Goal: Obtain resource: Download file/media

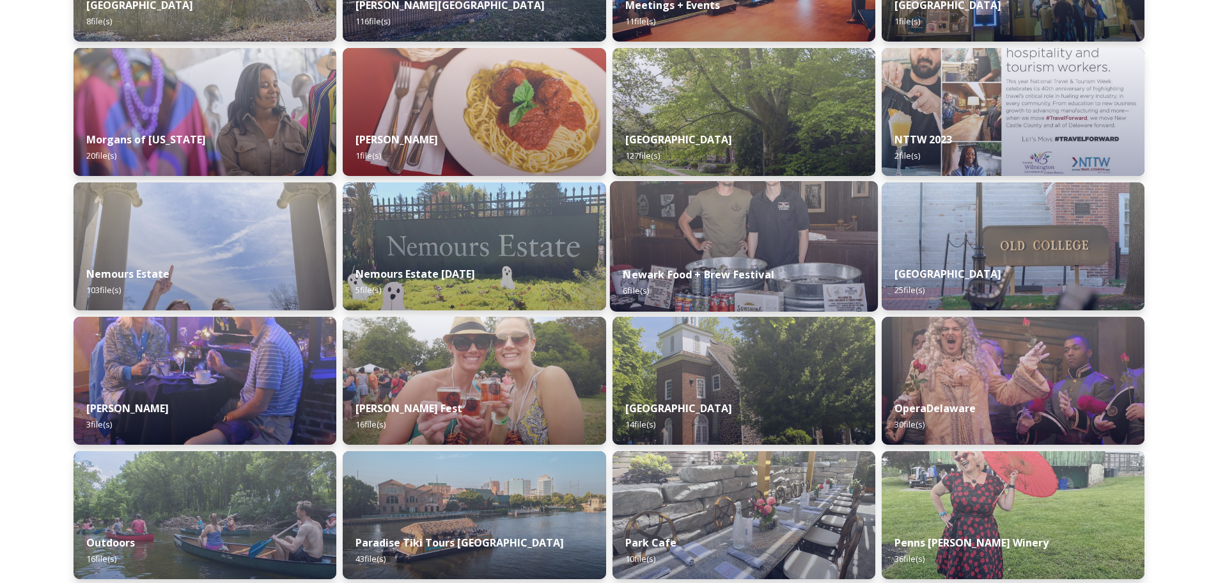
scroll to position [4029, 0]
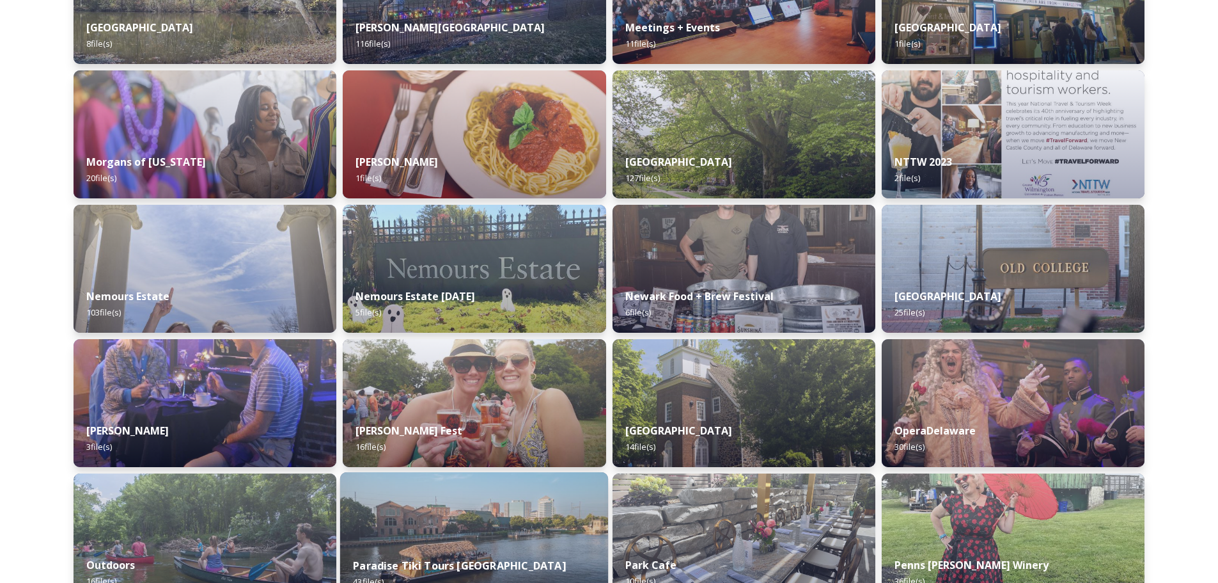
click at [468, 494] on img at bounding box center [474, 537] width 268 height 130
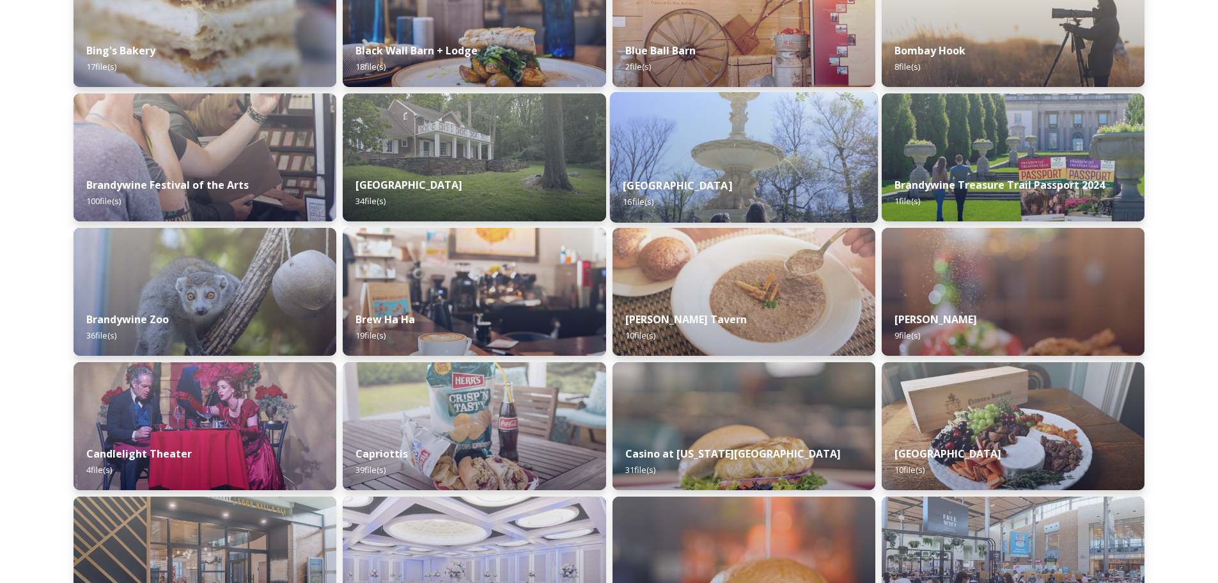
scroll to position [959, 0]
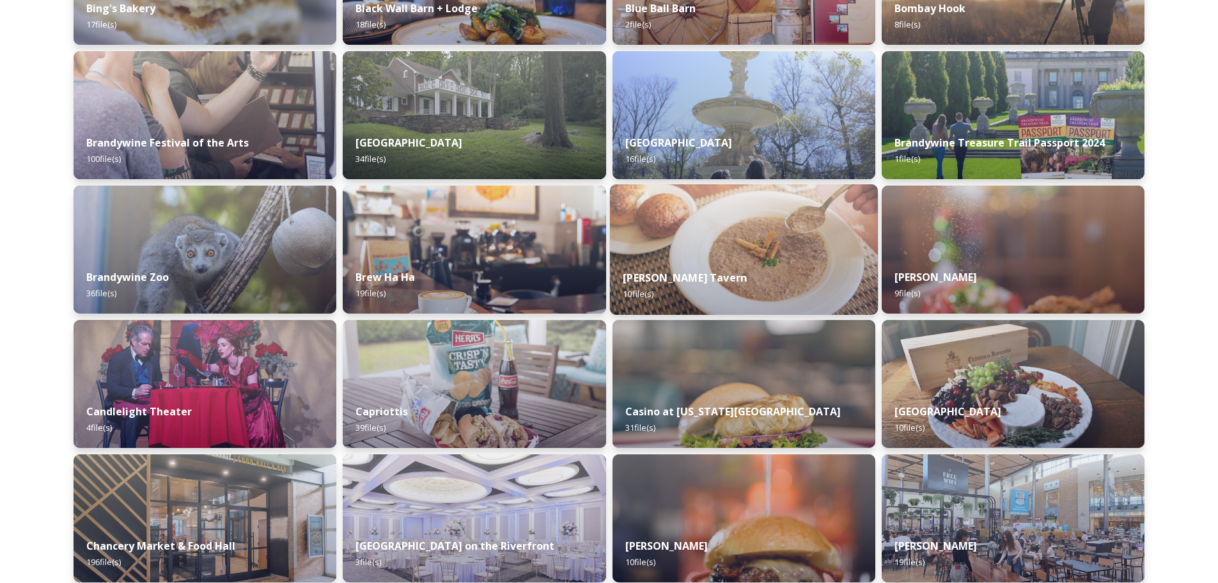
click at [767, 274] on div "Buckley's Tavern 10 file(s)" at bounding box center [743, 285] width 268 height 58
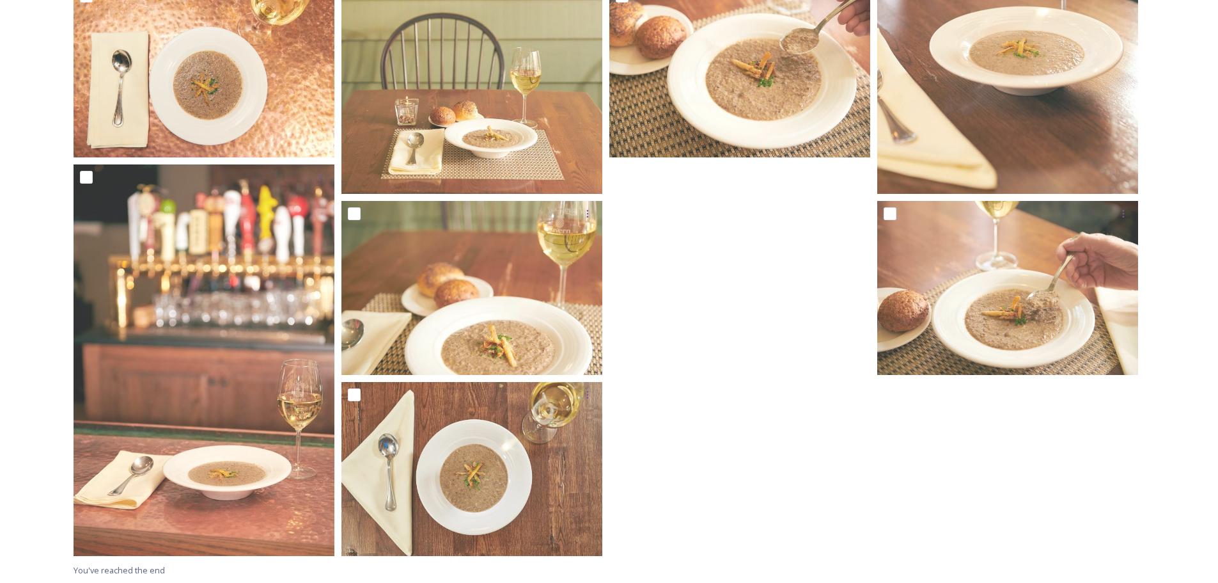
scroll to position [441, 0]
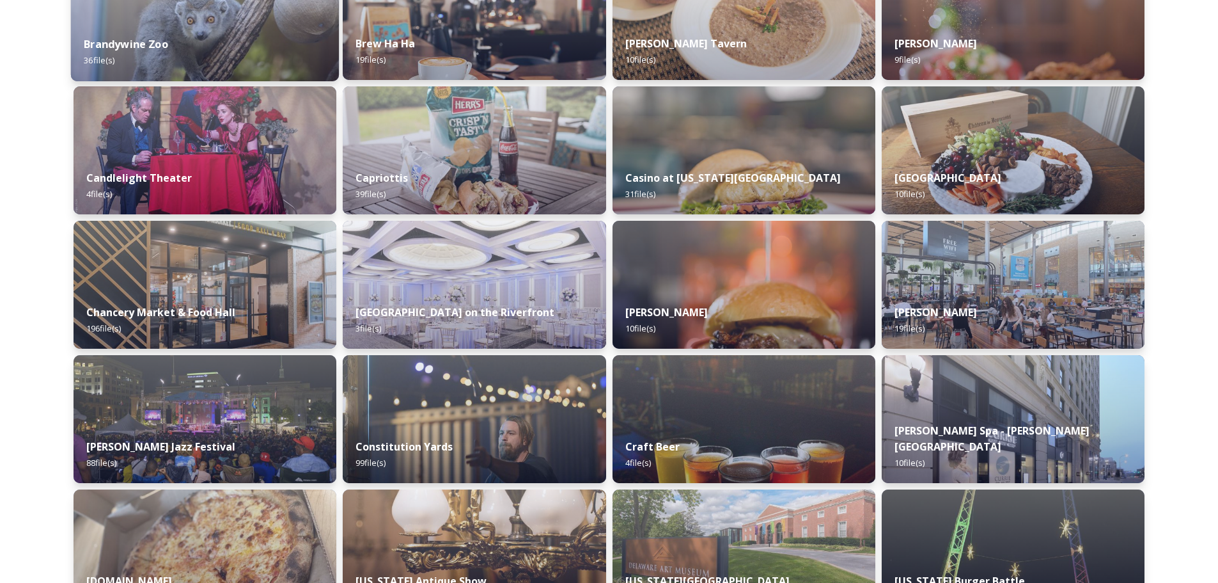
scroll to position [1215, 0]
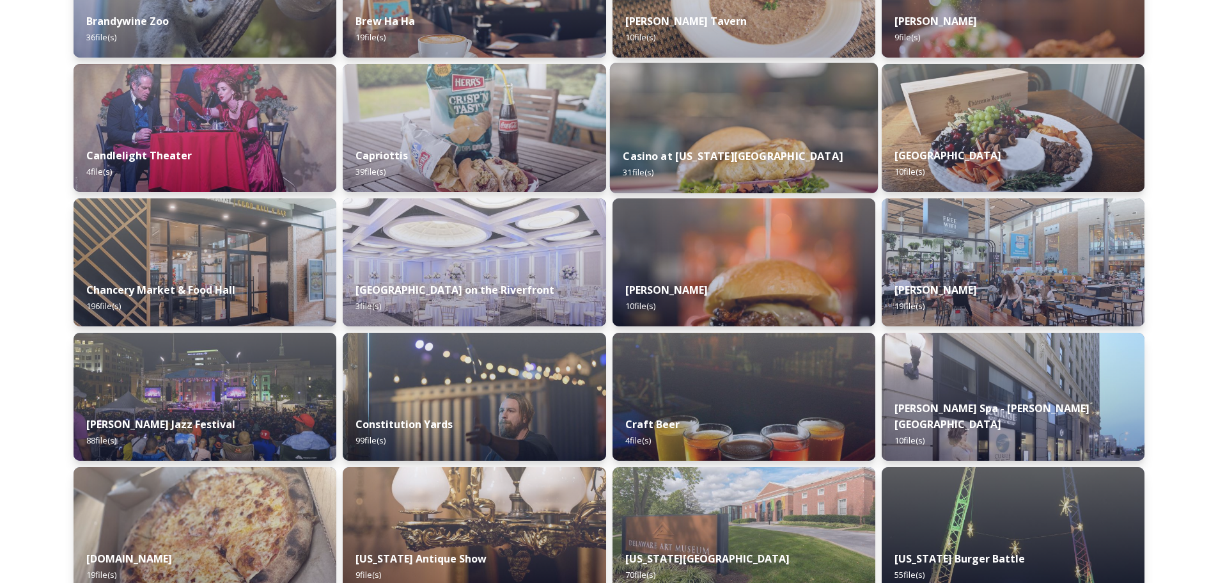
click at [716, 129] on img at bounding box center [743, 128] width 268 height 130
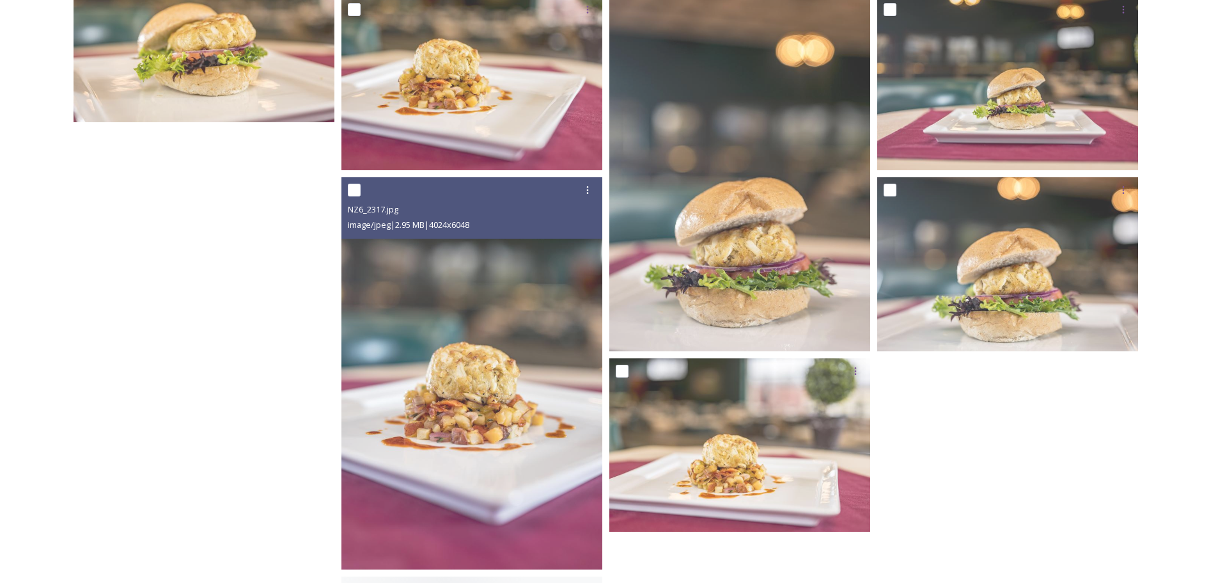
scroll to position [2000, 0]
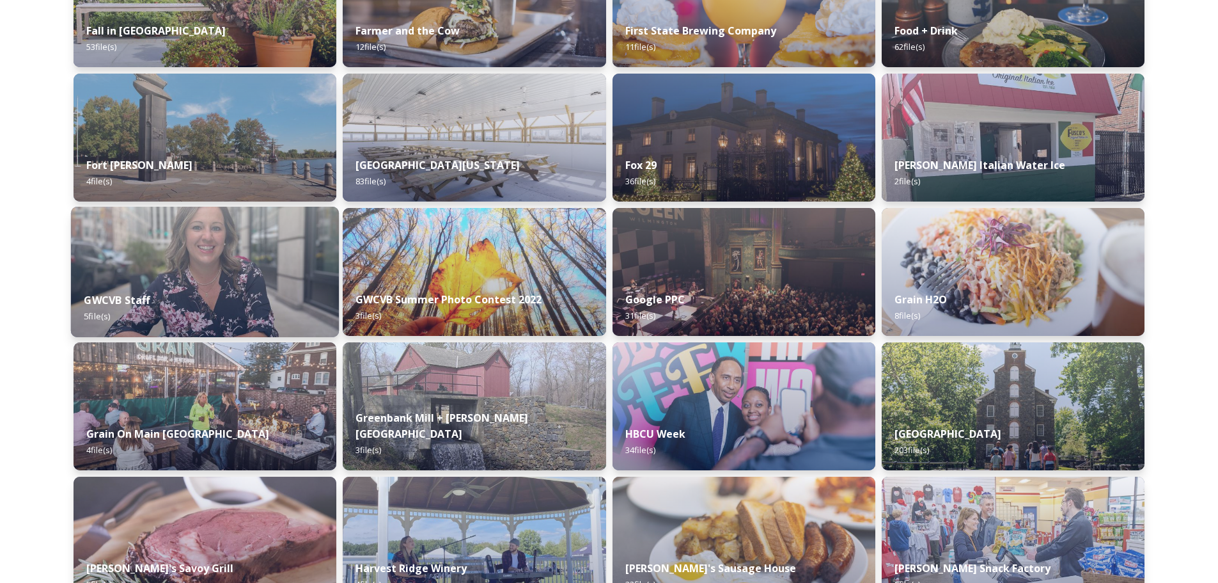
scroll to position [2730, 0]
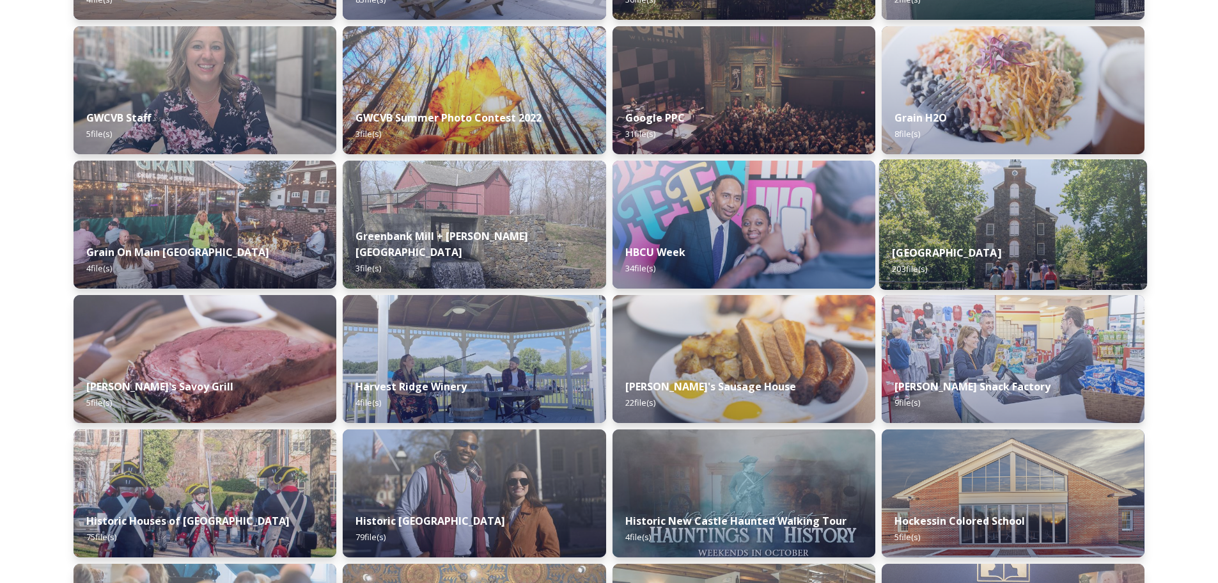
click at [1025, 216] on img at bounding box center [1013, 224] width 268 height 130
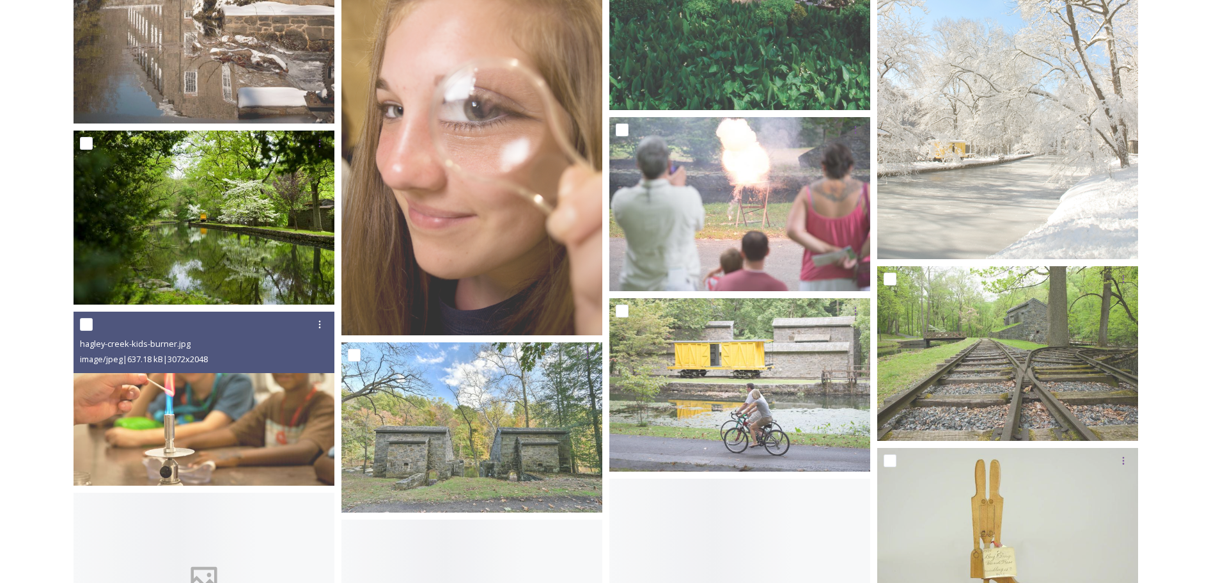
scroll to position [3133, 0]
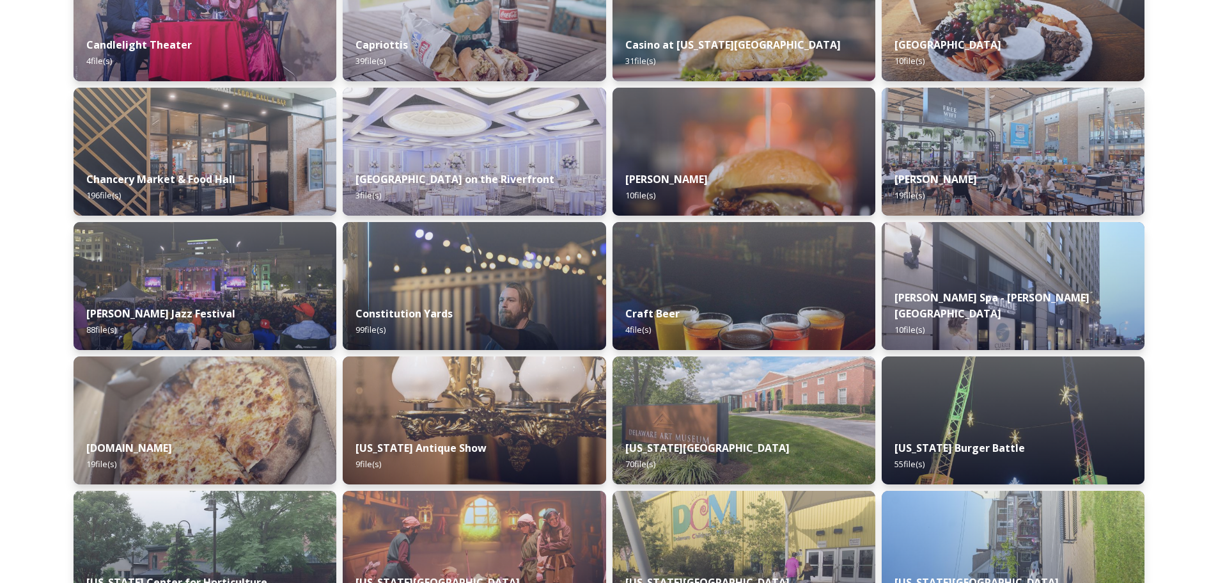
scroll to position [1343, 0]
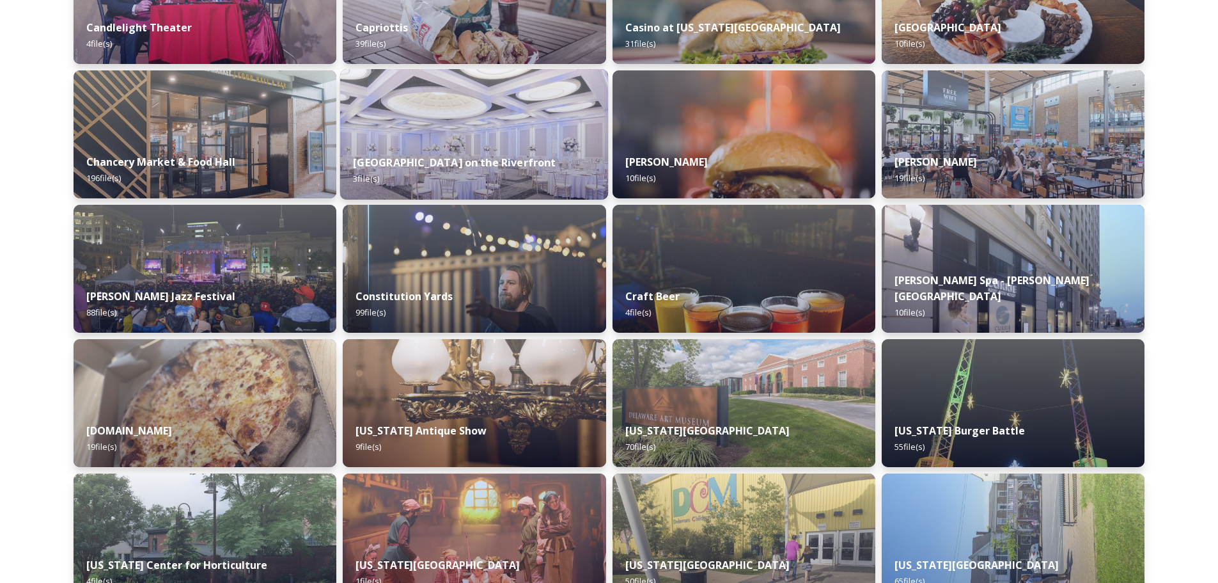
click at [469, 123] on img at bounding box center [474, 134] width 268 height 130
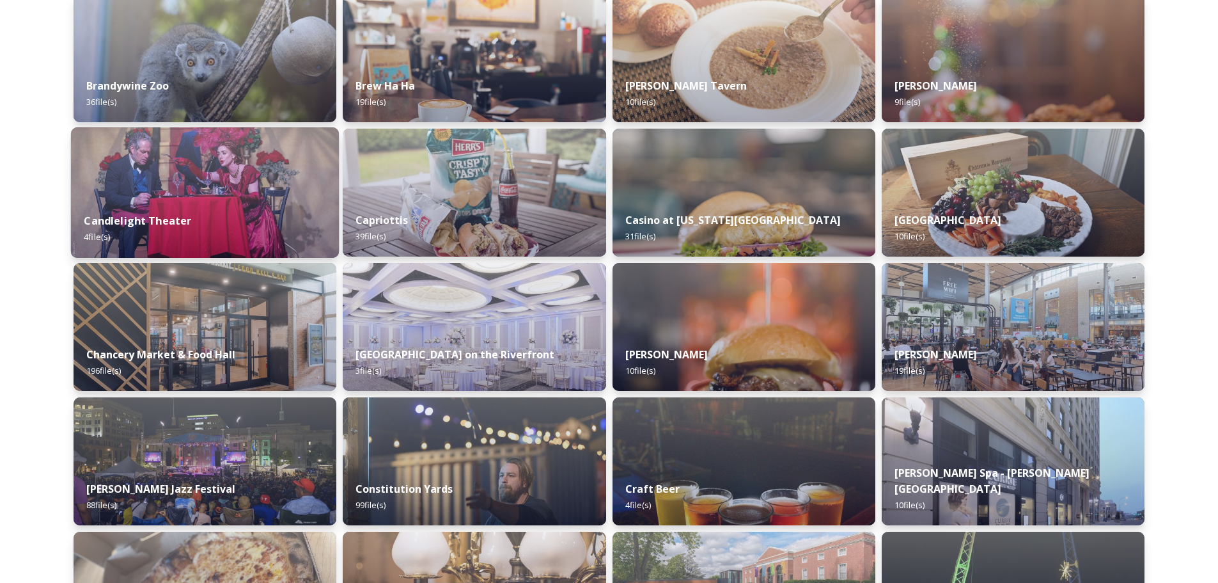
scroll to position [1151, 0]
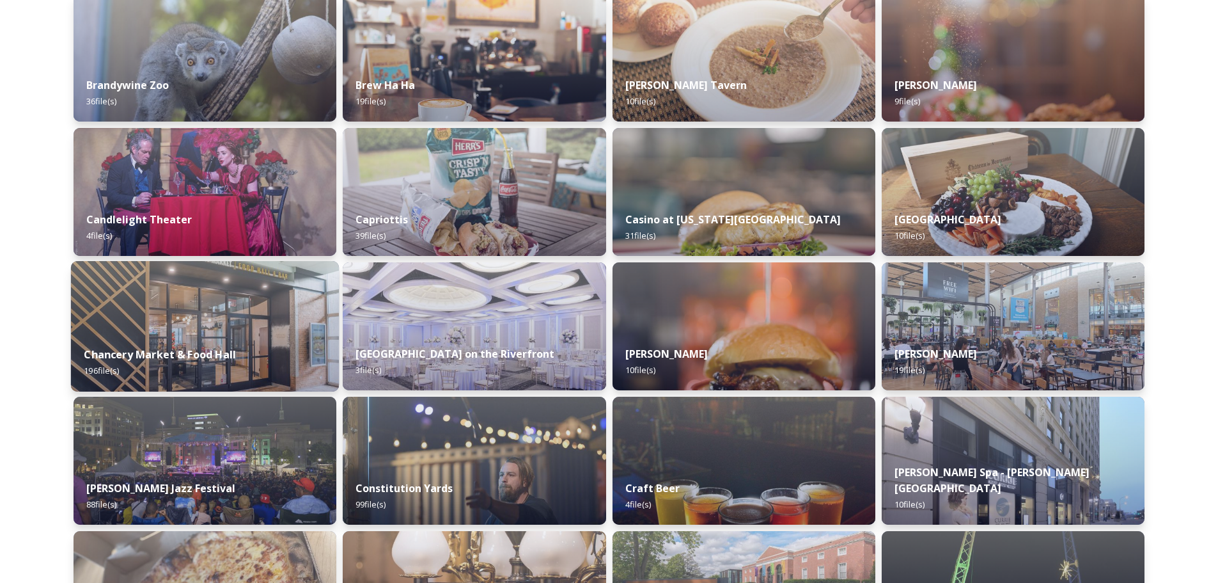
click at [192, 312] on img at bounding box center [205, 326] width 268 height 130
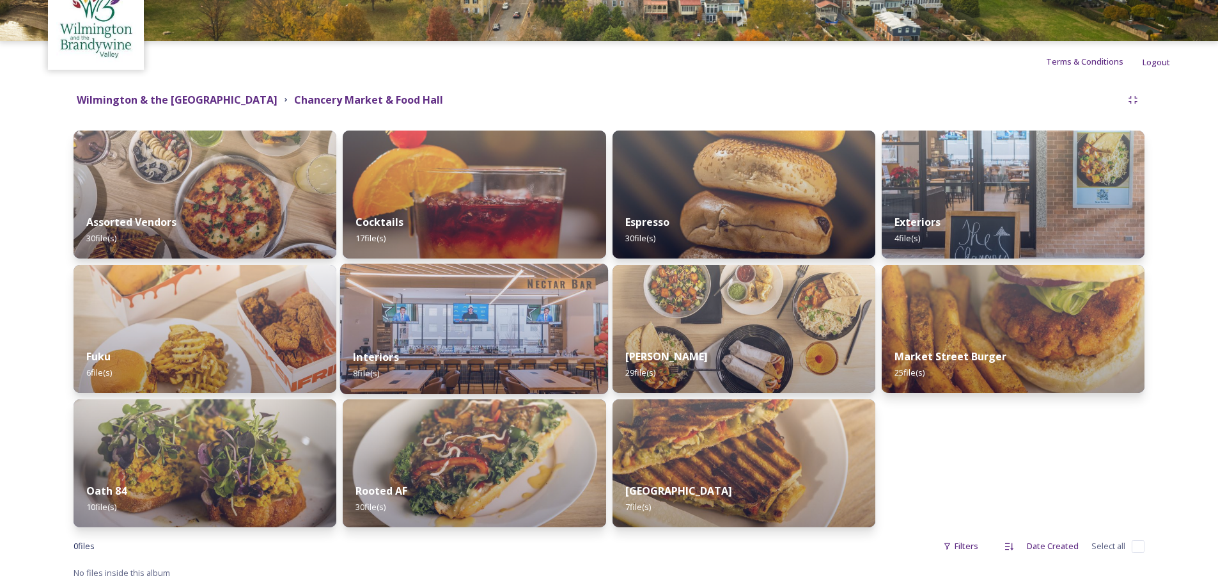
scroll to position [78, 0]
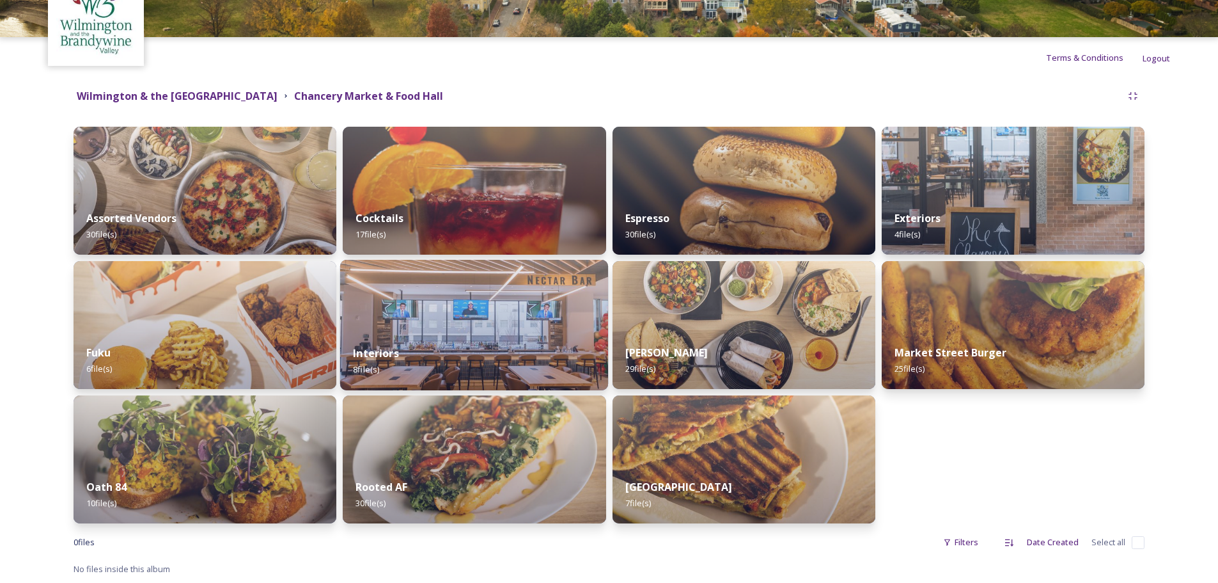
click at [510, 311] on img at bounding box center [474, 325] width 268 height 130
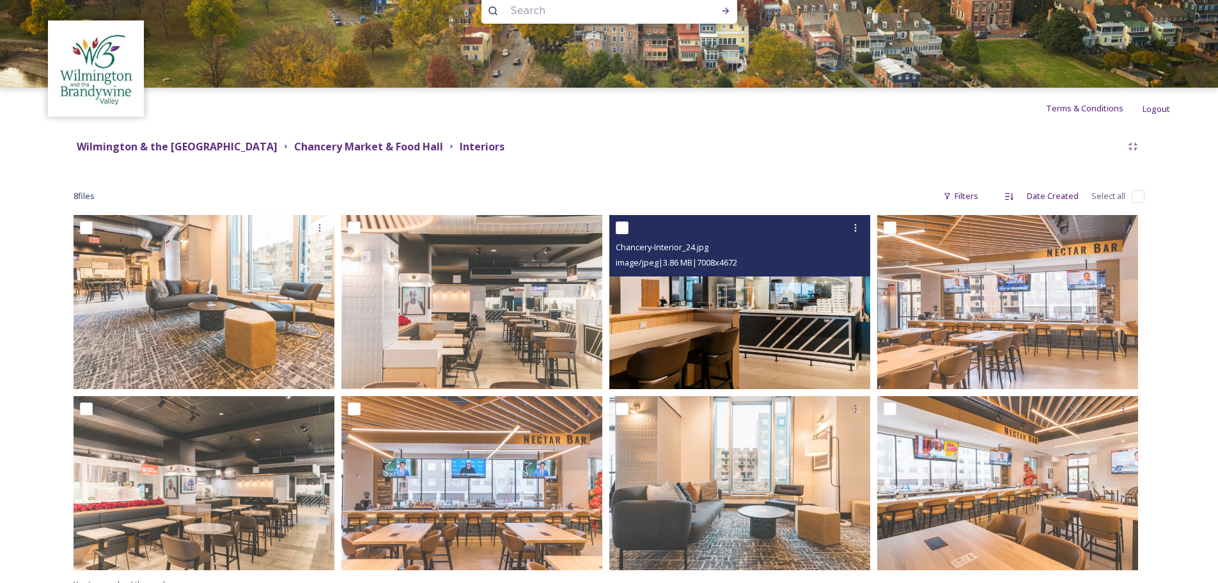
scroll to position [43, 0]
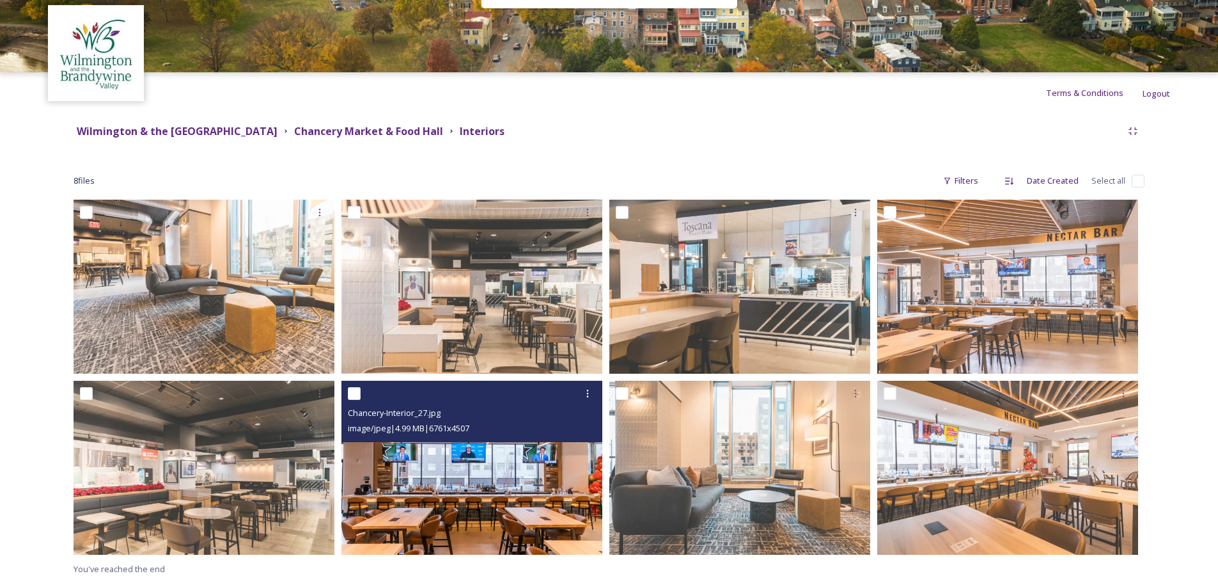
click at [505, 485] on img at bounding box center [471, 467] width 261 height 174
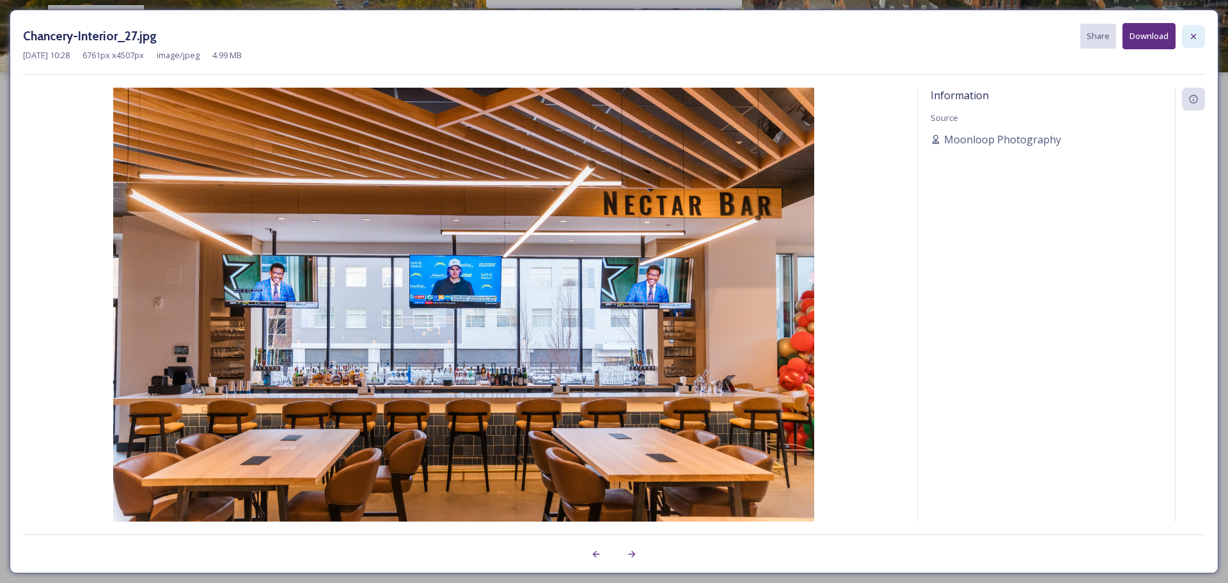
click at [1189, 41] on icon at bounding box center [1193, 36] width 10 height 10
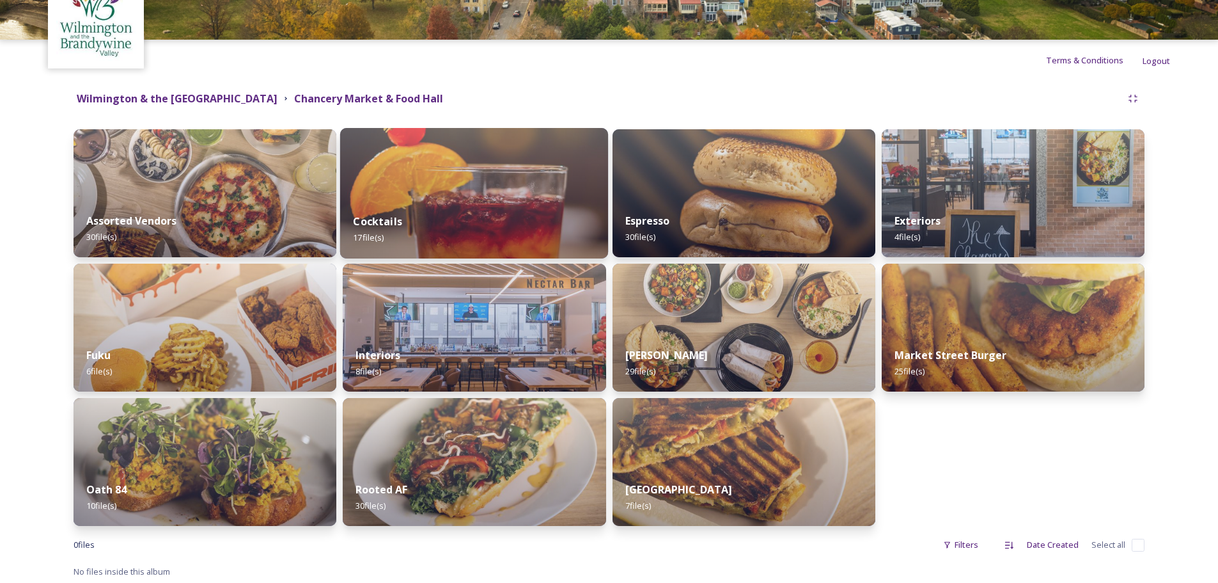
scroll to position [78, 0]
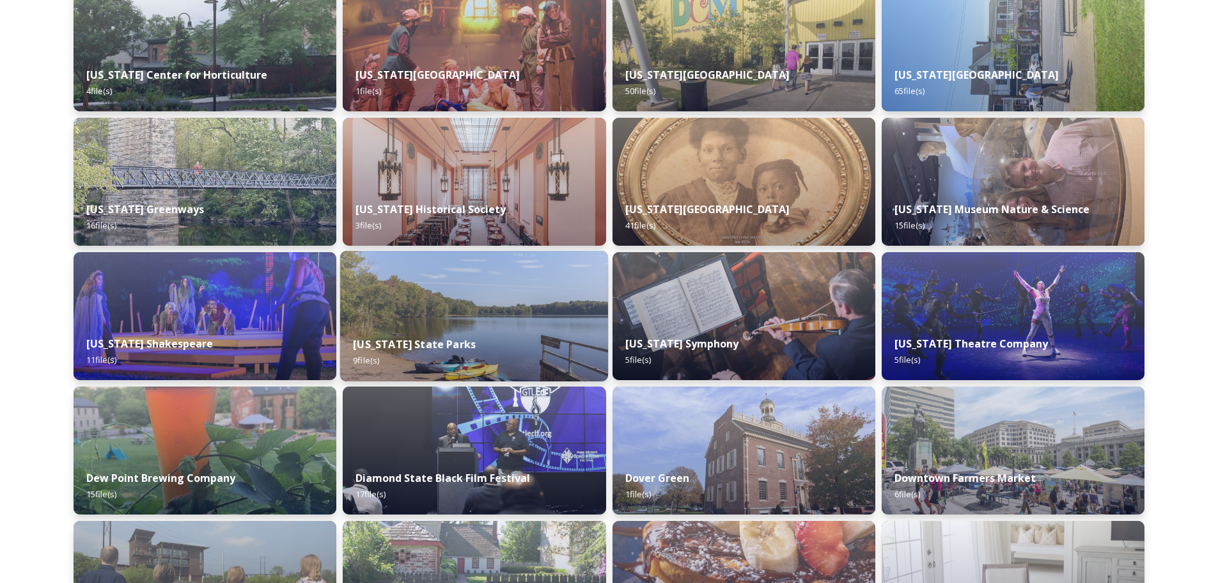
scroll to position [1918, 0]
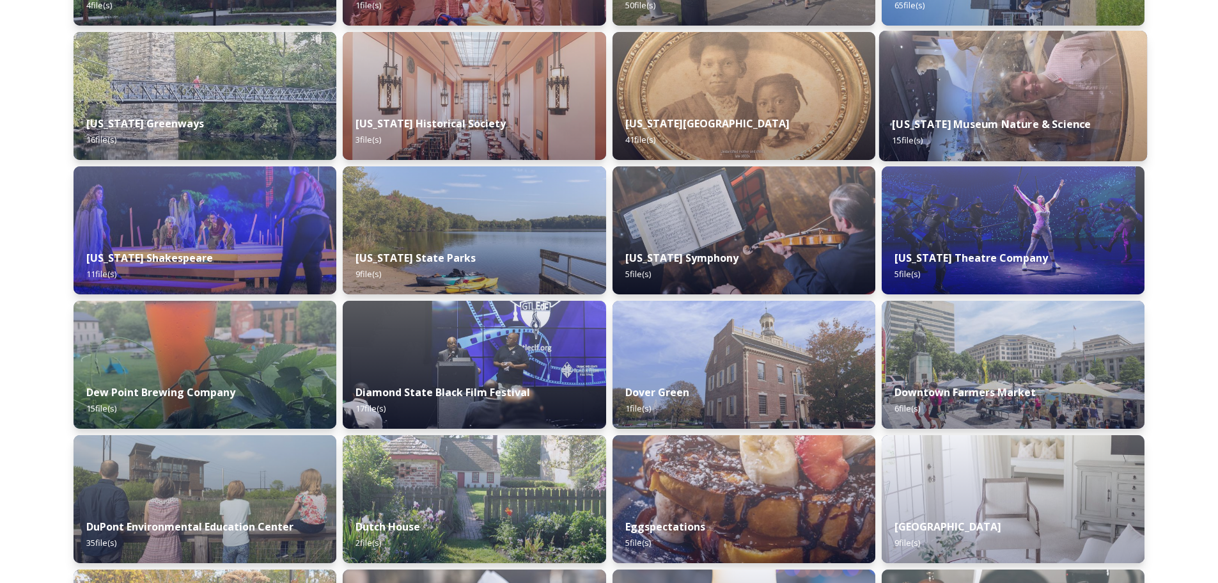
click at [961, 104] on div "Delaware Museum Nature & Science 15 file(s)" at bounding box center [1013, 132] width 268 height 58
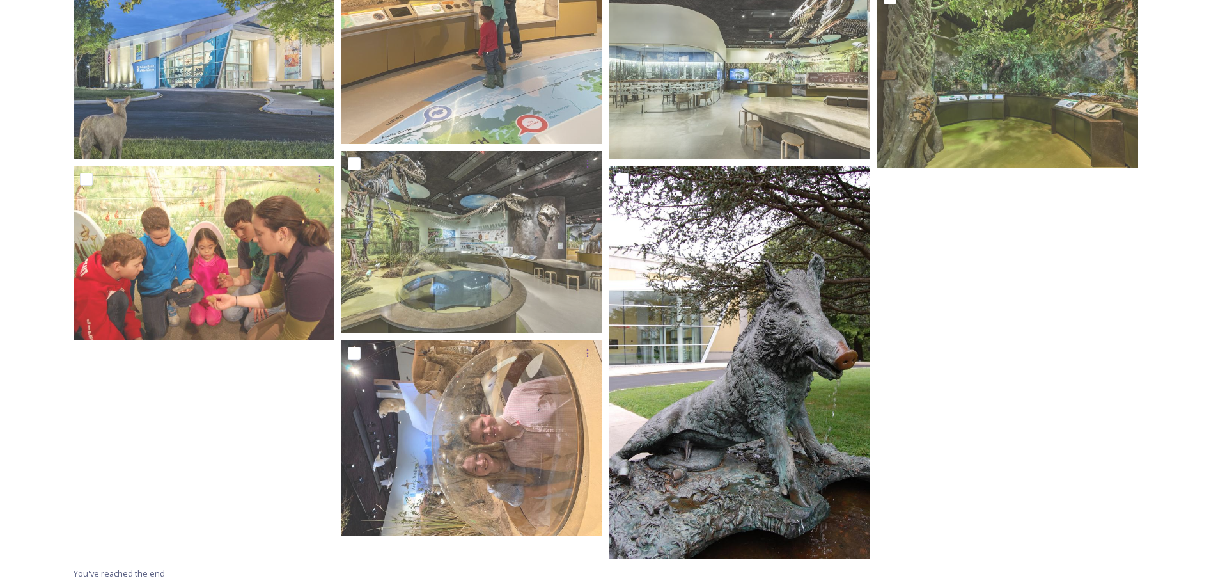
scroll to position [641, 0]
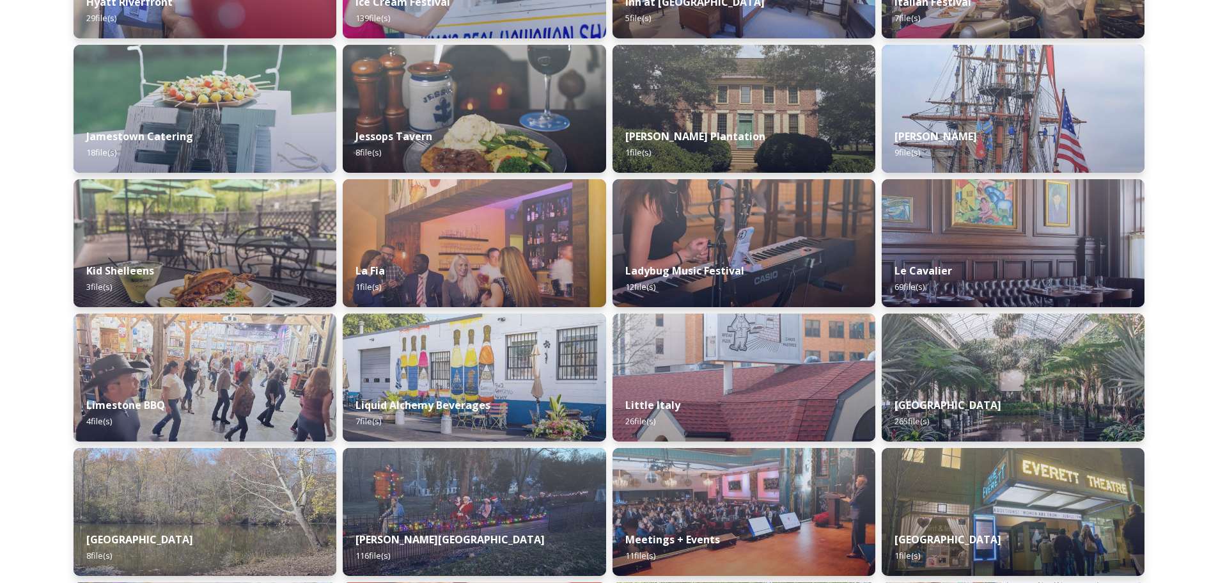
scroll to position [3325, 0]
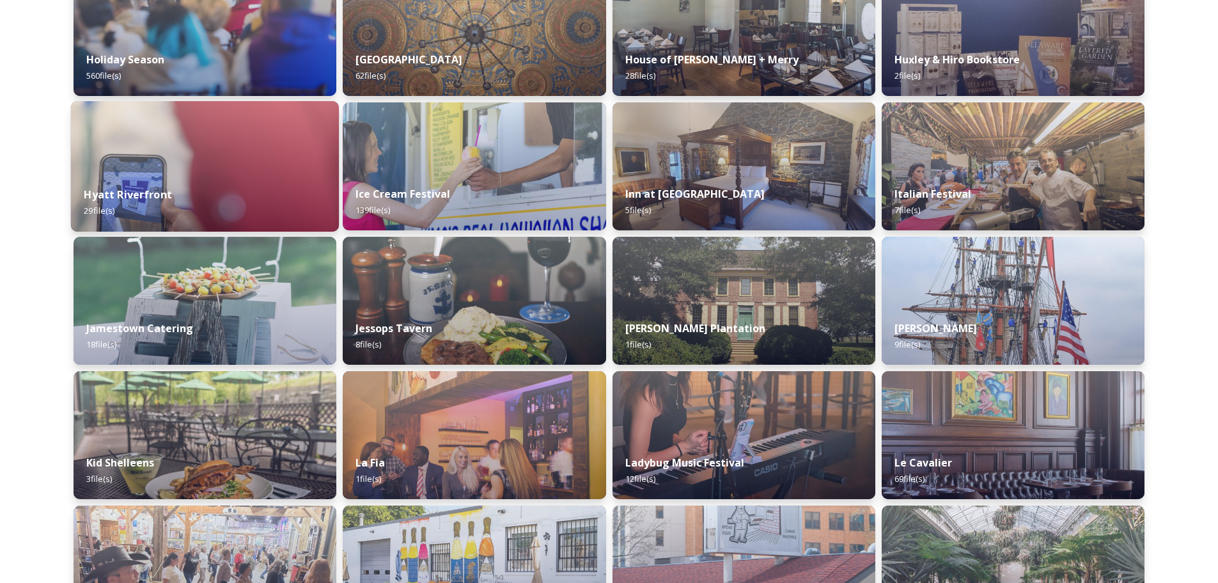
click at [176, 157] on img at bounding box center [205, 166] width 268 height 130
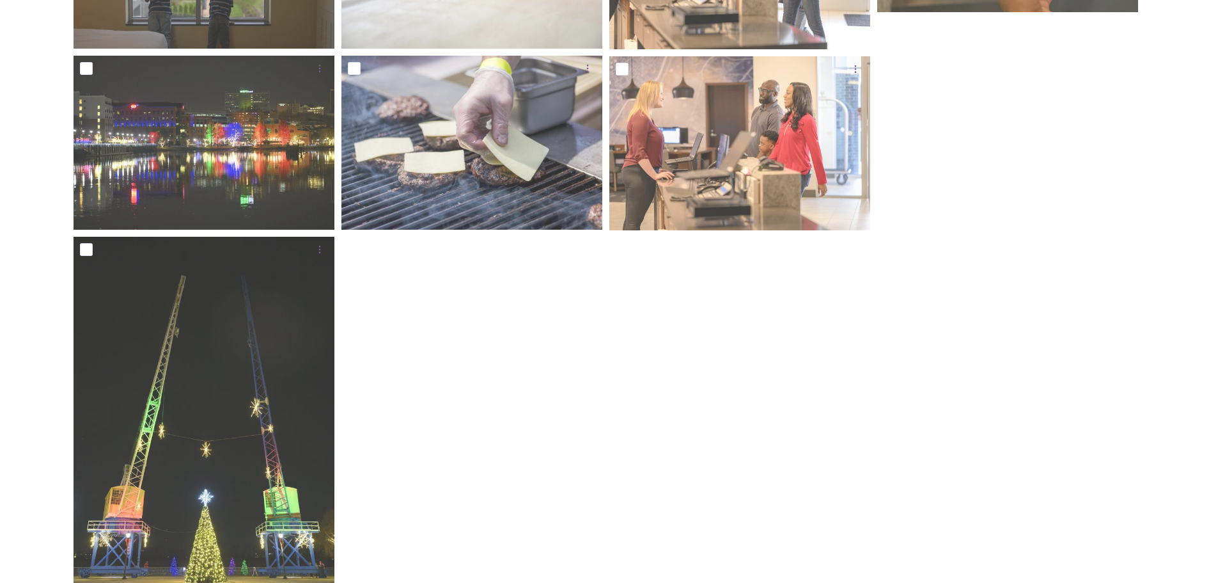
scroll to position [1372, 0]
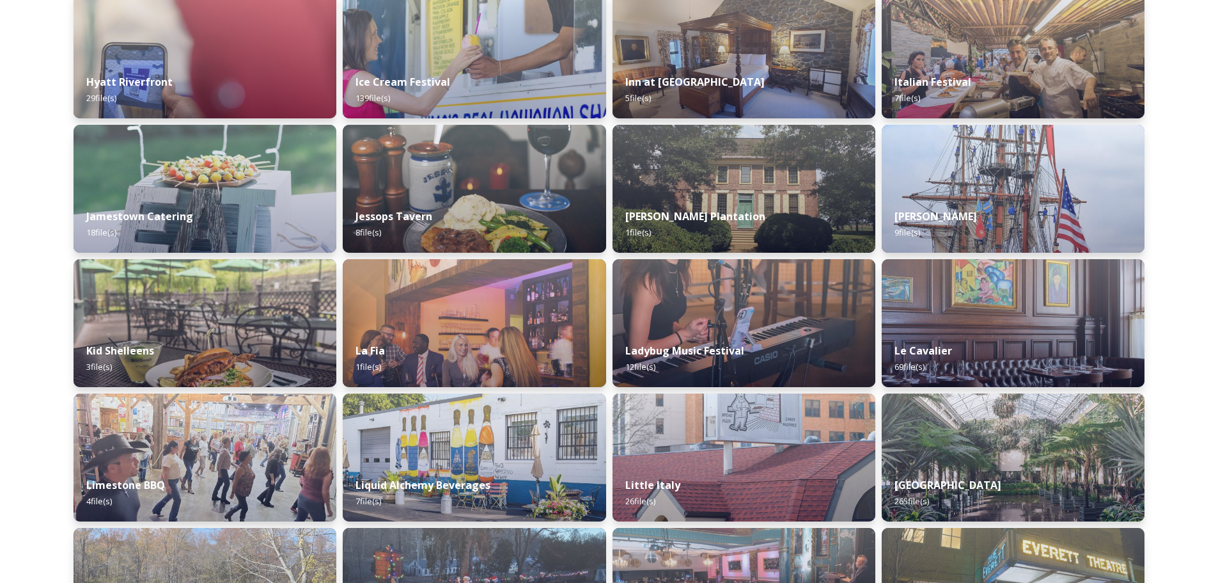
scroll to position [3517, 0]
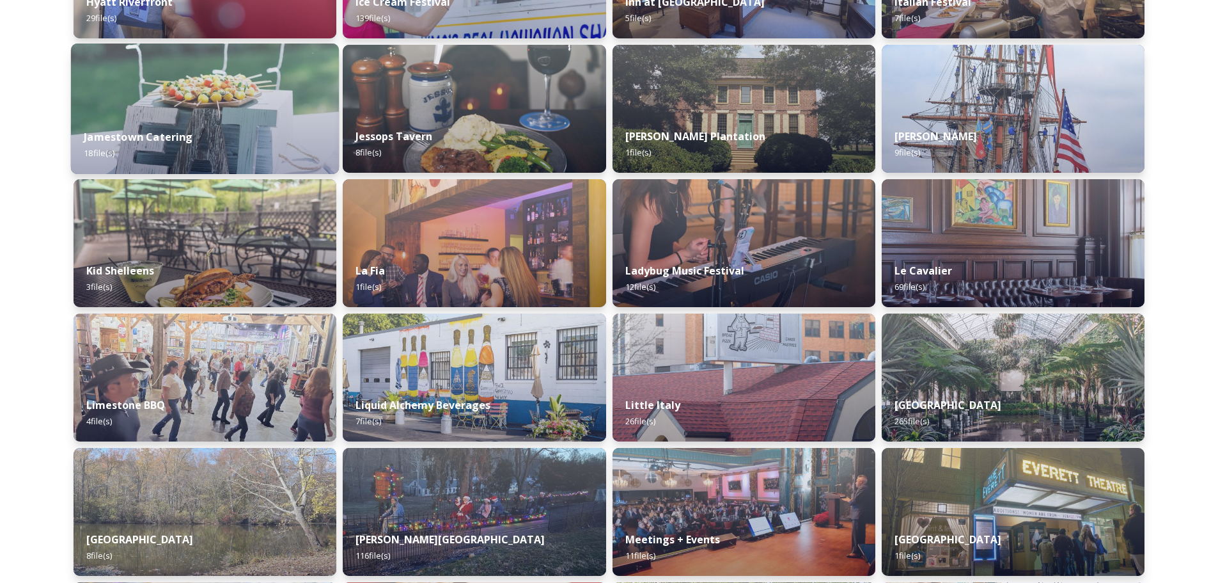
click at [178, 86] on img at bounding box center [205, 108] width 268 height 130
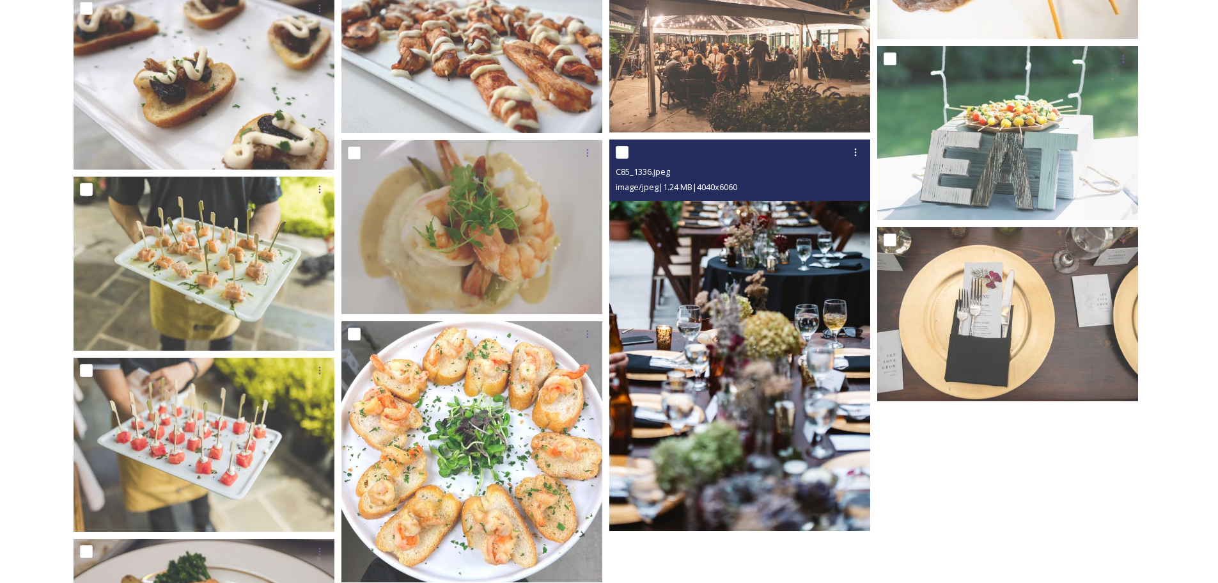
scroll to position [803, 0]
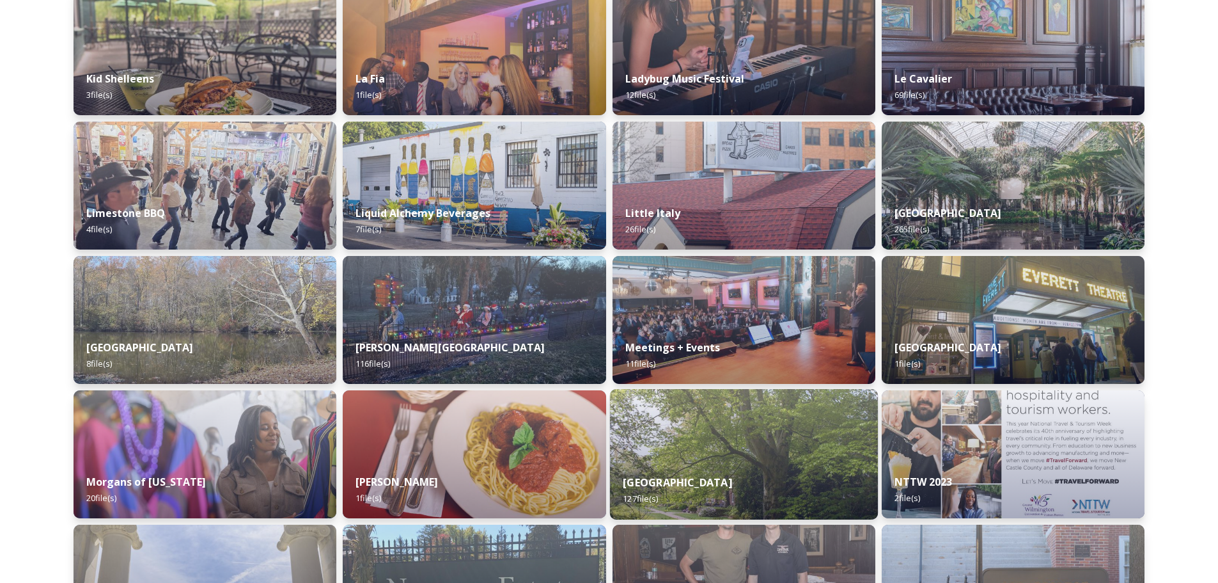
scroll to position [3773, 0]
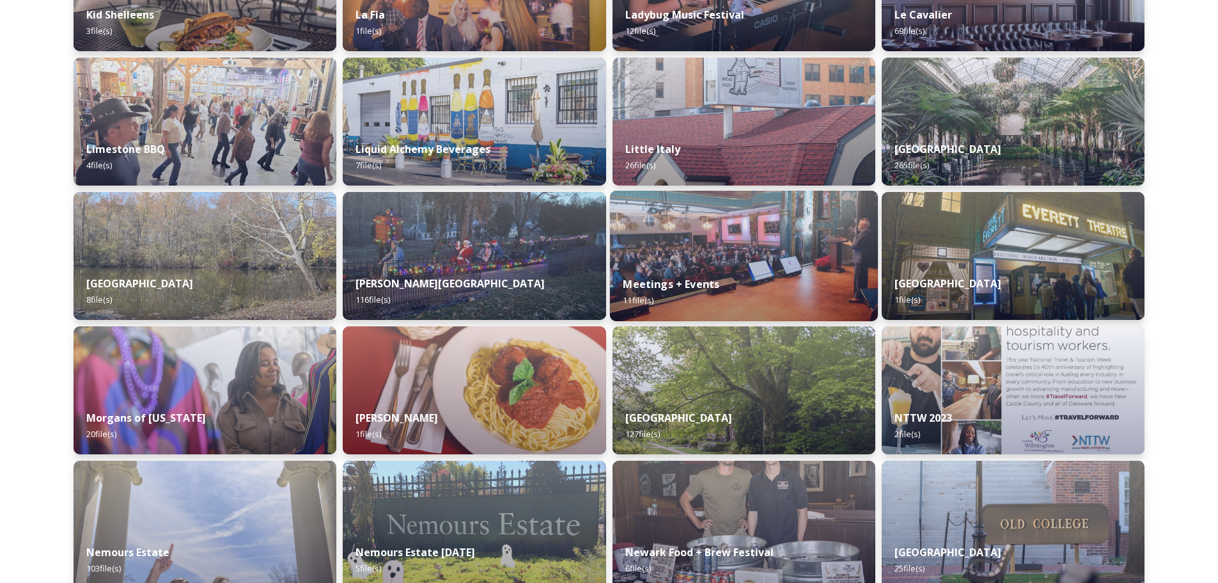
click at [697, 247] on img at bounding box center [743, 256] width 268 height 130
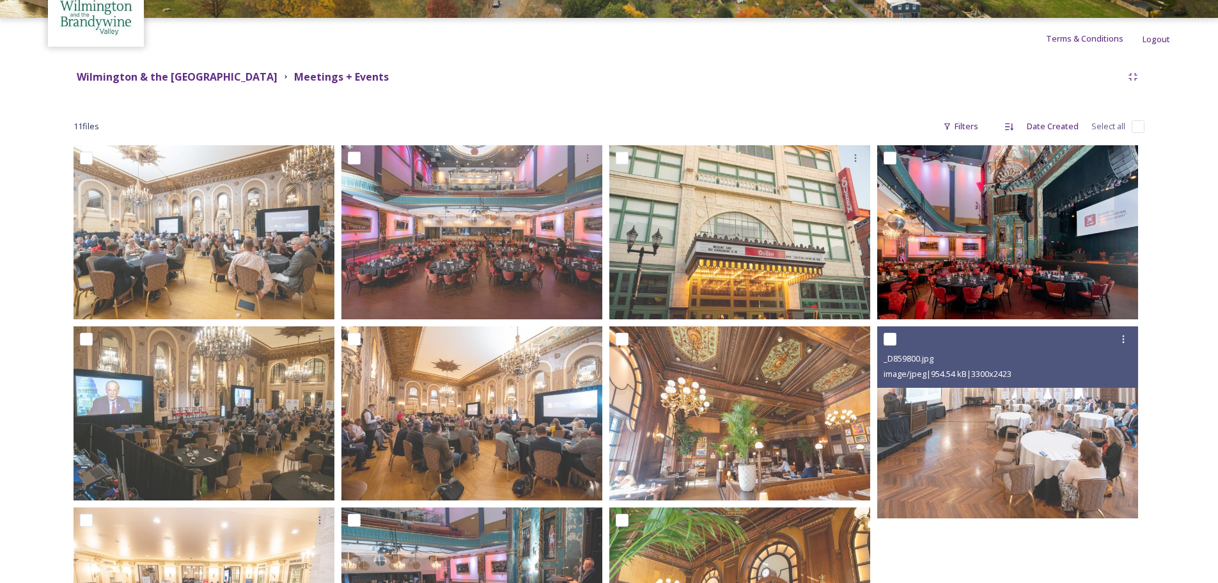
scroll to position [96, 0]
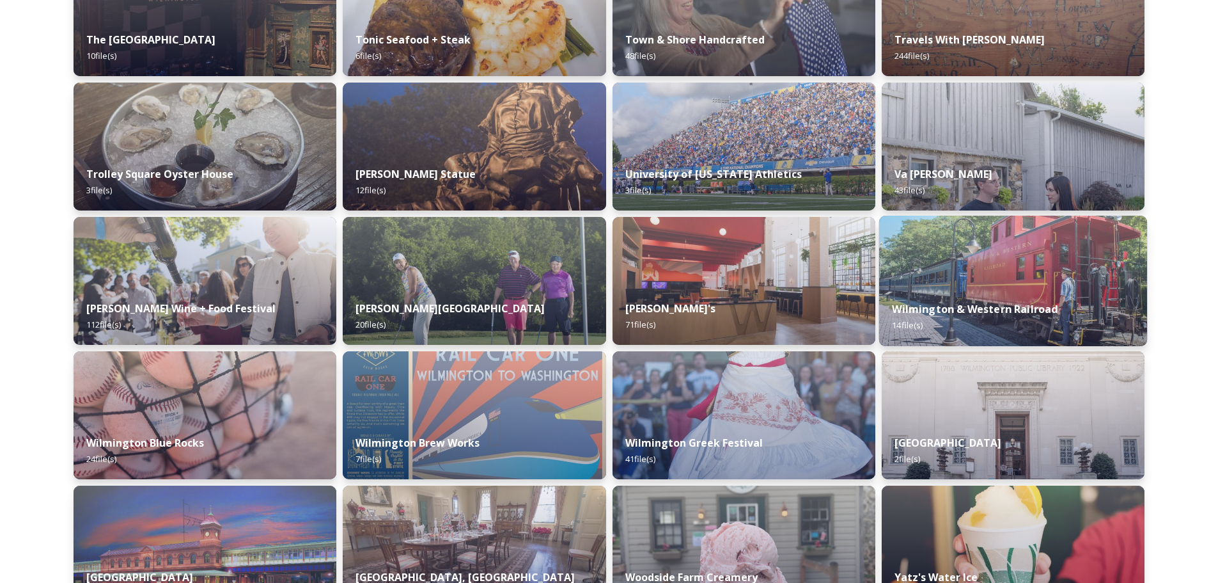
scroll to position [5339, 0]
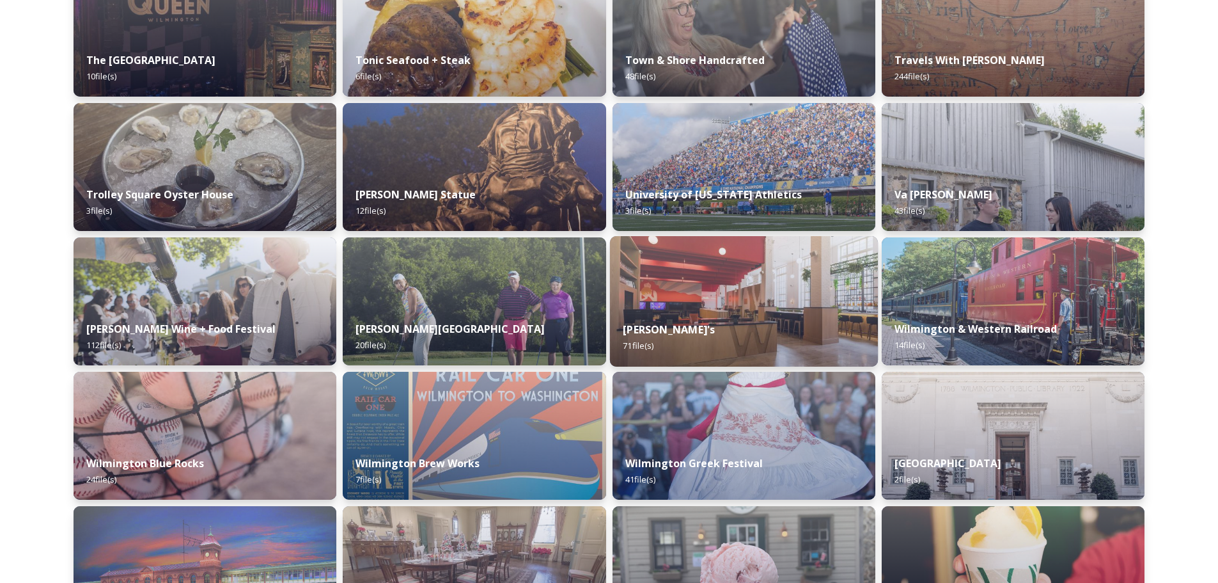
click at [800, 271] on img at bounding box center [743, 301] width 268 height 130
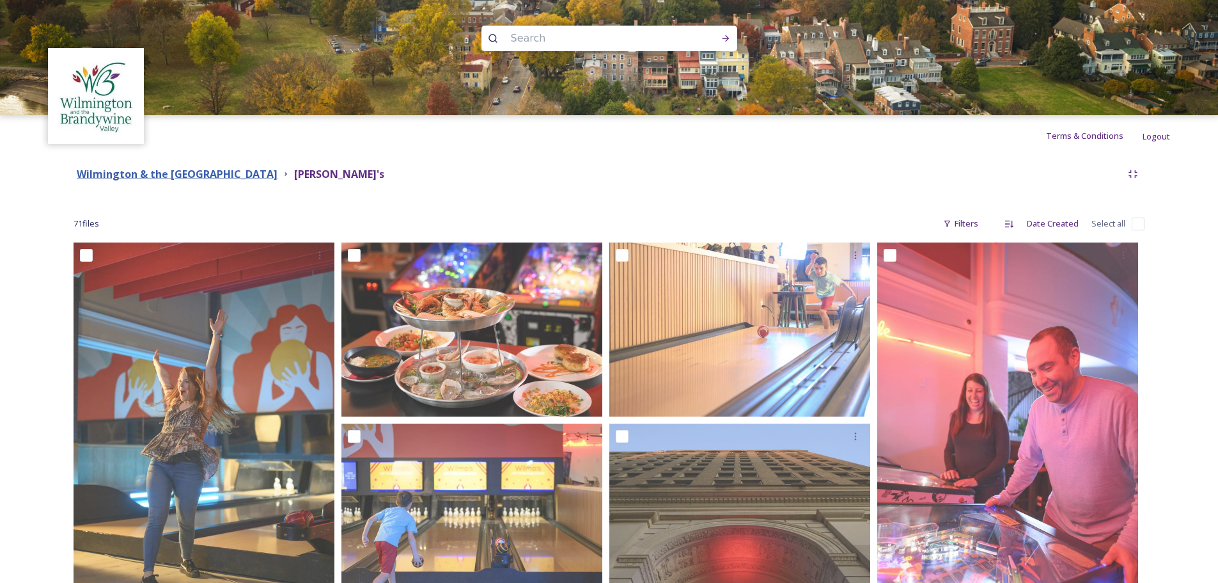
click at [135, 170] on strong "Wilmington & the [GEOGRAPHIC_DATA]" at bounding box center [177, 174] width 201 height 14
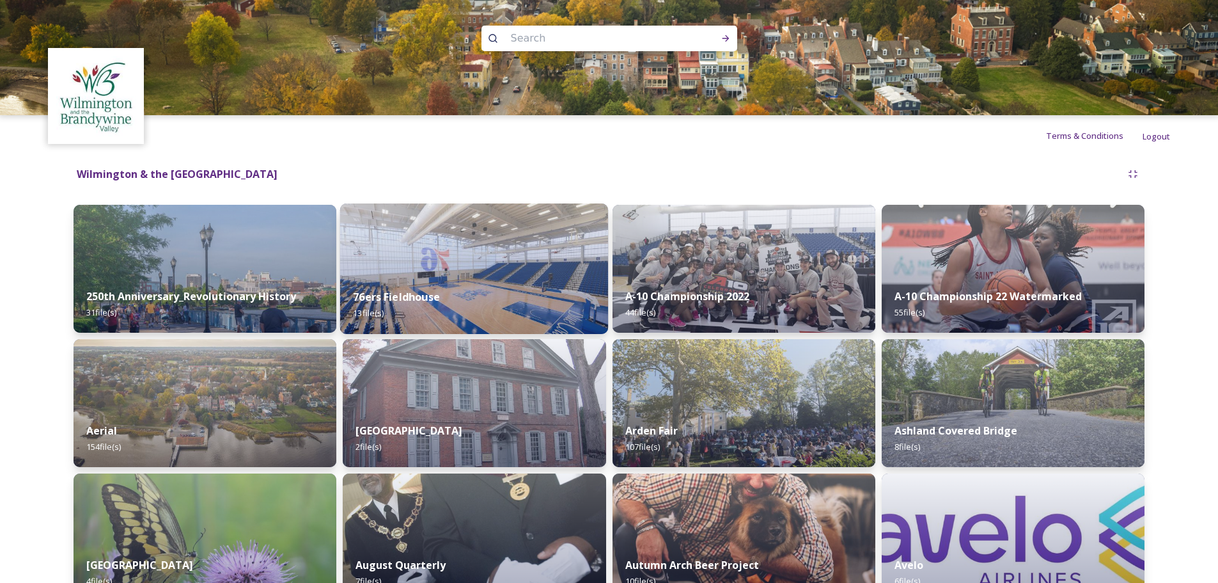
click at [467, 297] on div "76ers Fieldhouse 13 file(s)" at bounding box center [474, 305] width 268 height 58
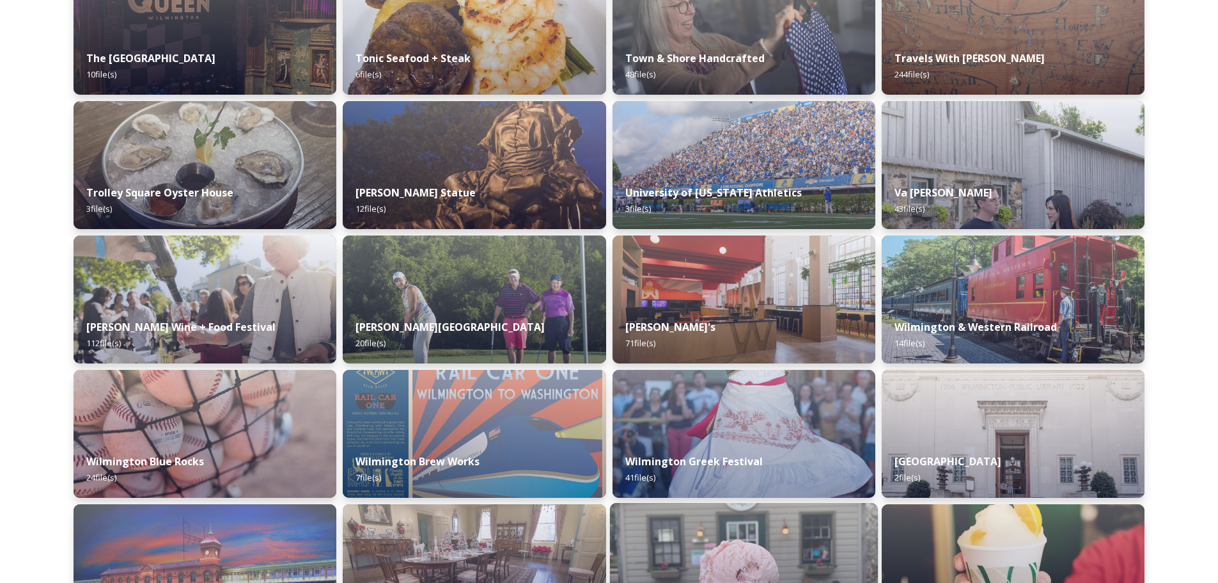
scroll to position [5403, 0]
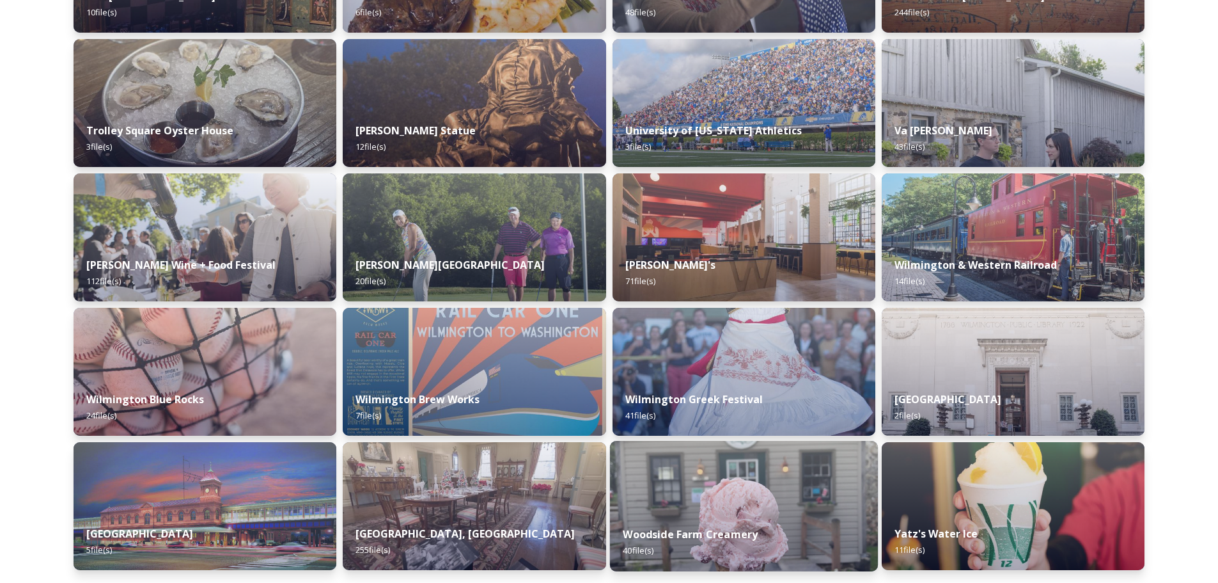
click at [735, 518] on div "Woodside Farm Creamery 40 file(s)" at bounding box center [743, 542] width 268 height 58
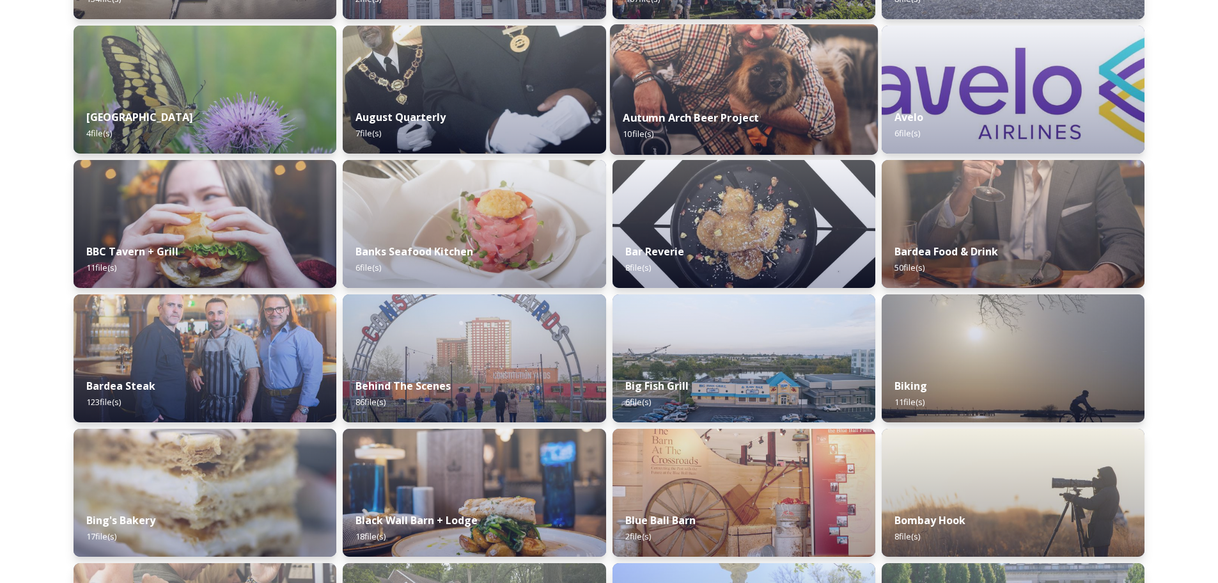
scroll to position [512, 0]
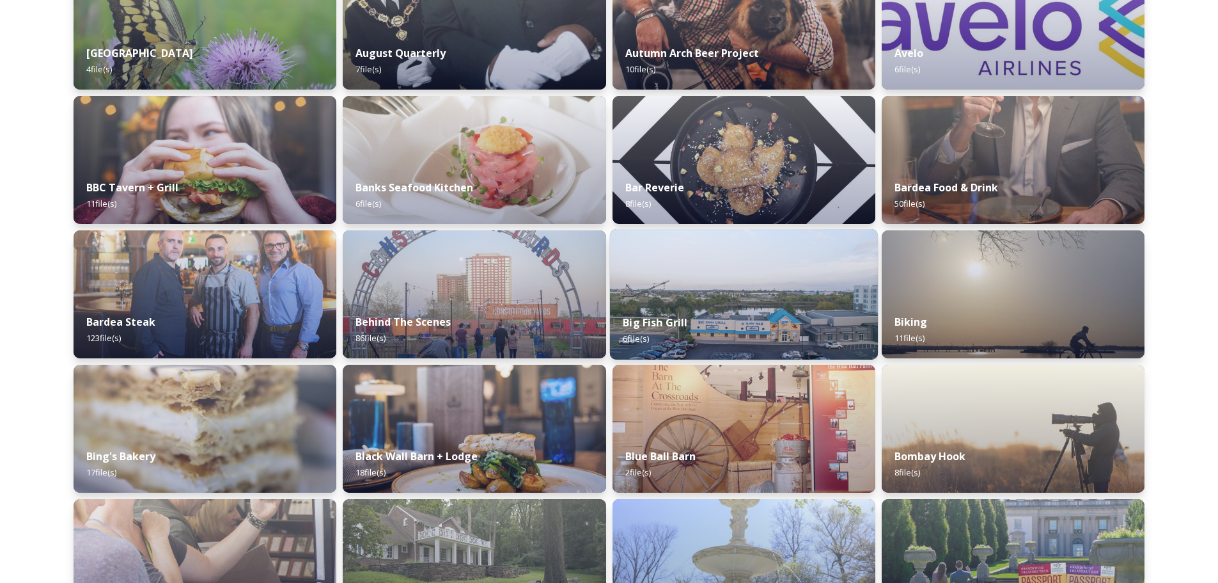
click at [769, 315] on div "Big Fish Grill 6 file(s)" at bounding box center [743, 330] width 268 height 58
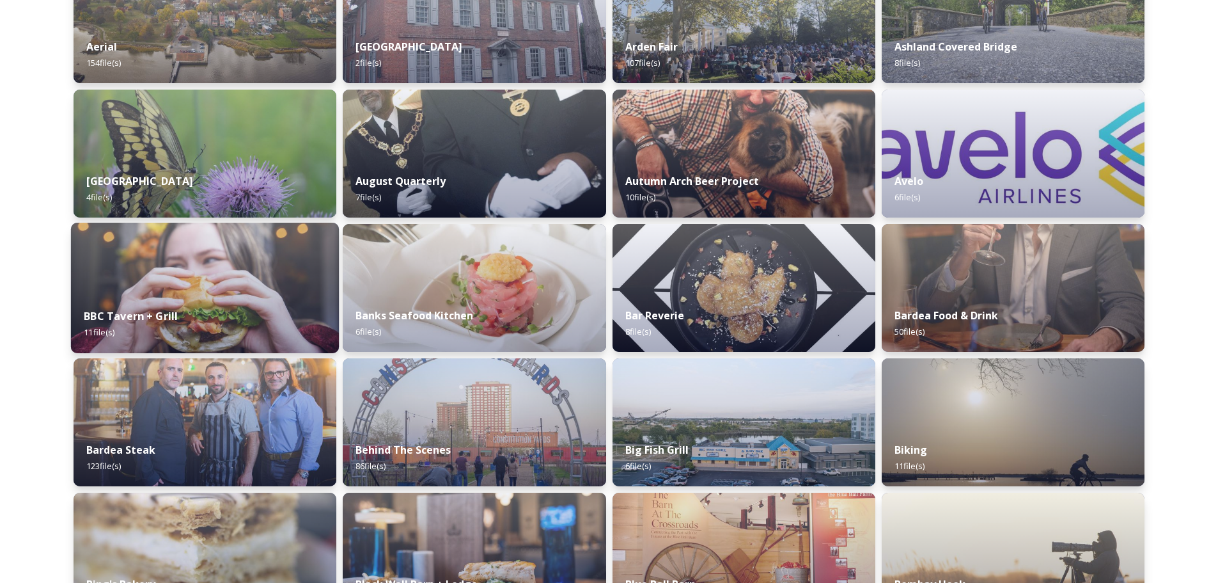
scroll to position [448, 0]
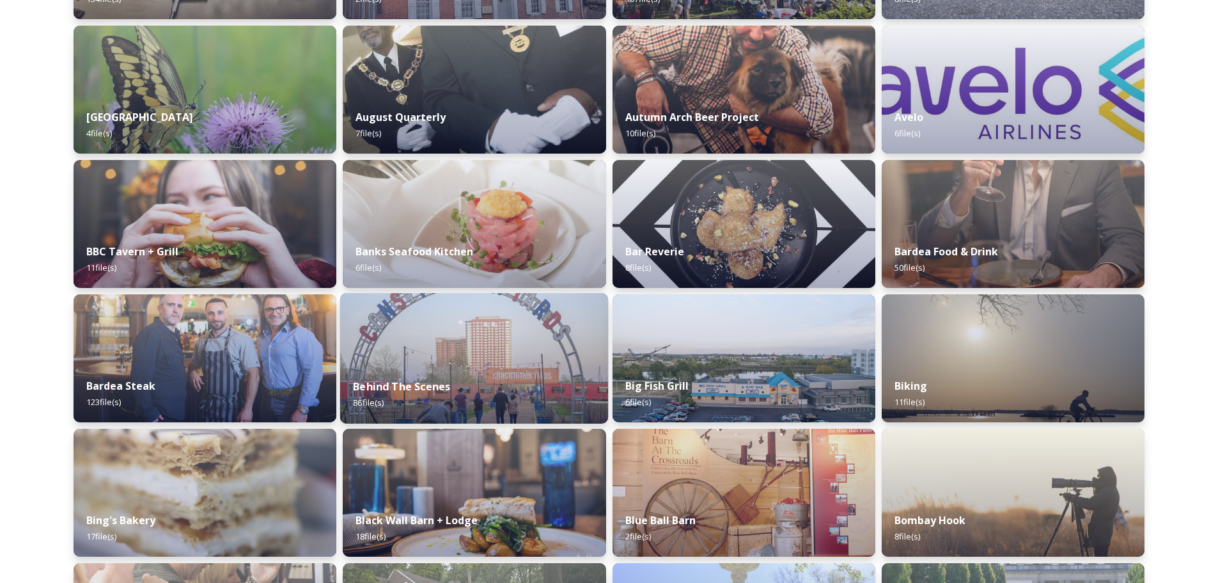
click at [457, 328] on img at bounding box center [474, 358] width 268 height 130
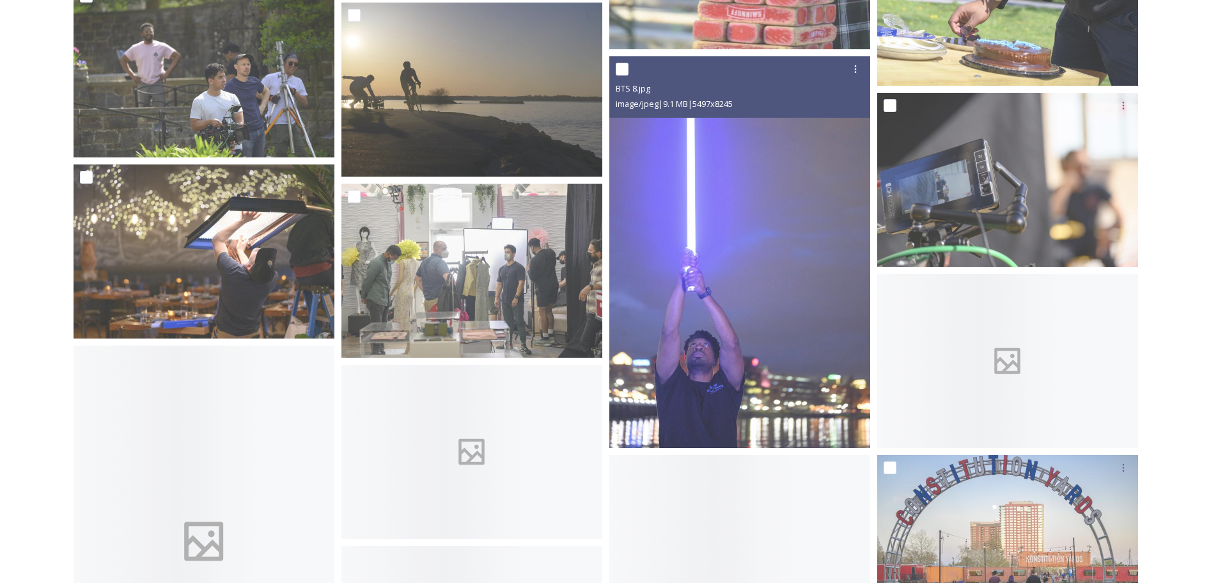
scroll to position [2110, 0]
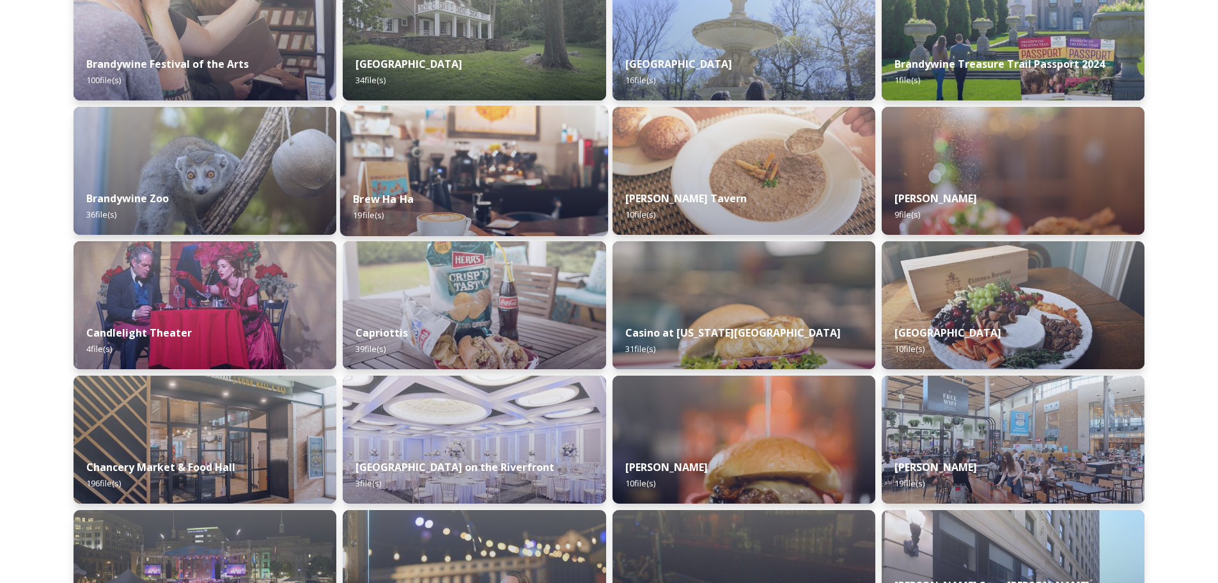
scroll to position [1151, 0]
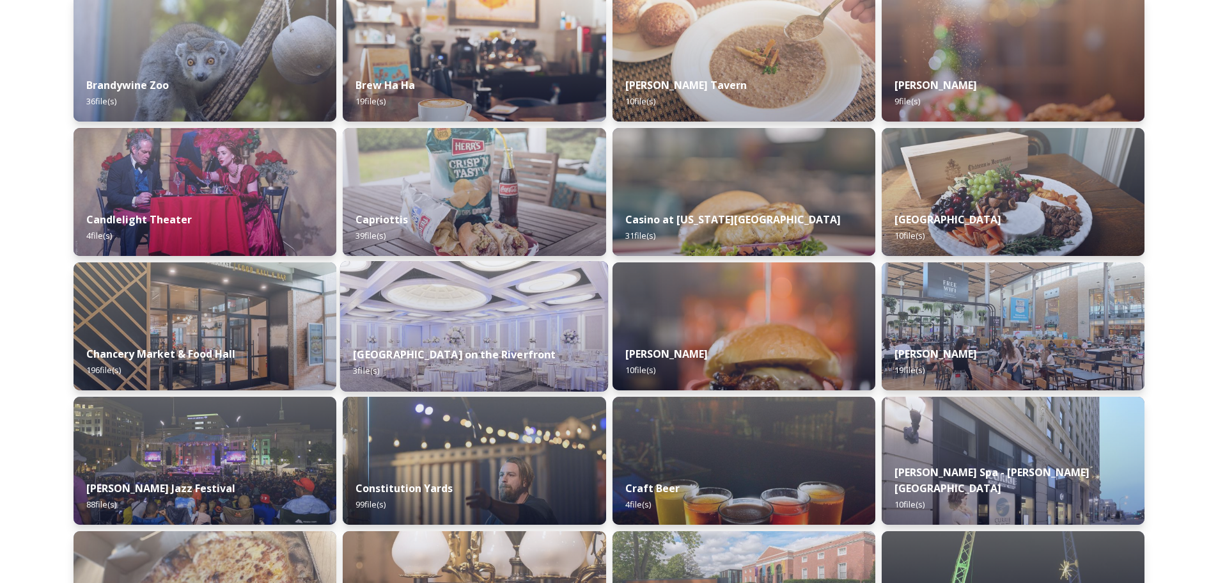
click at [462, 331] on img at bounding box center [474, 326] width 268 height 130
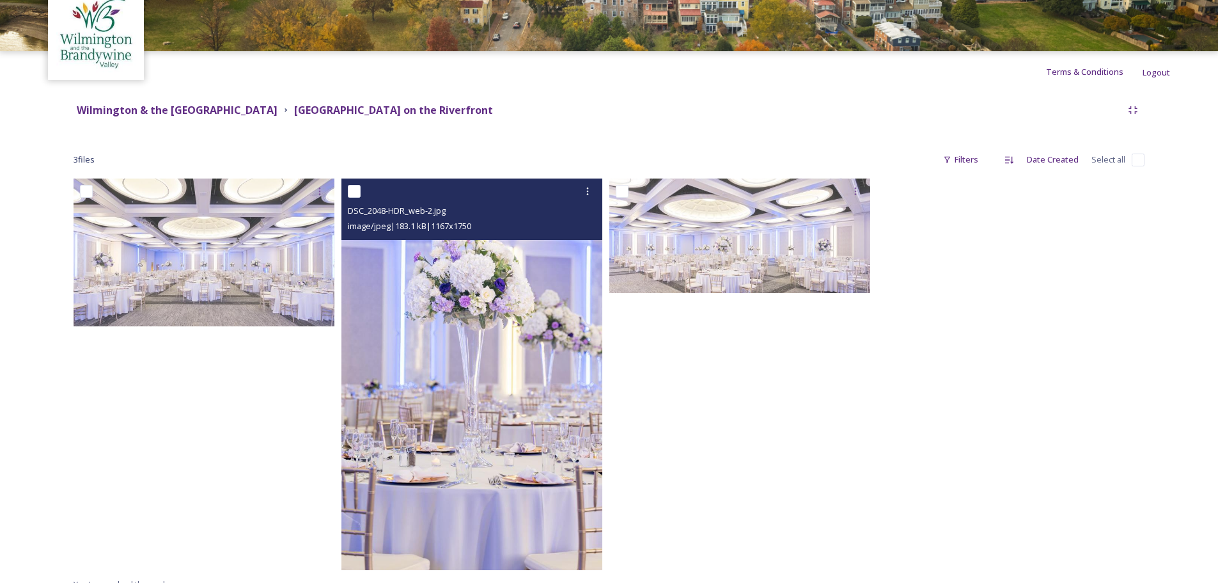
scroll to position [79, 0]
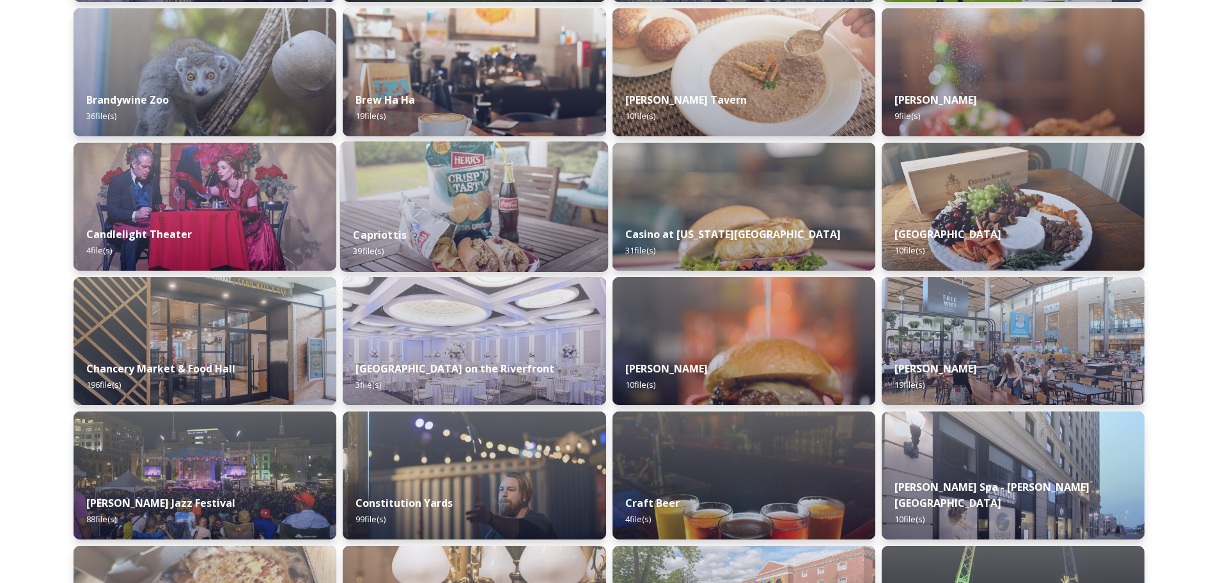
scroll to position [1215, 0]
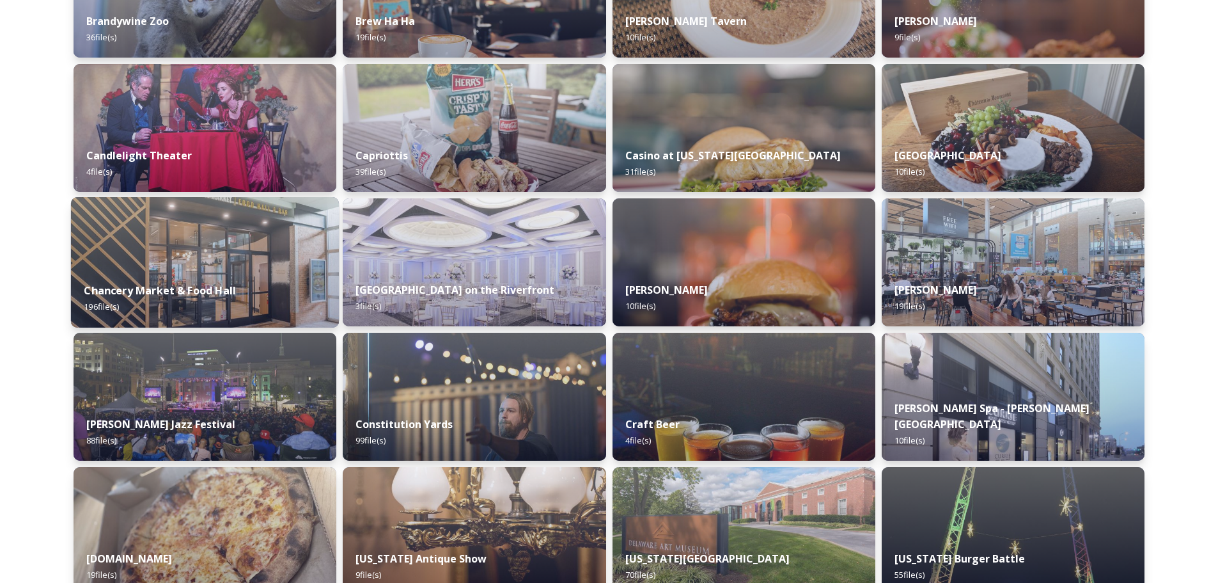
click at [221, 272] on div "Chancery Market & Food Hall 196 file(s)" at bounding box center [205, 298] width 268 height 58
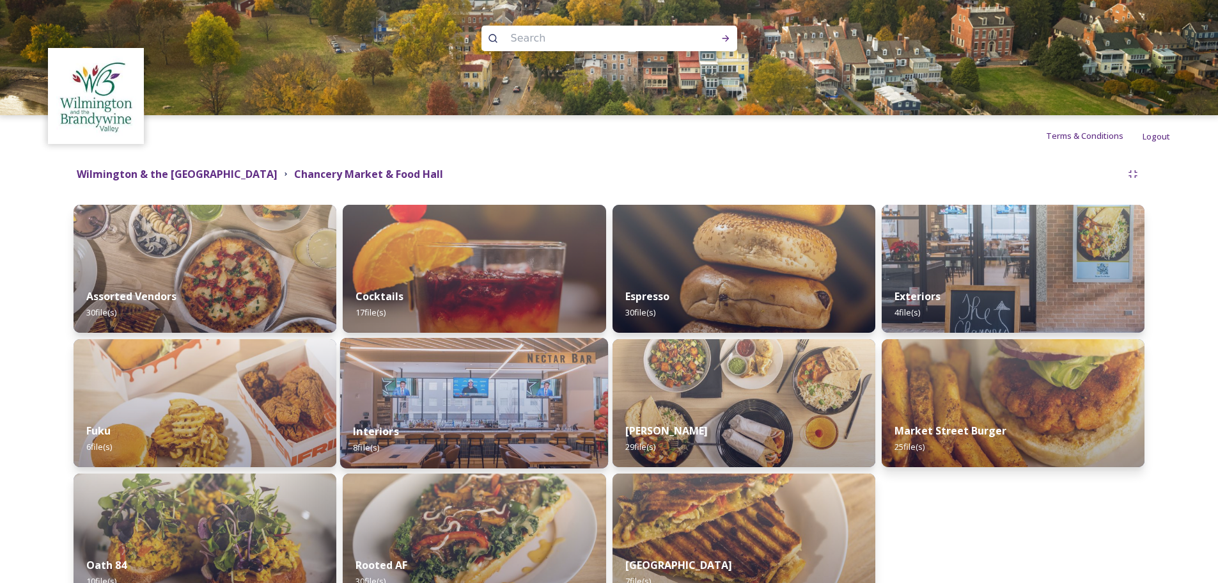
click at [501, 411] on div "Interiors 8 file(s)" at bounding box center [474, 439] width 268 height 58
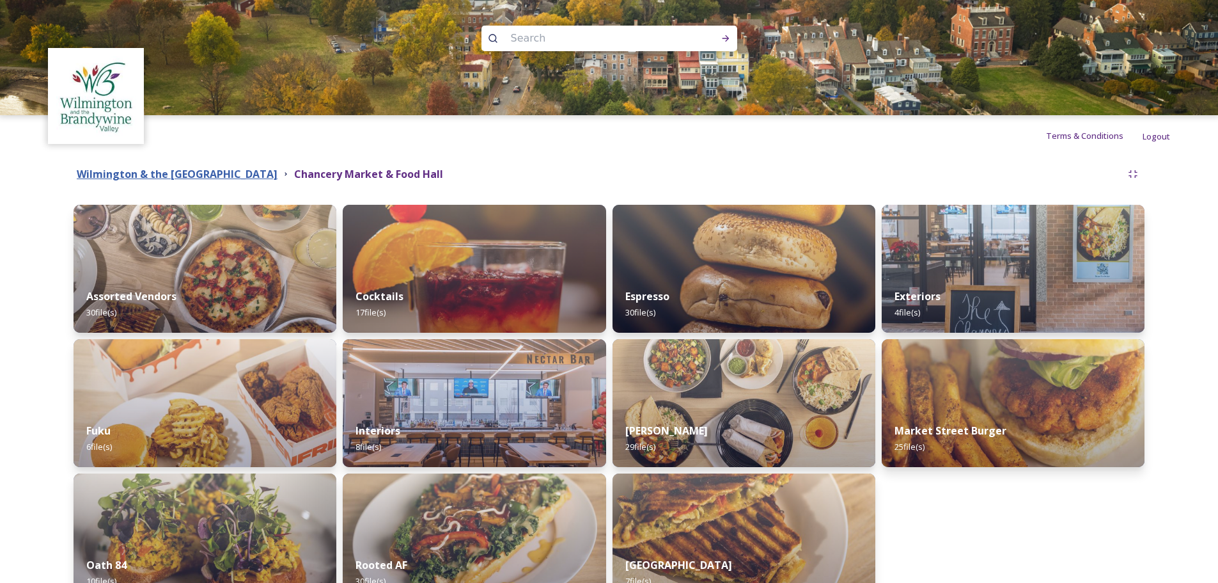
click at [278, 176] on strong "Wilmington & the [GEOGRAPHIC_DATA]" at bounding box center [177, 174] width 201 height 14
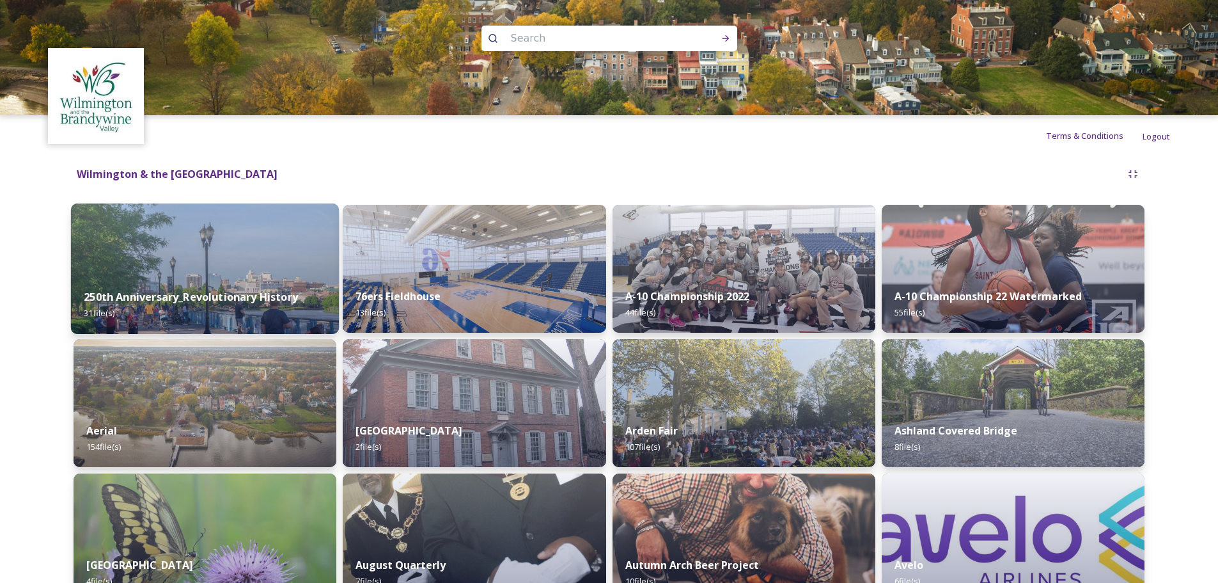
click at [272, 283] on div "250th Anniversary_Revolutionary History 31 file(s)" at bounding box center [205, 305] width 268 height 58
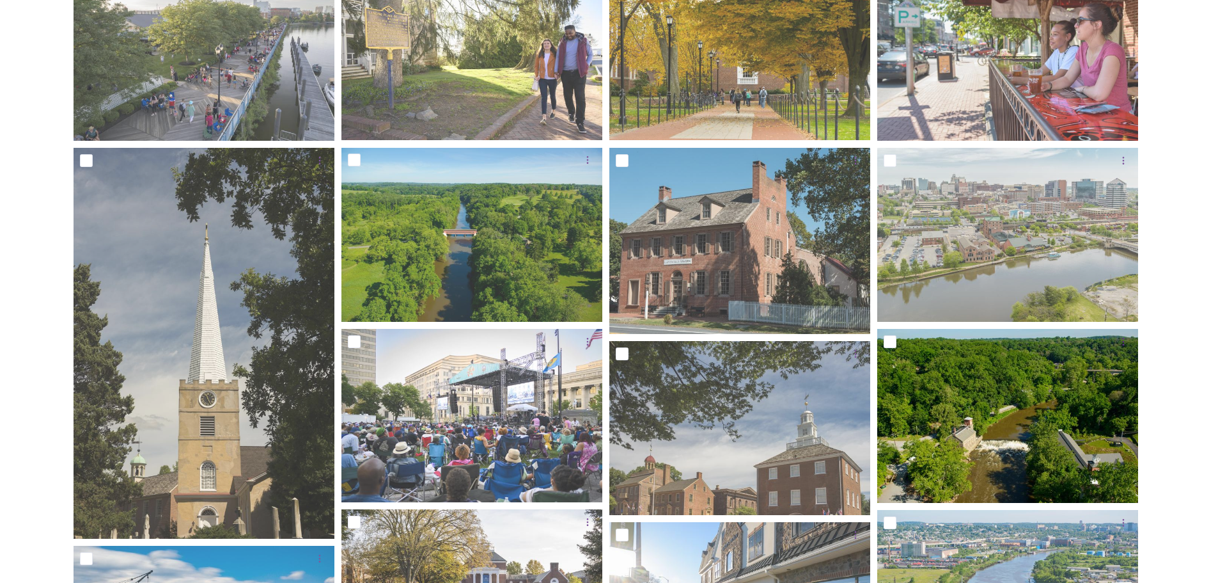
scroll to position [438, 0]
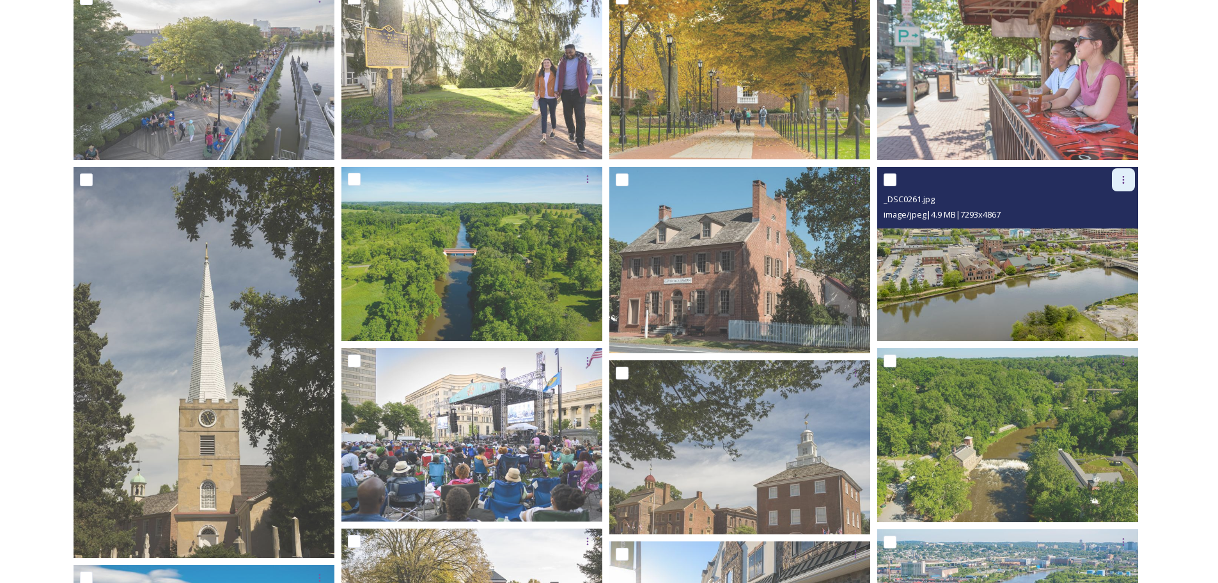
drag, startPoint x: 972, startPoint y: 271, endPoint x: 1124, endPoint y: 179, distance: 177.9
click at [1124, 179] on icon at bounding box center [1124, 180] width 2 height 8
click at [979, 292] on img at bounding box center [1007, 254] width 261 height 174
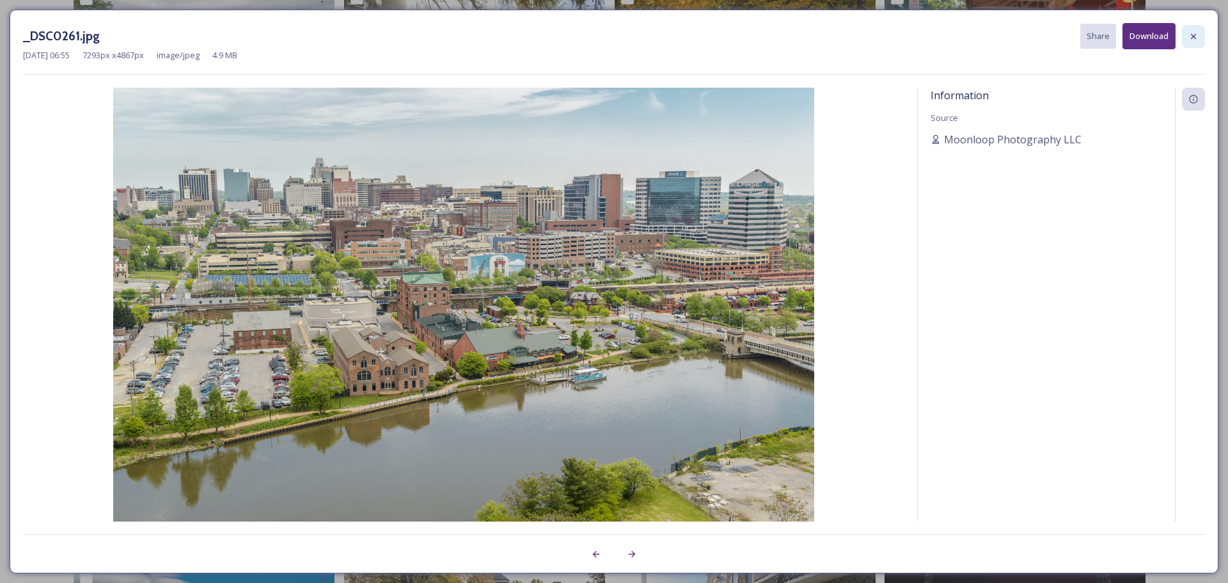
click at [1193, 35] on icon at bounding box center [1193, 35] width 5 height 5
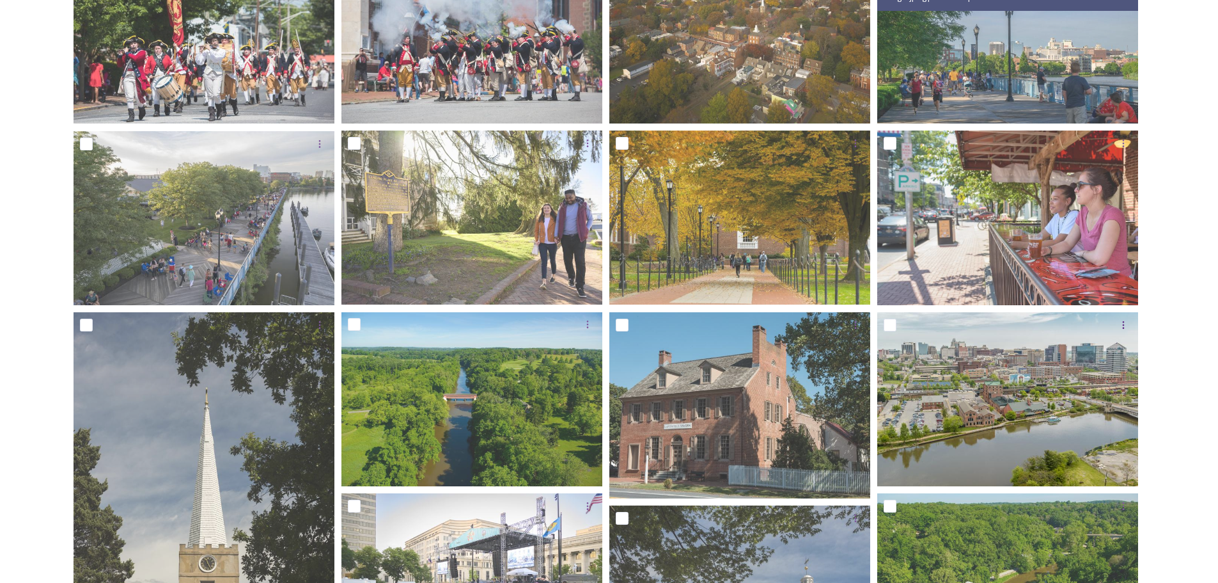
scroll to position [320, 0]
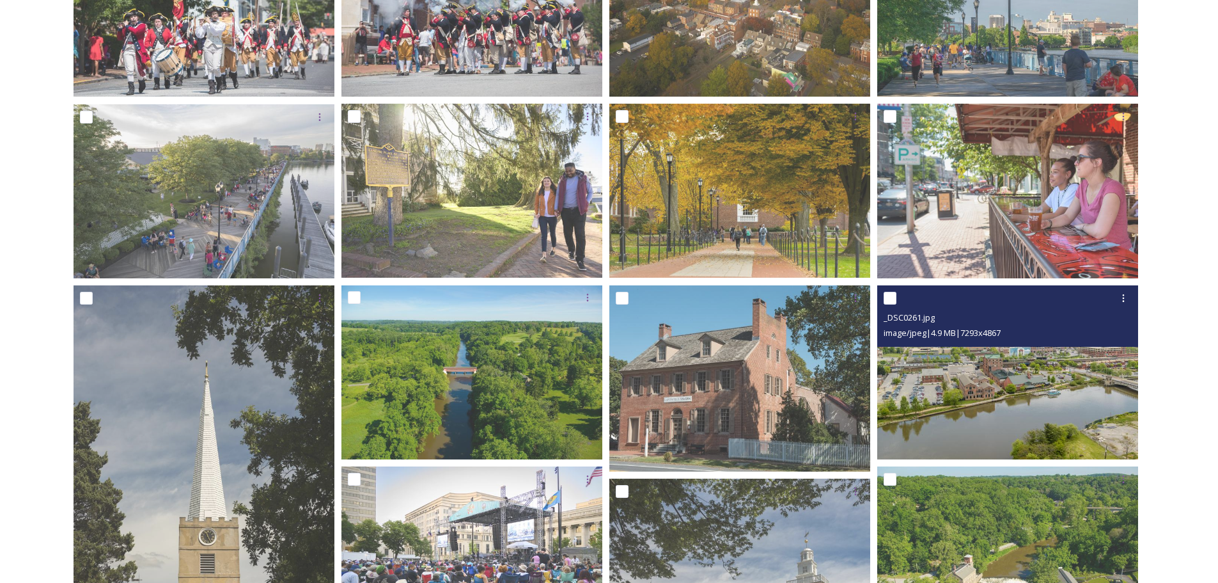
click at [992, 360] on img at bounding box center [1007, 372] width 261 height 174
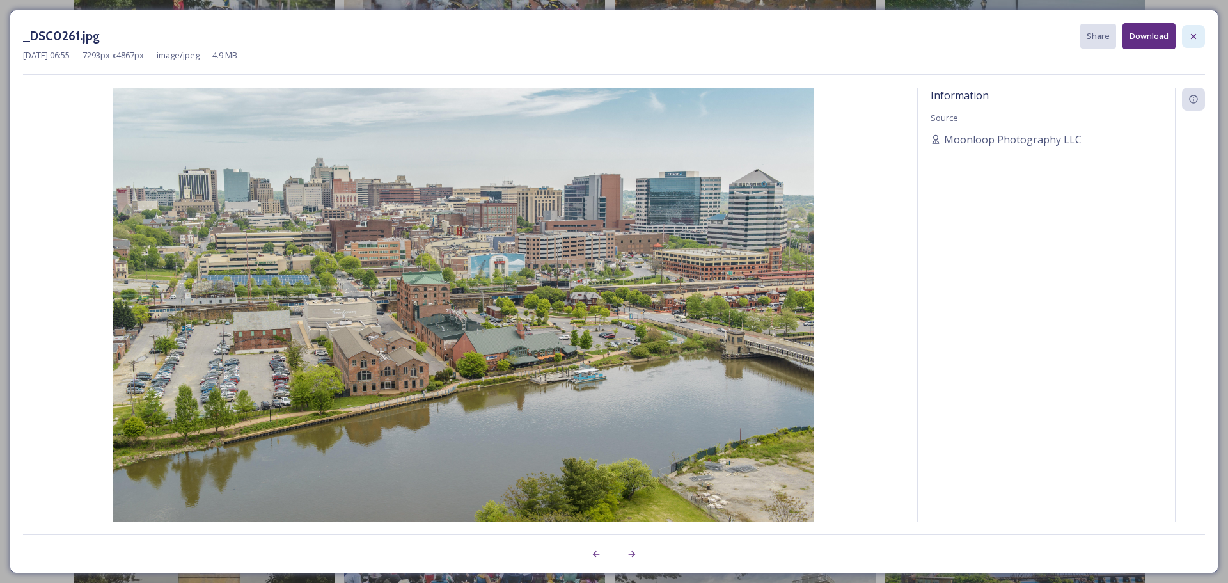
click at [1193, 32] on icon at bounding box center [1193, 36] width 10 height 10
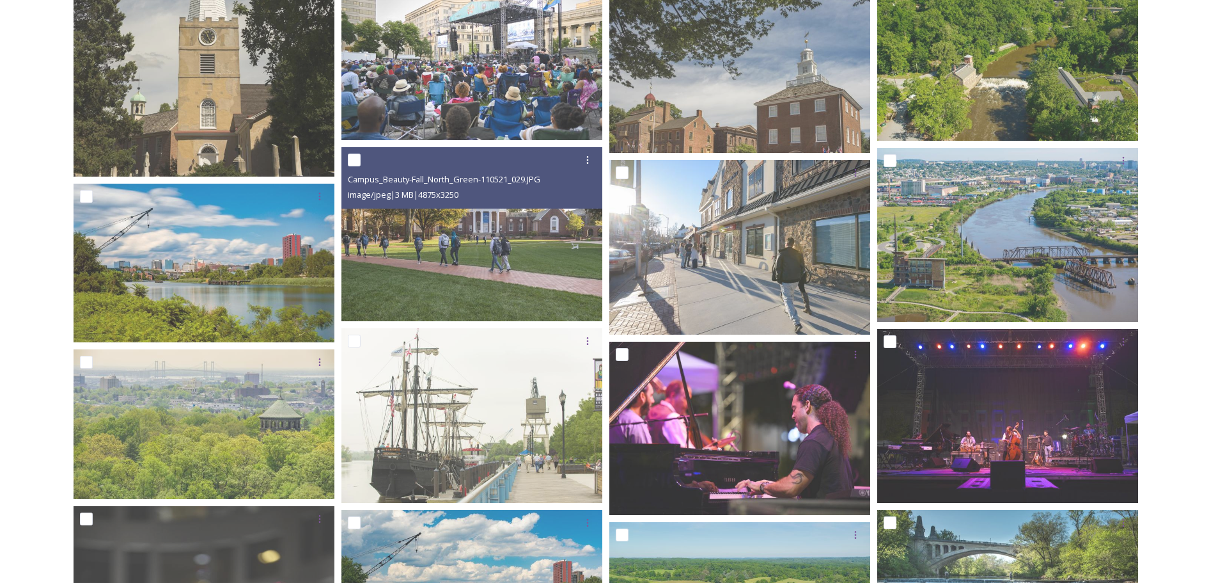
scroll to position [831, 0]
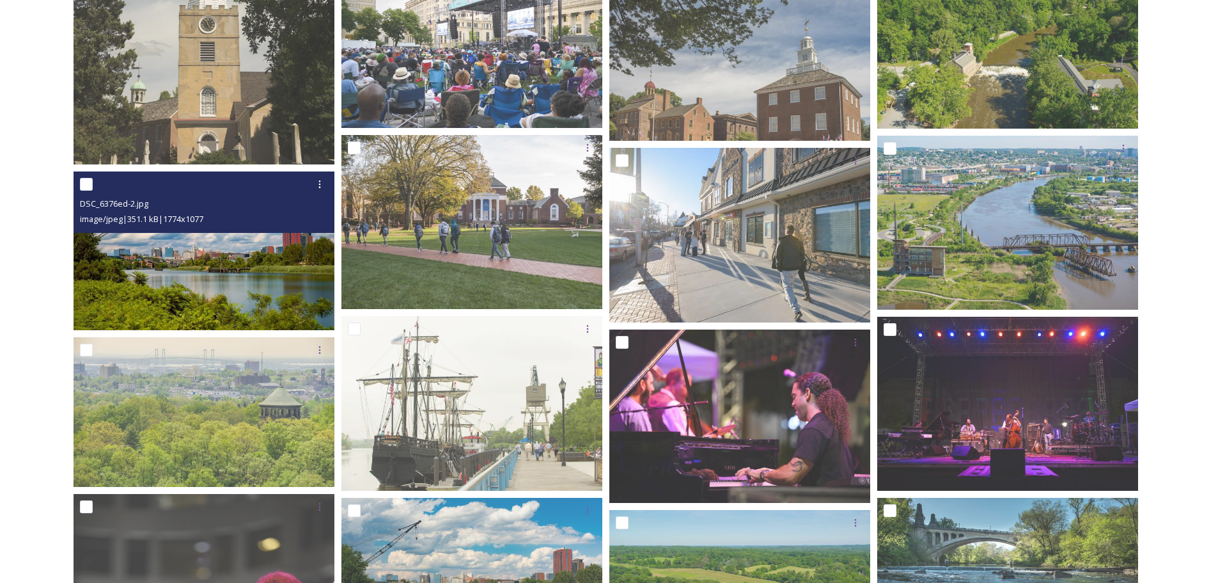
click at [168, 240] on img at bounding box center [204, 250] width 261 height 159
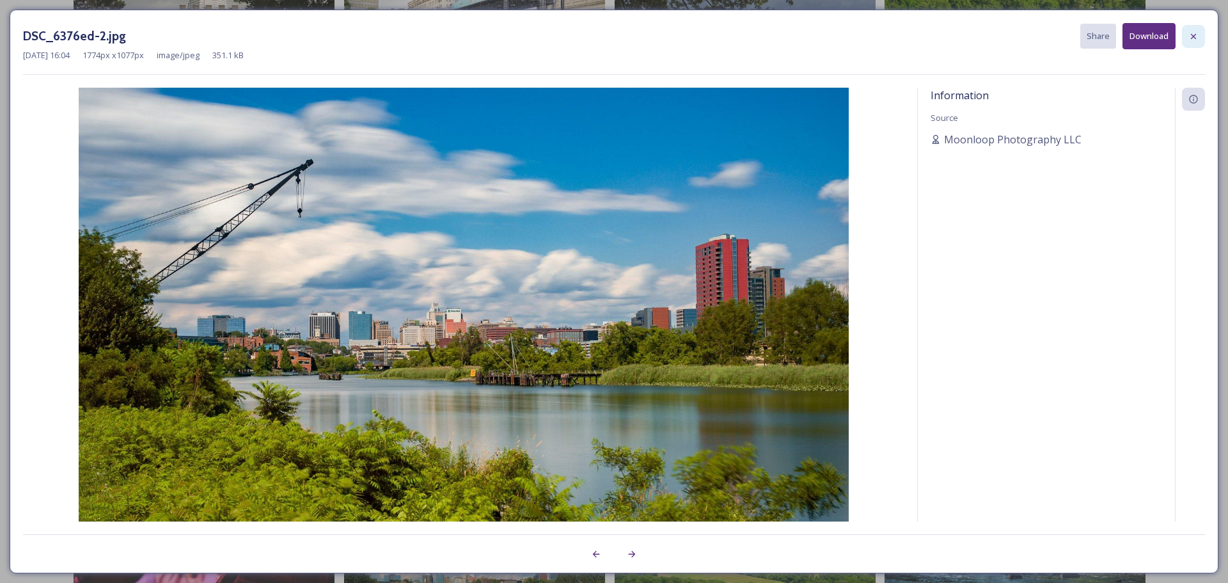
click at [1194, 36] on icon at bounding box center [1193, 35] width 5 height 5
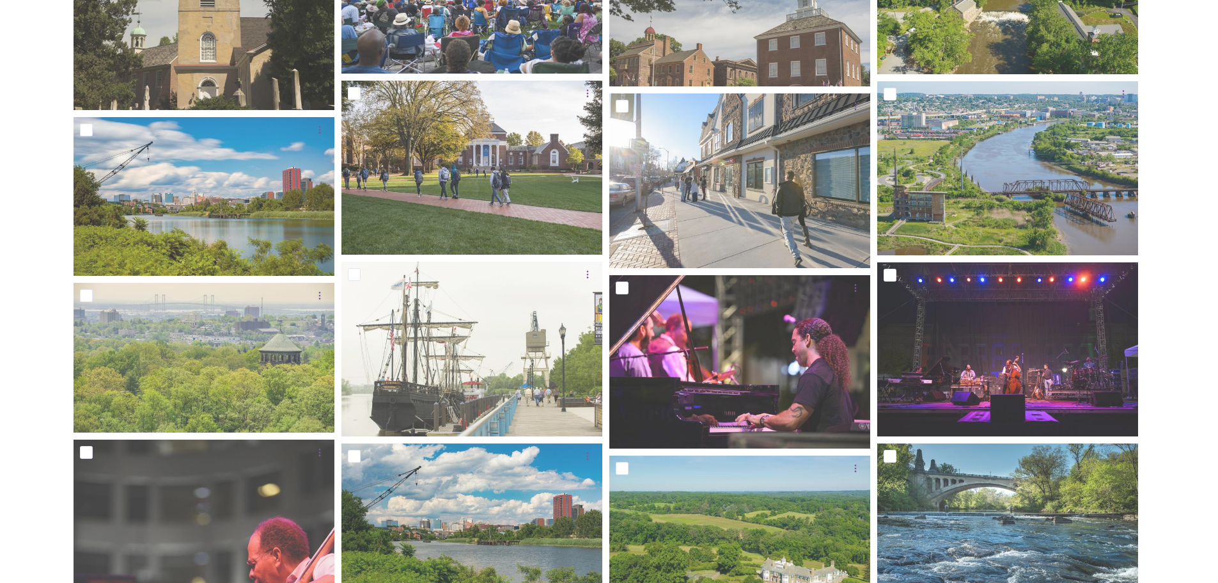
scroll to position [822, 0]
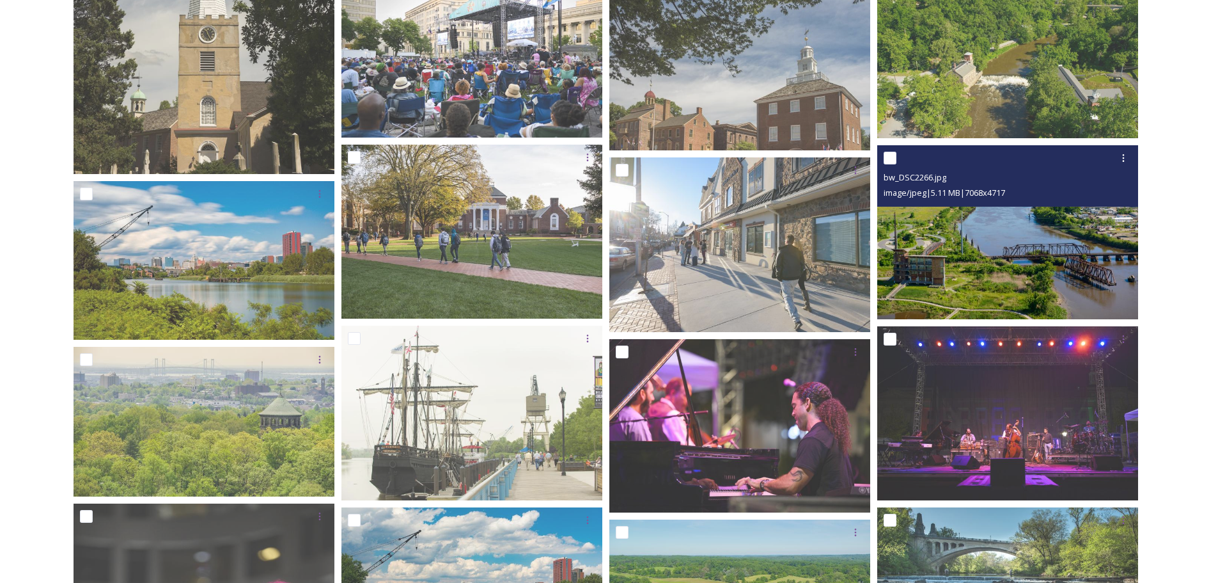
click at [937, 230] on img at bounding box center [1007, 232] width 261 height 174
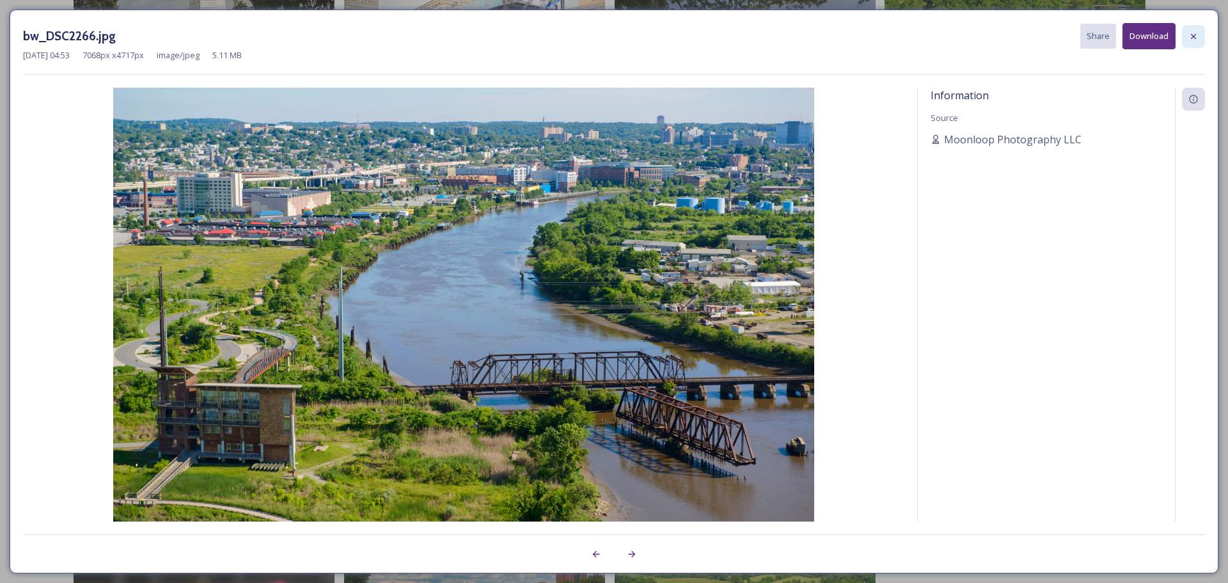
click at [1198, 33] on div at bounding box center [1193, 36] width 23 height 23
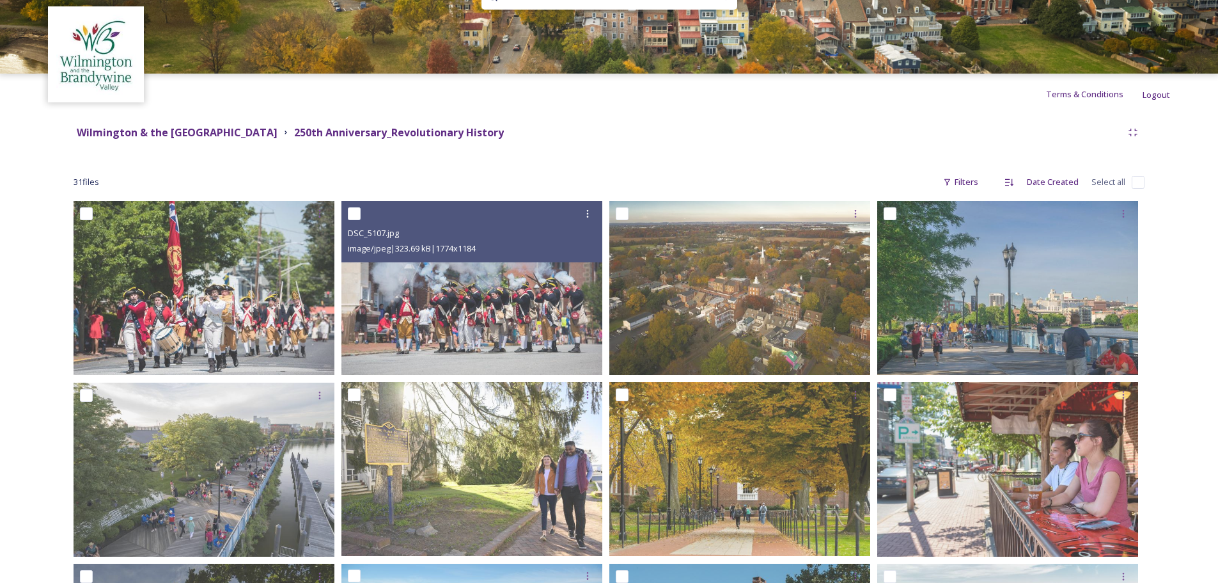
scroll to position [0, 0]
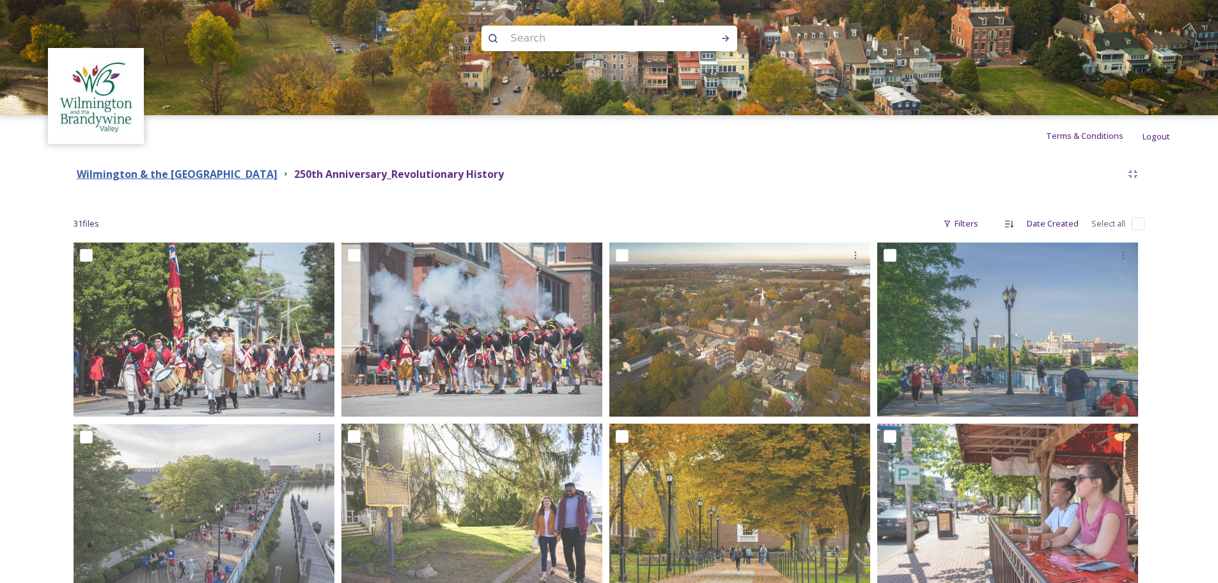
click at [278, 178] on strong "Wilmington & the [GEOGRAPHIC_DATA]" at bounding box center [177, 174] width 201 height 14
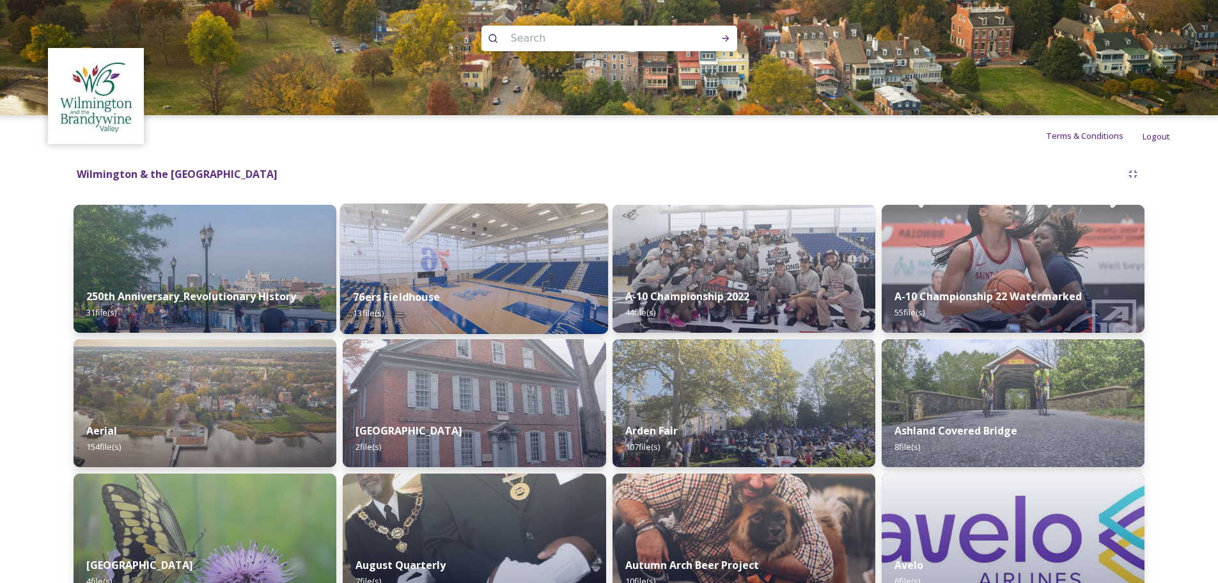
scroll to position [256, 0]
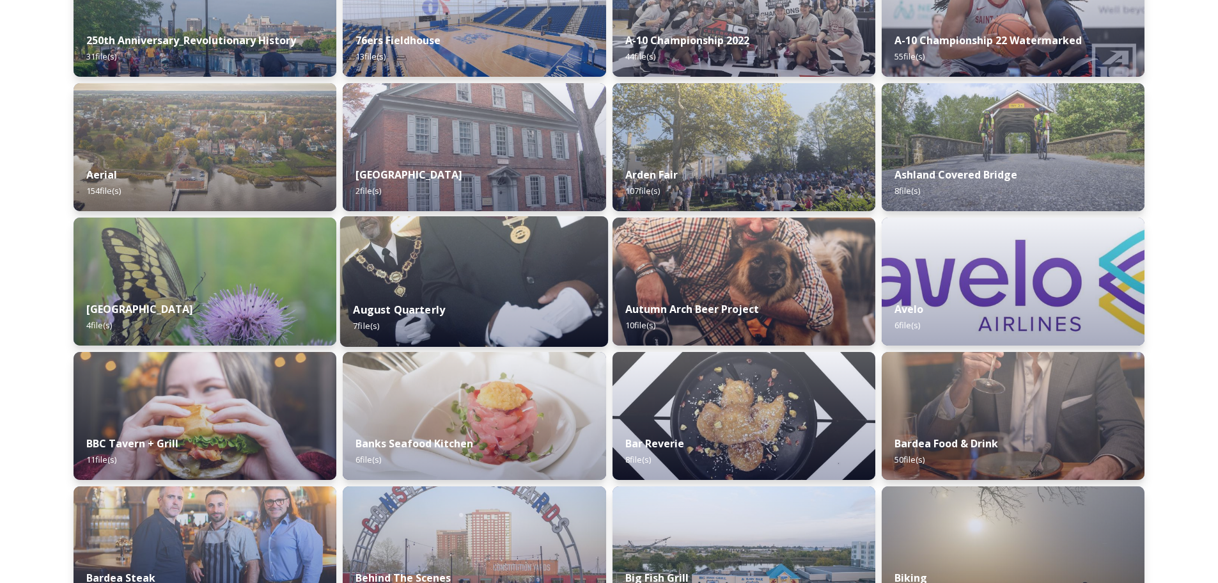
click at [500, 268] on img at bounding box center [474, 281] width 268 height 130
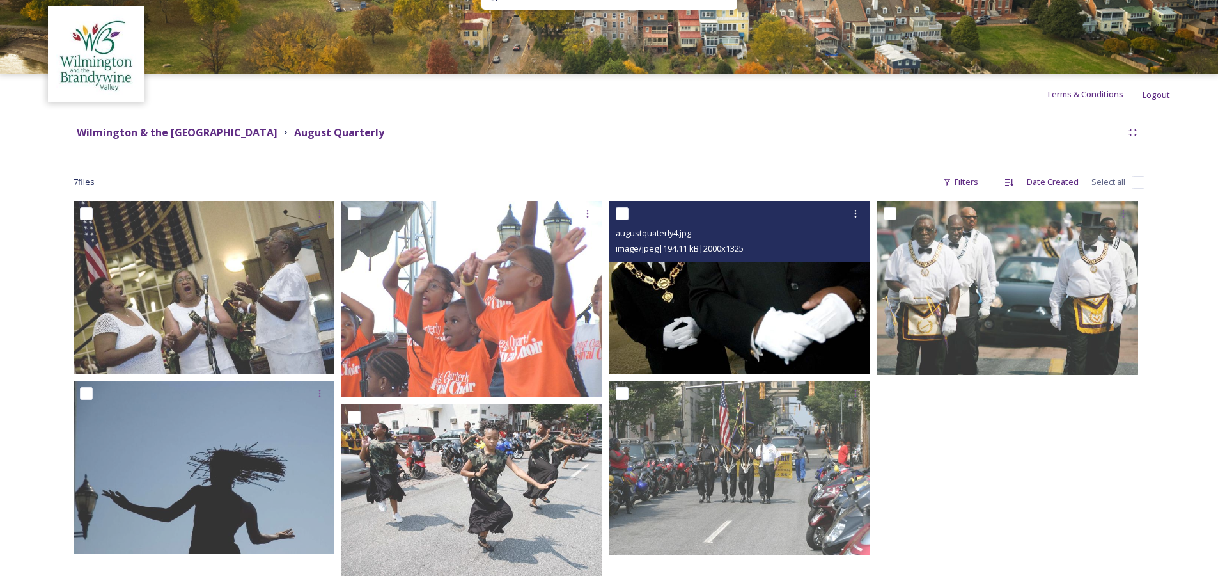
scroll to position [63, 0]
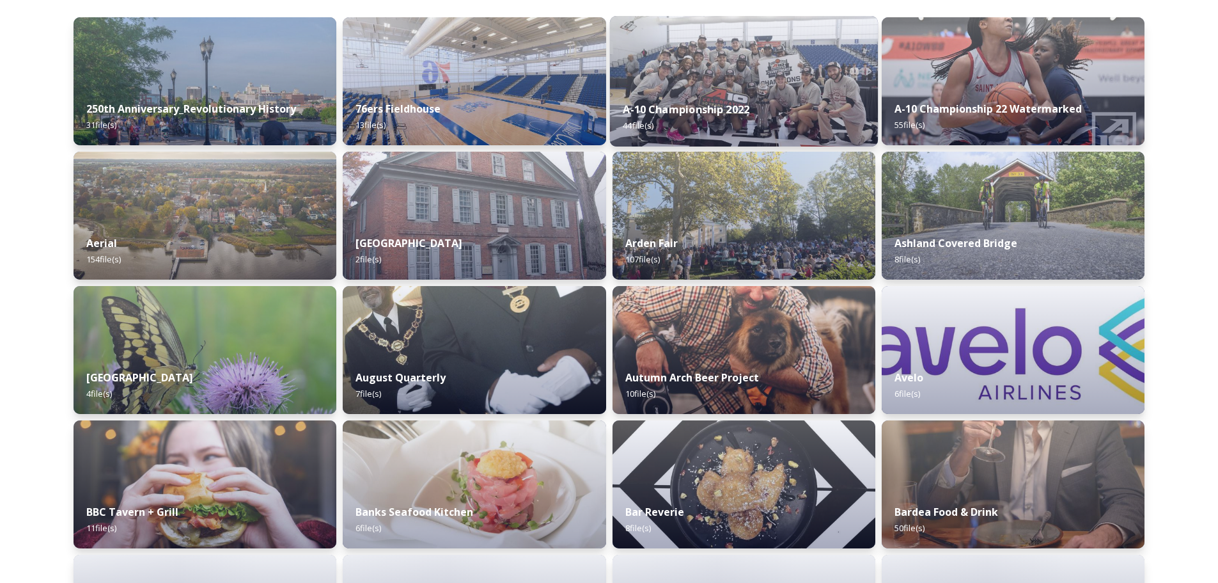
scroll to position [192, 0]
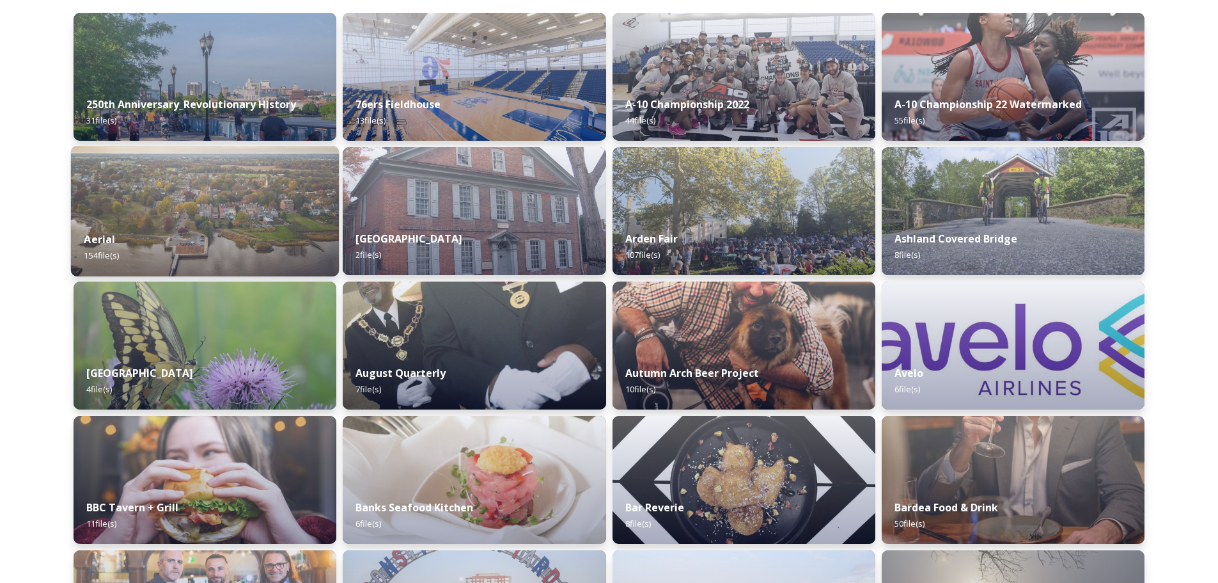
click at [207, 228] on div "Aerial 154 file(s)" at bounding box center [205, 247] width 268 height 58
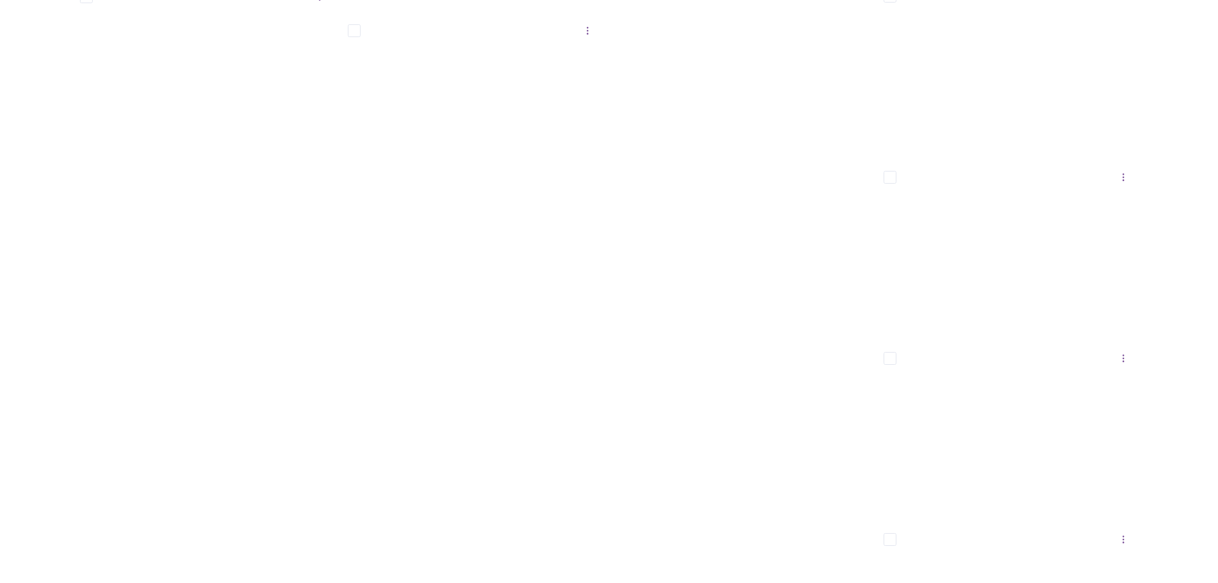
scroll to position [8825, 0]
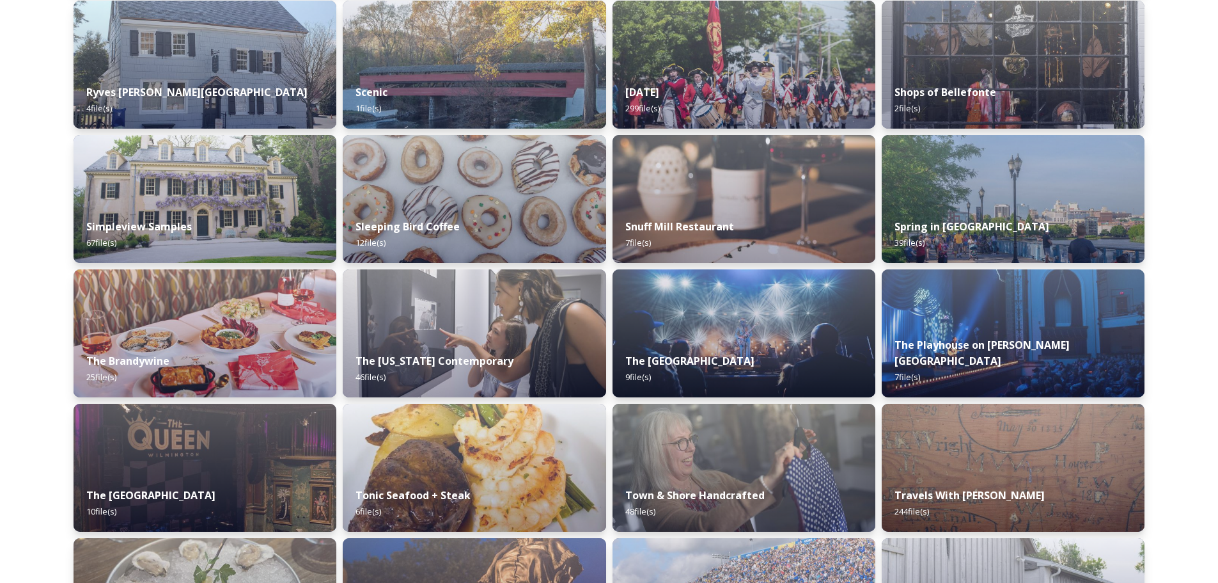
scroll to position [5403, 0]
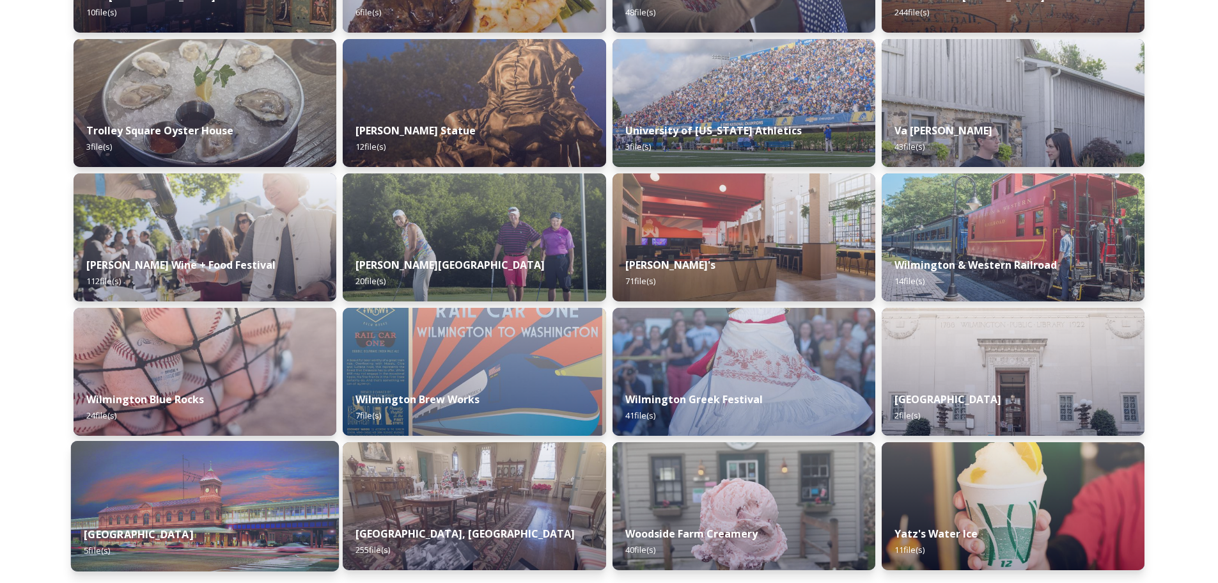
click at [150, 516] on div "Wilmington Train Station 5 file(s)" at bounding box center [205, 542] width 268 height 58
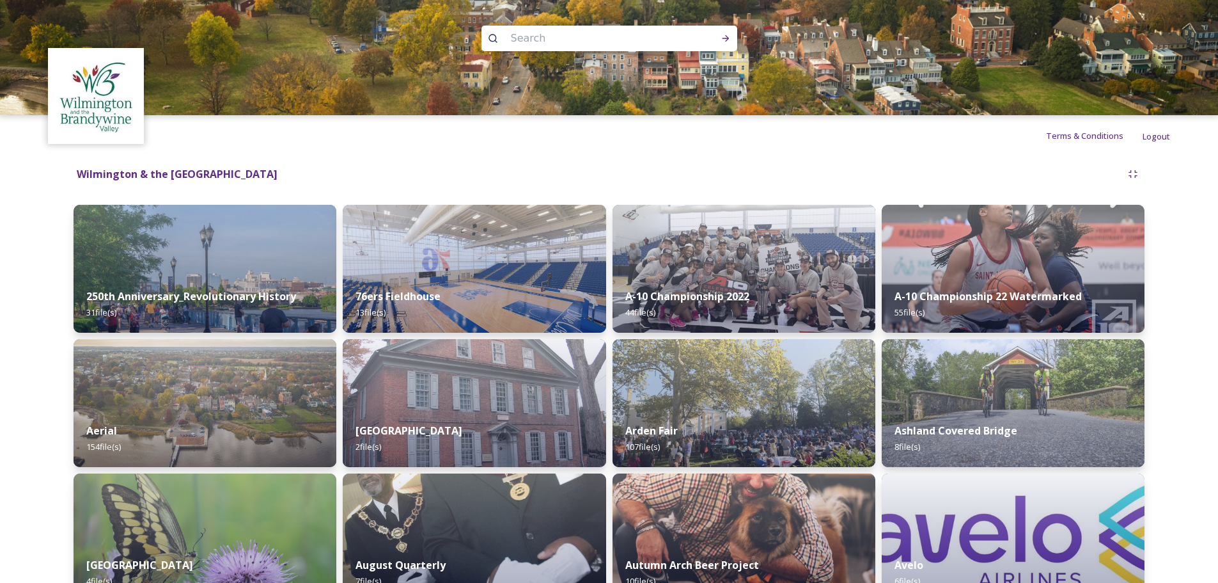
scroll to position [2986, 0]
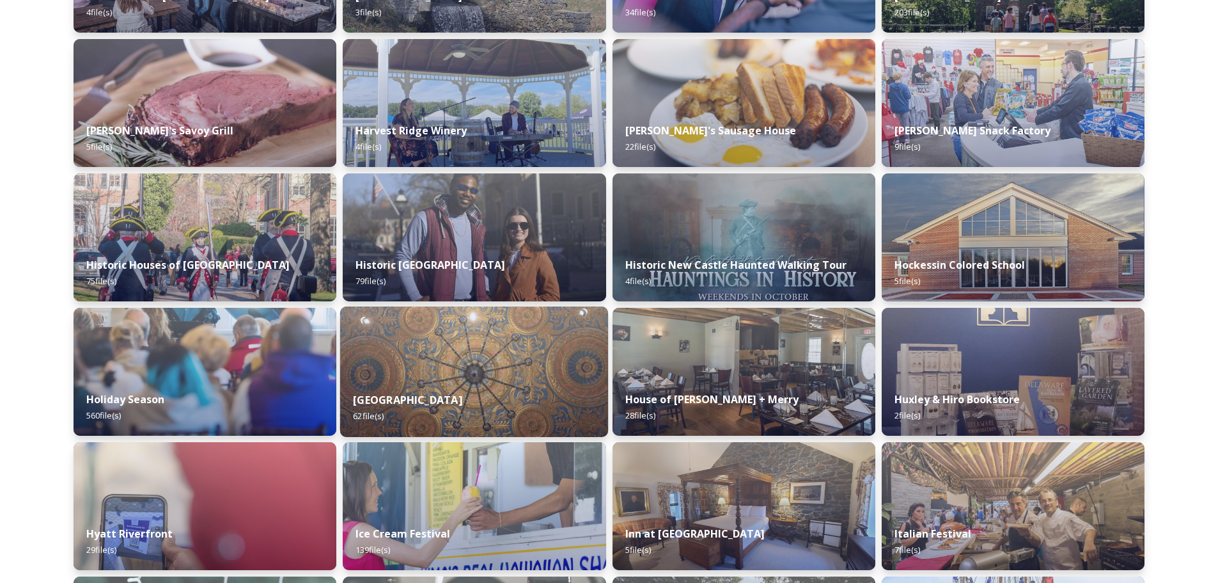
click at [487, 377] on img at bounding box center [474, 371] width 268 height 130
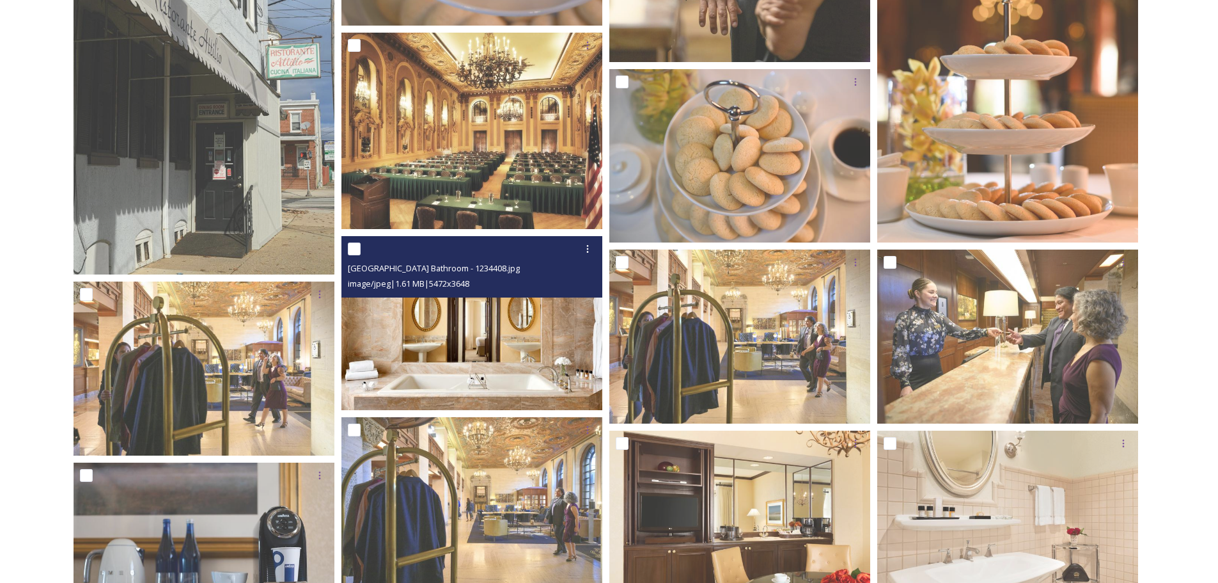
scroll to position [2366, 0]
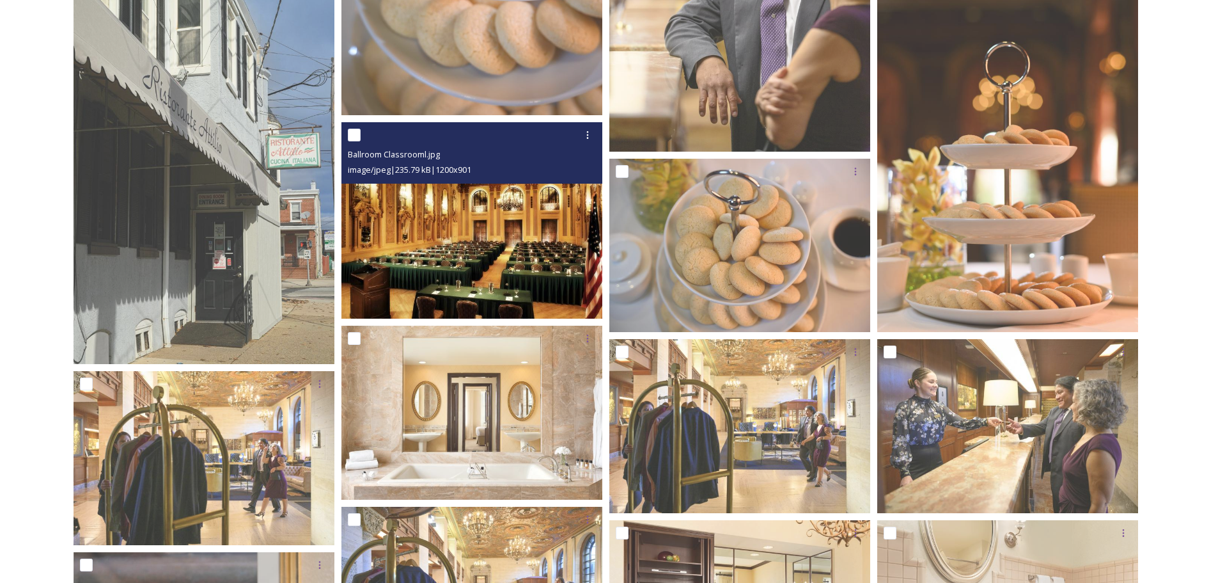
click at [457, 217] on img at bounding box center [471, 220] width 261 height 196
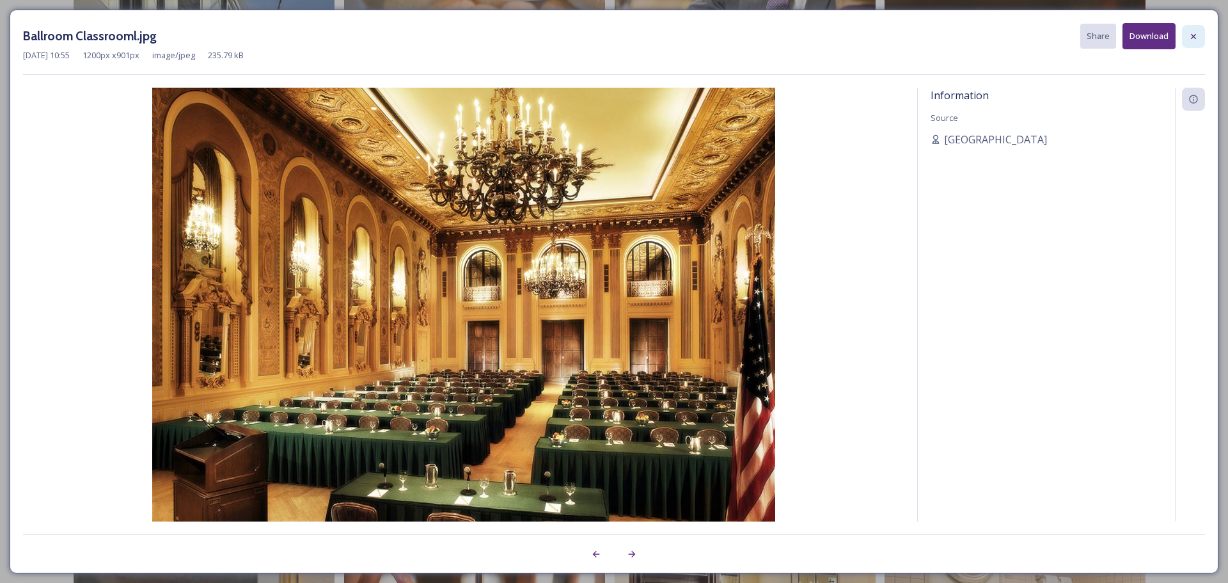
click at [1193, 36] on icon at bounding box center [1193, 35] width 5 height 5
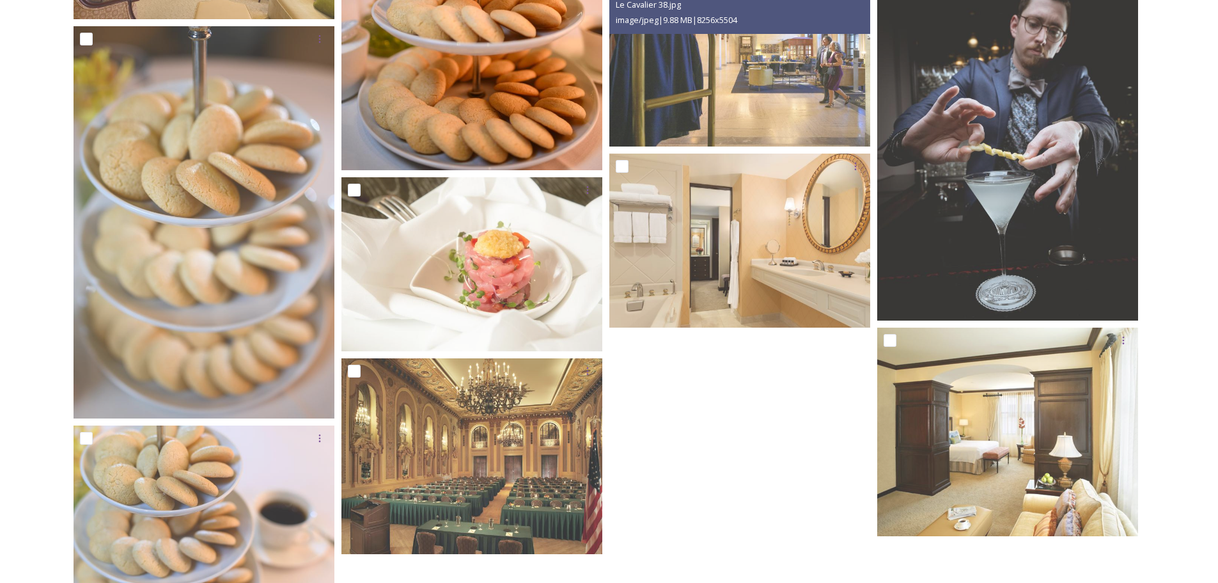
scroll to position [3024, 0]
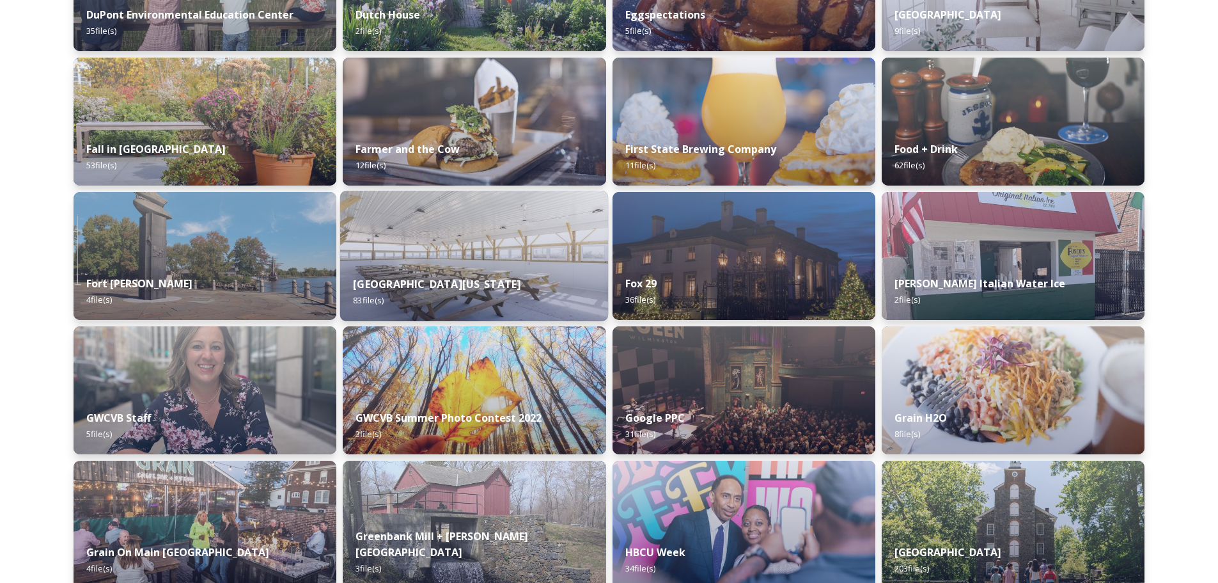
scroll to position [2494, 0]
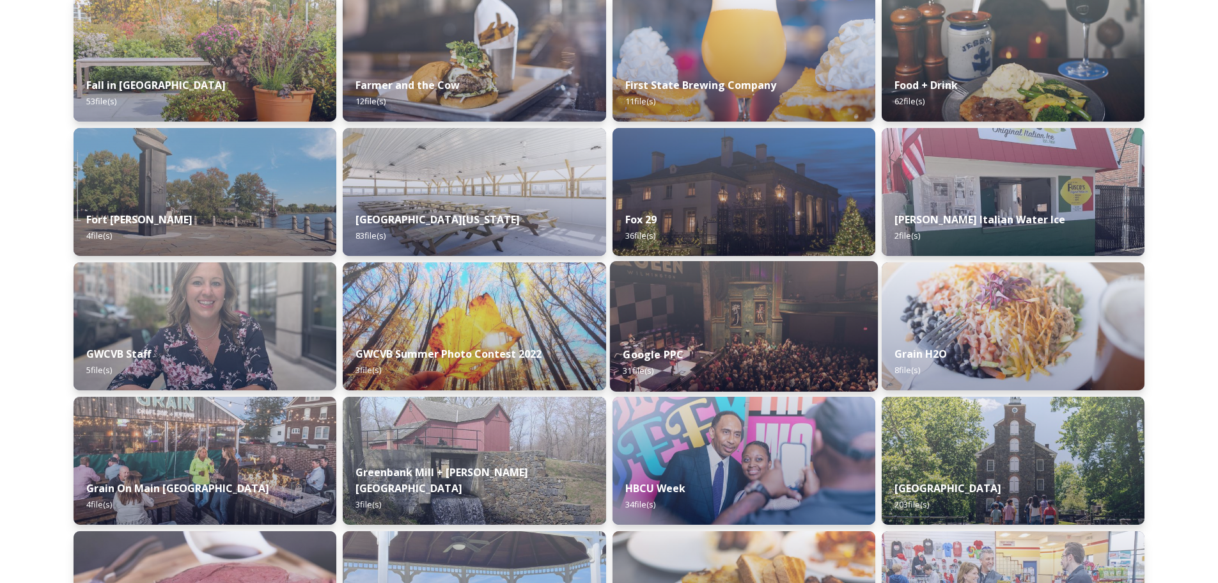
click at [702, 306] on img at bounding box center [743, 326] width 268 height 130
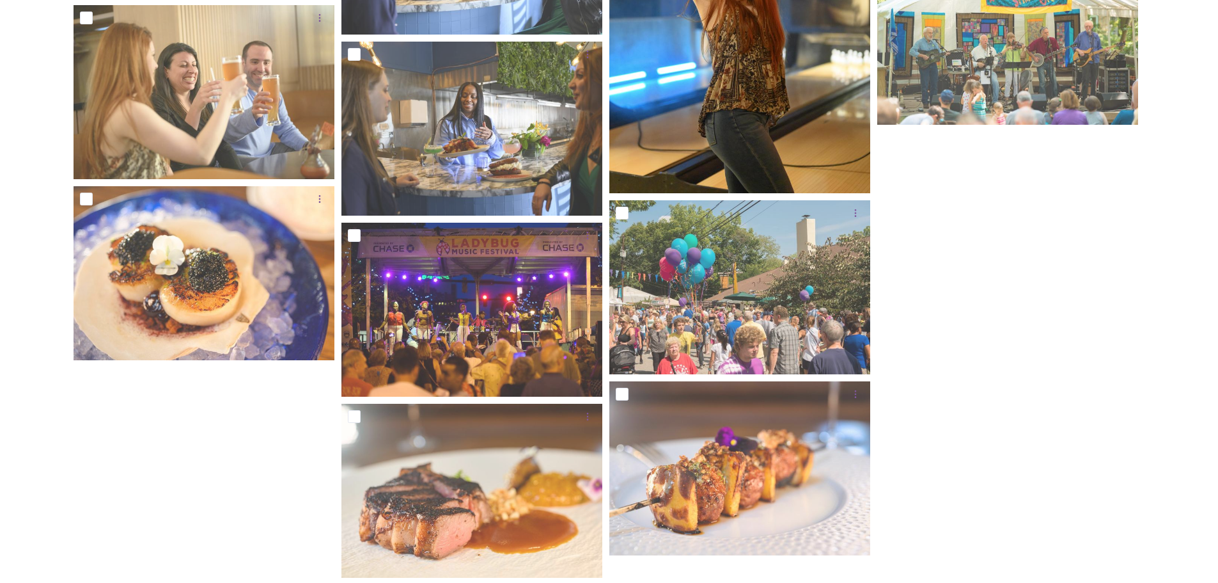
scroll to position [1346, 0]
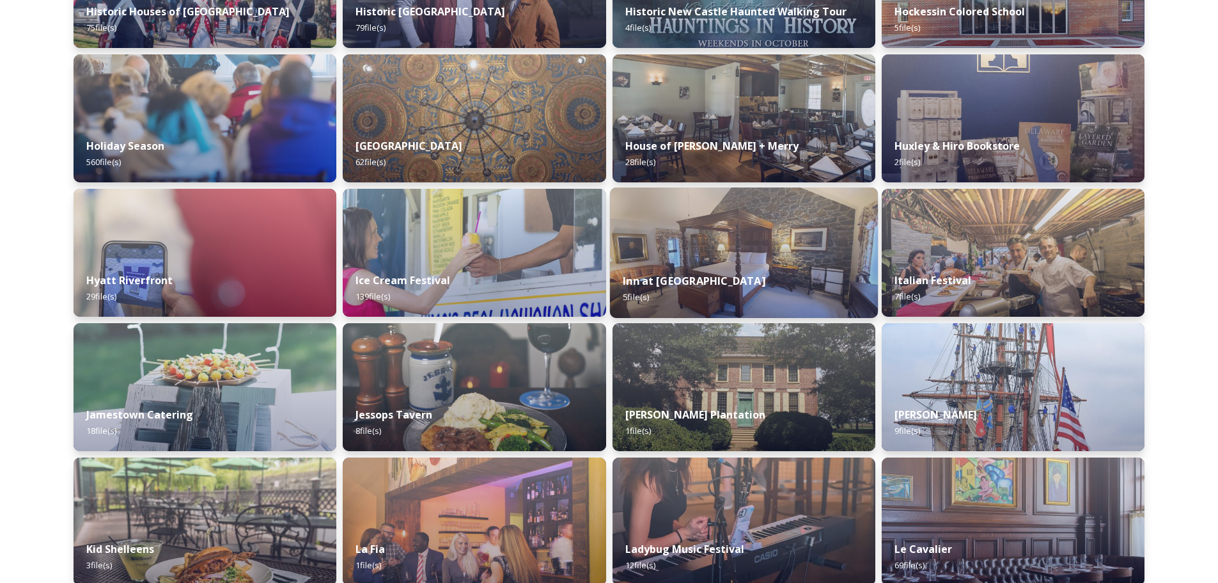
scroll to position [3261, 0]
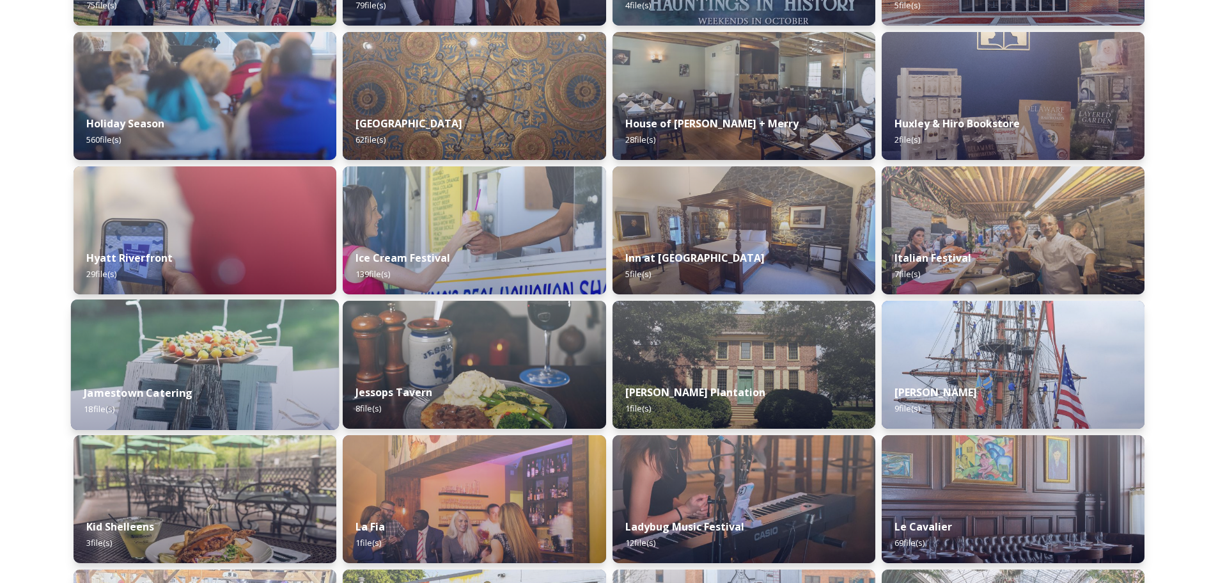
click at [217, 370] on img at bounding box center [205, 364] width 268 height 130
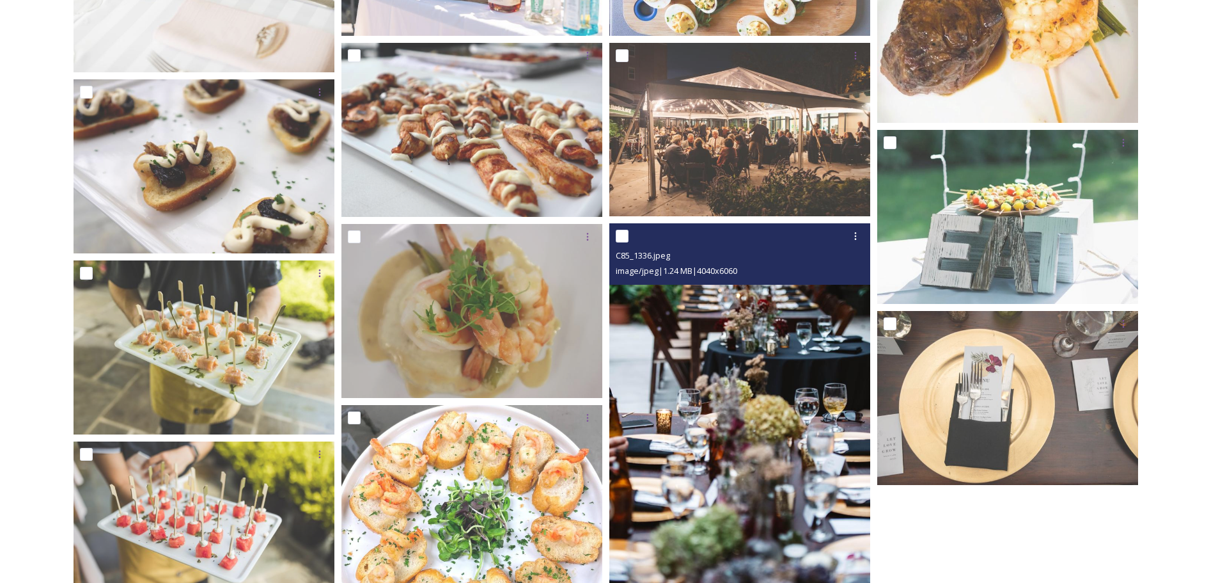
scroll to position [639, 0]
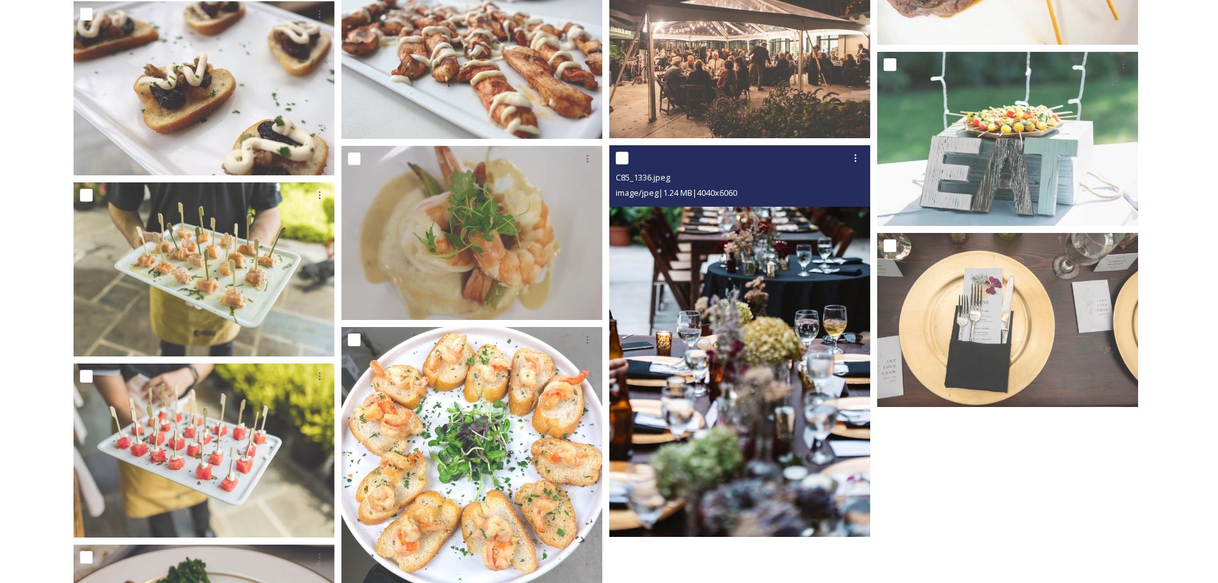
click at [757, 411] on img at bounding box center [739, 340] width 261 height 391
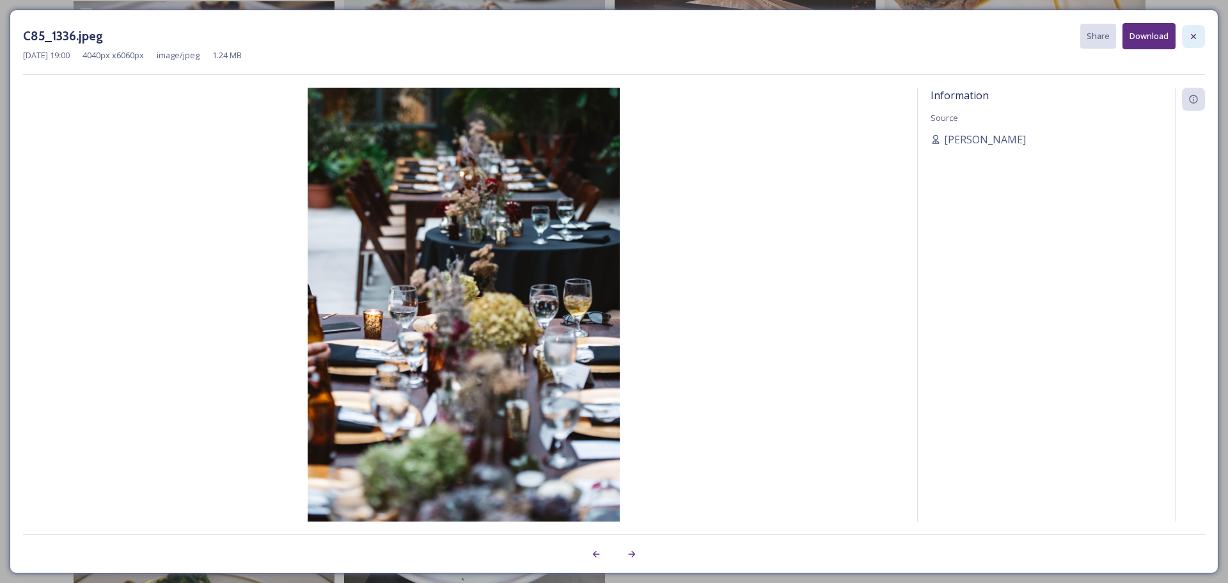
click at [1195, 36] on icon at bounding box center [1193, 36] width 10 height 10
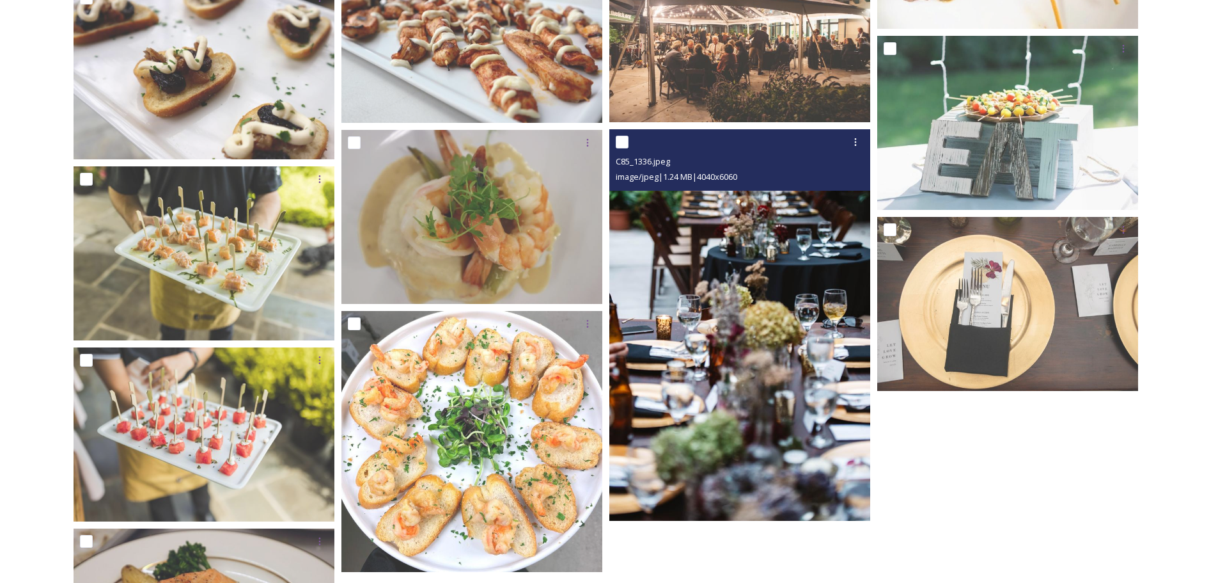
scroll to position [675, 0]
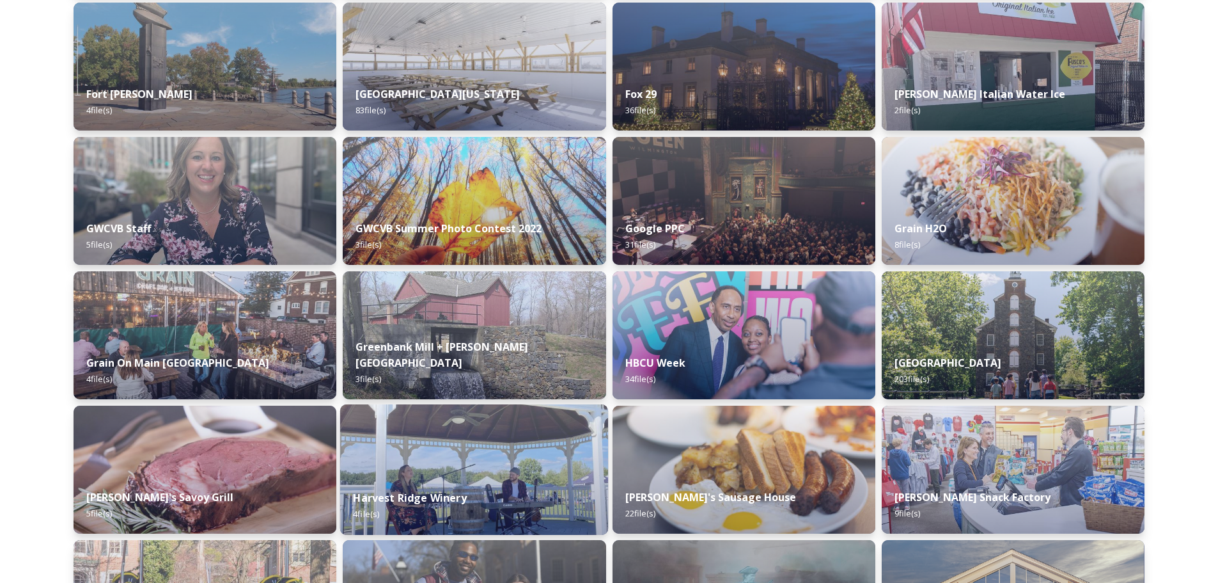
scroll to position [2602, 0]
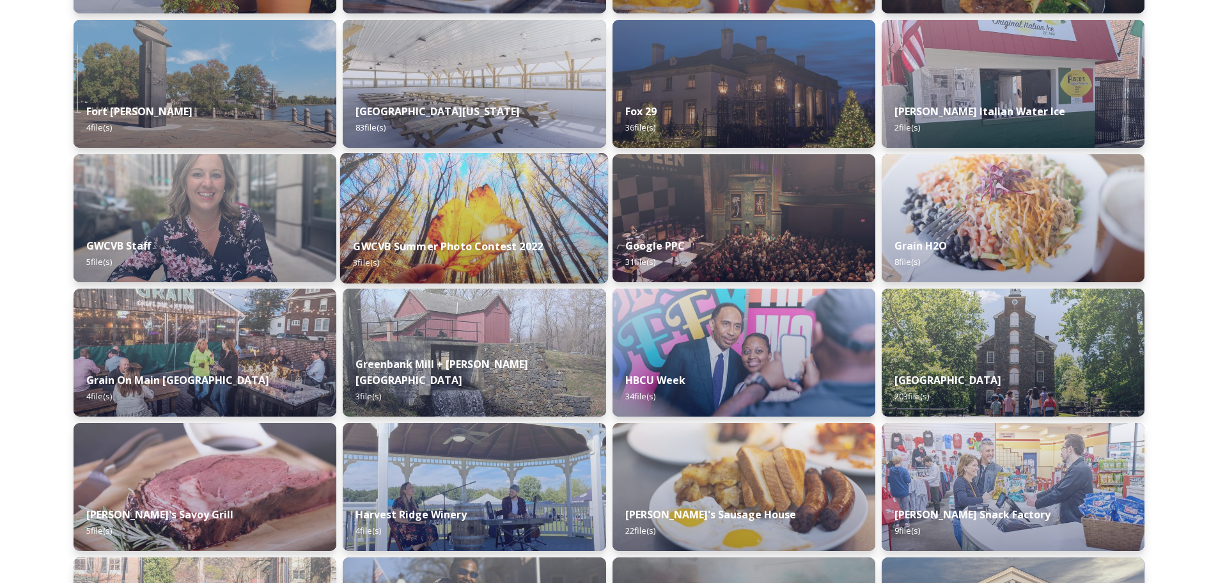
click at [492, 204] on img at bounding box center [474, 218] width 268 height 130
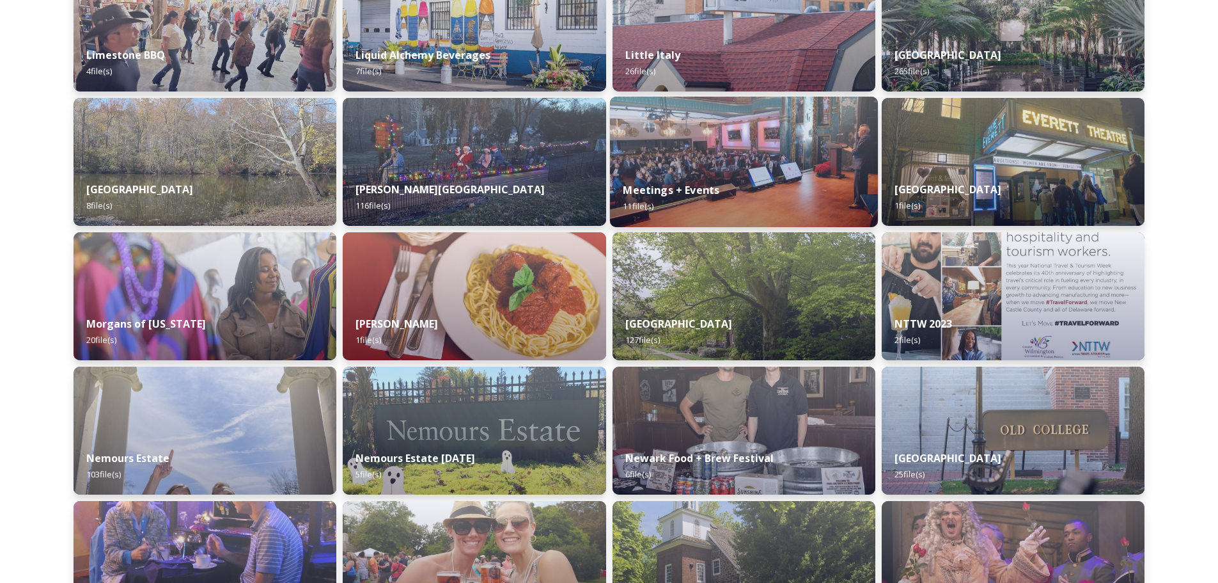
scroll to position [3881, 0]
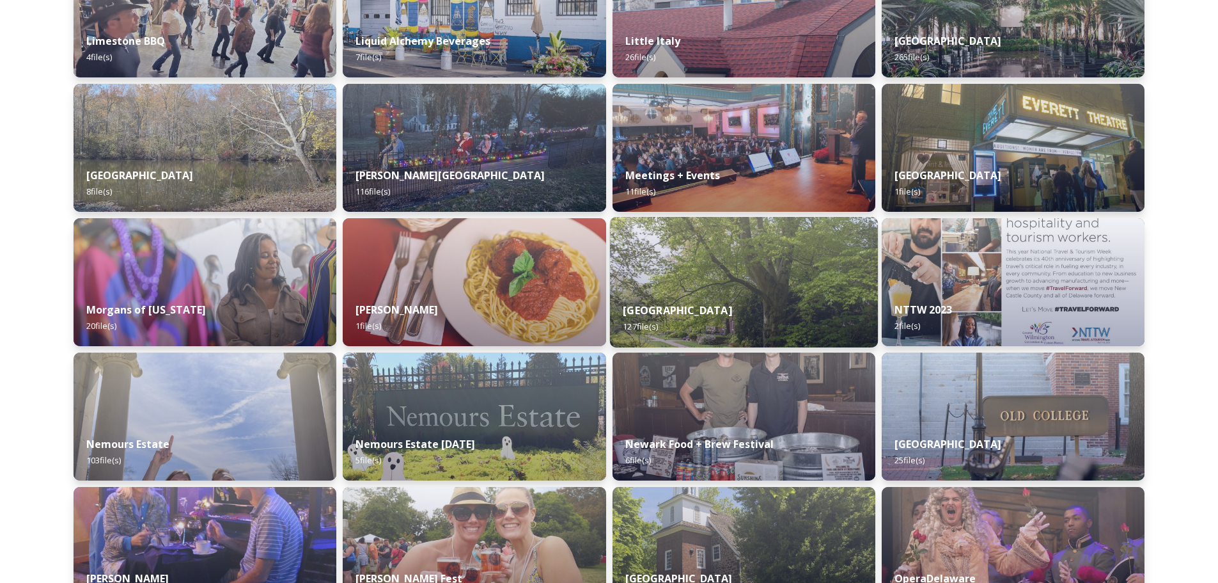
click at [780, 265] on img at bounding box center [743, 282] width 268 height 130
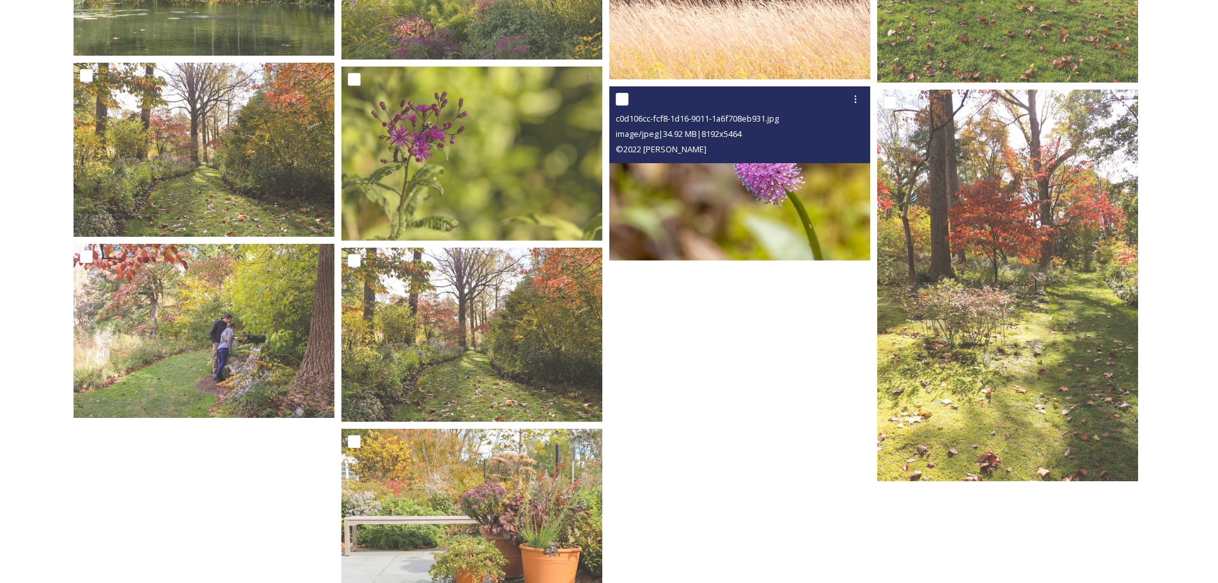
scroll to position [7848, 0]
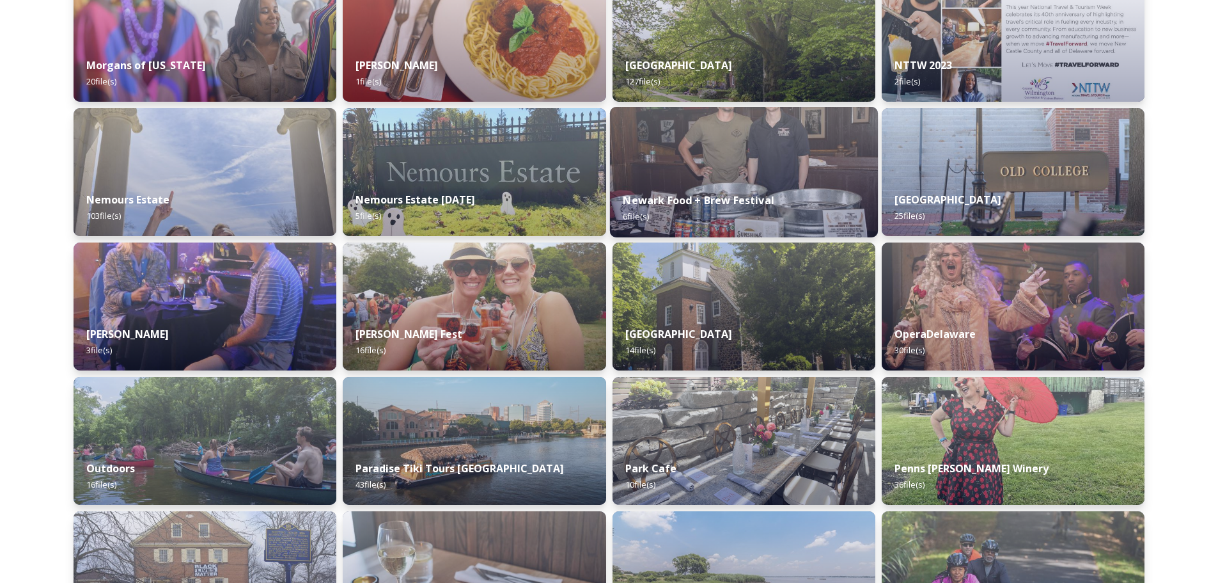
scroll to position [4157, 0]
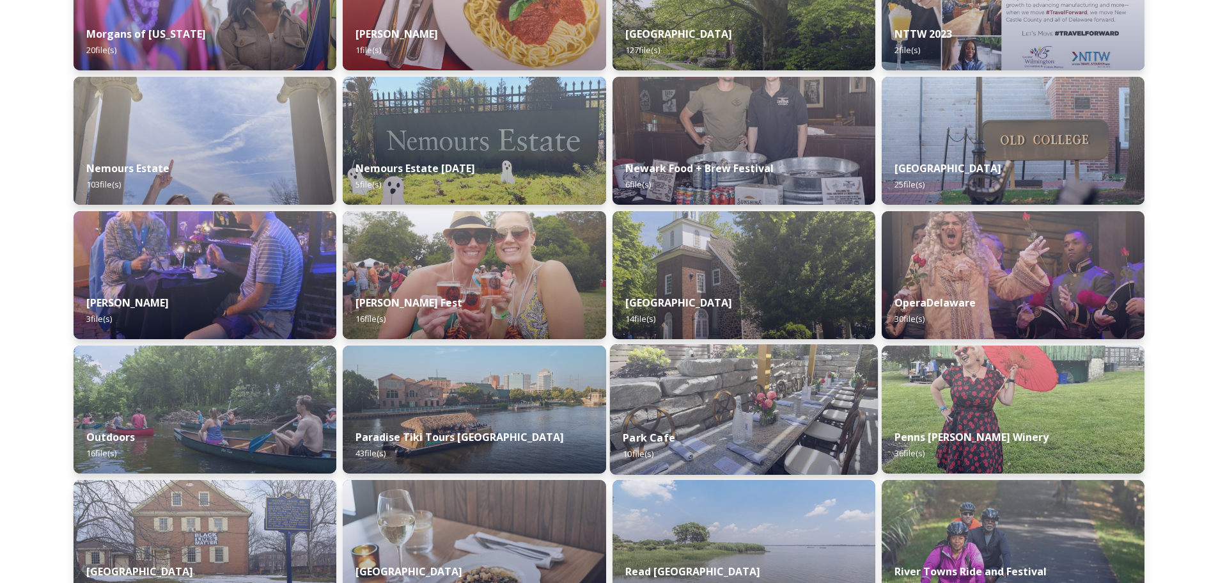
click at [750, 419] on div "Park Cafe 10 file(s)" at bounding box center [743, 445] width 268 height 58
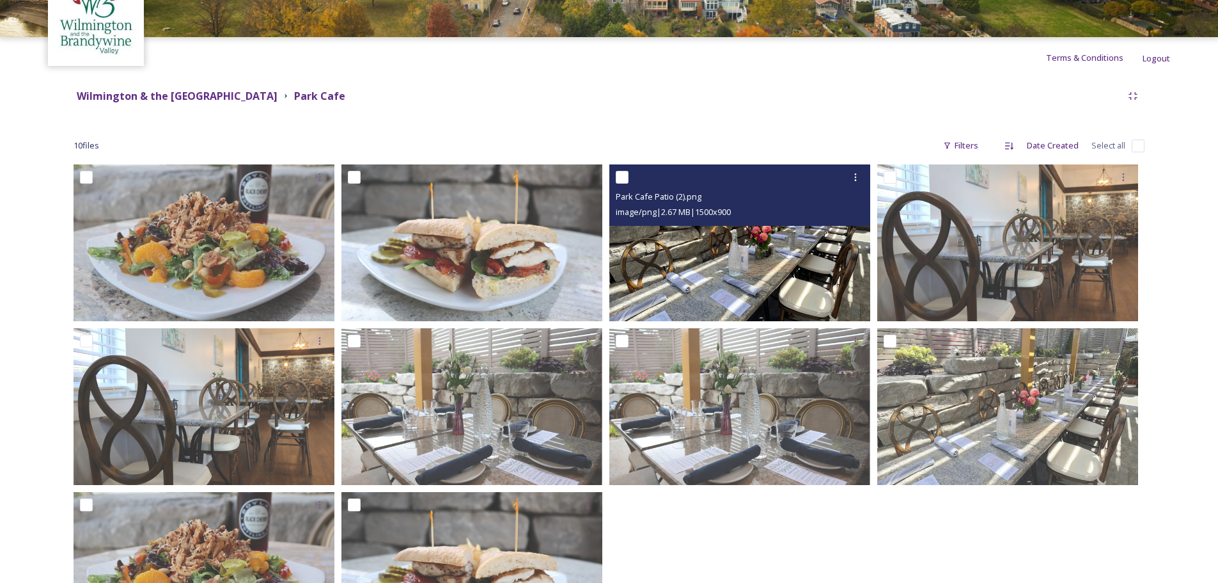
scroll to position [172, 0]
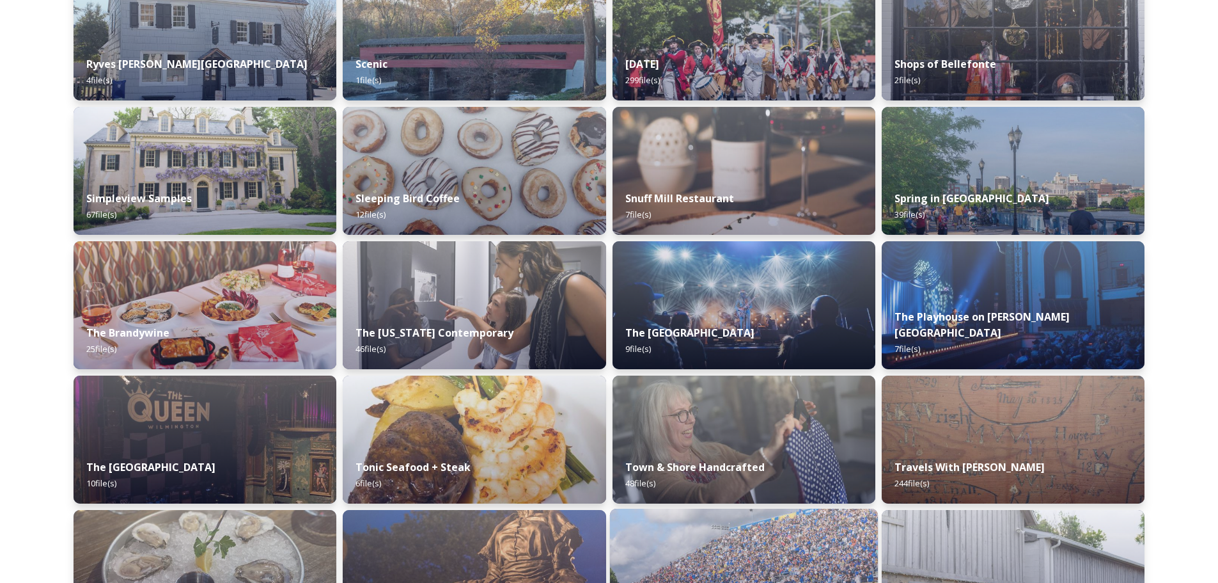
scroll to position [4891, 0]
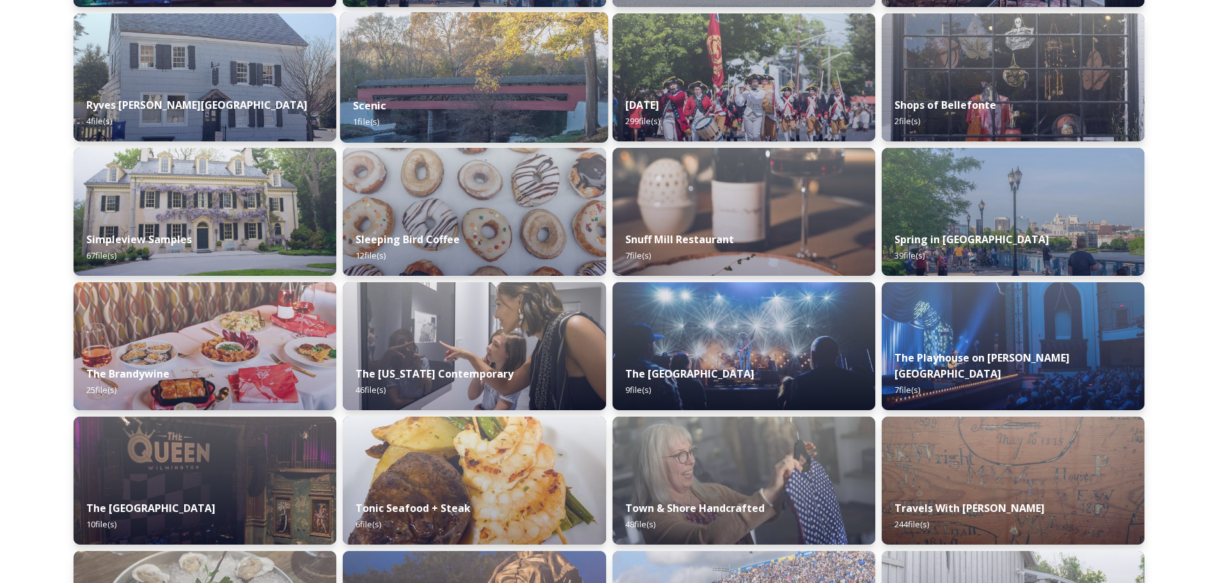
click at [498, 91] on div "Scenic 1 file(s)" at bounding box center [474, 113] width 268 height 58
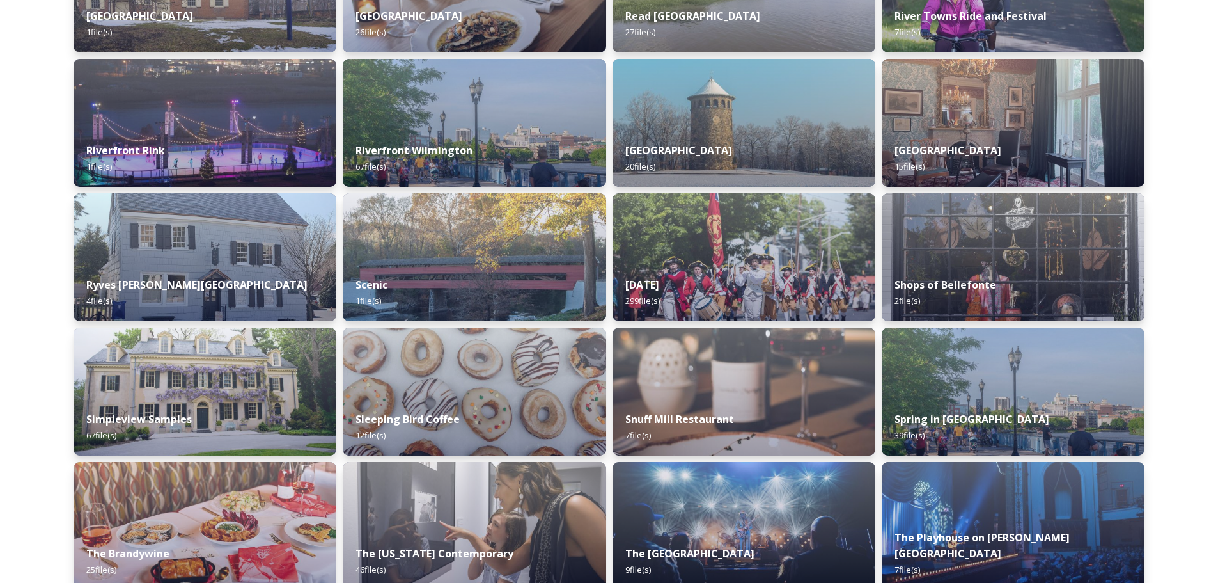
scroll to position [4712, 0]
click at [194, 387] on img at bounding box center [205, 390] width 268 height 130
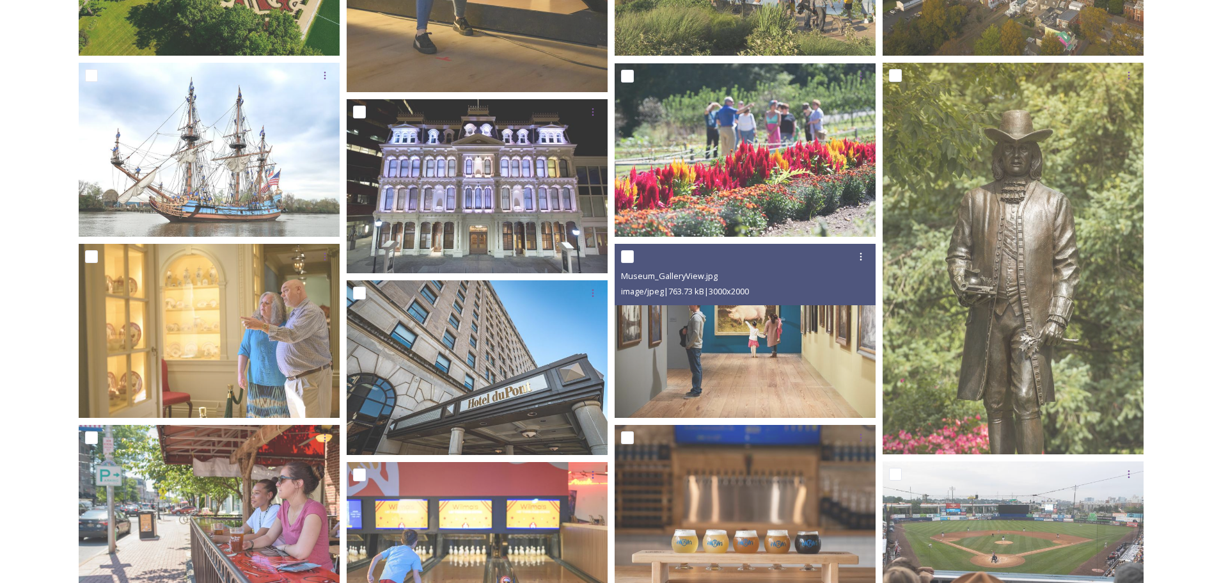
scroll to position [519, 0]
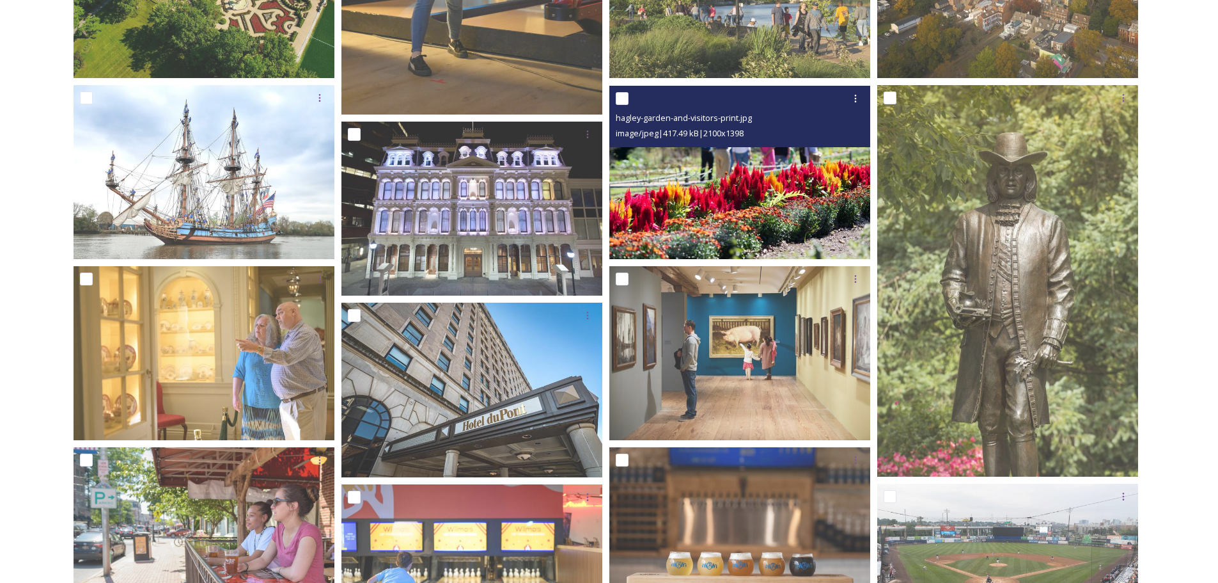
click at [761, 206] on img at bounding box center [739, 173] width 261 height 174
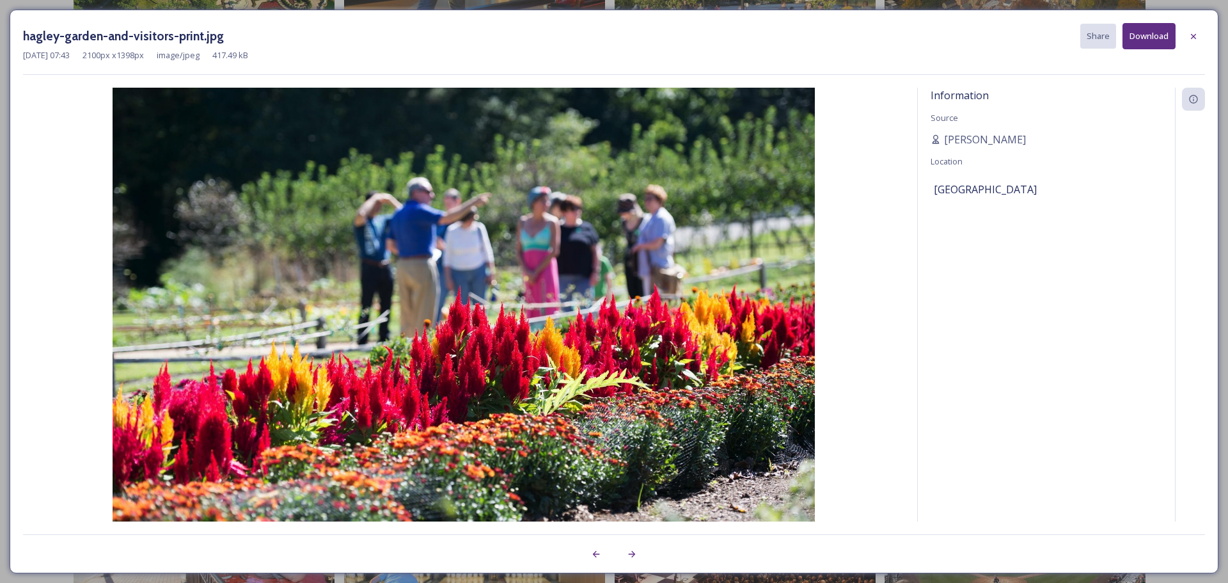
click at [1144, 34] on button "Download" at bounding box center [1148, 36] width 53 height 26
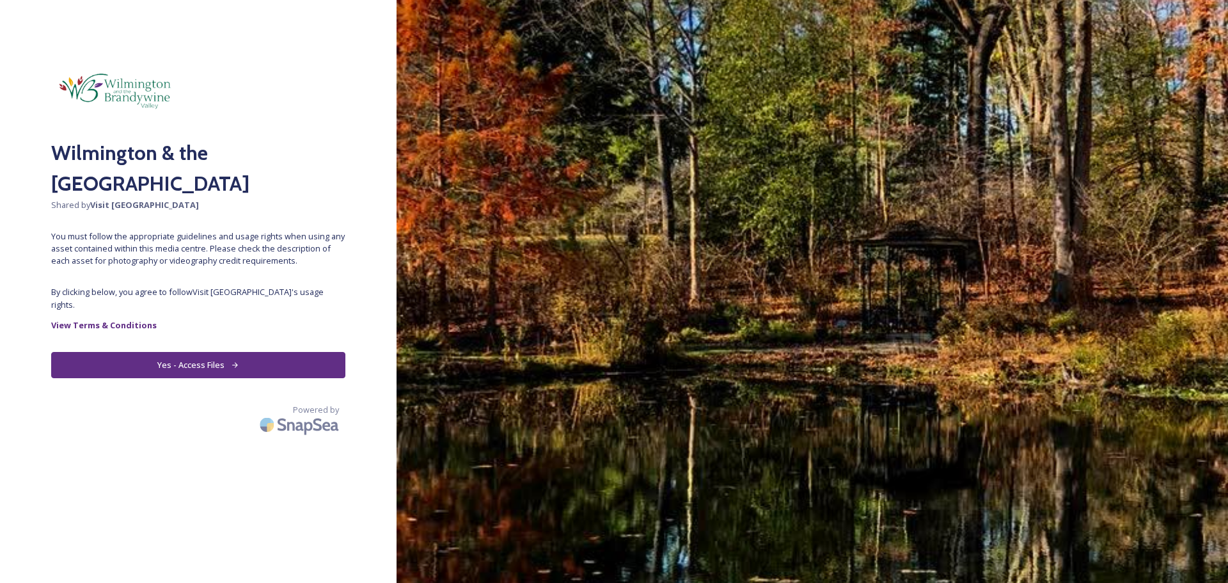
click at [189, 353] on button "Yes - Access Files" at bounding box center [198, 365] width 294 height 26
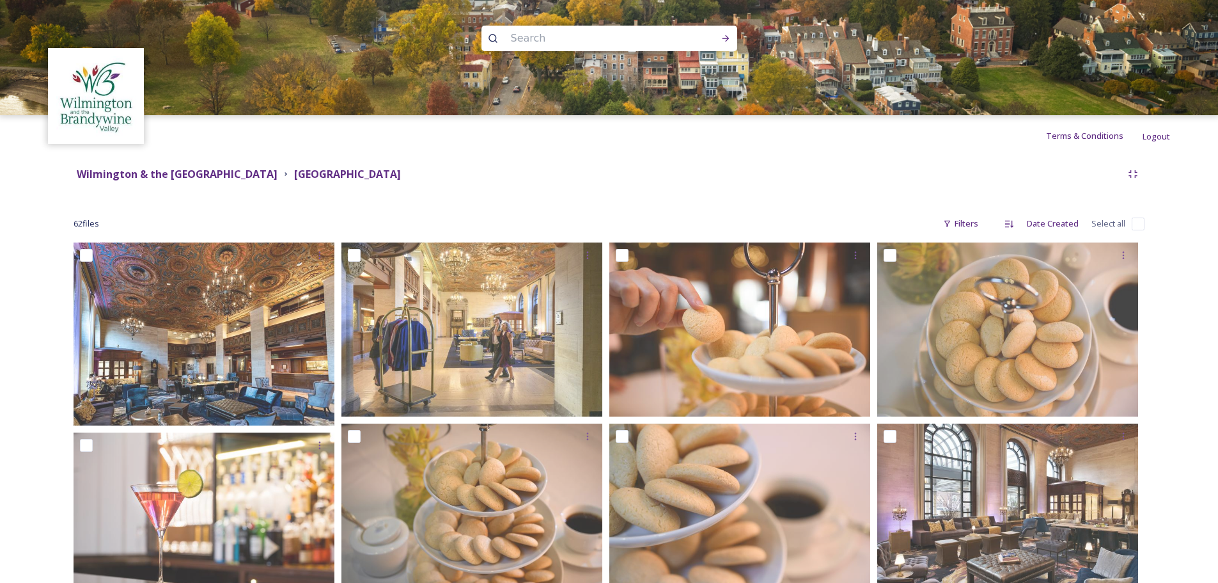
drag, startPoint x: 83, startPoint y: 253, endPoint x: 187, endPoint y: 209, distance: 112.4
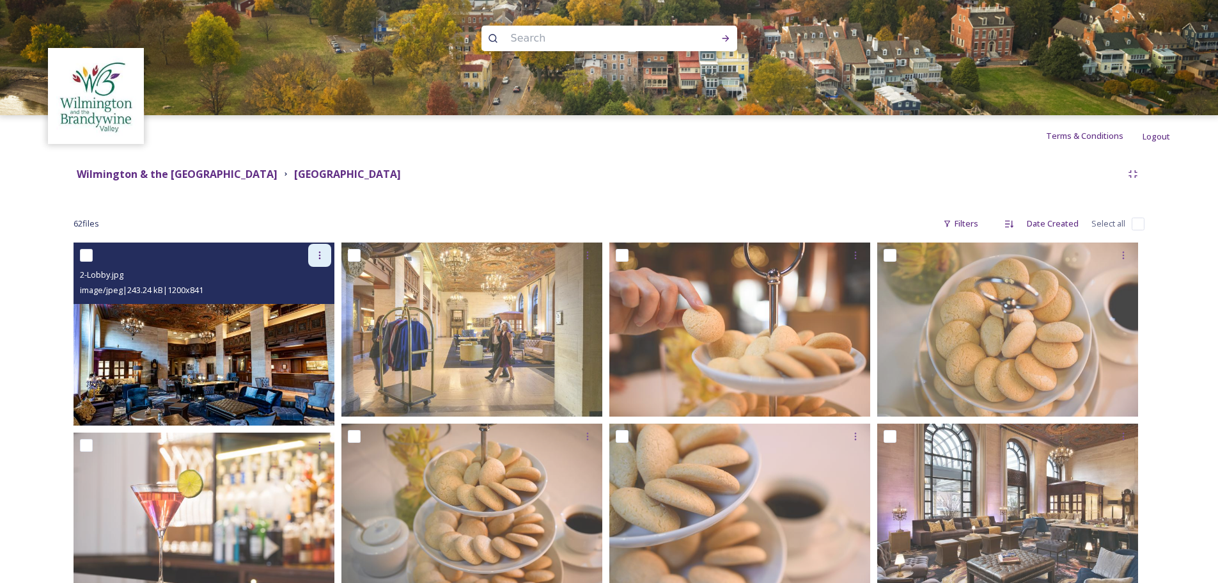
click at [317, 254] on icon at bounding box center [320, 255] width 10 height 10
click at [295, 310] on span "Download" at bounding box center [304, 308] width 39 height 12
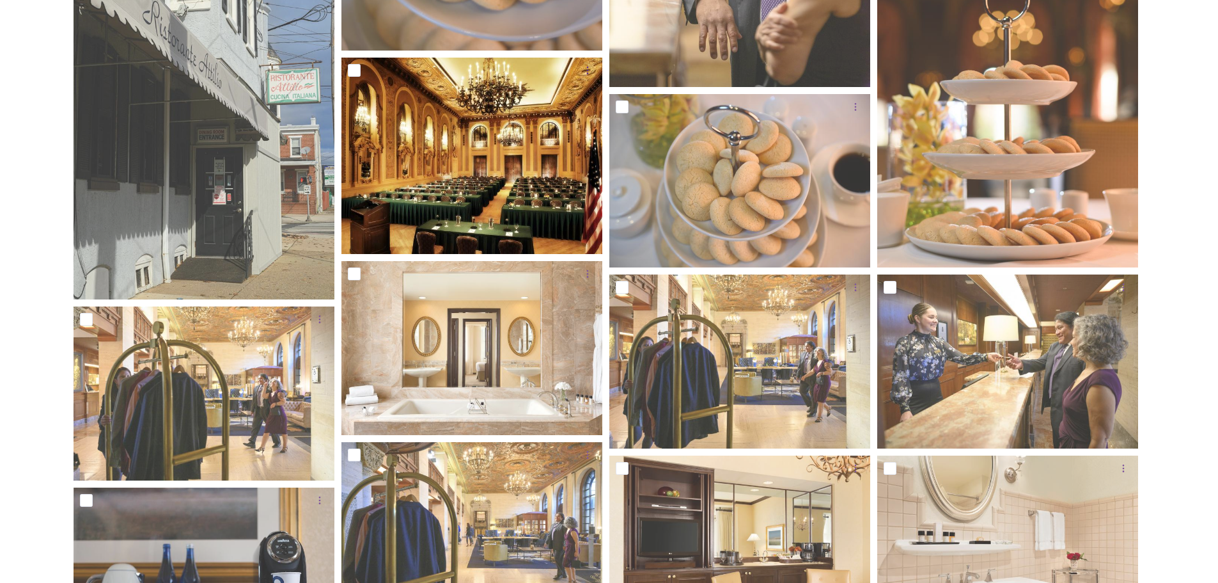
scroll to position [2430, 0]
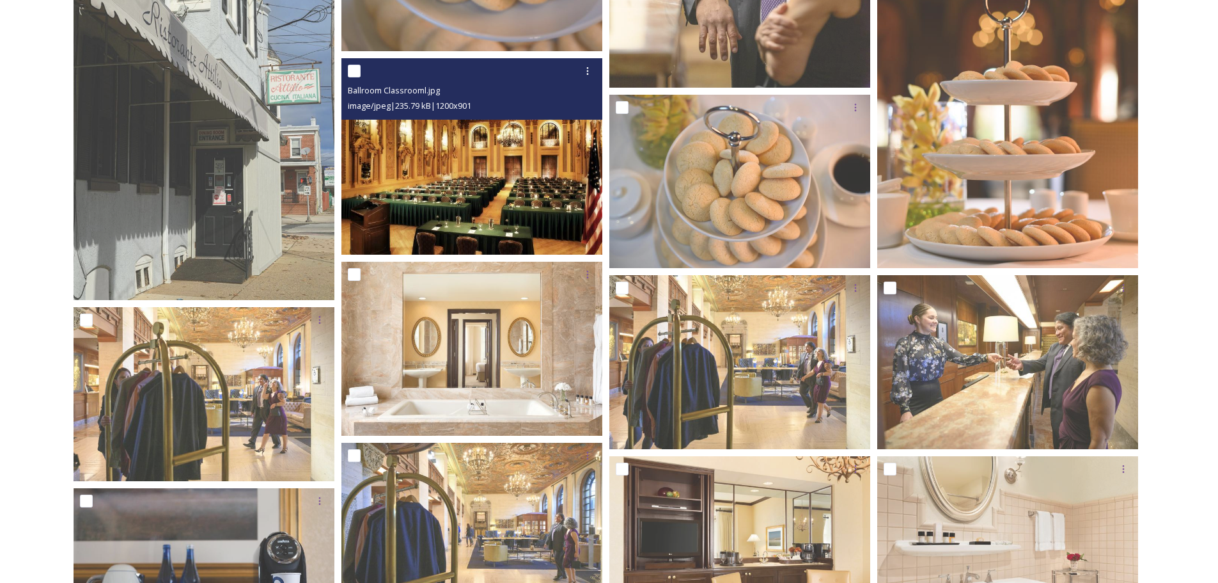
click at [521, 201] on img at bounding box center [471, 156] width 261 height 196
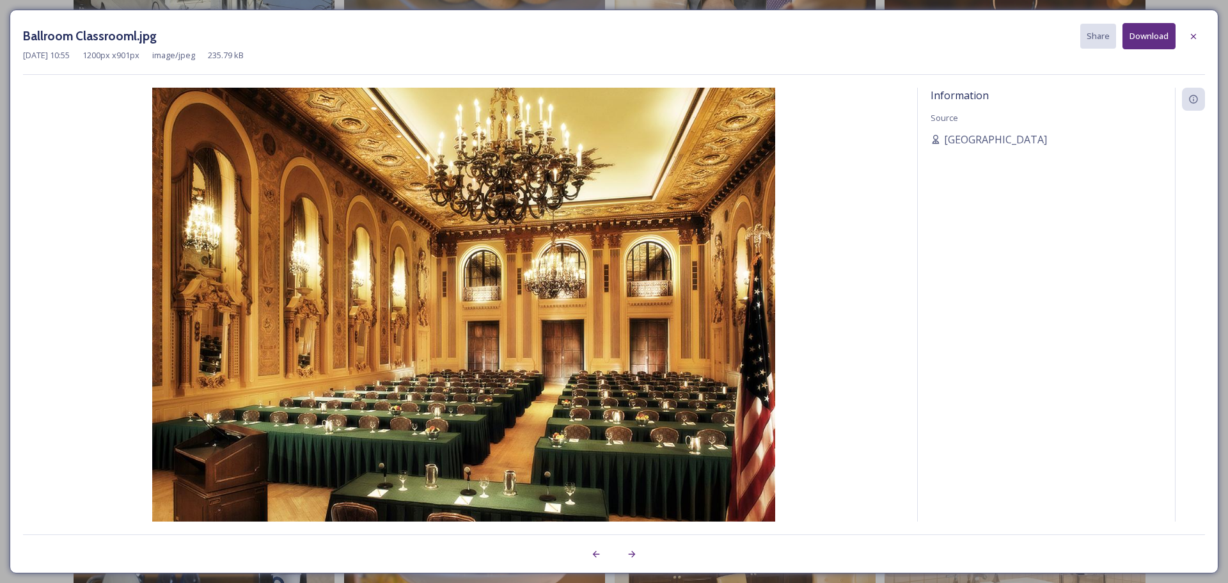
click at [1151, 31] on button "Download" at bounding box center [1148, 36] width 53 height 26
drag, startPoint x: 900, startPoint y: 4, endPoint x: 1005, endPoint y: 34, distance: 109.7
click at [1005, 34] on div "Ballroom Classrooml.jpg Share Download" at bounding box center [614, 36] width 1182 height 26
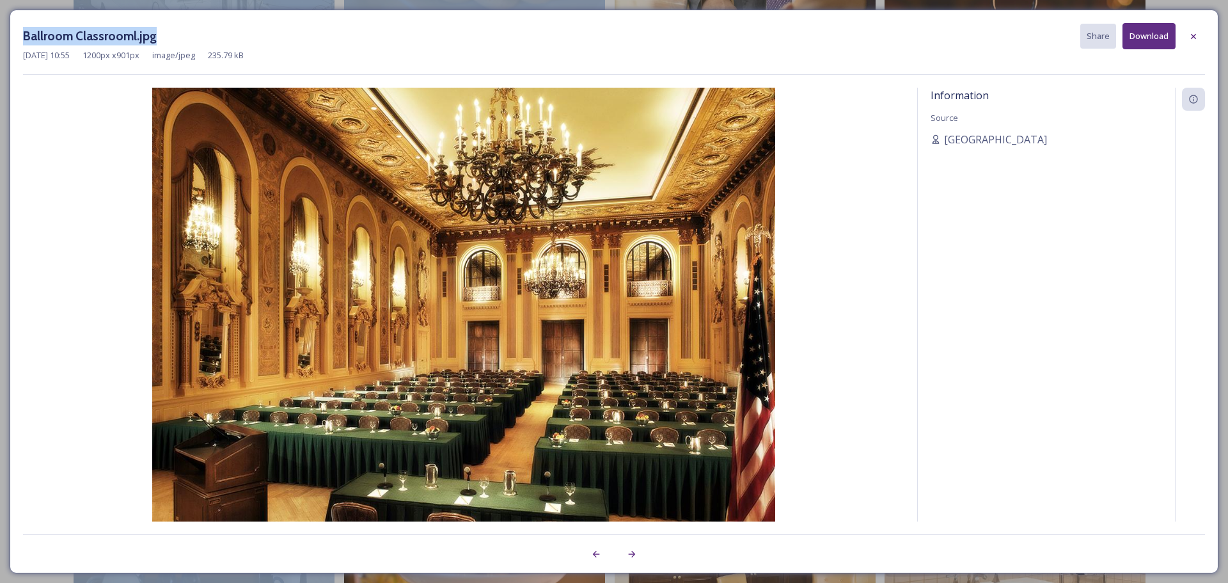
drag, startPoint x: 161, startPoint y: 34, endPoint x: -12, endPoint y: 41, distance: 172.8
copy div "Ballroom Classrooml.jpg"
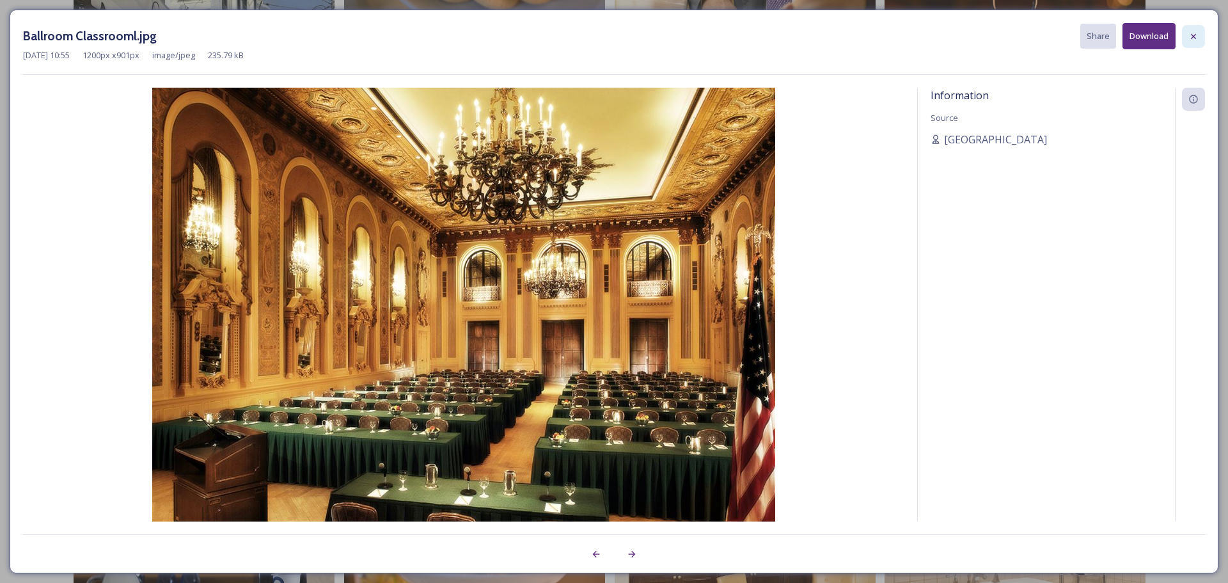
click at [1197, 34] on icon at bounding box center [1193, 36] width 10 height 10
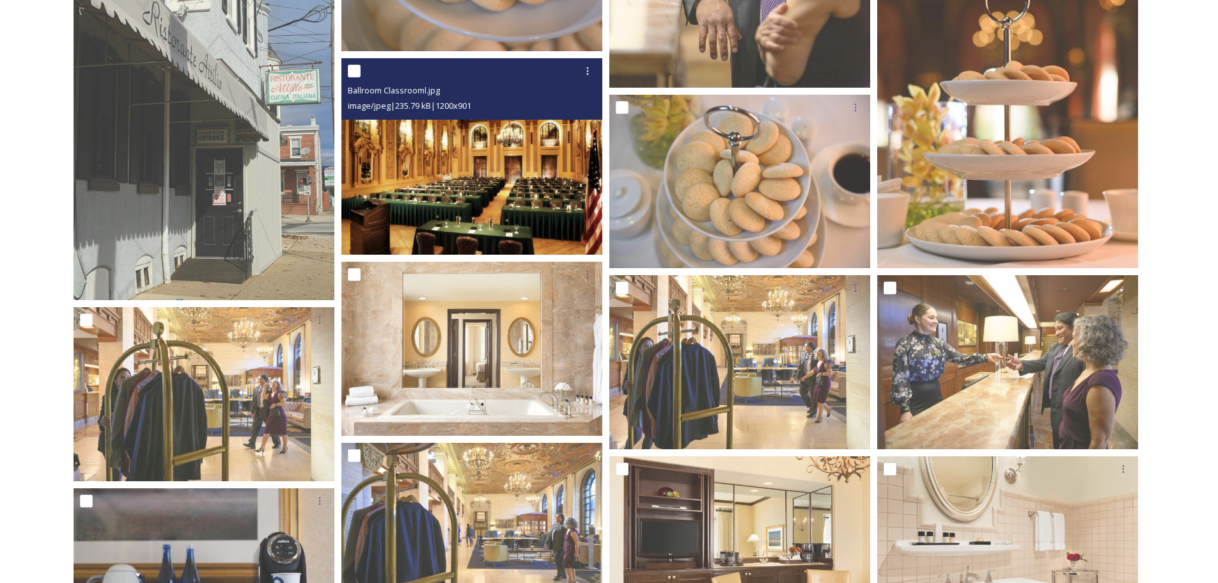
click at [410, 101] on span "image/jpeg | 235.79 kB | 1200 x 901" at bounding box center [409, 106] width 123 height 12
click at [586, 69] on icon at bounding box center [588, 71] width 10 height 10
click at [564, 97] on span "View File" at bounding box center [569, 99] width 33 height 12
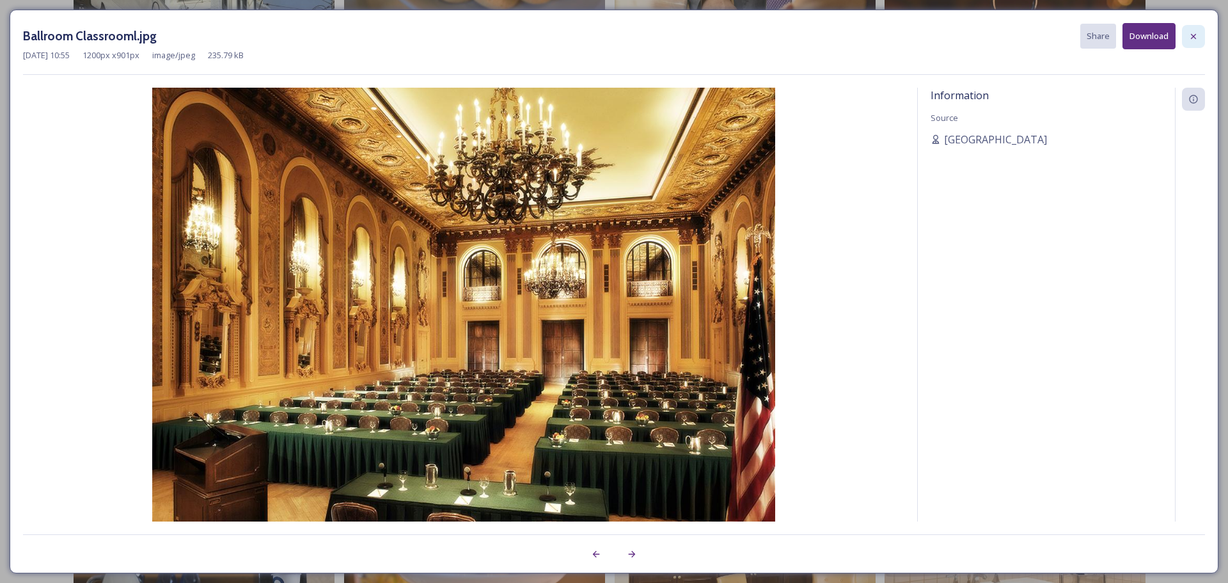
click at [1196, 34] on icon at bounding box center [1193, 36] width 10 height 10
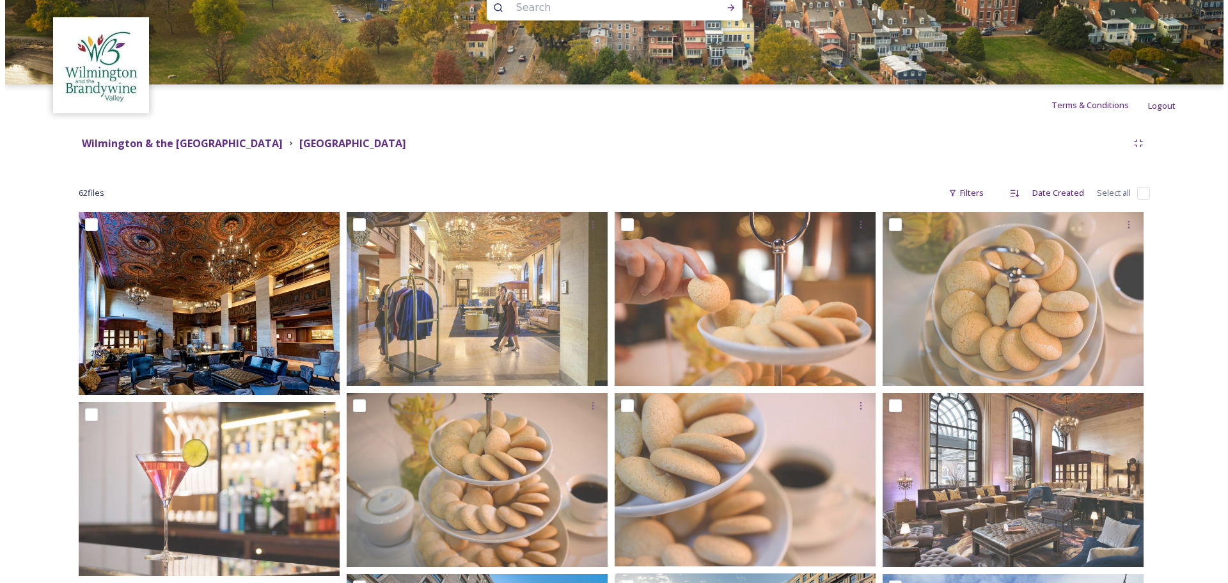
scroll to position [0, 0]
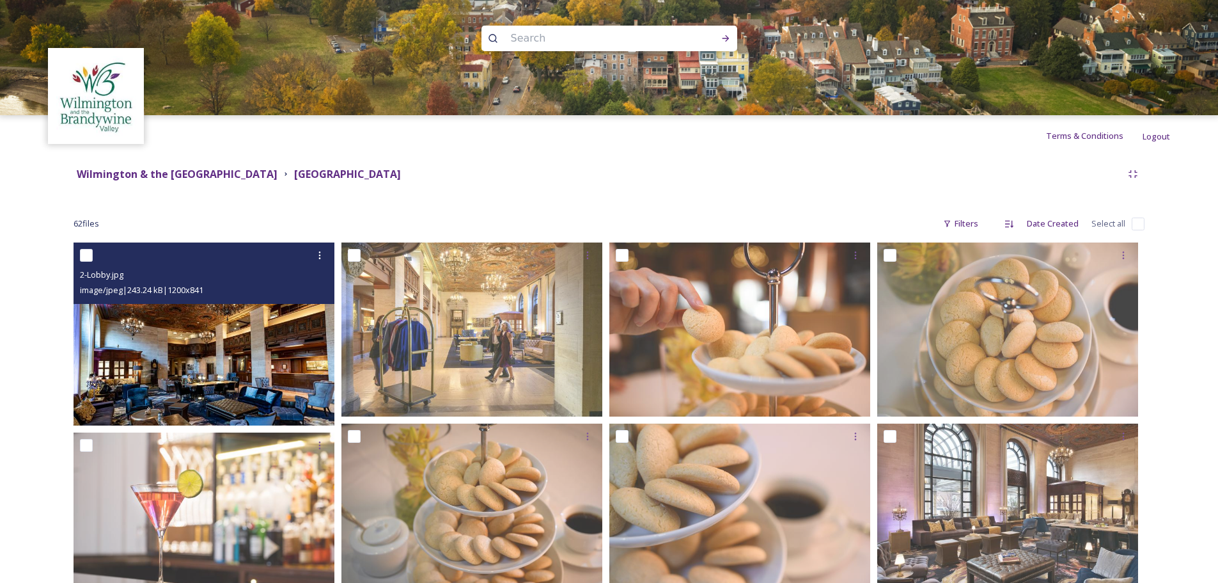
click at [216, 297] on div "image/jpeg | 243.24 kB | 1200 x 841" at bounding box center [205, 289] width 251 height 15
click at [184, 350] on img at bounding box center [204, 333] width 261 height 183
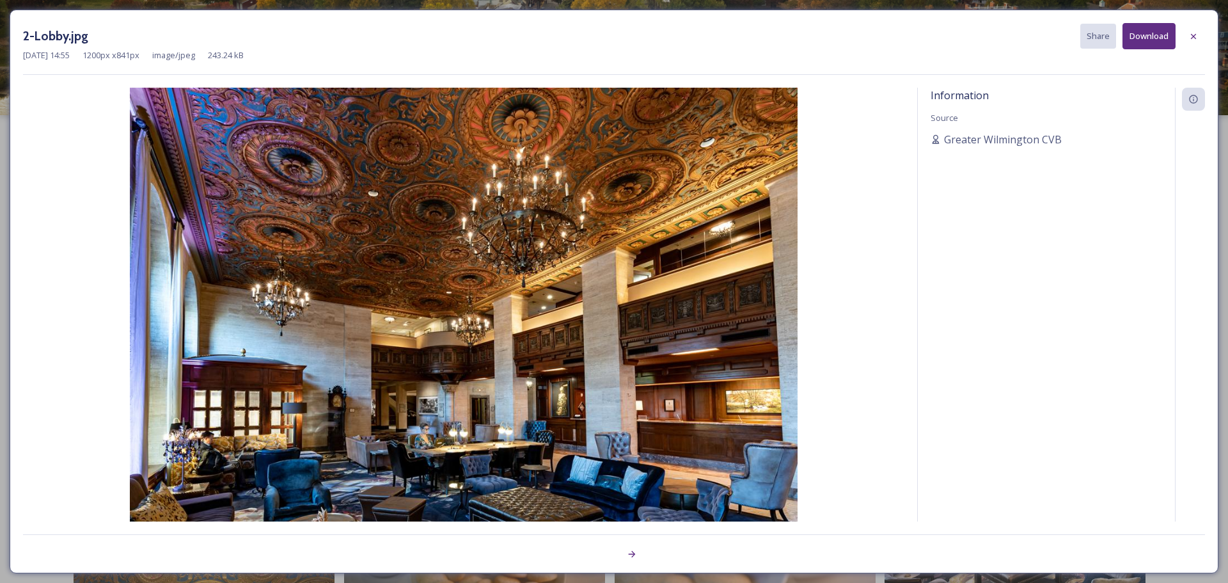
click at [1133, 33] on button "Download" at bounding box center [1148, 36] width 53 height 26
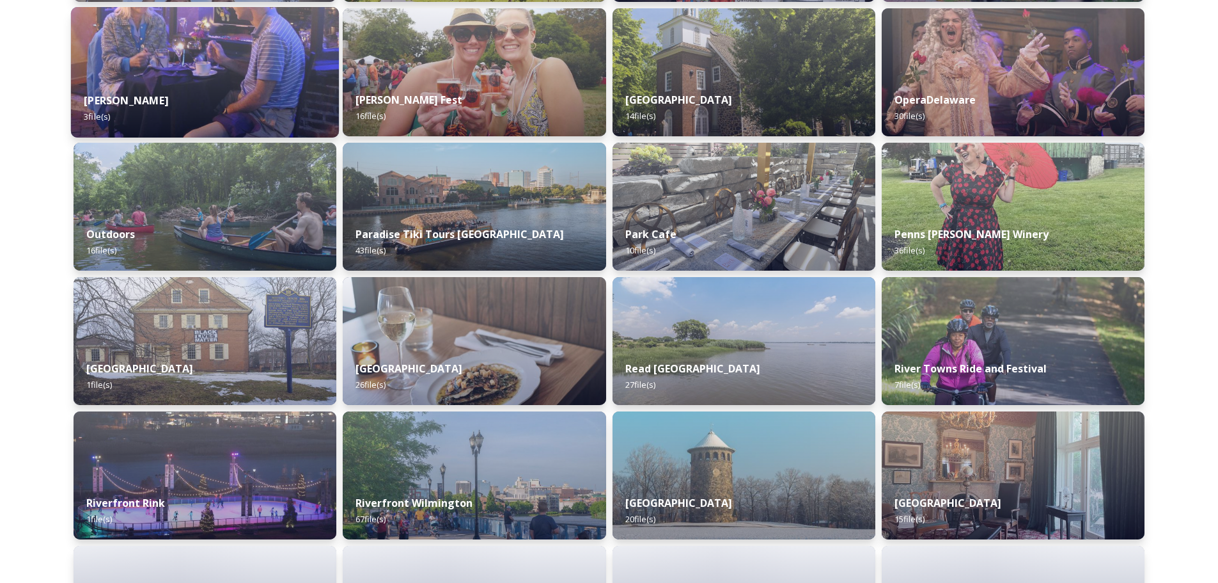
scroll to position [4412, 0]
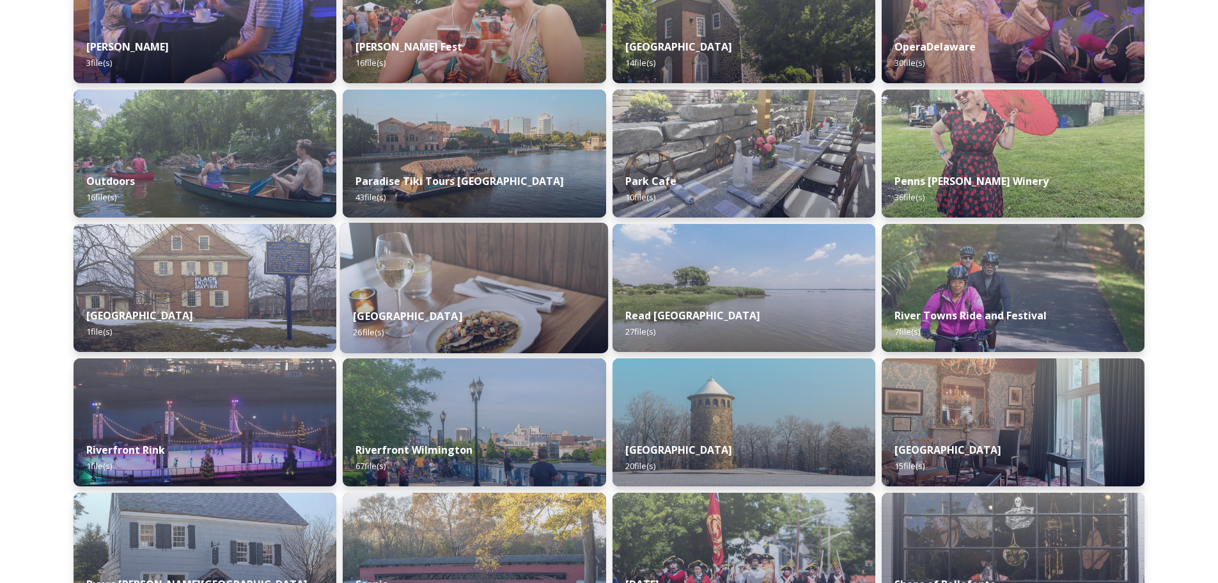
click at [478, 272] on img at bounding box center [474, 288] width 268 height 130
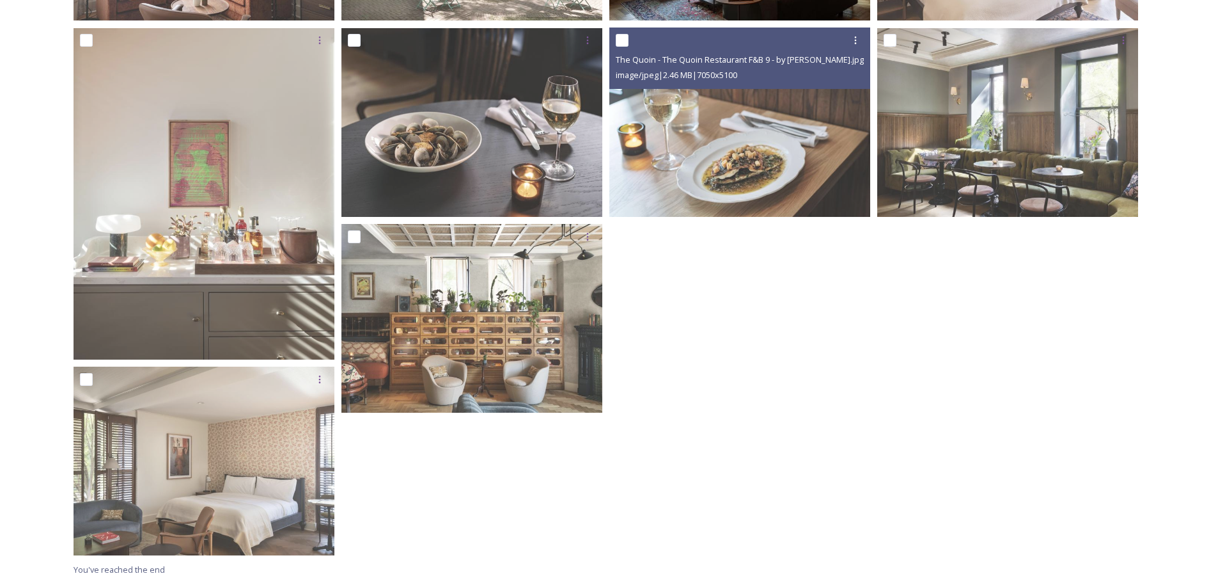
scroll to position [735, 0]
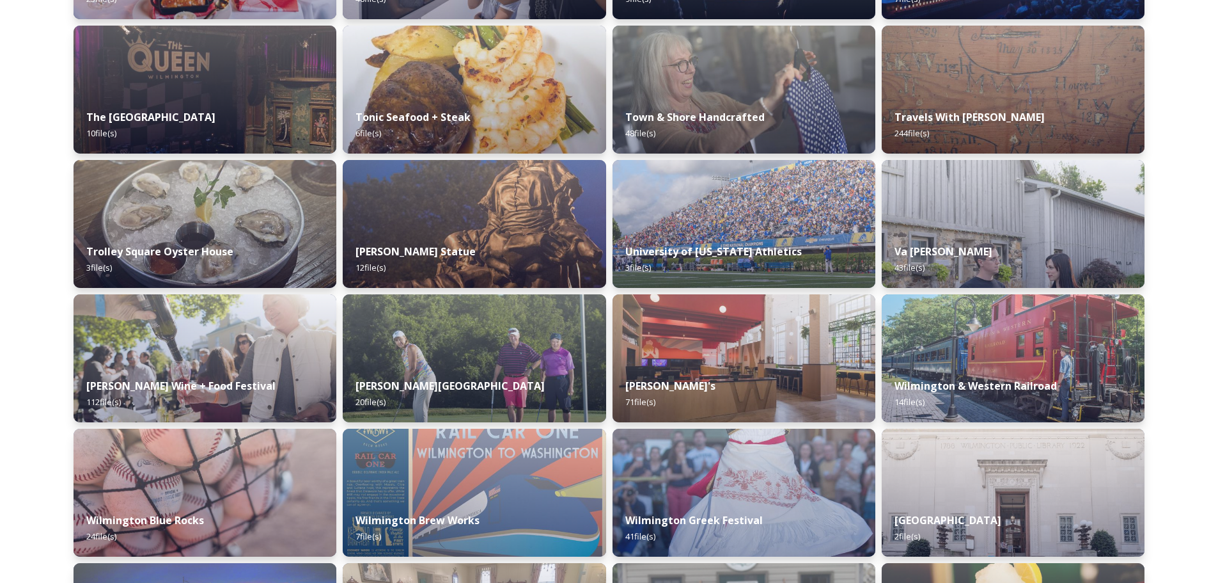
scroll to position [5403, 0]
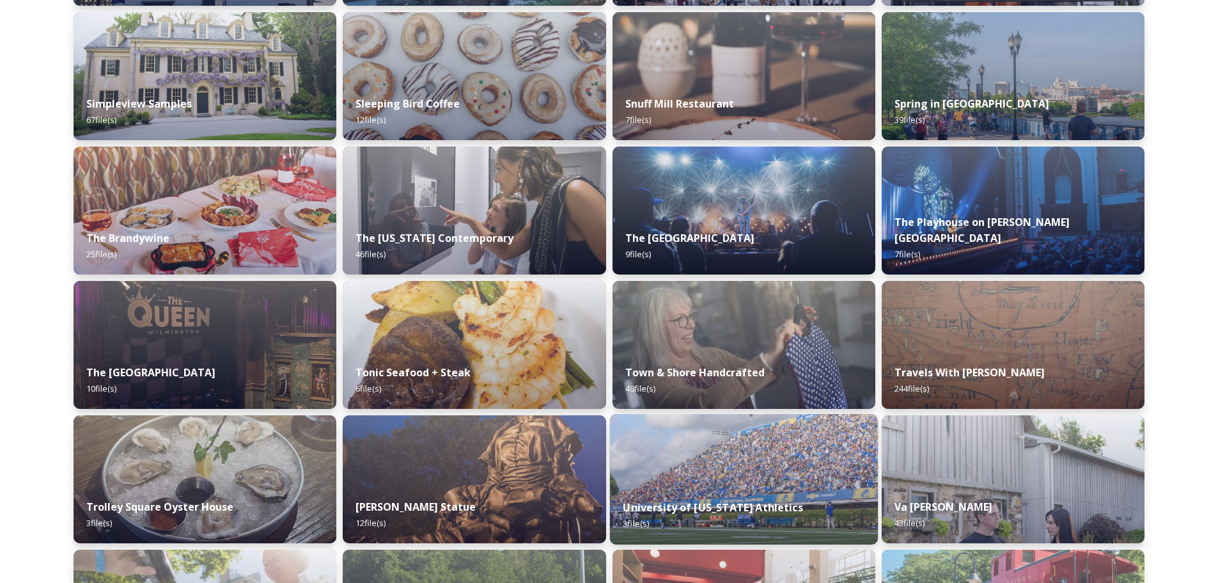
scroll to position [5019, 0]
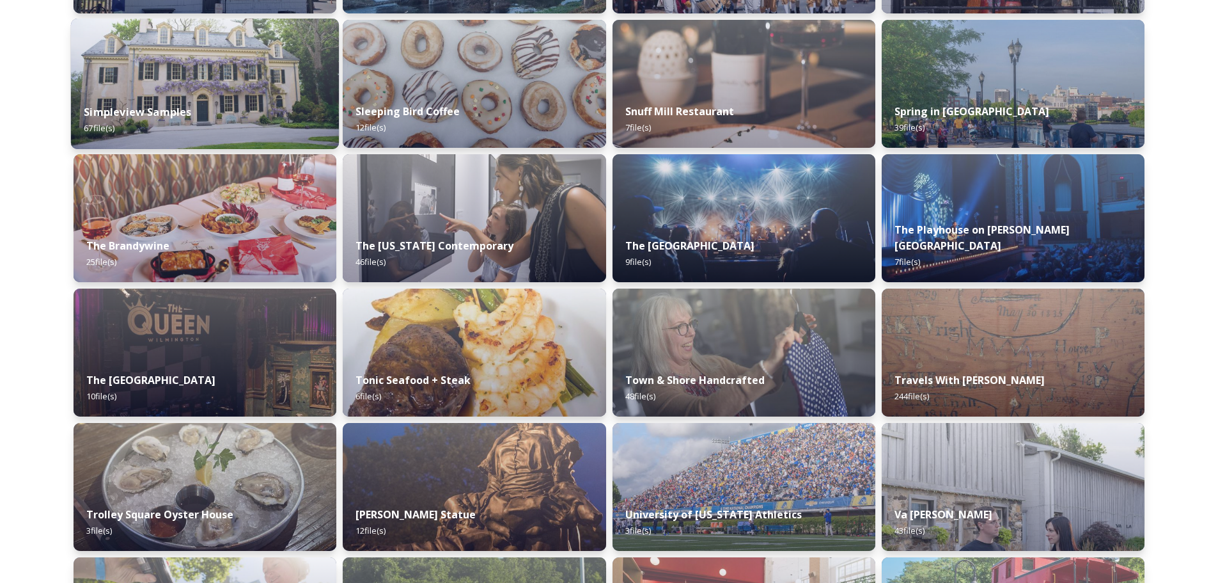
click at [184, 71] on img at bounding box center [205, 84] width 268 height 130
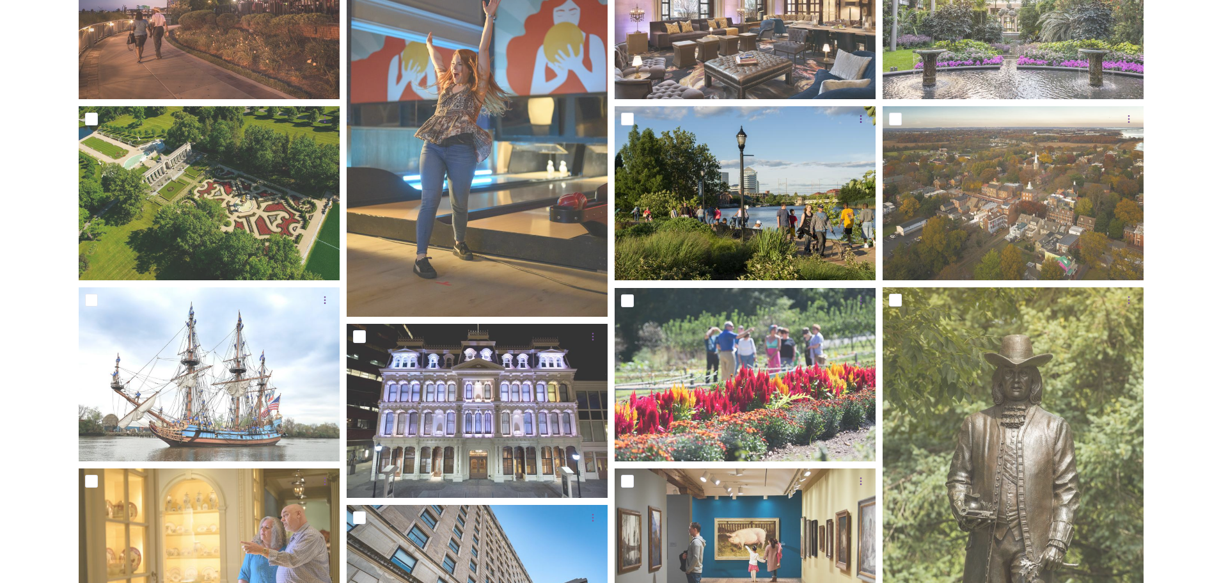
scroll to position [320, 0]
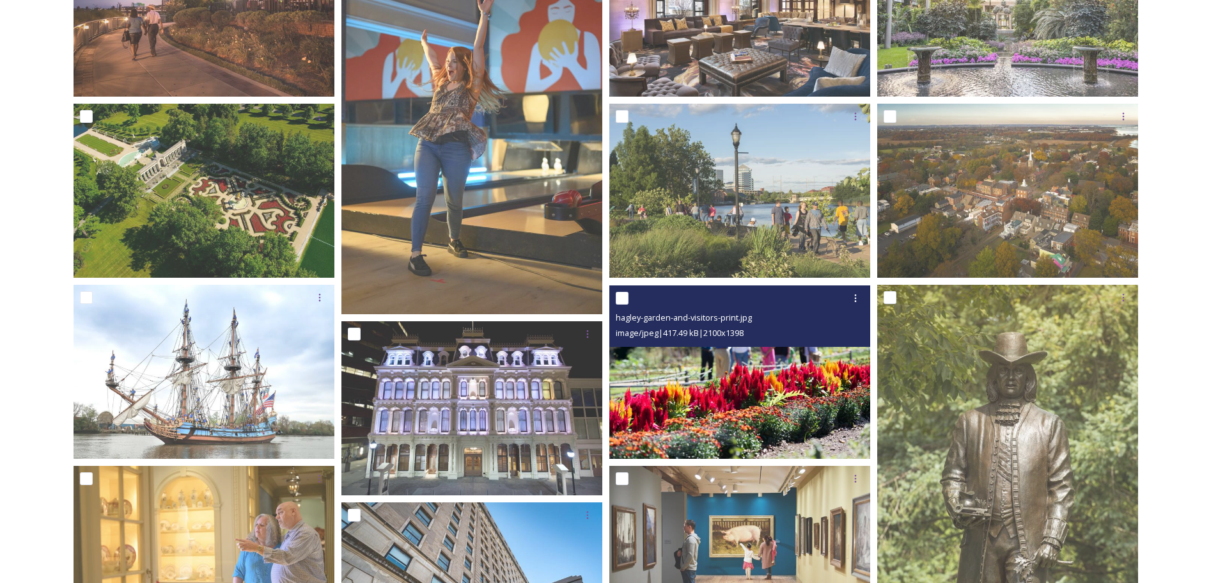
click at [743, 382] on img at bounding box center [739, 372] width 261 height 174
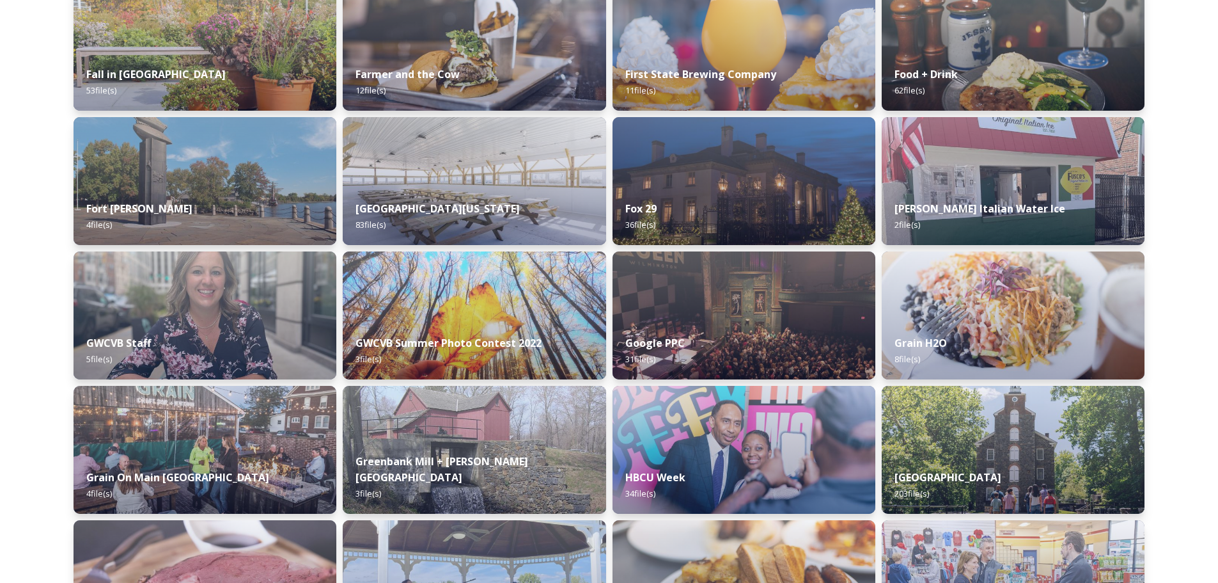
scroll to position [2622, 0]
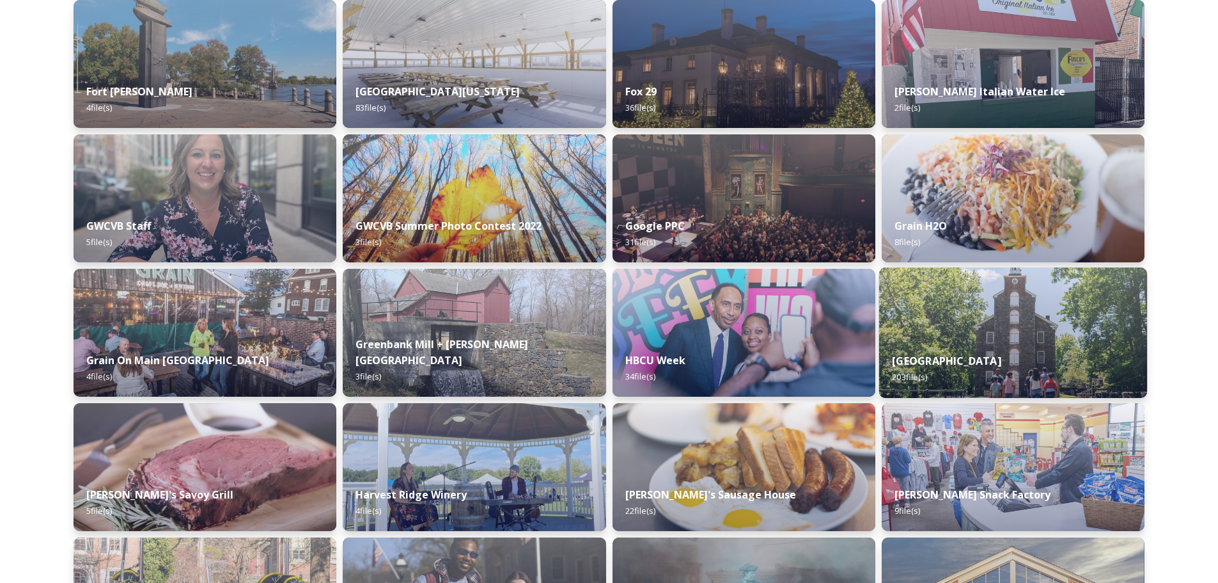
click at [959, 341] on div "Hagley Museum 203 file(s)" at bounding box center [1013, 369] width 268 height 58
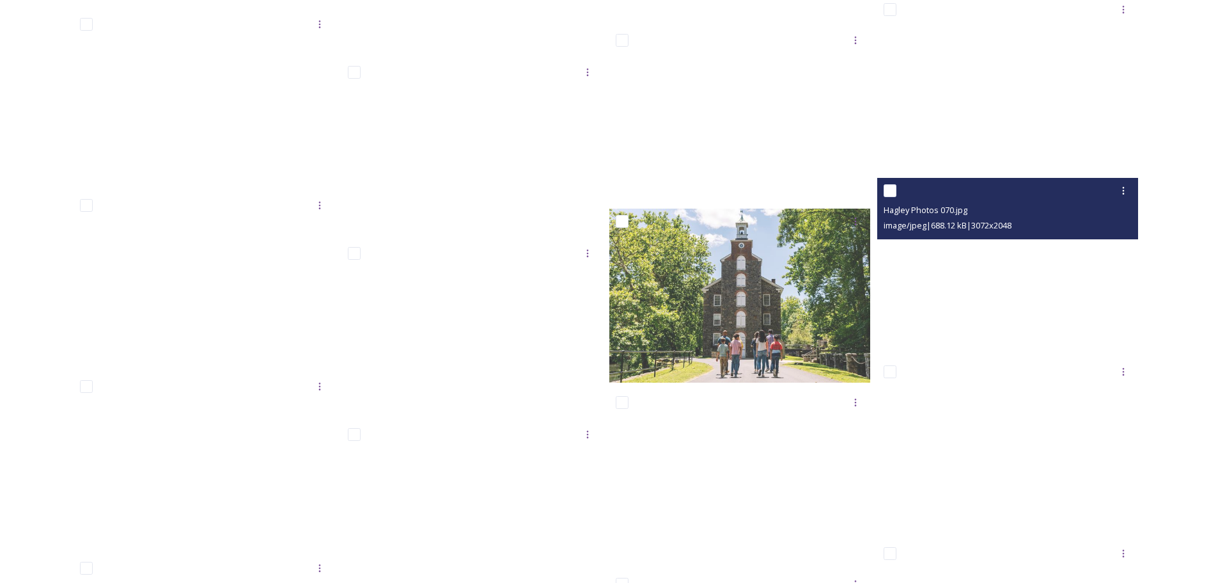
scroll to position [5052, 0]
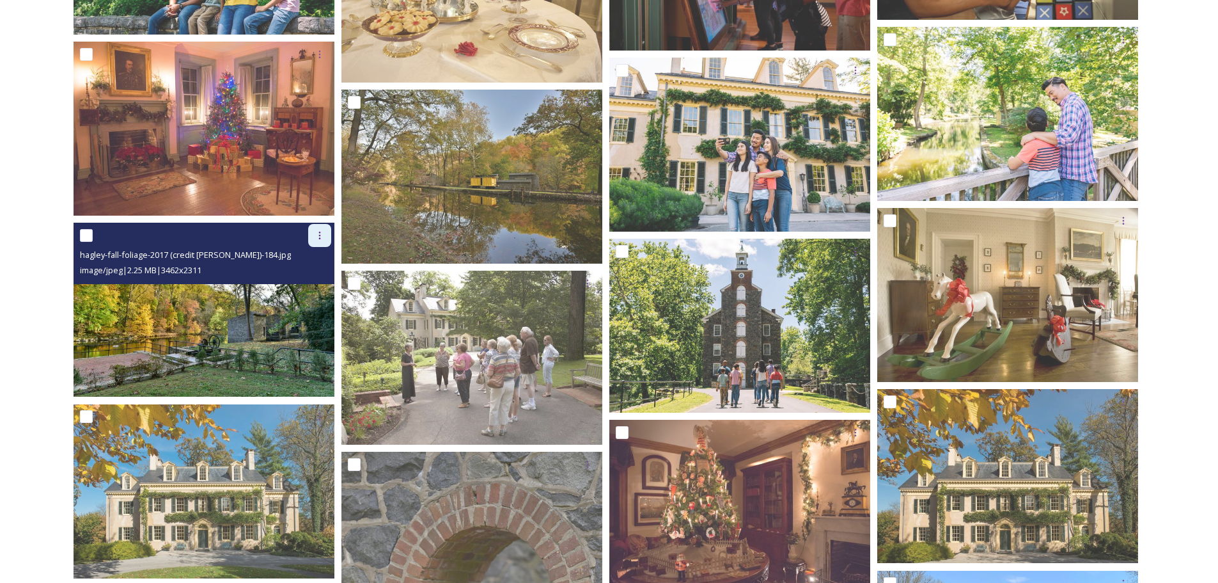
click at [321, 235] on icon at bounding box center [320, 235] width 10 height 10
click at [301, 288] on span "Download" at bounding box center [304, 288] width 39 height 12
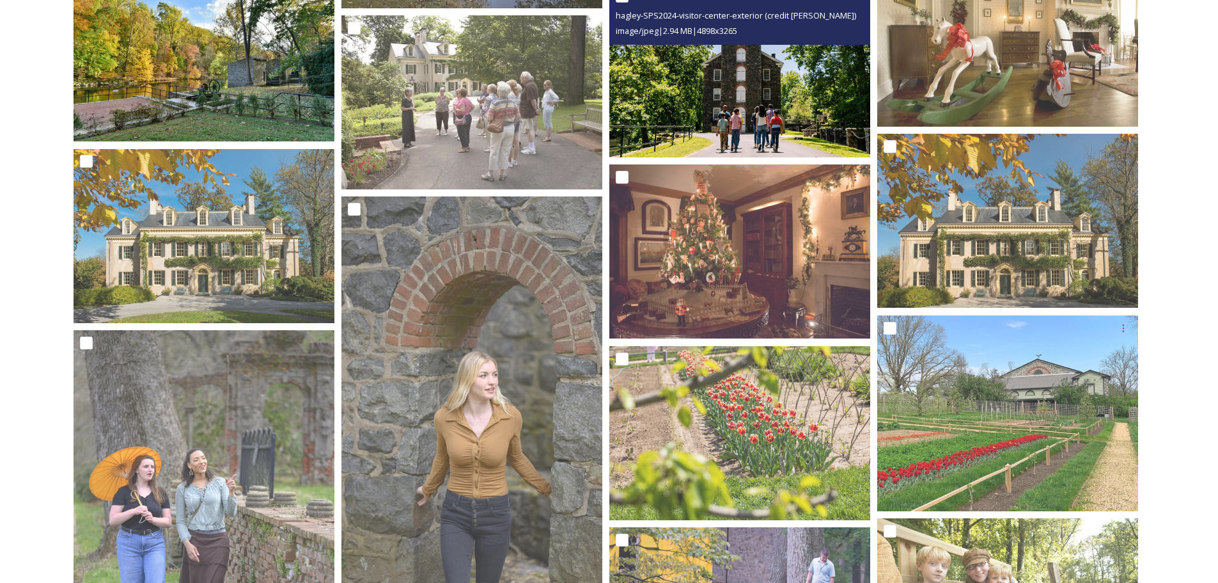
scroll to position [5500, 0]
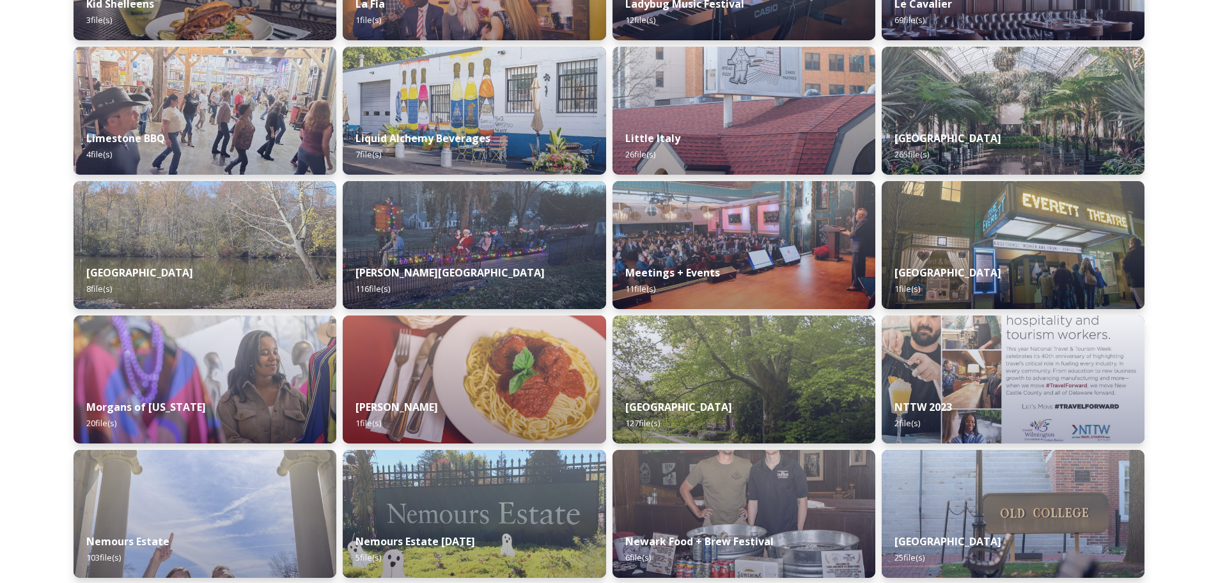
scroll to position [3785, 0]
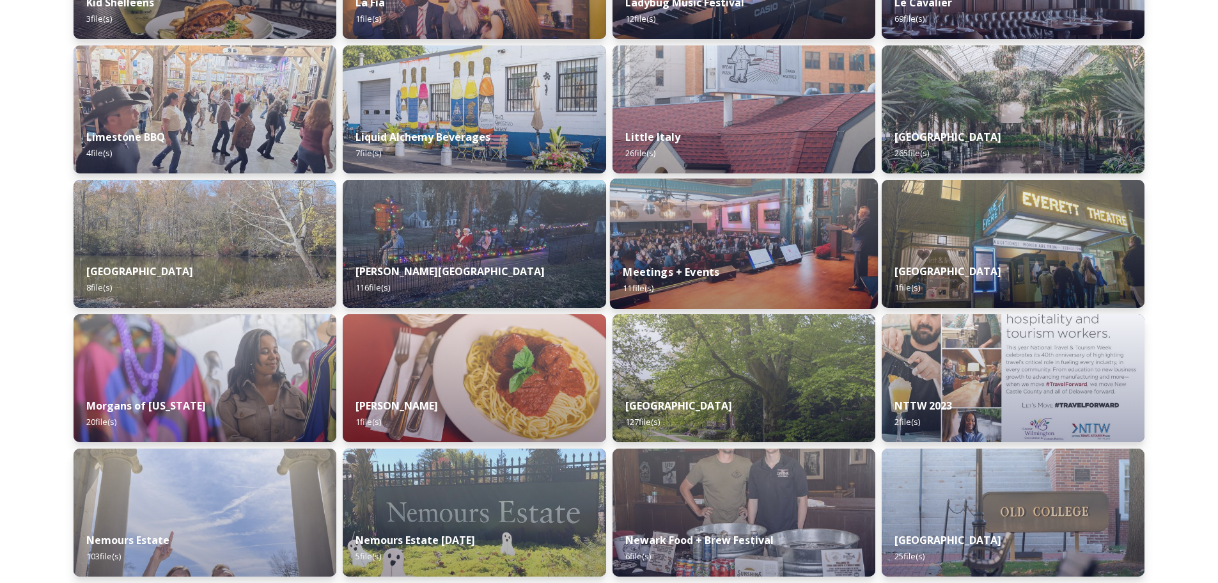
click at [753, 256] on div "Meetings + Events 11 file(s)" at bounding box center [743, 280] width 268 height 58
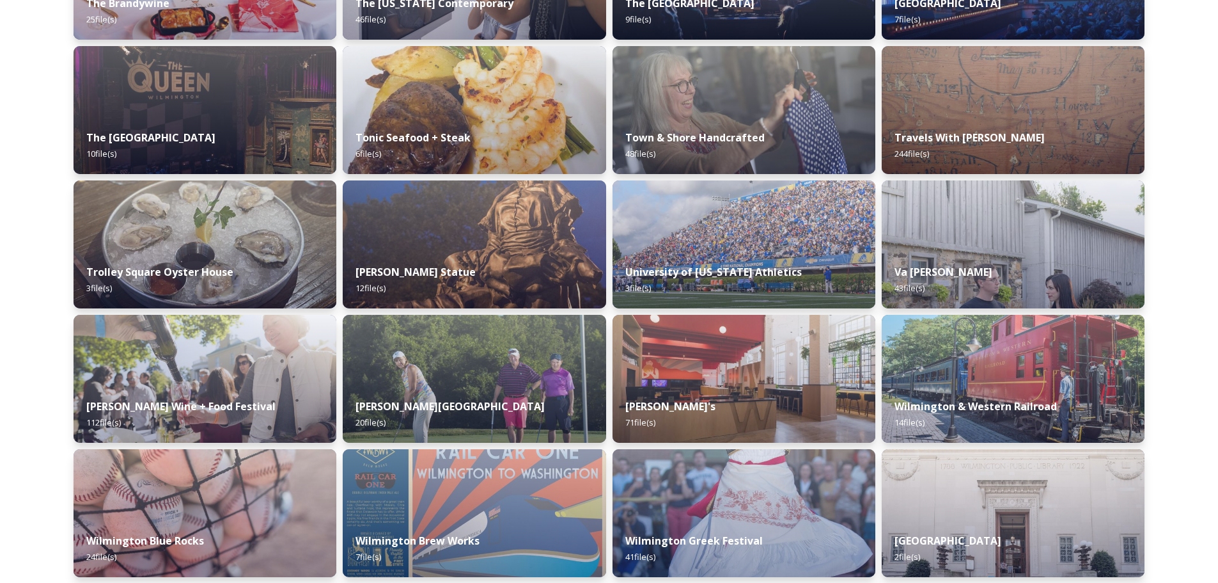
scroll to position [5339, 0]
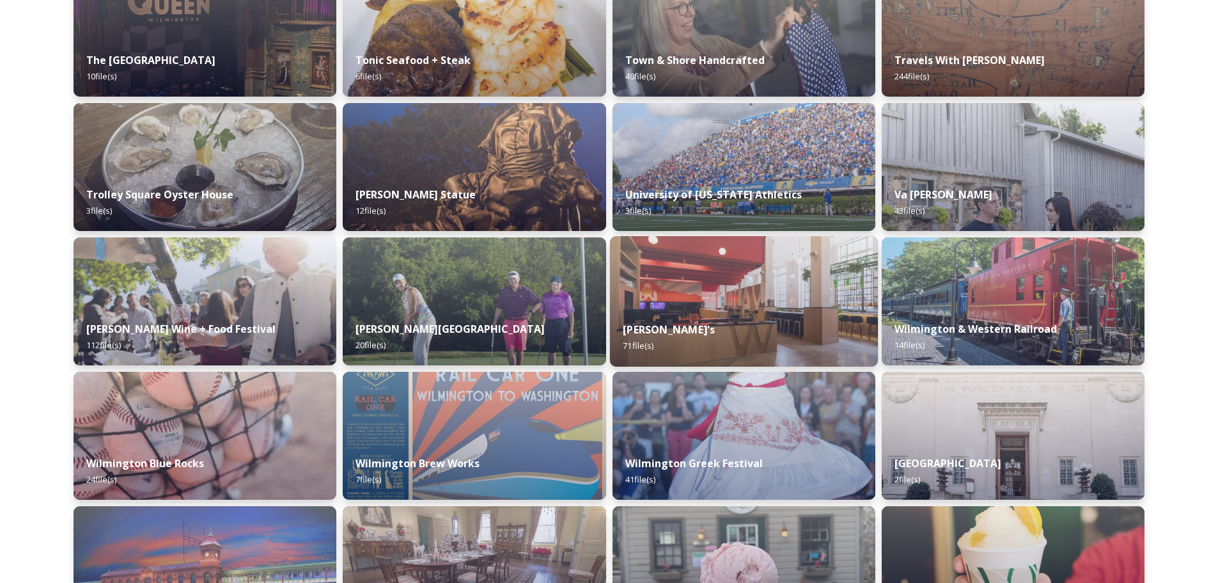
click at [719, 296] on img at bounding box center [743, 301] width 268 height 130
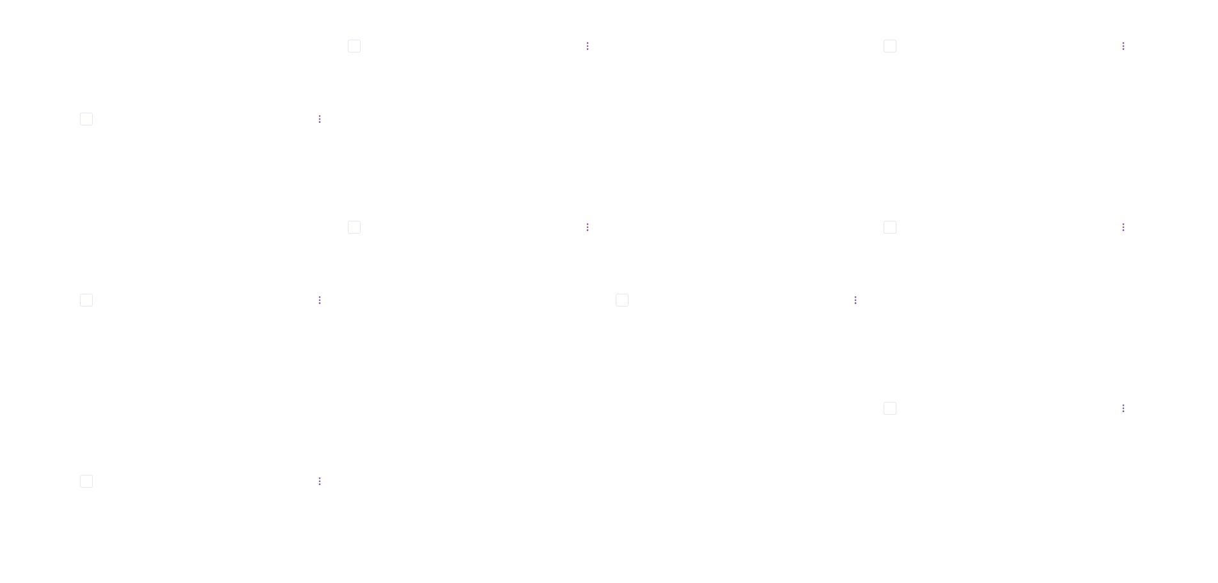
scroll to position [1327, 0]
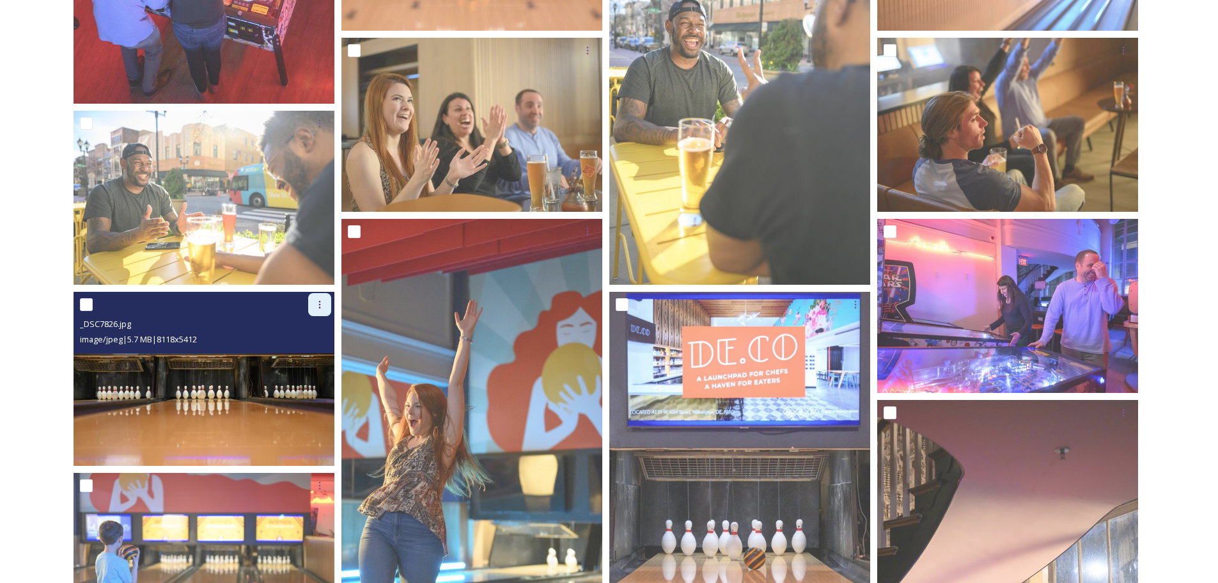
click at [320, 303] on icon at bounding box center [320, 304] width 10 height 10
click at [305, 359] on span "Download" at bounding box center [304, 357] width 39 height 12
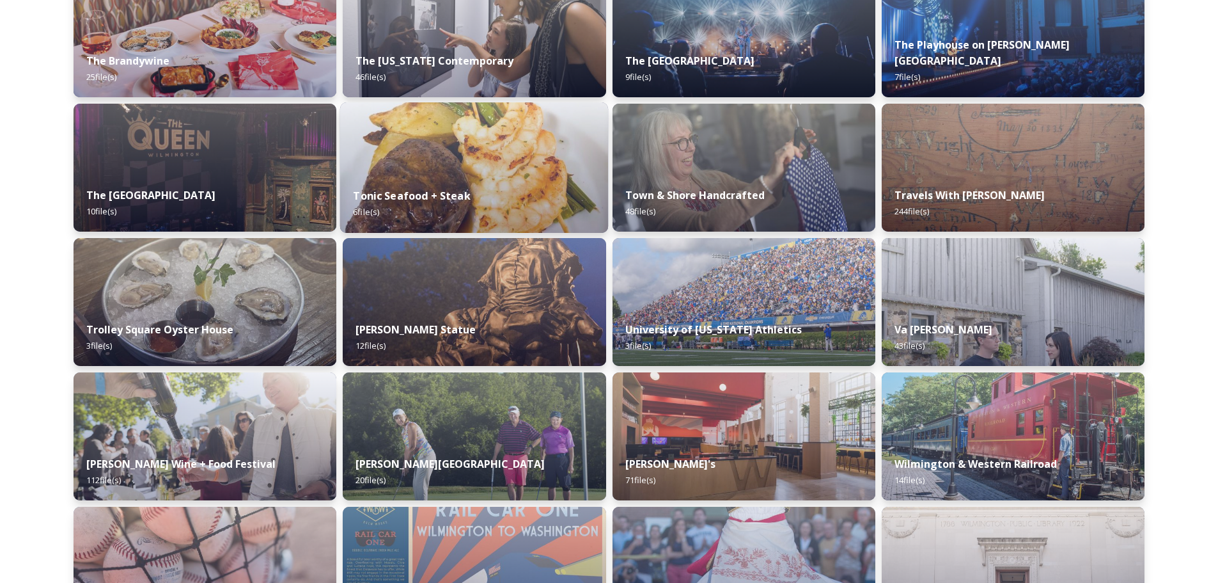
scroll to position [5180, 0]
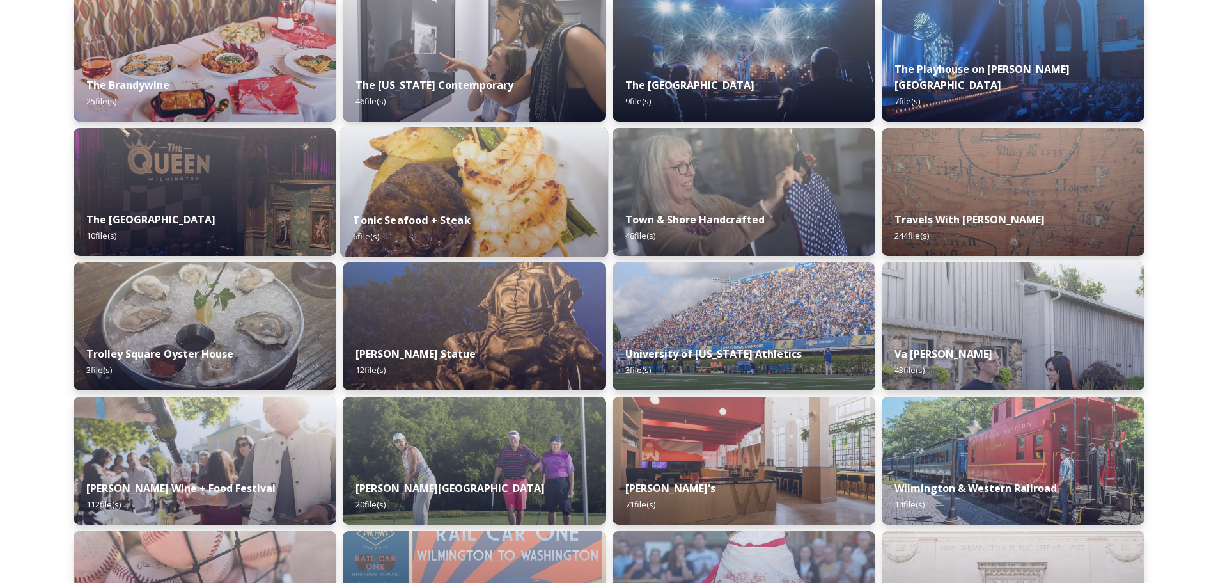
click at [476, 192] on img at bounding box center [474, 192] width 268 height 130
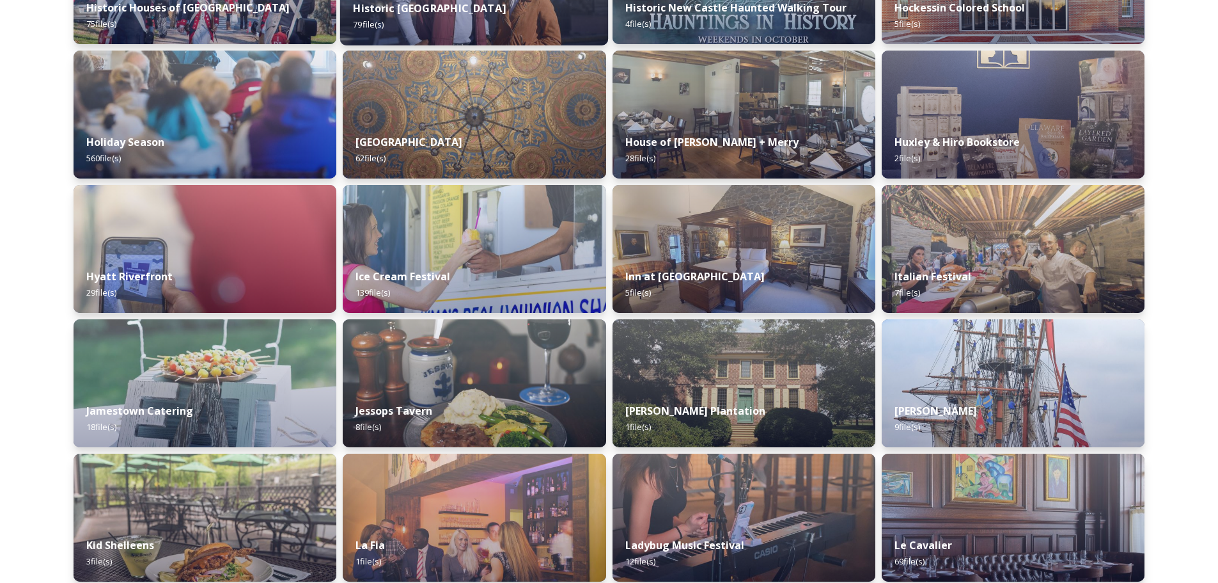
scroll to position [3261, 0]
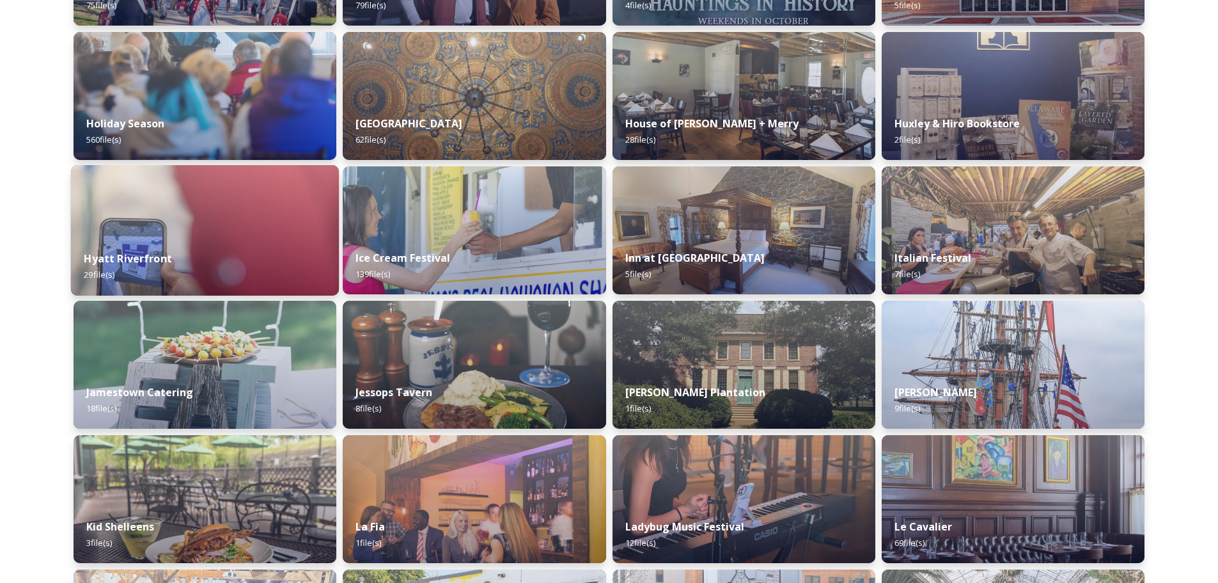
click at [265, 225] on img at bounding box center [205, 230] width 268 height 130
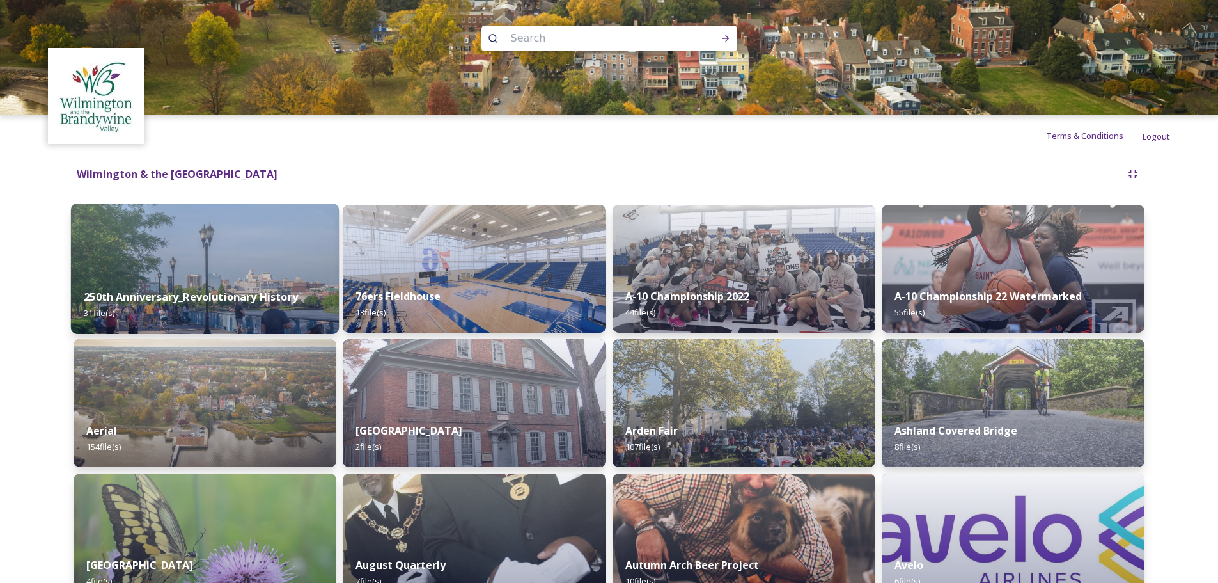
click at [274, 280] on div "250th Anniversary_Revolutionary History 31 file(s)" at bounding box center [205, 305] width 268 height 58
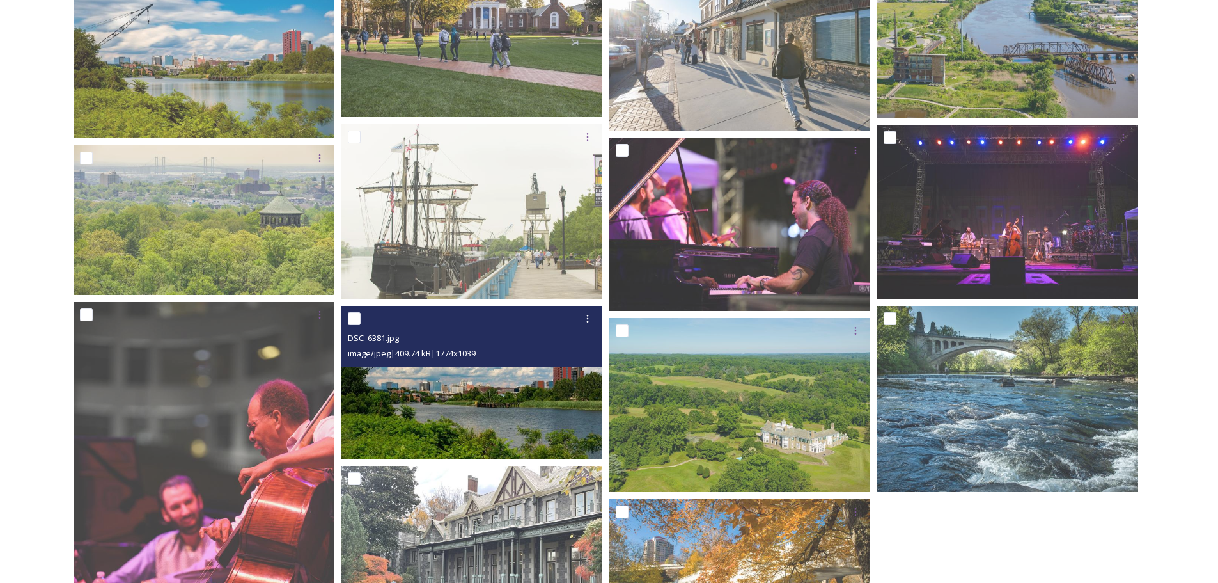
scroll to position [1279, 0]
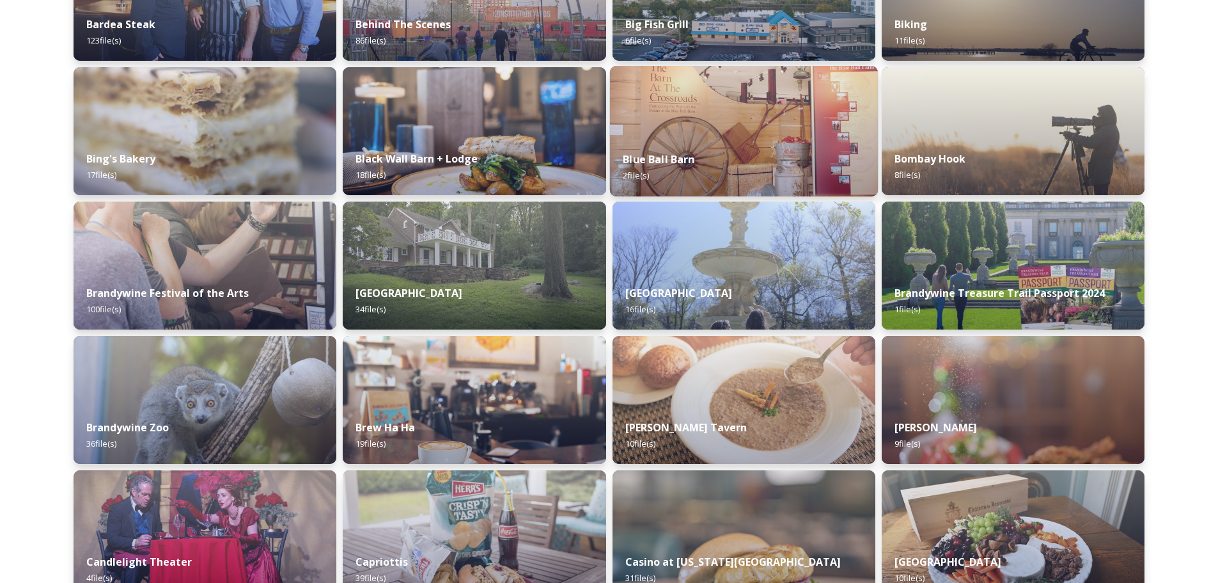
scroll to position [831, 0]
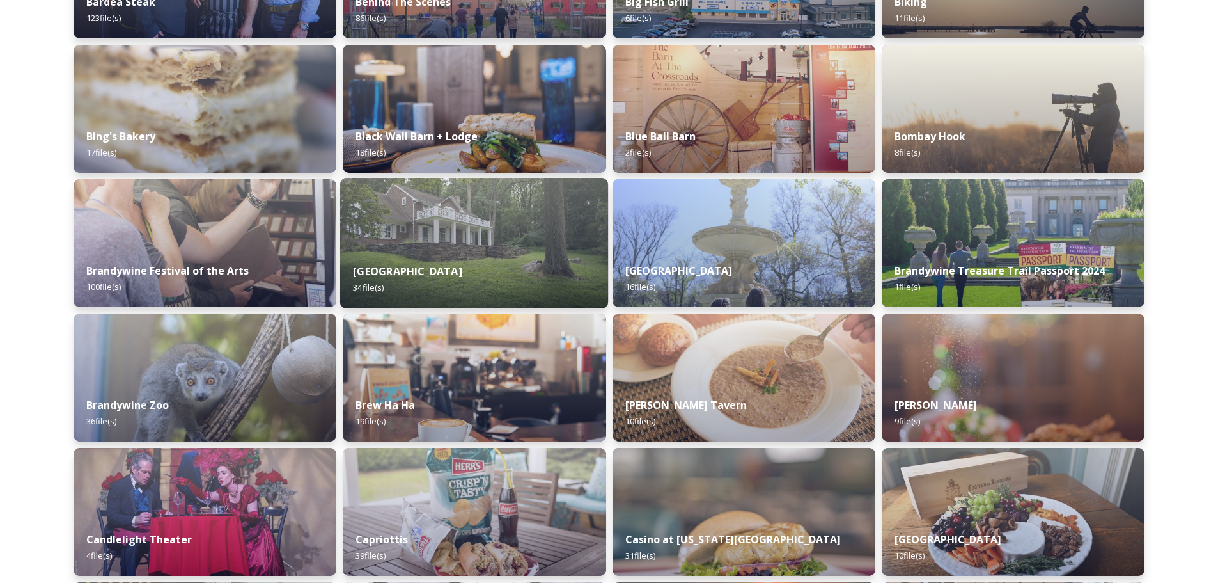
click at [446, 234] on img at bounding box center [474, 243] width 268 height 130
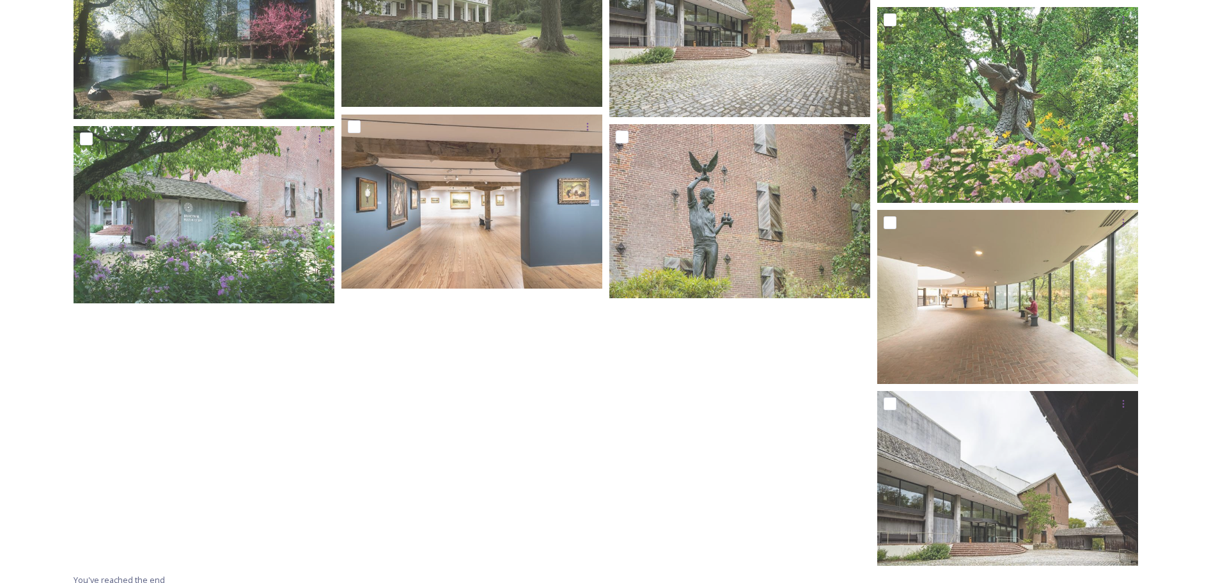
scroll to position [1587, 0]
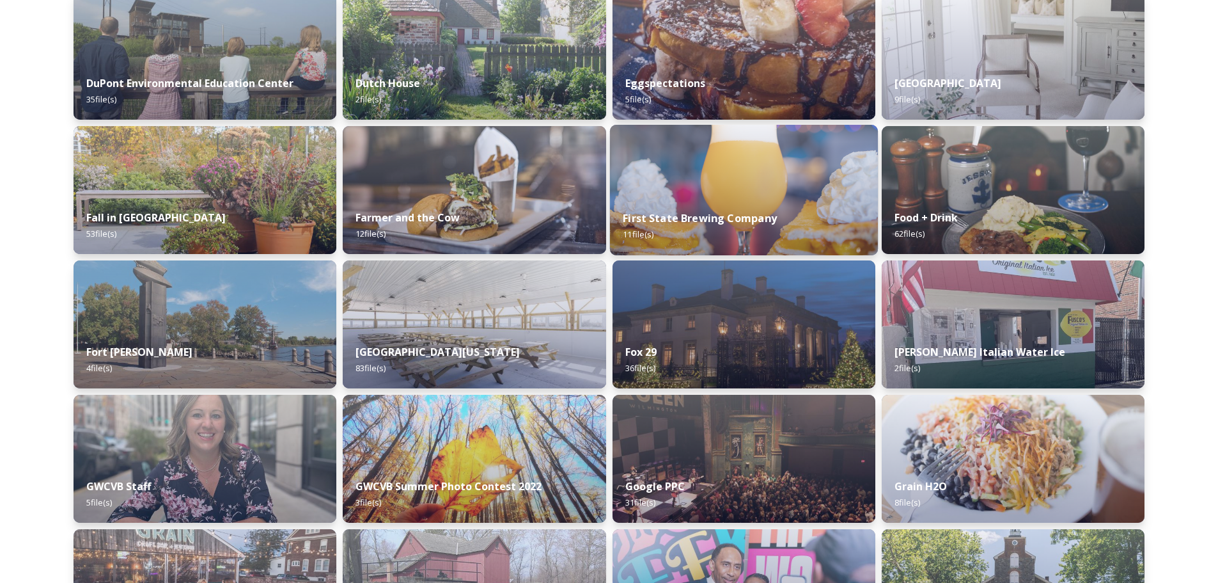
scroll to position [2366, 0]
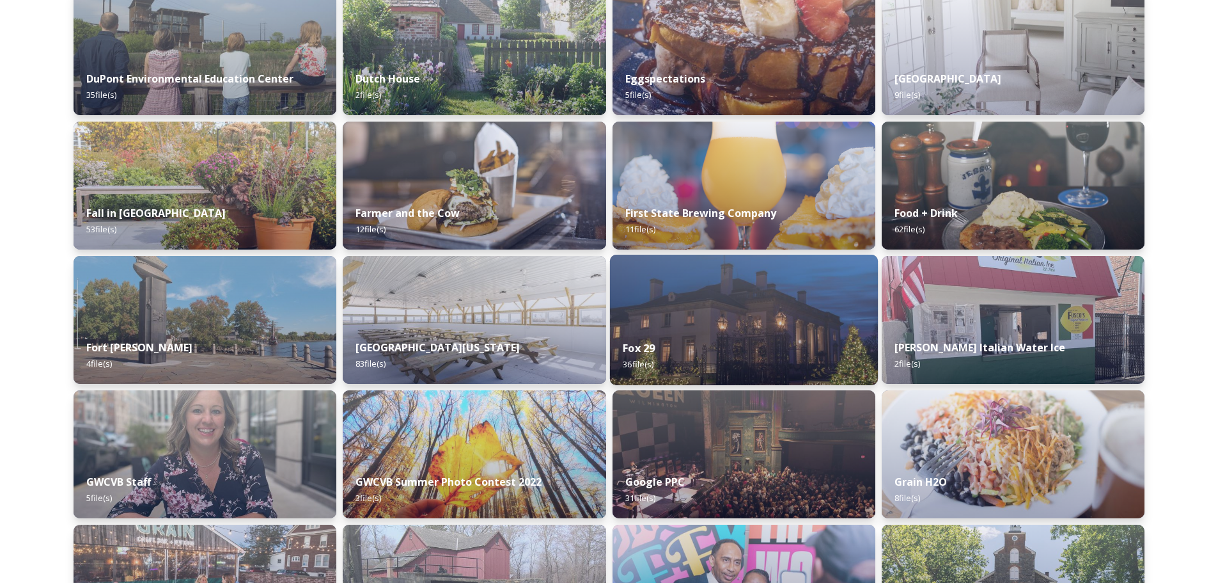
click at [707, 324] on img at bounding box center [743, 320] width 268 height 130
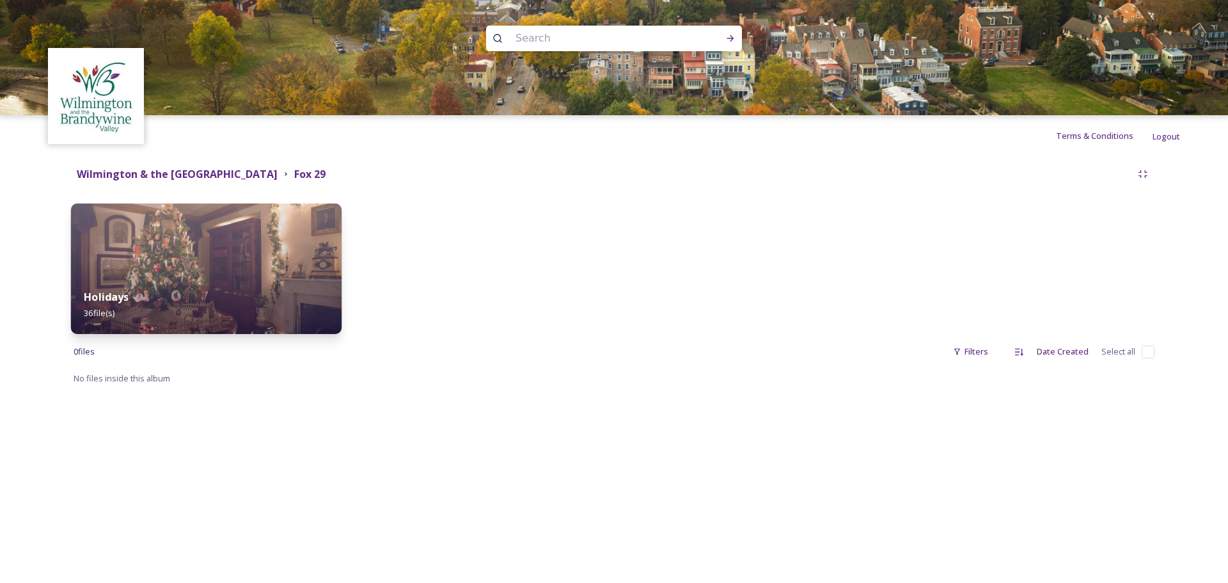
click at [156, 261] on img at bounding box center [206, 268] width 270 height 130
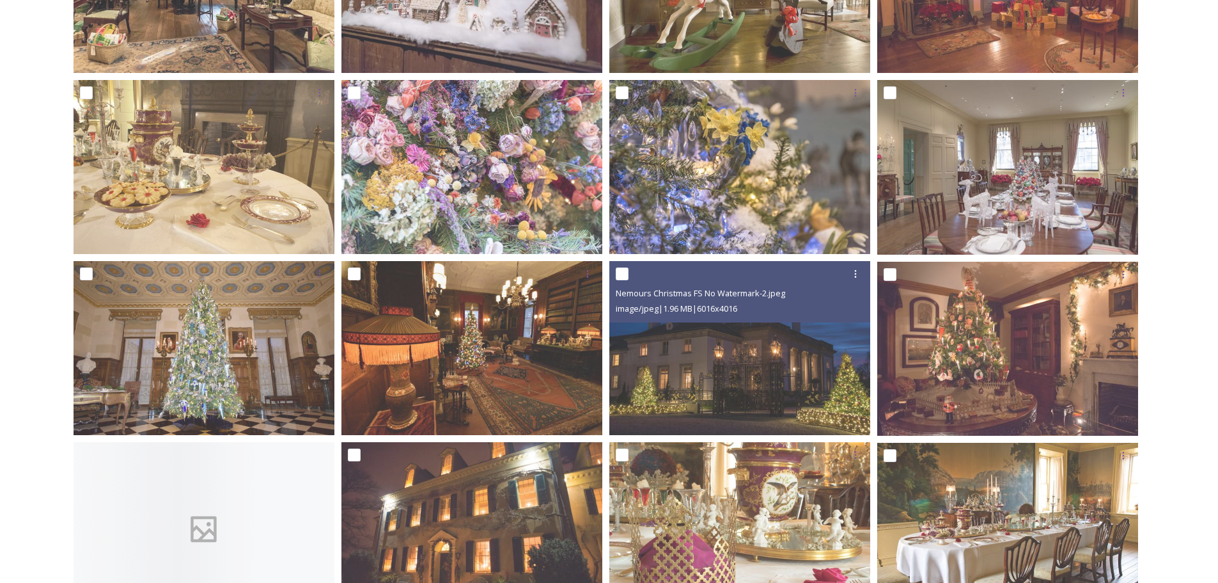
scroll to position [895, 0]
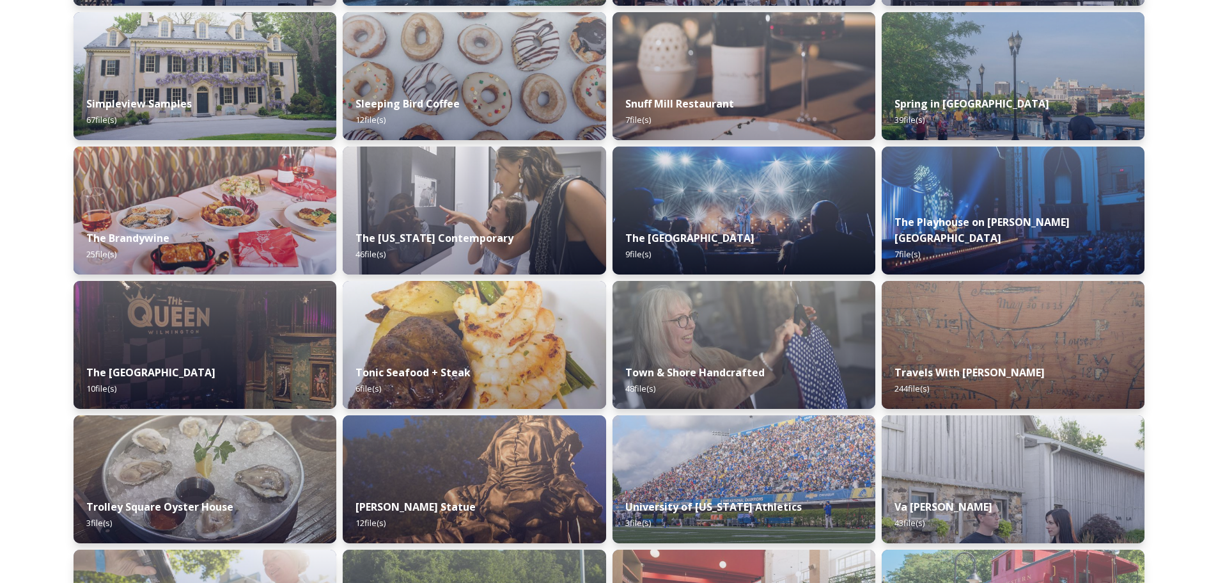
scroll to position [5032, 0]
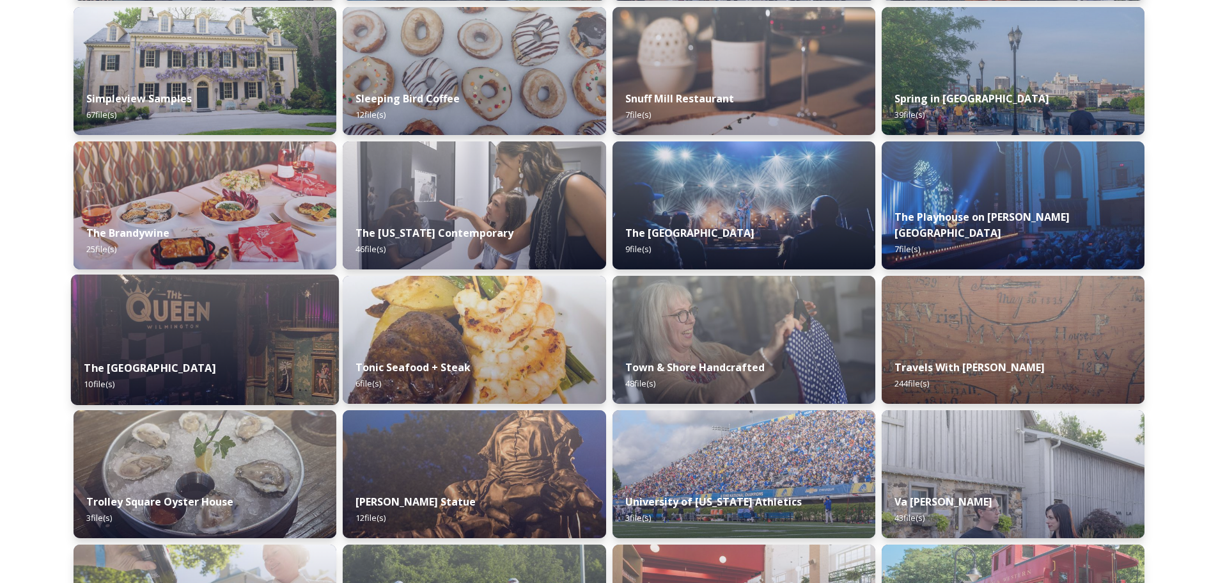
click at [134, 350] on div "The Queen Theatre 10 file(s)" at bounding box center [205, 376] width 268 height 58
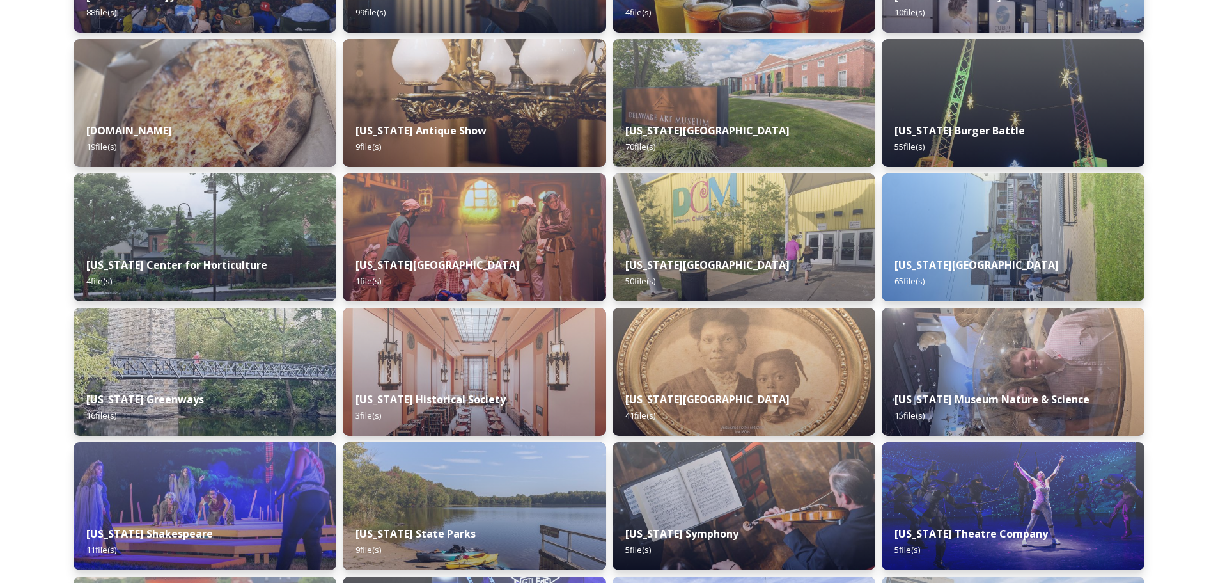
scroll to position [2218, 0]
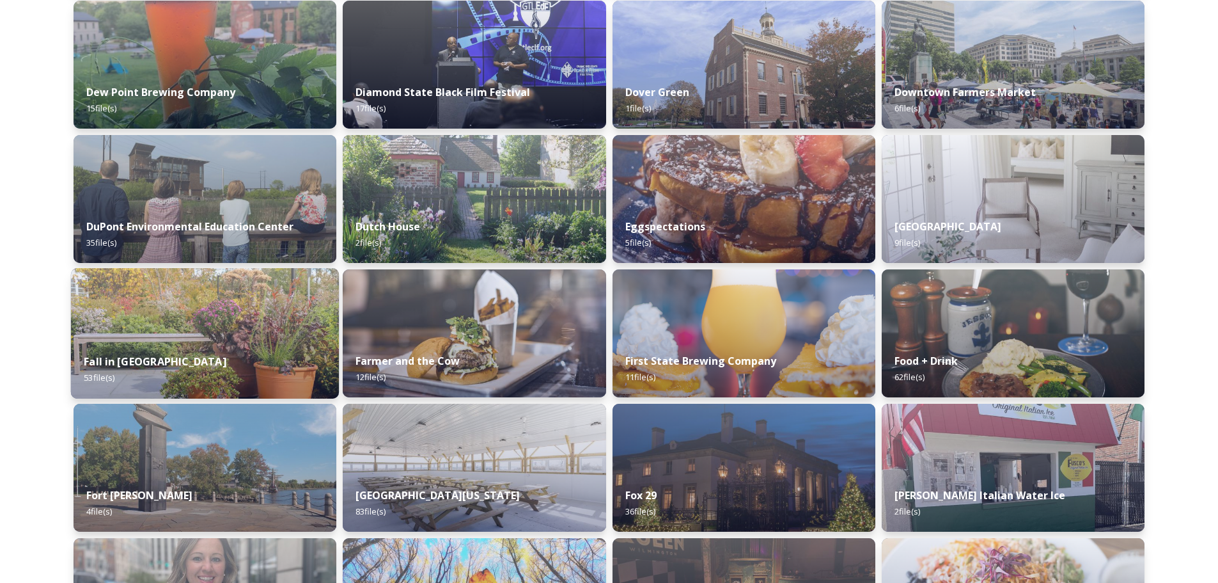
click at [208, 339] on img at bounding box center [205, 333] width 268 height 130
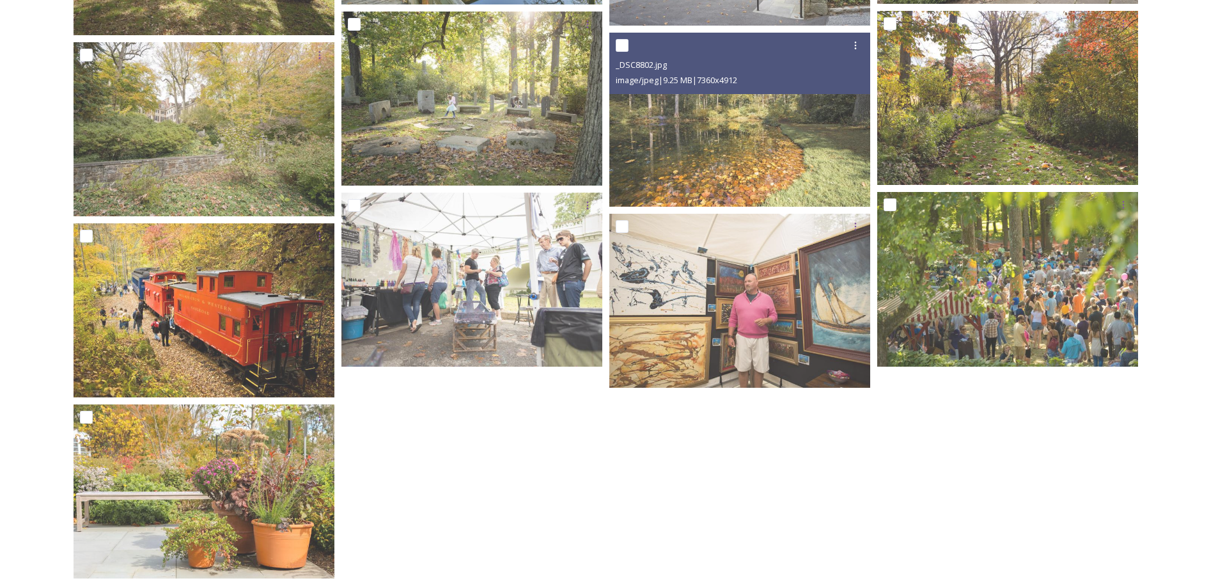
scroll to position [2238, 0]
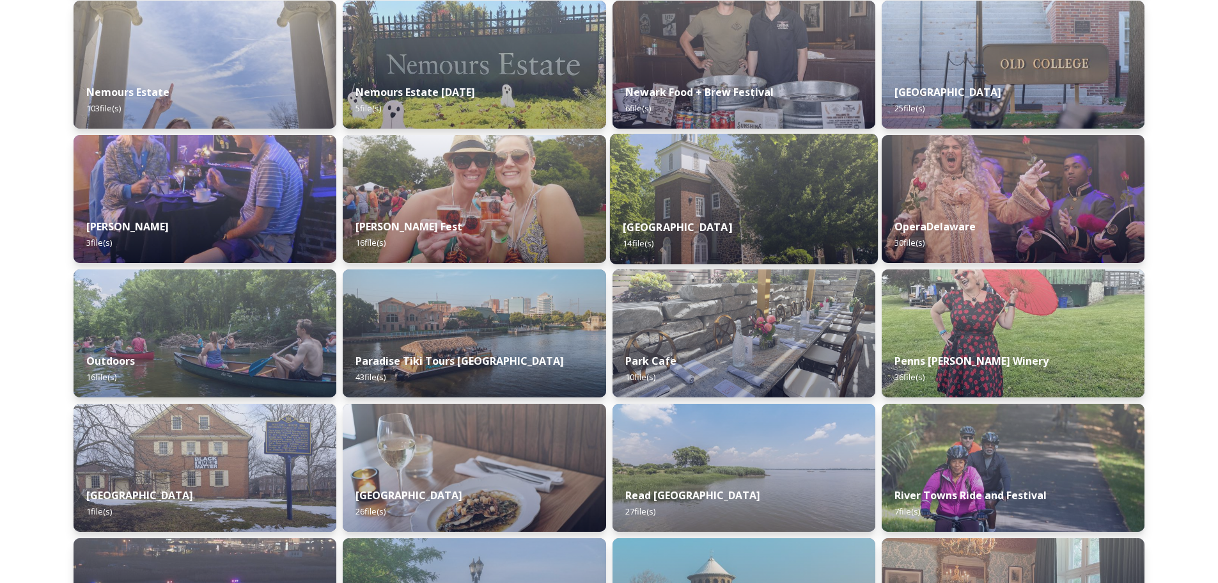
scroll to position [4361, 0]
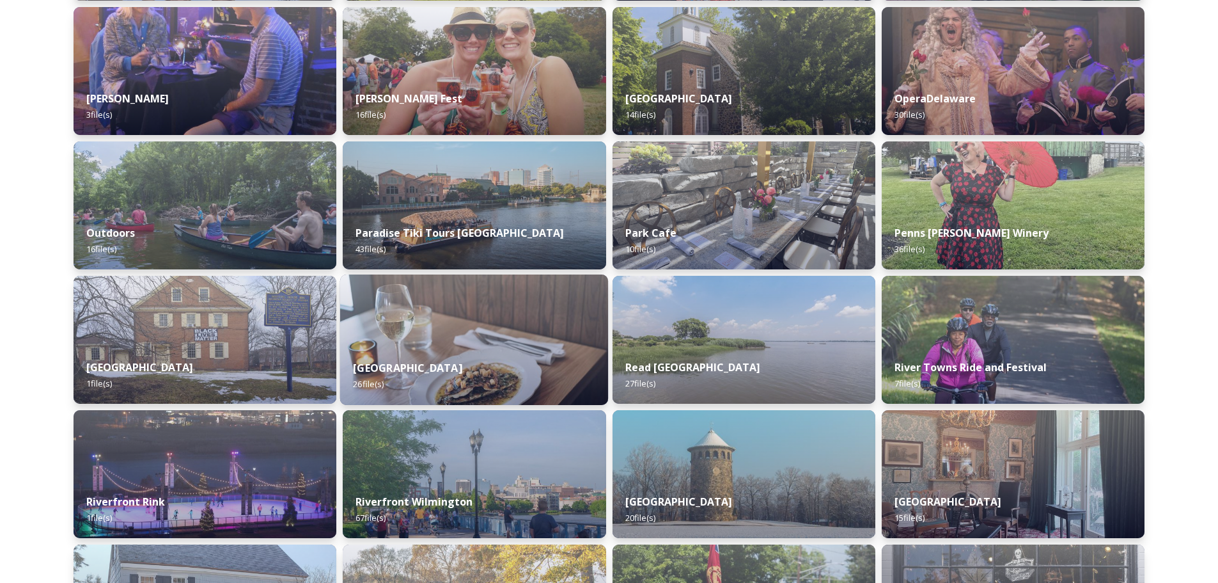
click at [427, 347] on img at bounding box center [474, 339] width 268 height 130
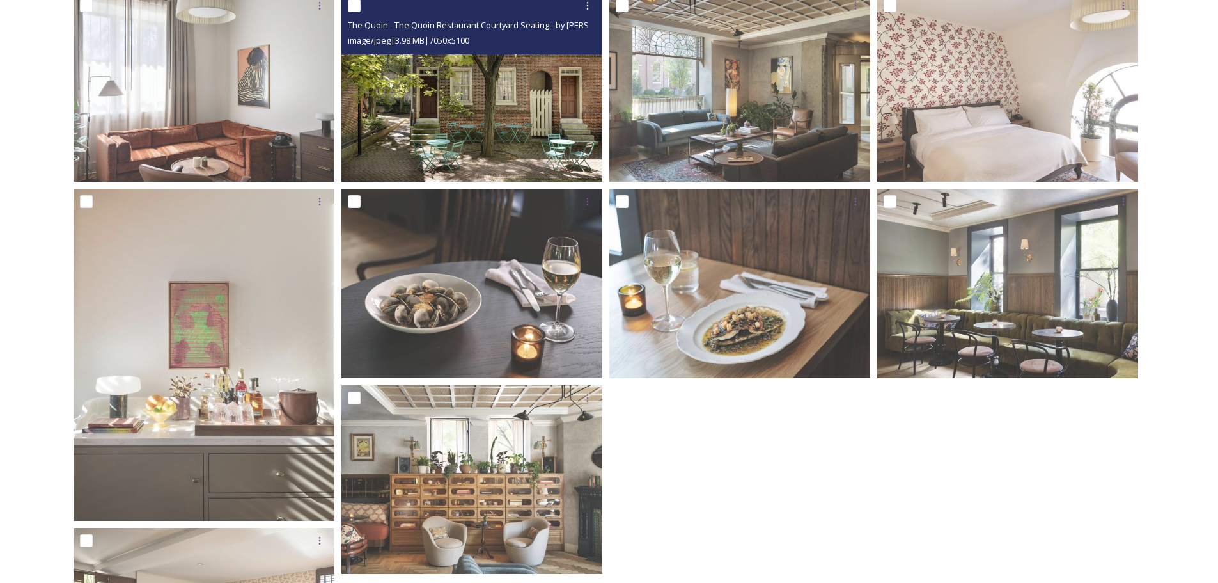
scroll to position [576, 0]
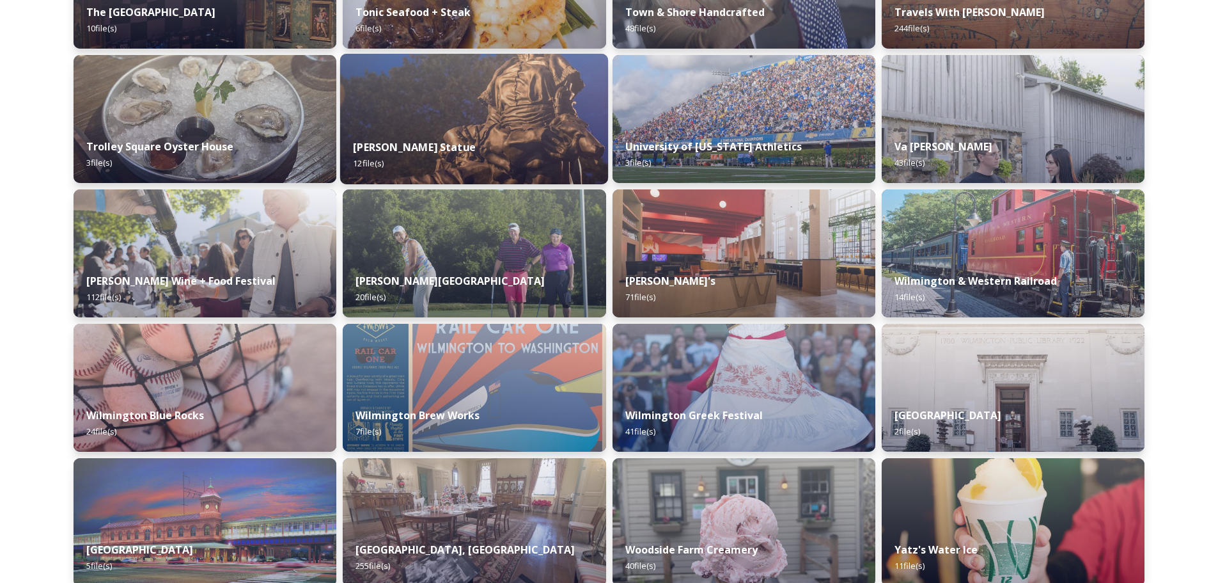
scroll to position [5403, 0]
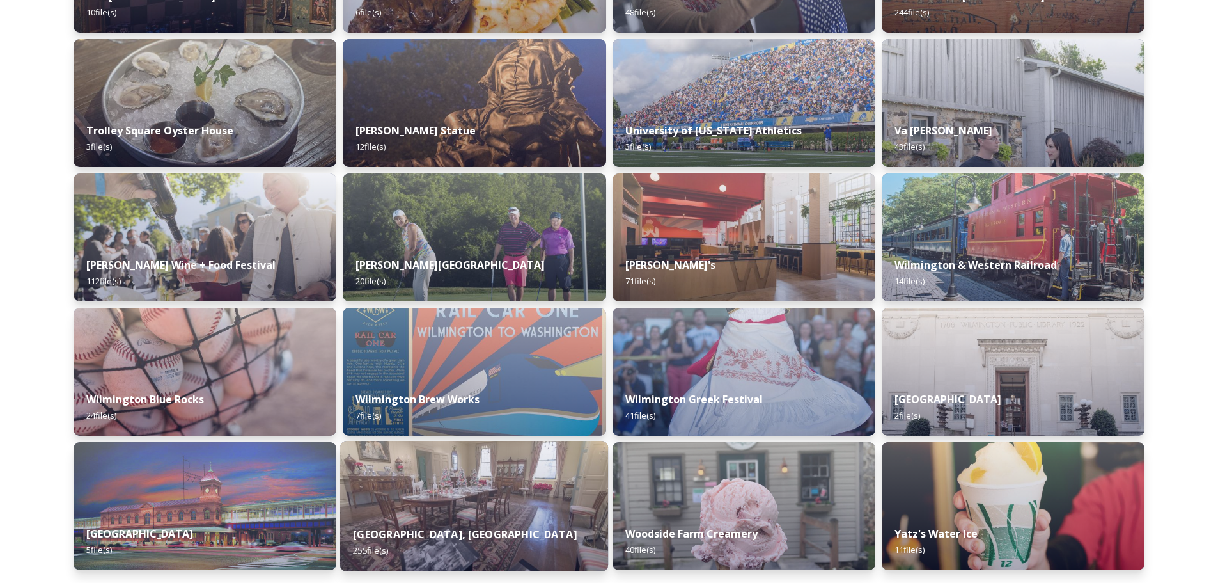
click at [439, 519] on div "[GEOGRAPHIC_DATA], Garden and Library 255 file(s)" at bounding box center [474, 542] width 268 height 58
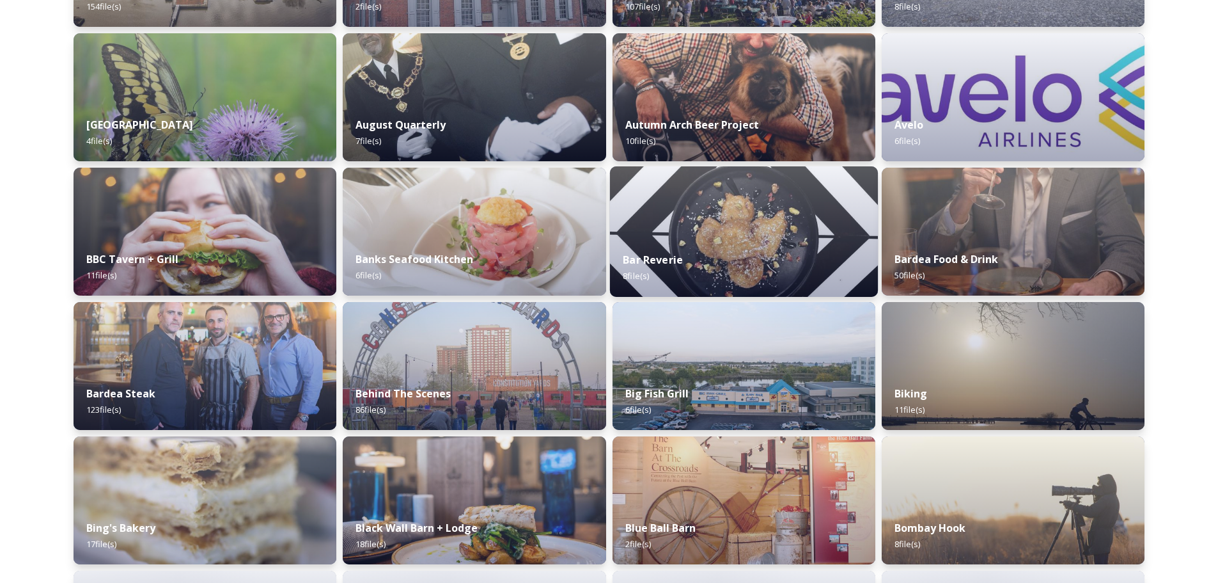
scroll to position [448, 0]
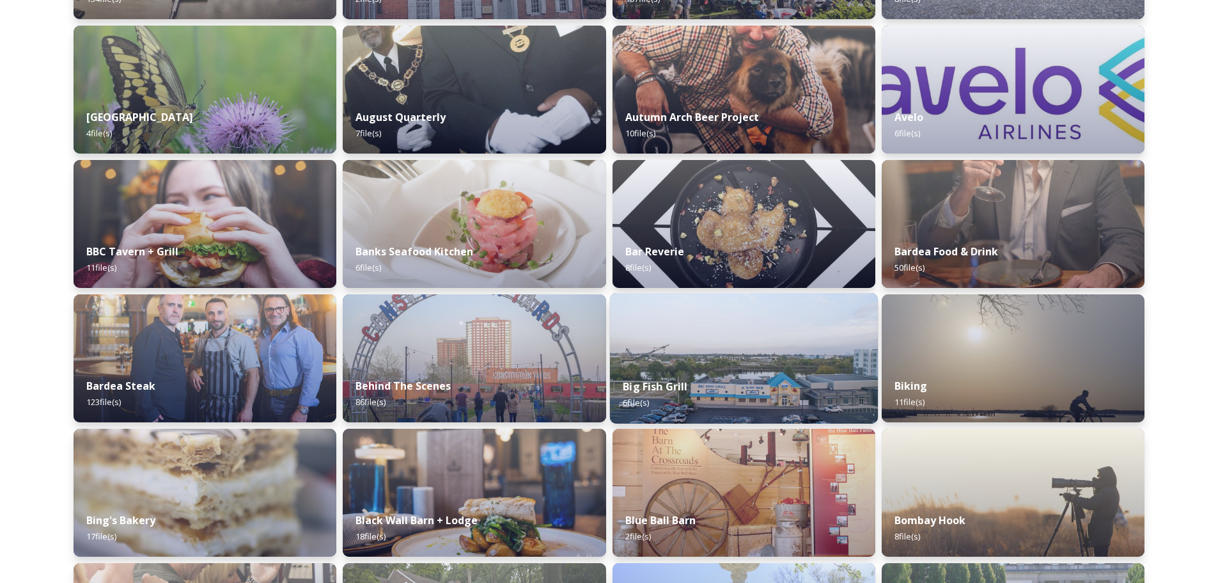
click at [765, 364] on img at bounding box center [743, 358] width 268 height 130
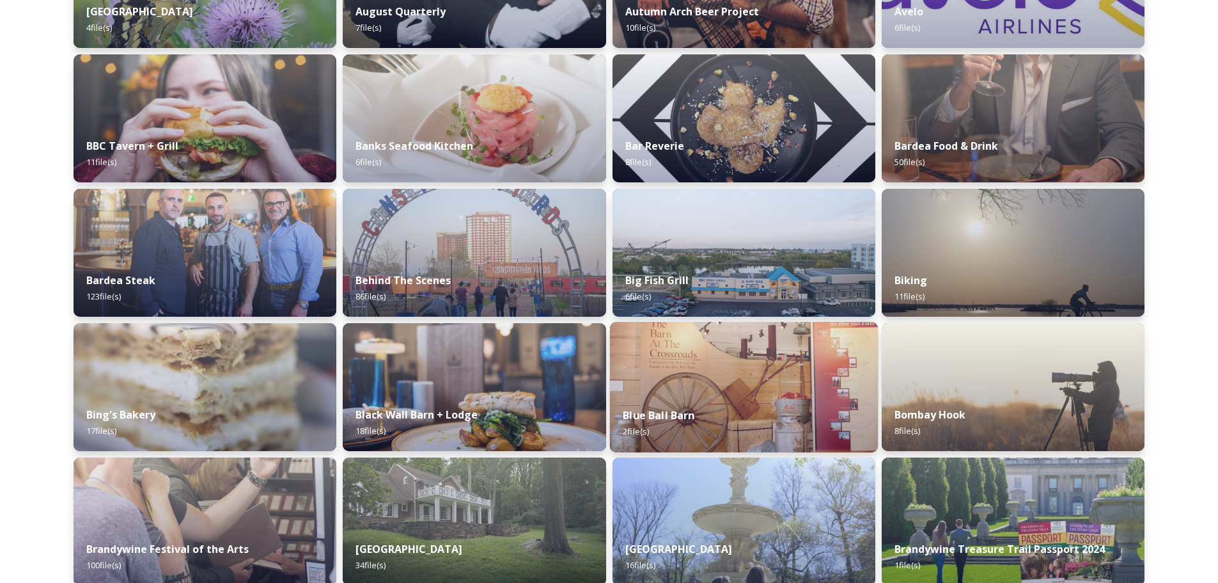
scroll to position [576, 0]
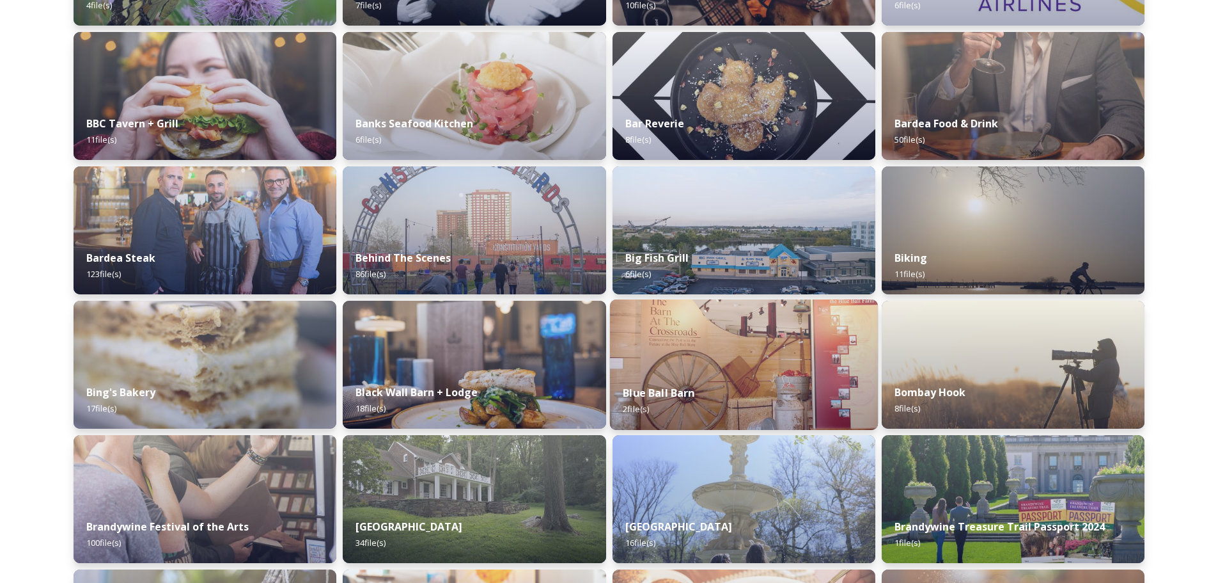
click at [705, 358] on img at bounding box center [743, 364] width 268 height 130
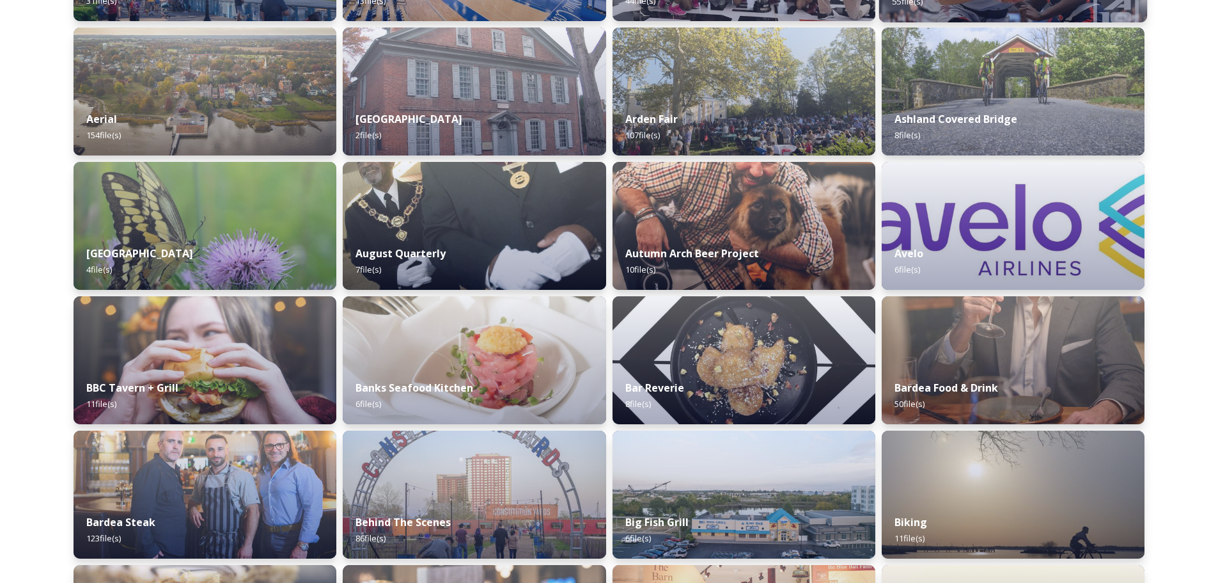
scroll to position [320, 0]
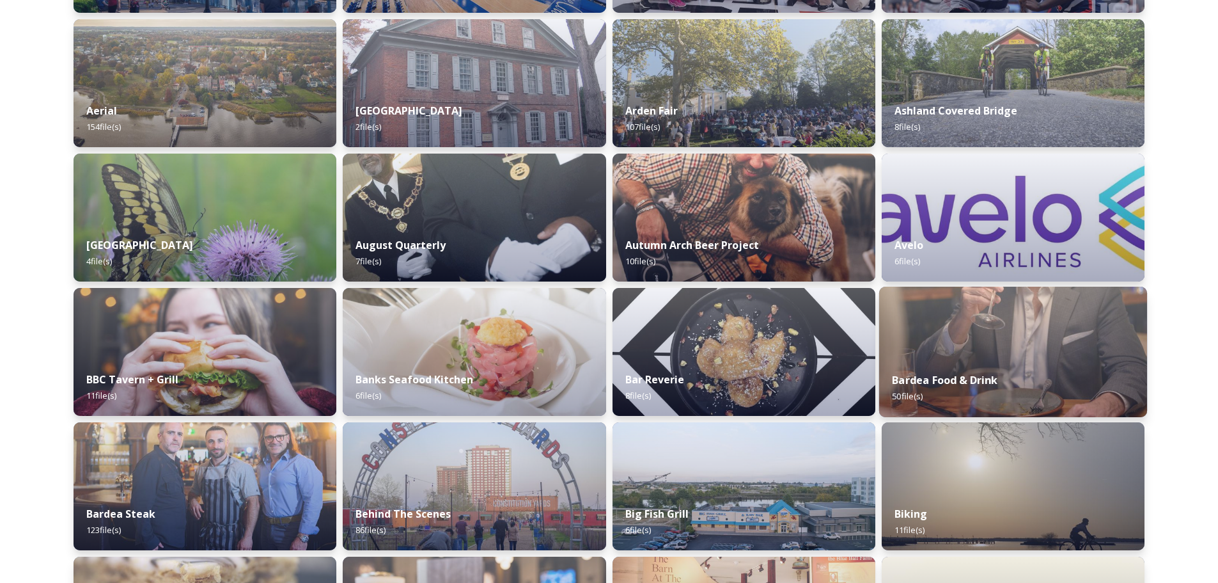
click at [1014, 357] on img at bounding box center [1013, 351] width 268 height 130
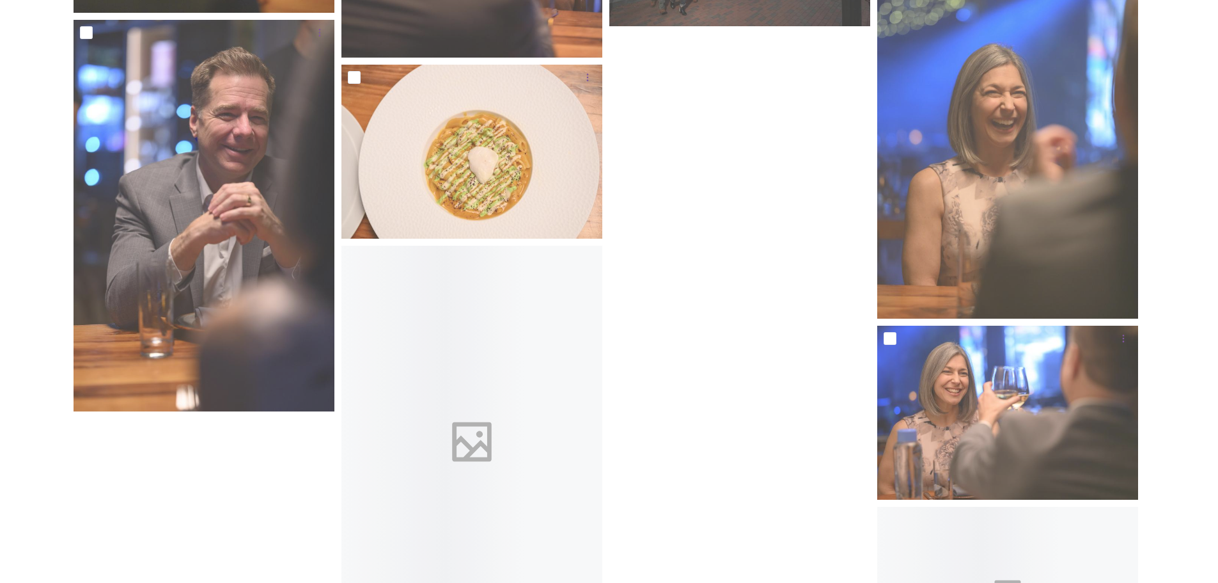
scroll to position [3157, 0]
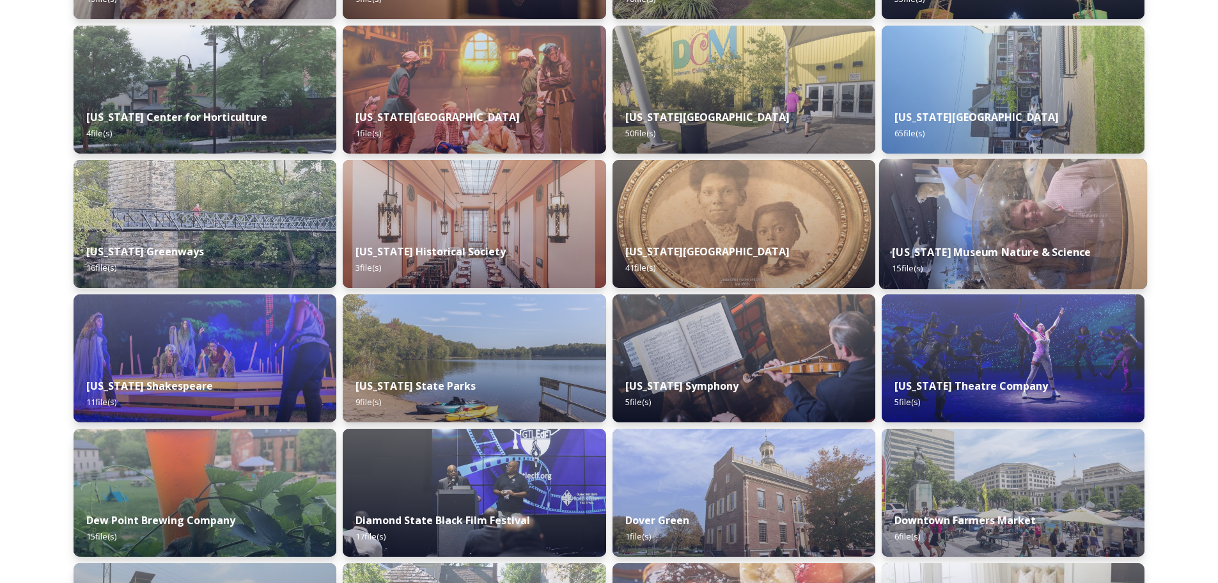
scroll to position [1727, 0]
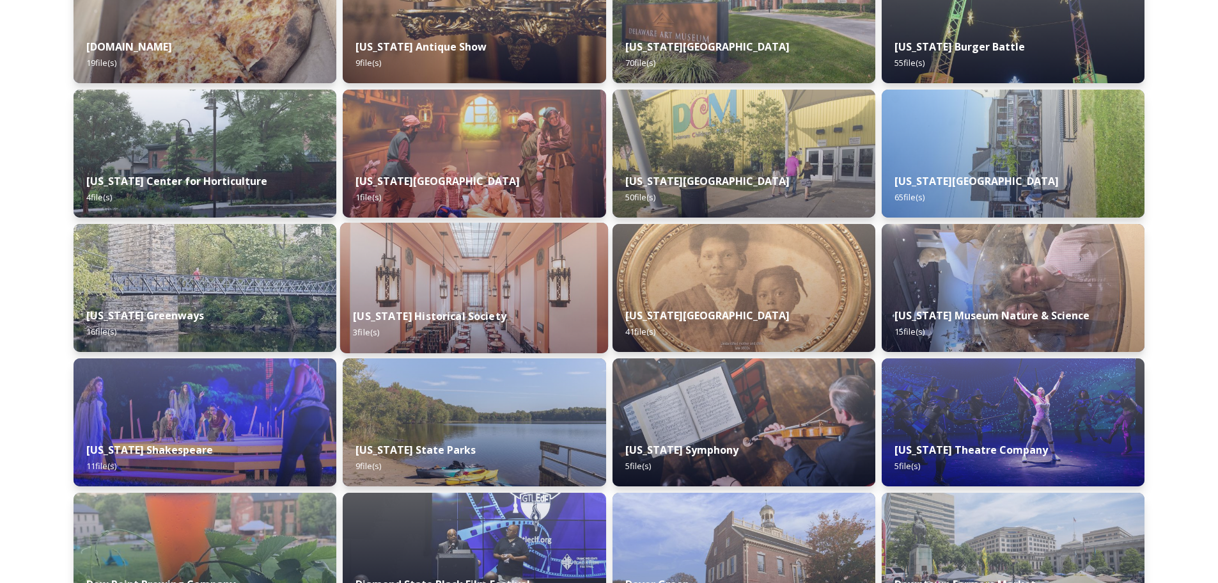
click at [476, 301] on div "[US_STATE] Historical Society 3 file(s)" at bounding box center [474, 324] width 268 height 58
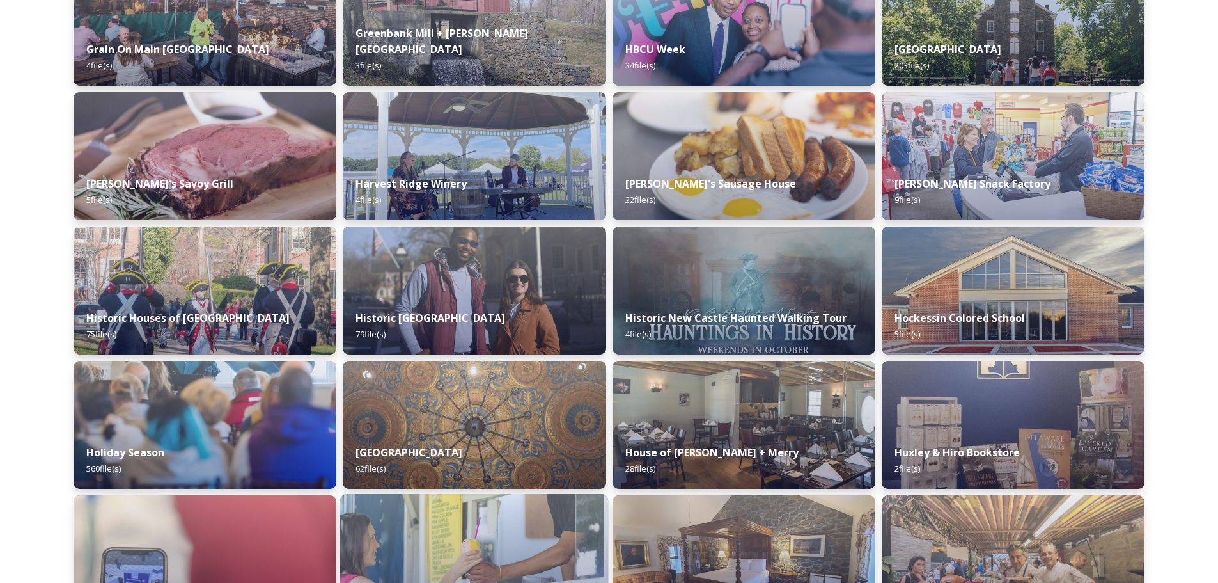
scroll to position [3133, 0]
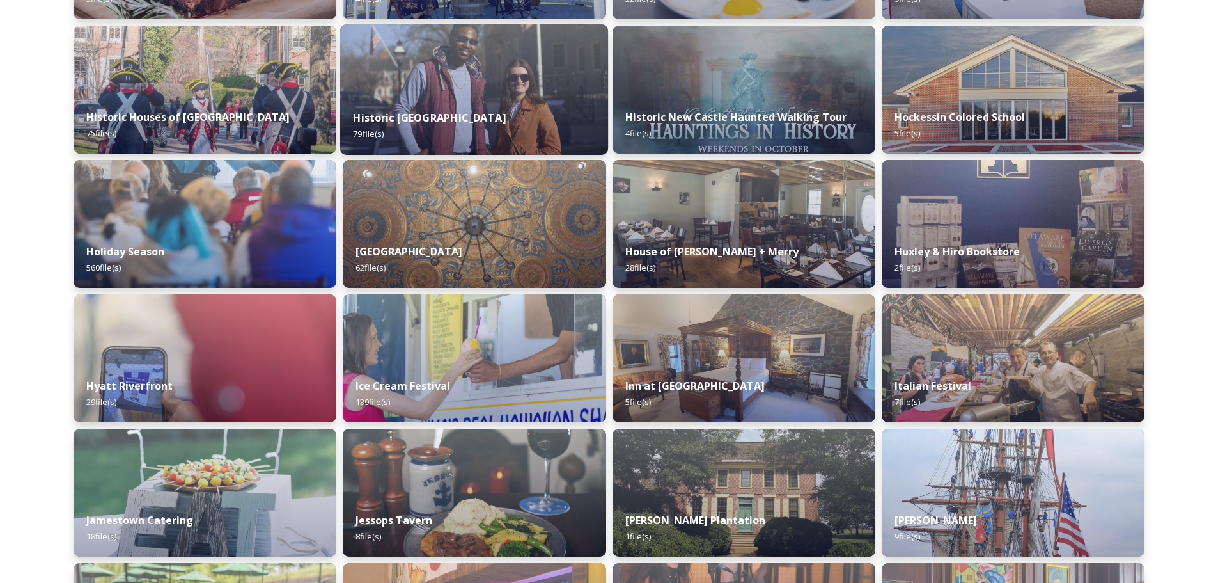
click at [445, 116] on strong "Historic [GEOGRAPHIC_DATA]" at bounding box center [430, 118] width 153 height 14
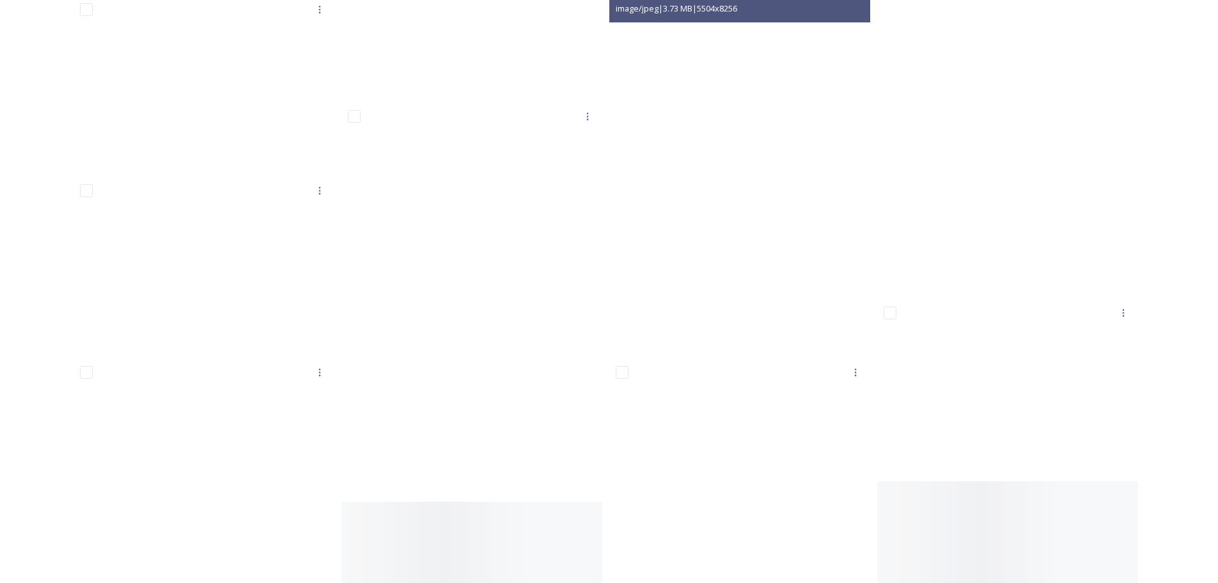
scroll to position [4412, 0]
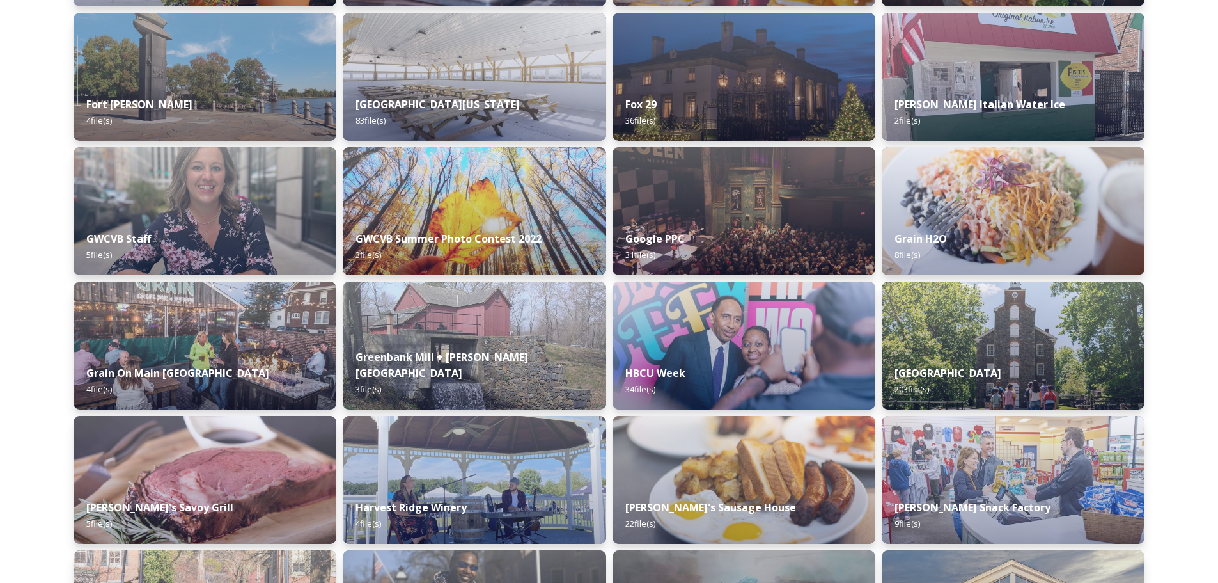
scroll to position [2622, 0]
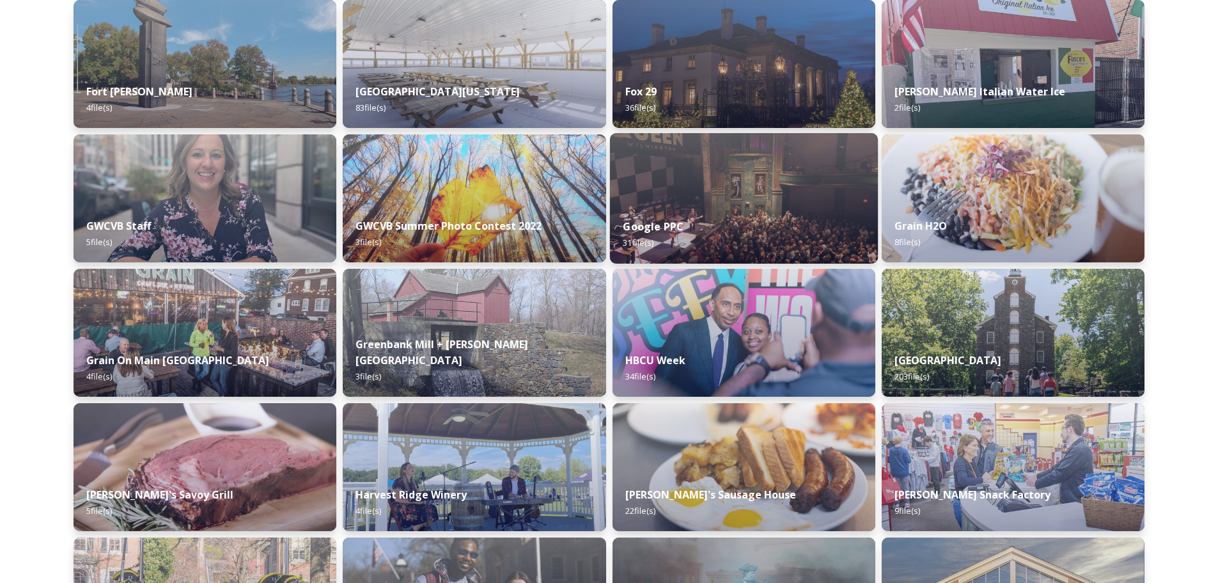
click at [778, 222] on div "Google PPC 31 file(s)" at bounding box center [743, 234] width 268 height 58
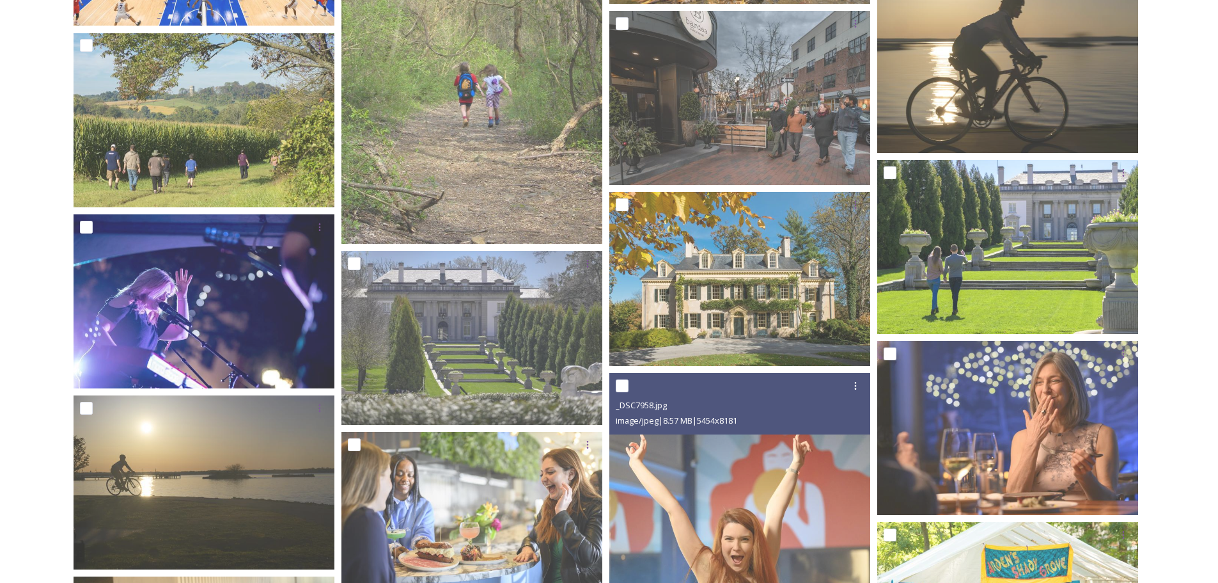
scroll to position [579, 0]
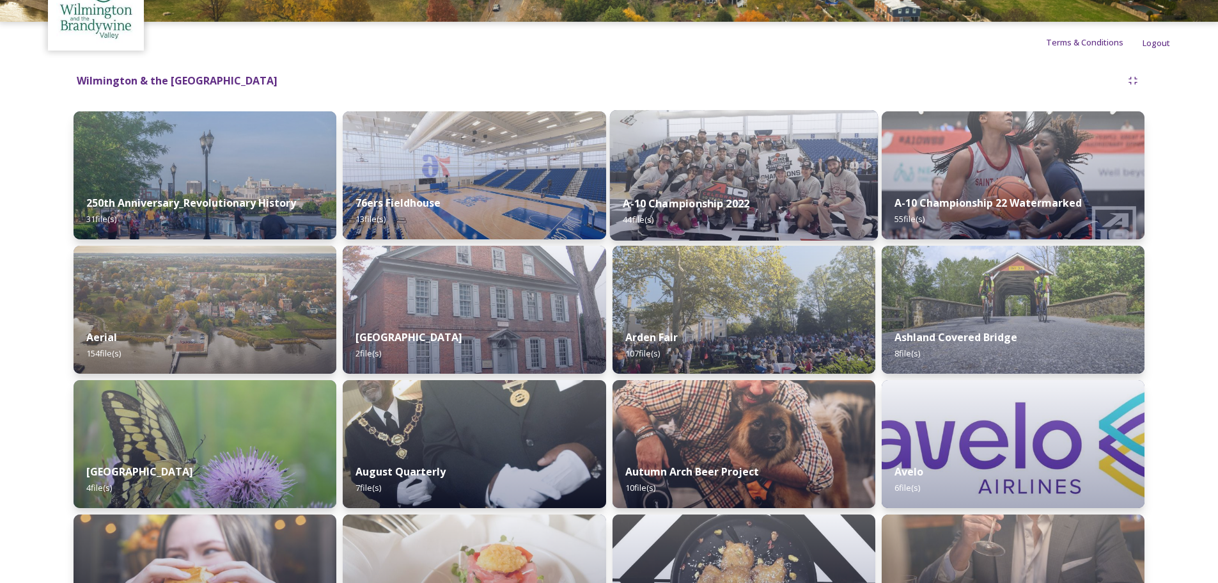
scroll to position [256, 0]
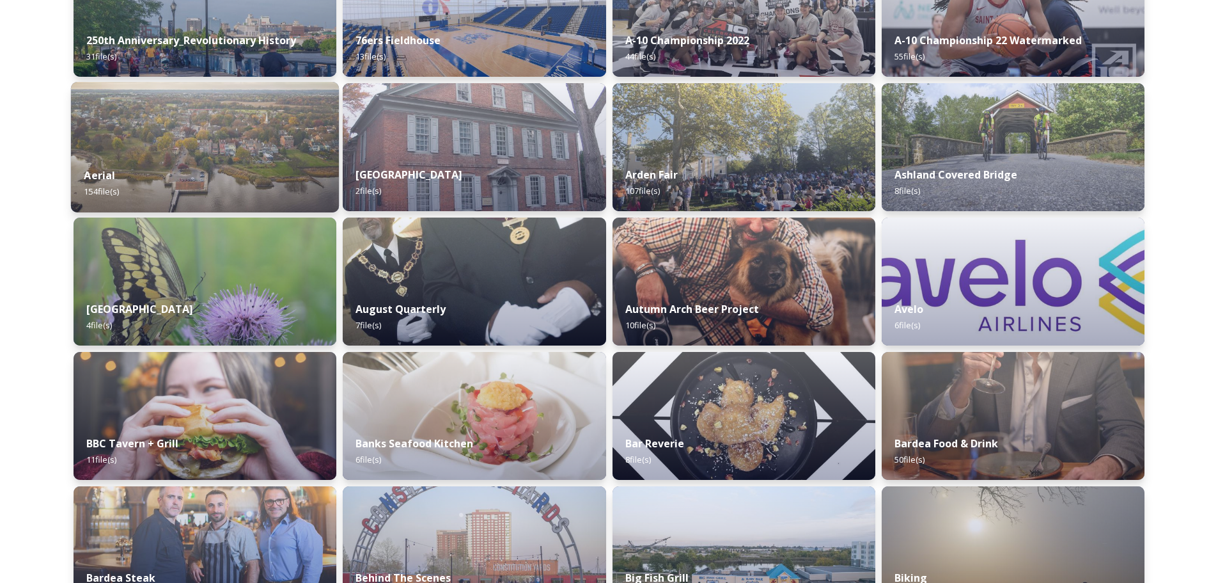
click at [222, 154] on img at bounding box center [205, 147] width 268 height 130
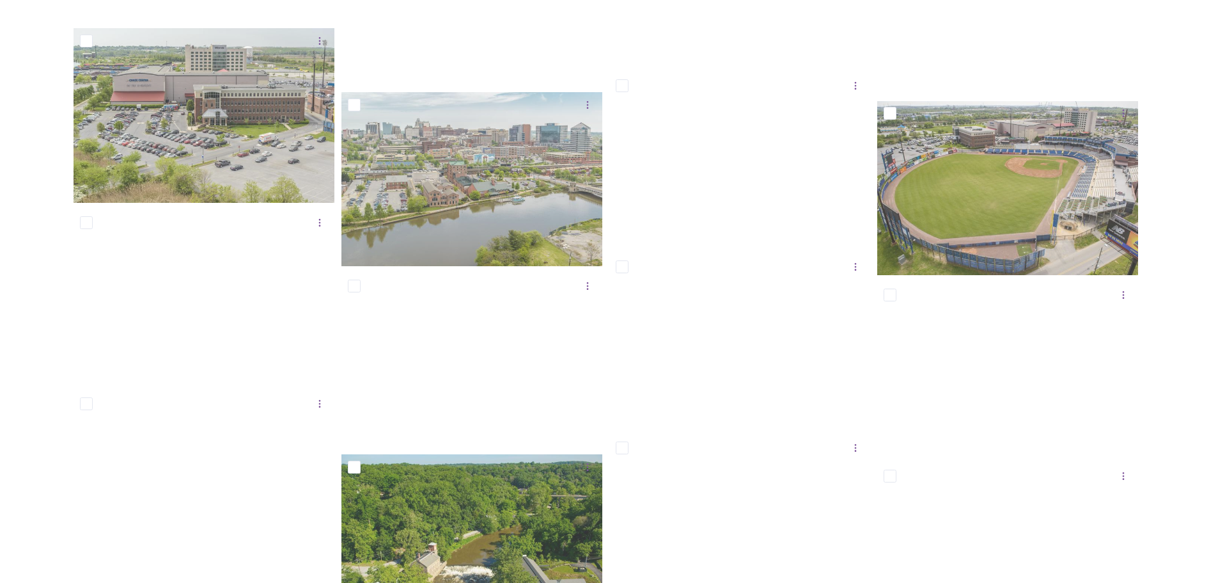
scroll to position [4540, 0]
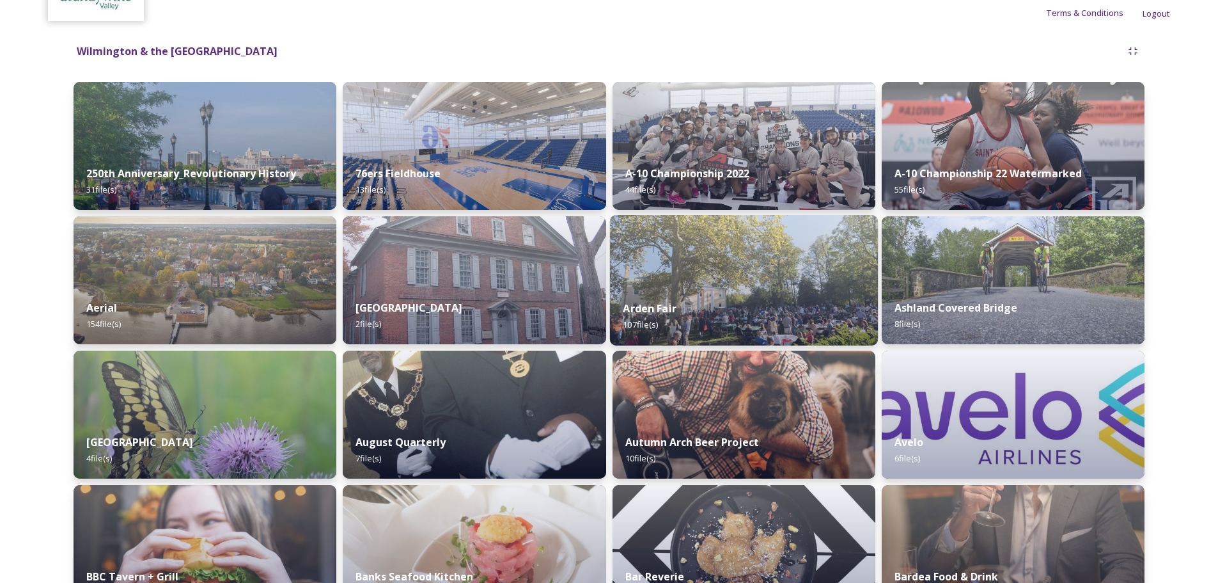
scroll to position [128, 0]
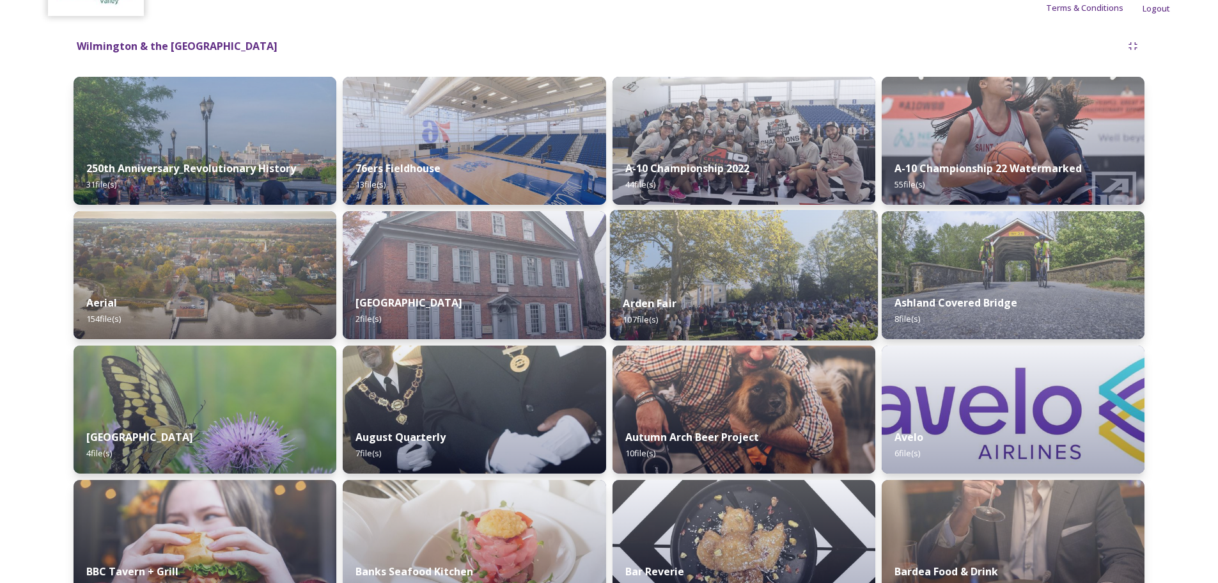
click at [739, 278] on img at bounding box center [743, 275] width 268 height 130
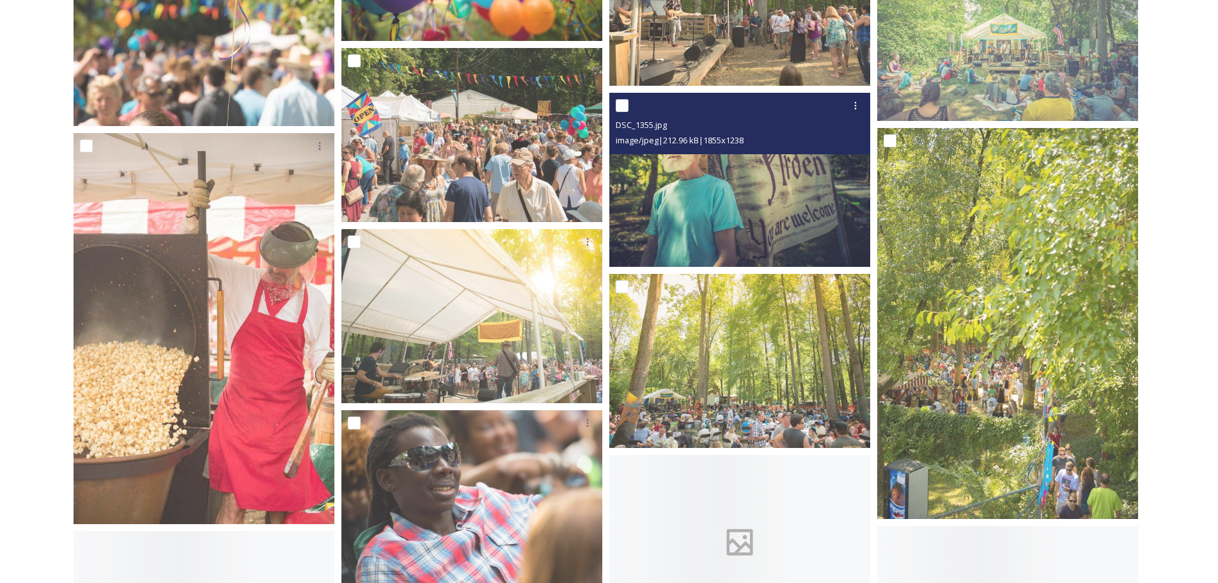
scroll to position [4348, 0]
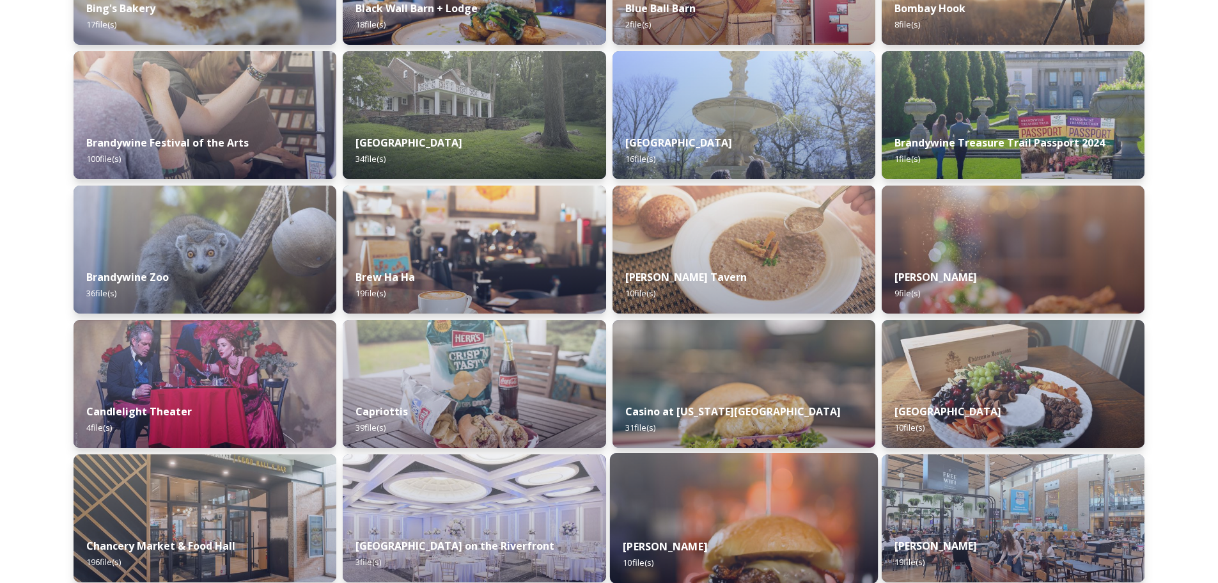
scroll to position [1023, 0]
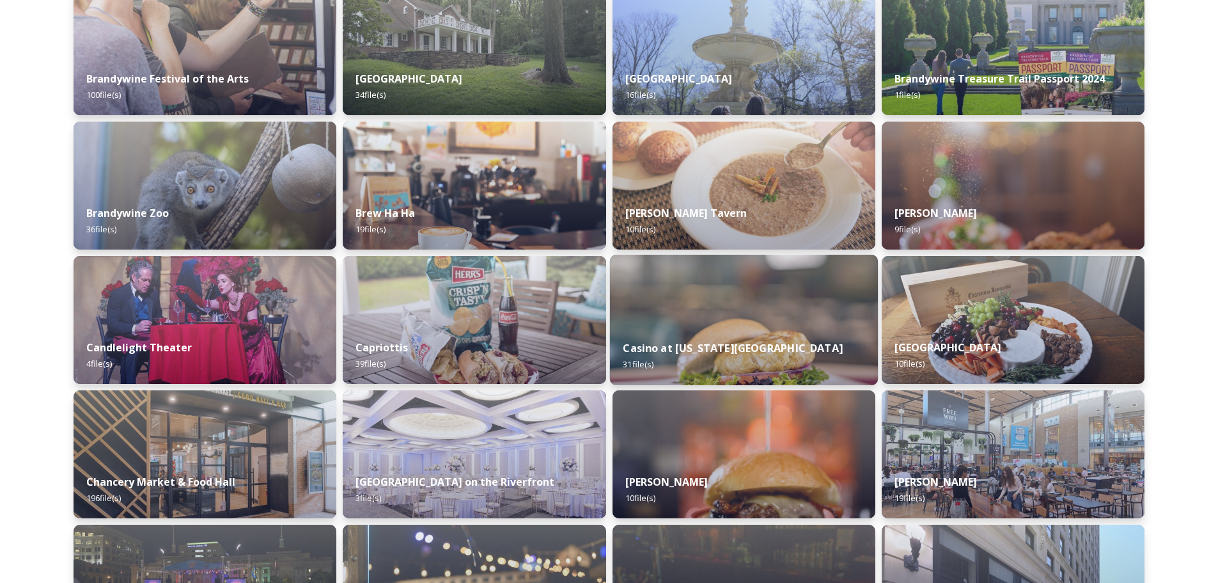
click at [699, 313] on img at bounding box center [743, 320] width 268 height 130
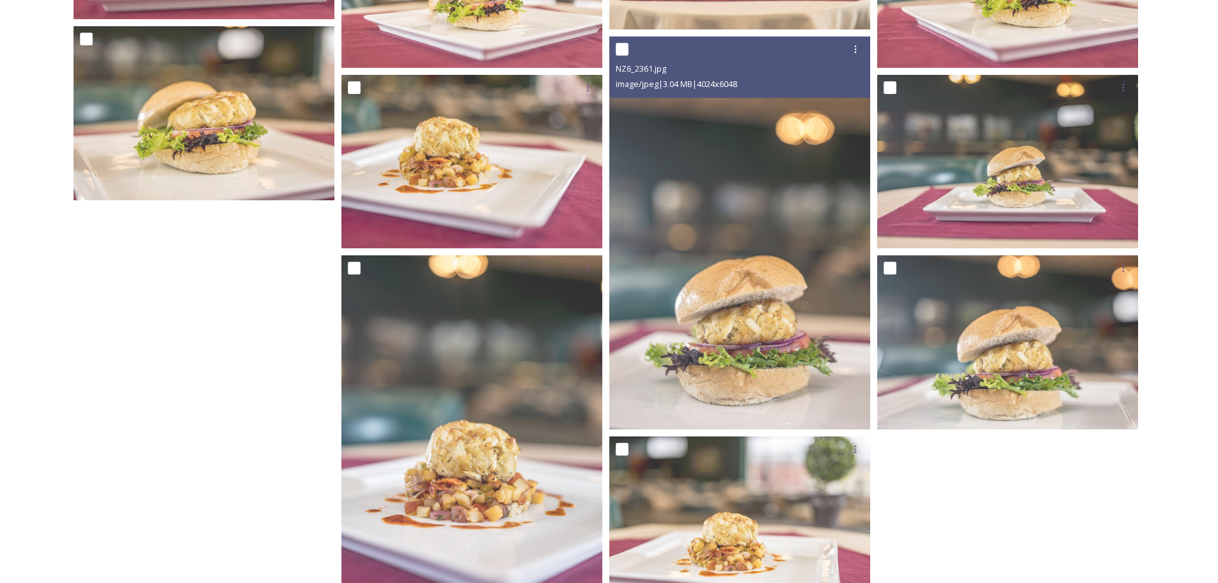
scroll to position [2000, 0]
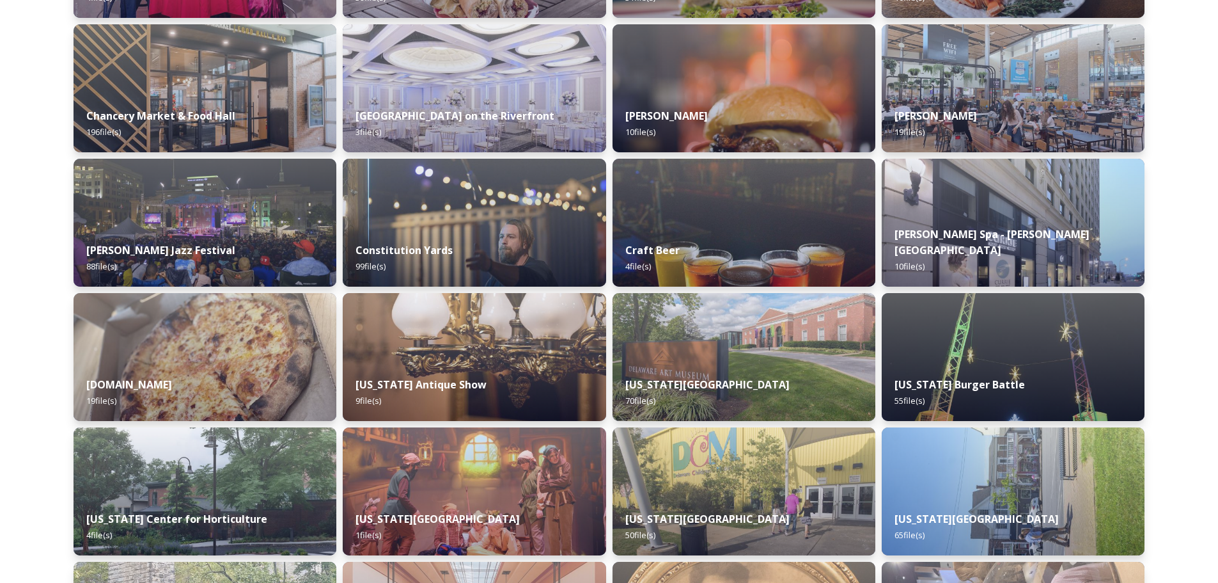
scroll to position [1407, 0]
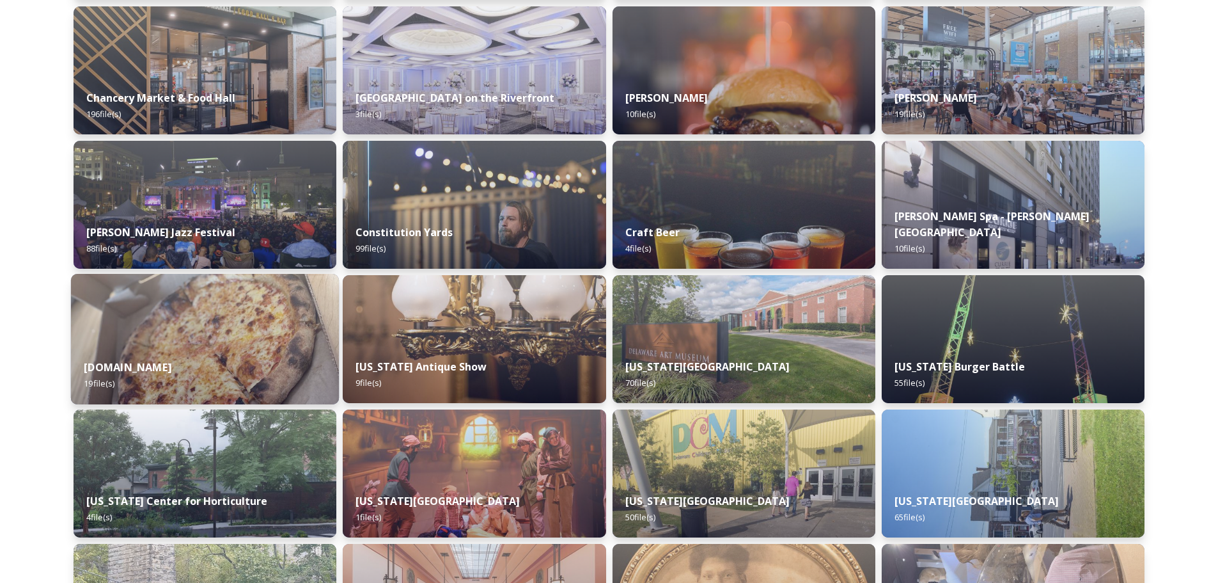
click at [231, 320] on img at bounding box center [205, 339] width 268 height 130
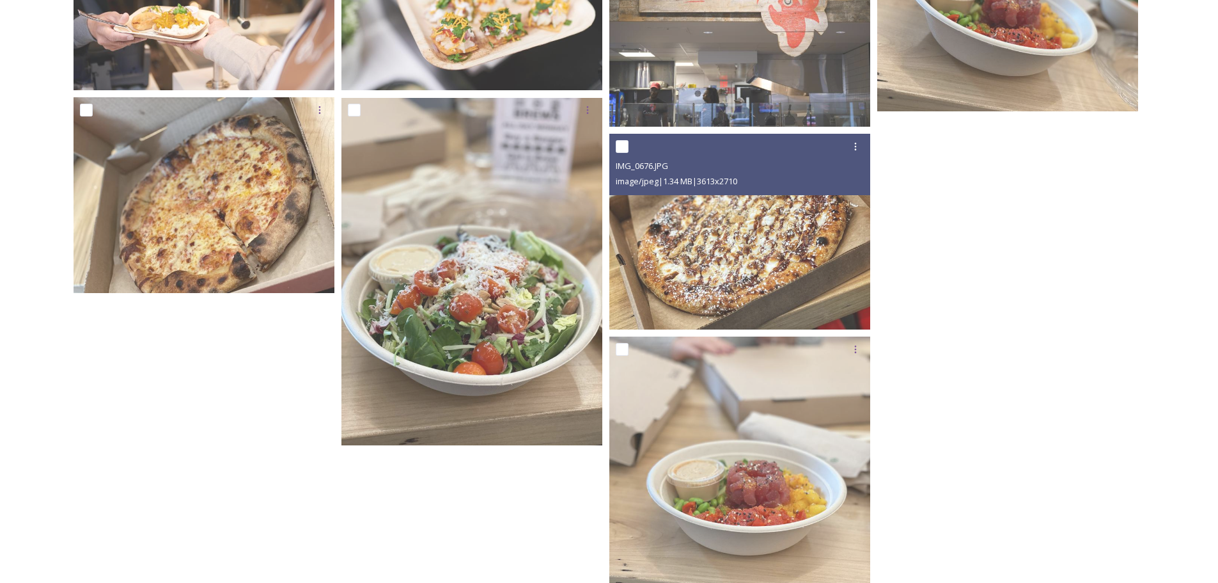
scroll to position [1217, 0]
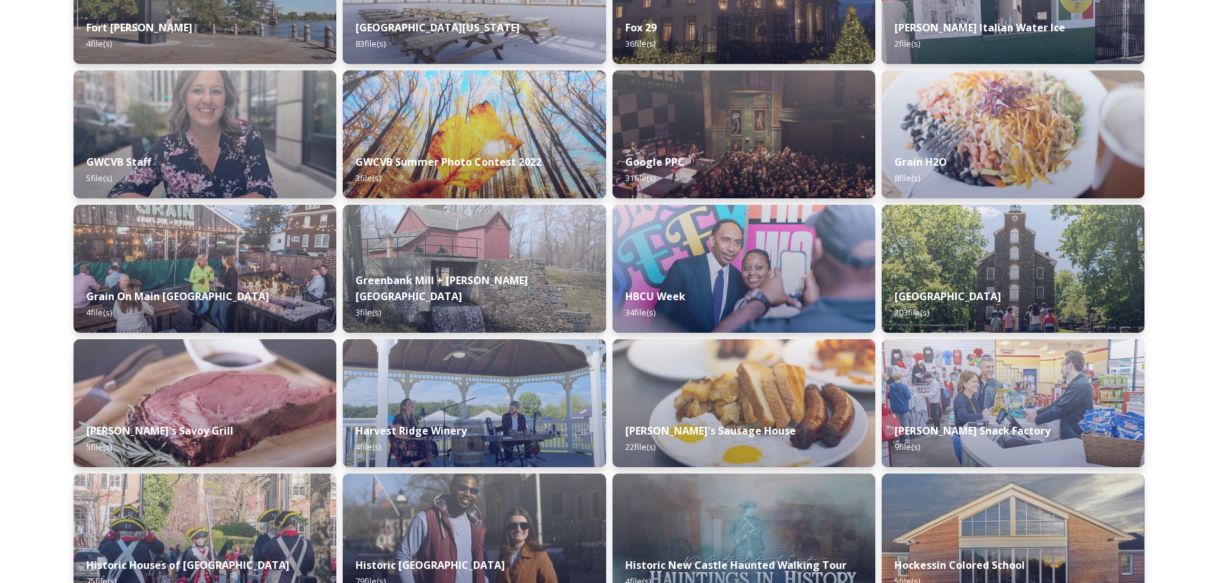
scroll to position [2814, 0]
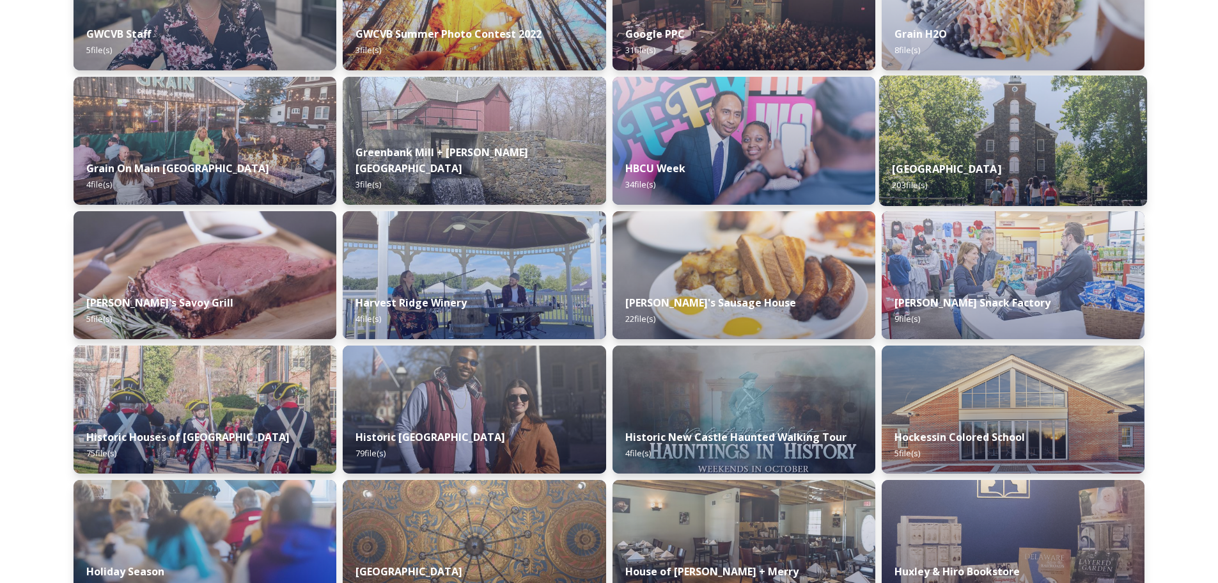
click at [984, 152] on div "Hagley Museum 203 file(s)" at bounding box center [1013, 177] width 268 height 58
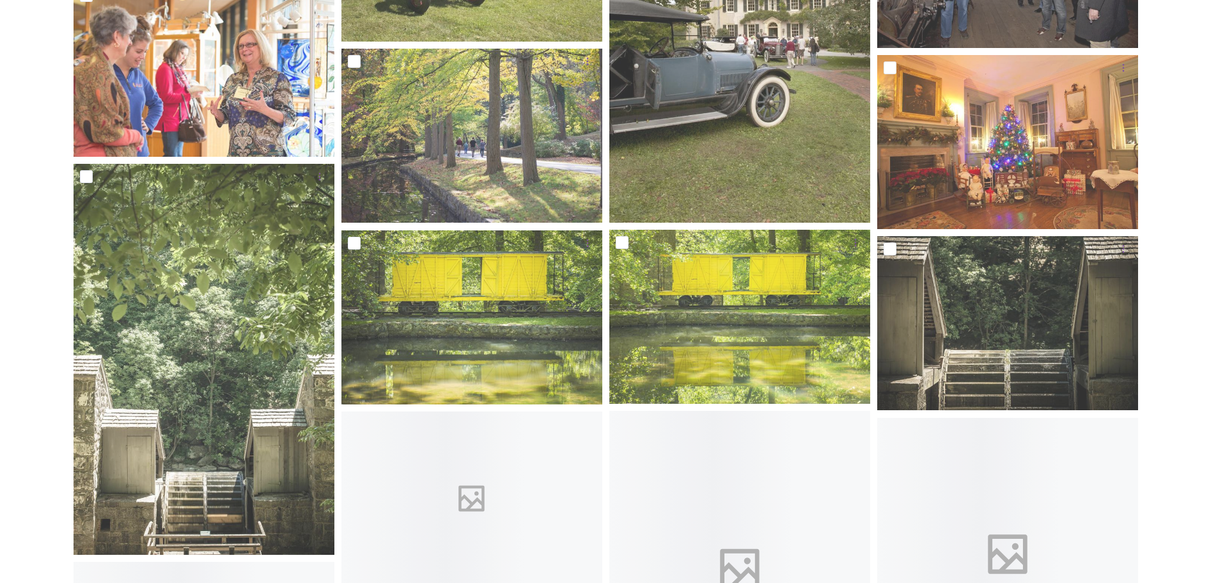
scroll to position [1791, 0]
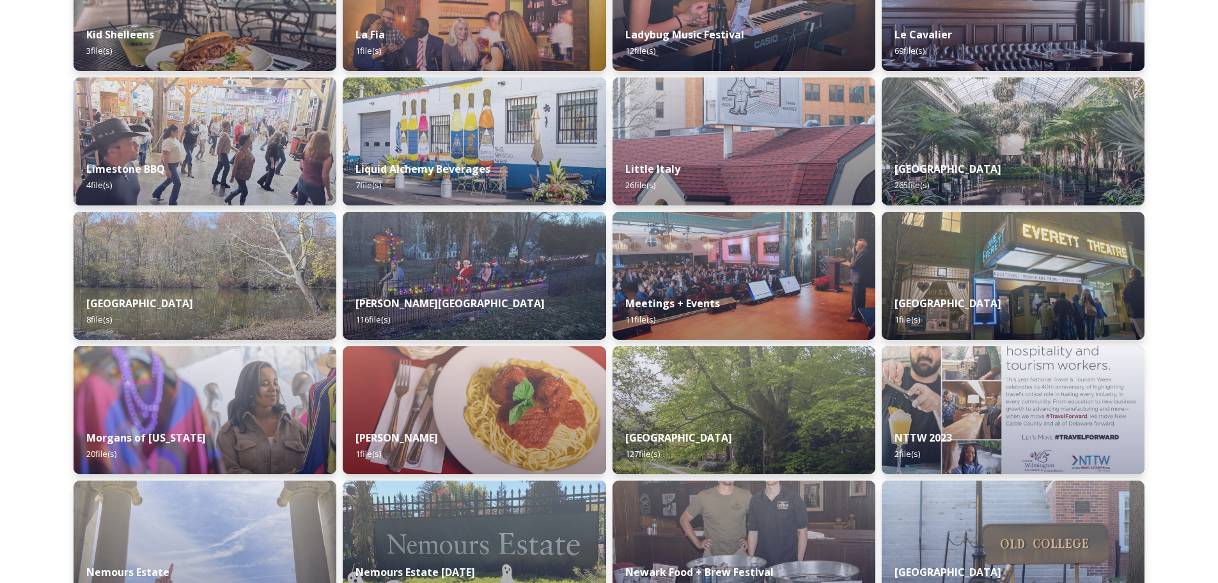
scroll to position [3817, 0]
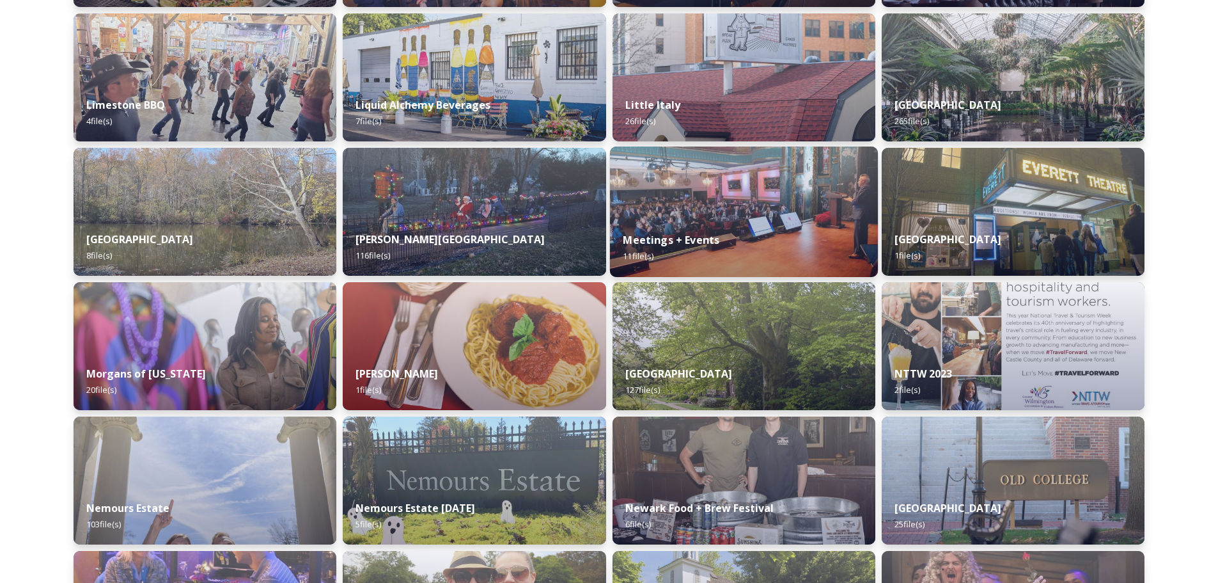
click at [716, 215] on img at bounding box center [743, 211] width 268 height 130
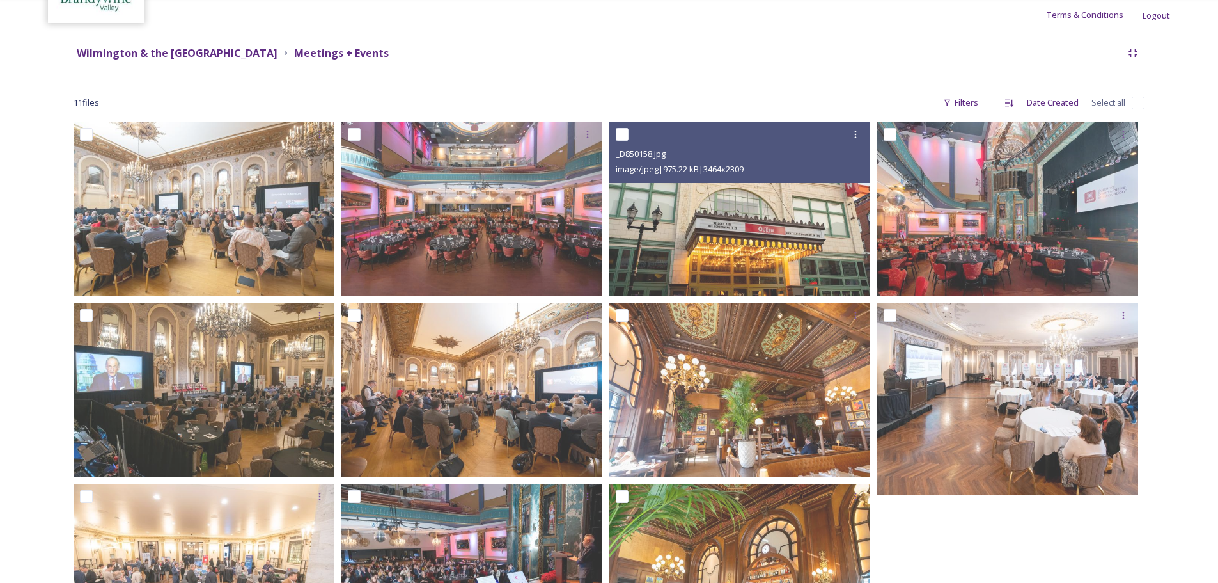
scroll to position [96, 0]
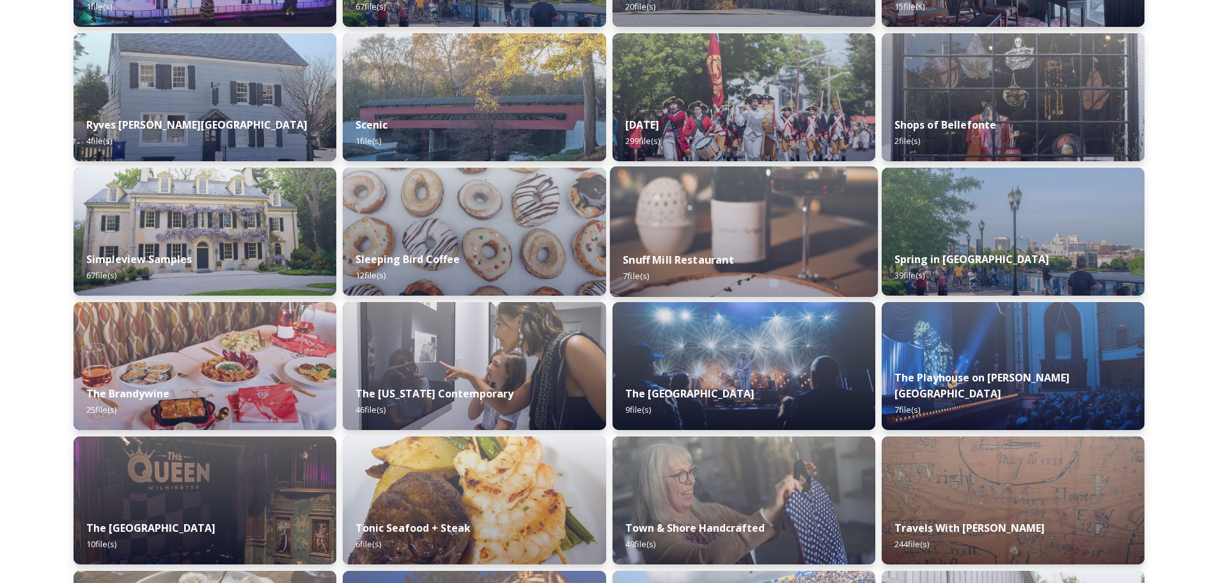
scroll to position [4872, 0]
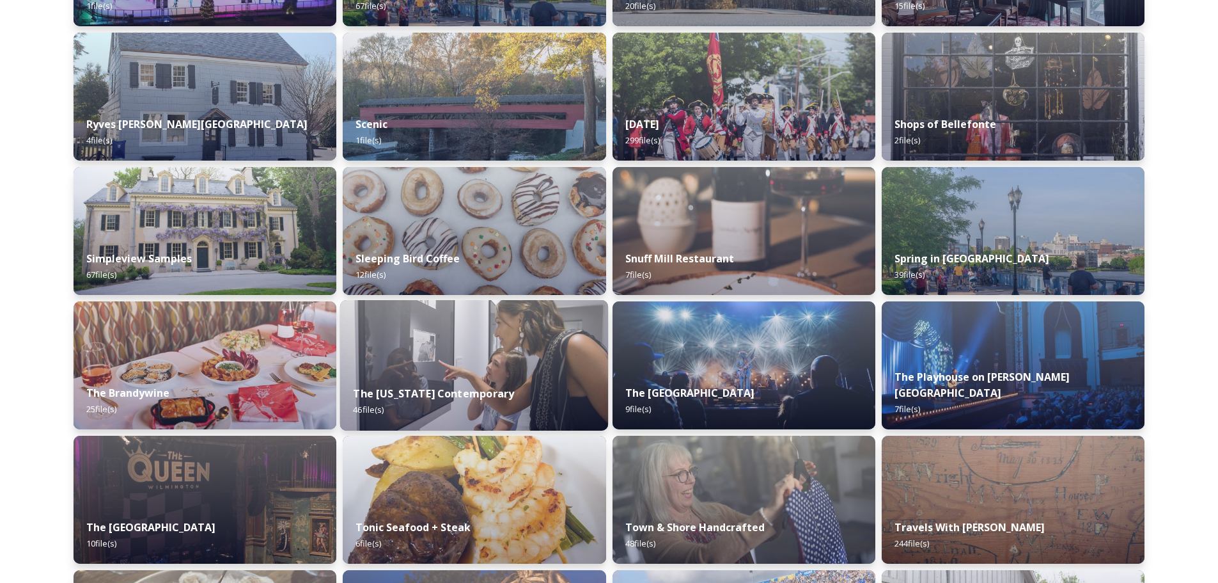
click at [501, 359] on img at bounding box center [474, 365] width 268 height 130
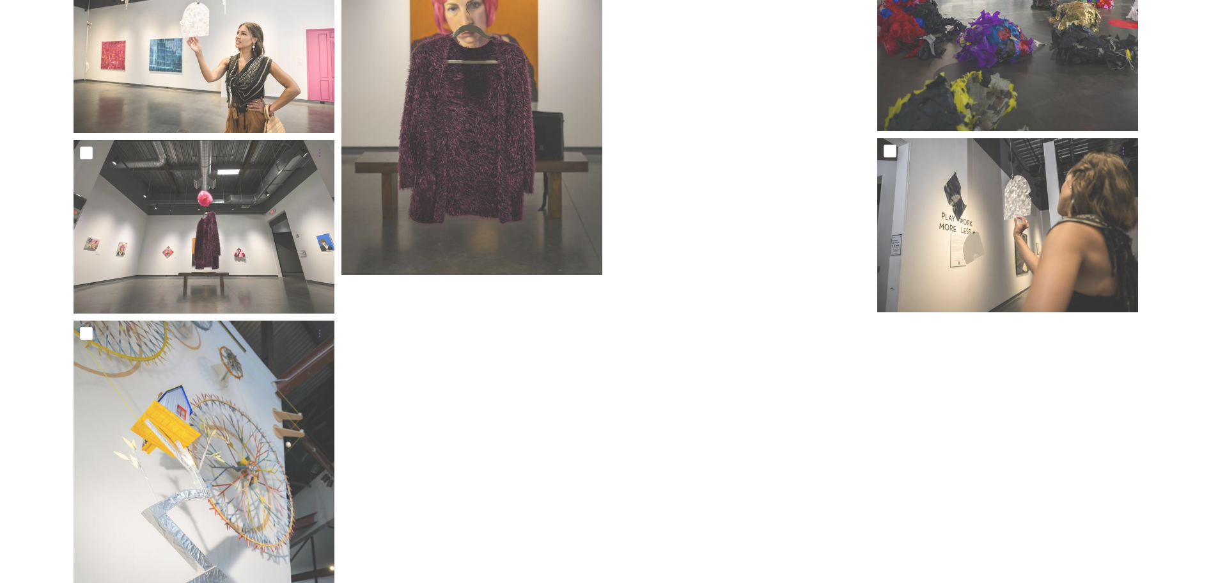
scroll to position [2942, 0]
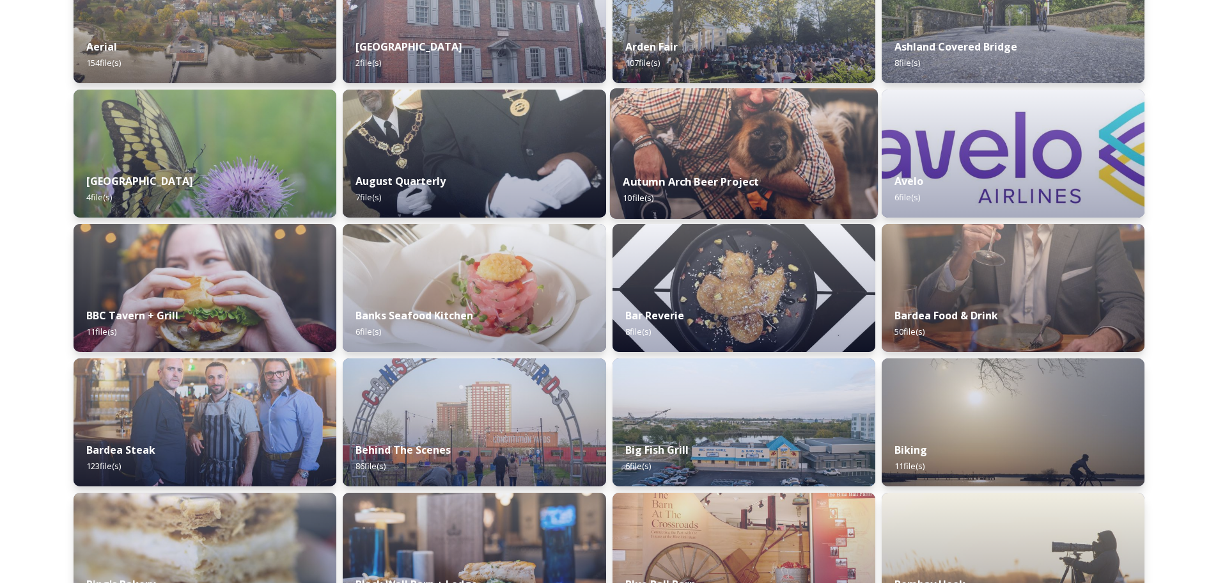
scroll to position [448, 0]
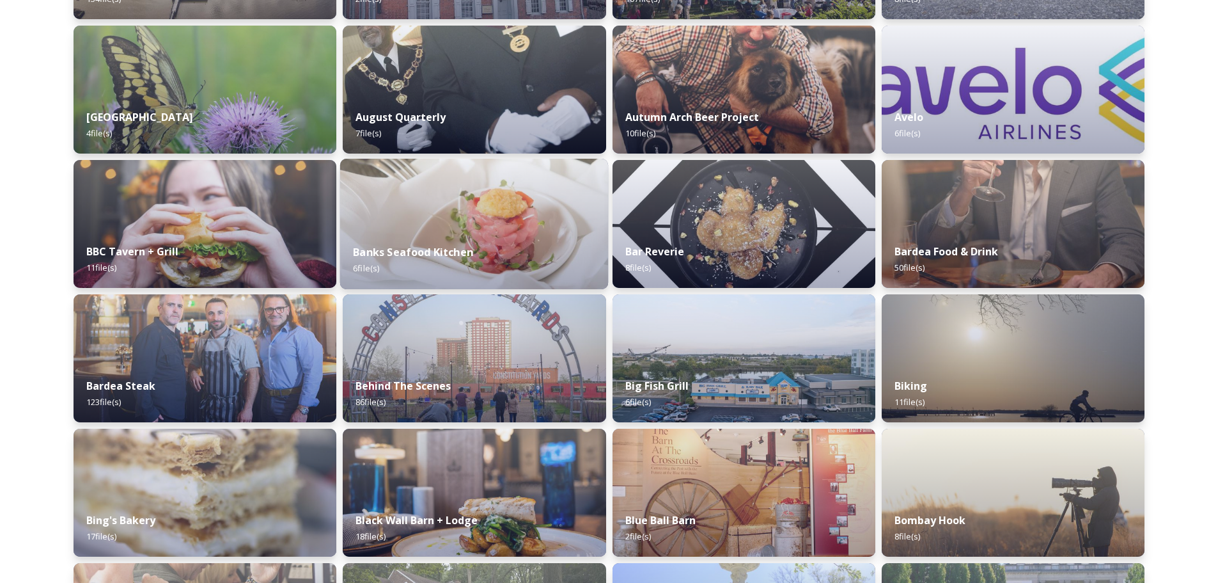
click at [505, 230] on img at bounding box center [474, 224] width 268 height 130
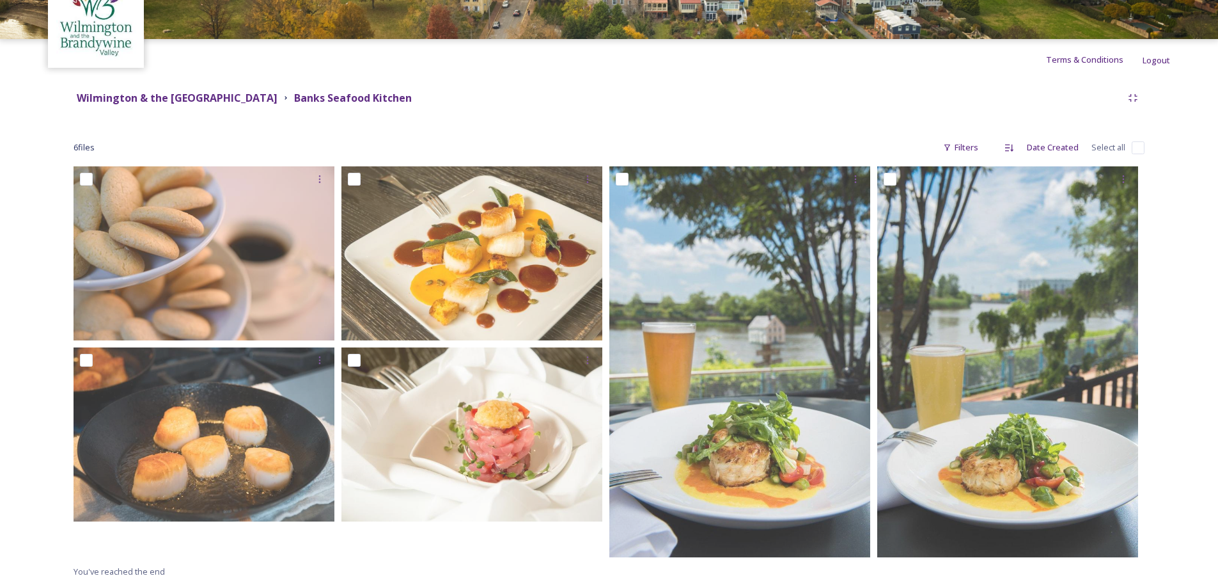
scroll to position [79, 0]
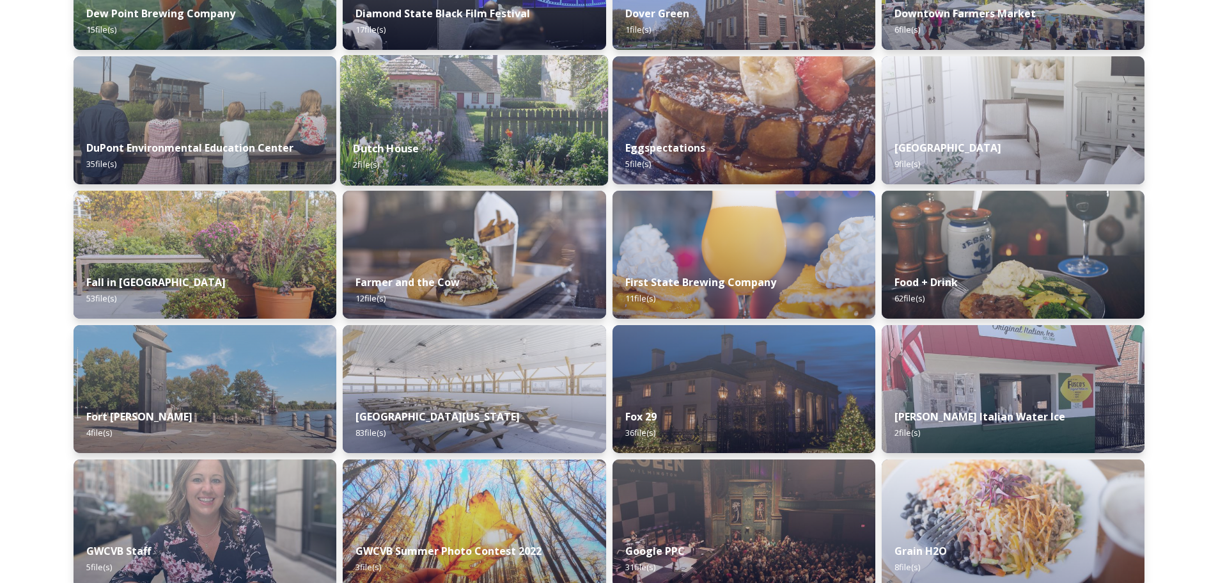
scroll to position [2302, 0]
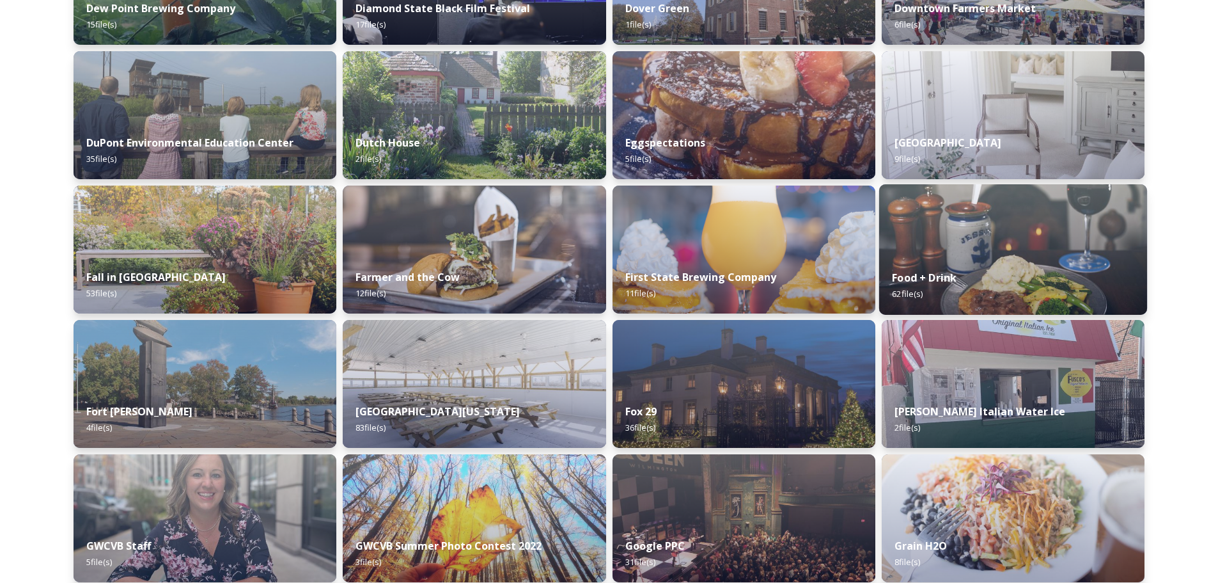
click at [932, 249] on img at bounding box center [1013, 249] width 268 height 130
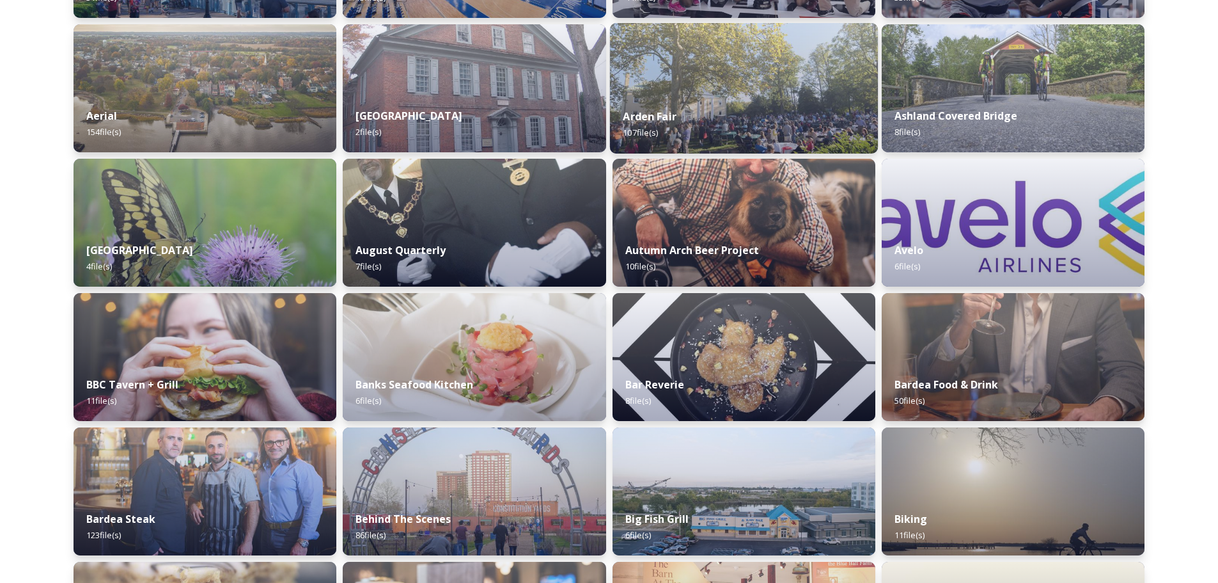
scroll to position [320, 0]
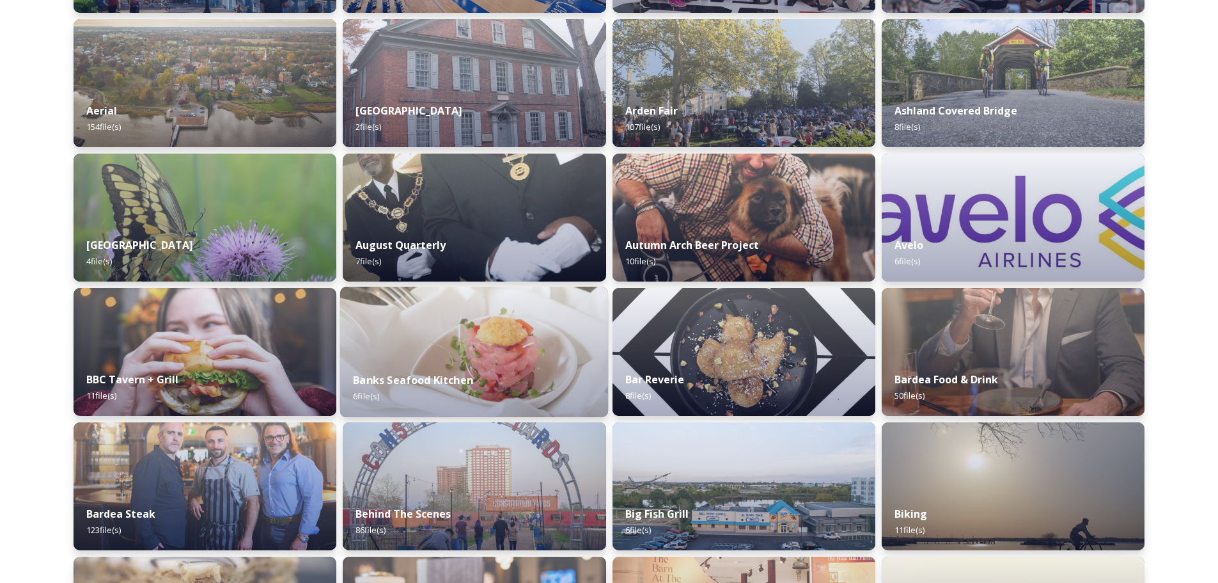
click at [471, 339] on img at bounding box center [474, 351] width 268 height 130
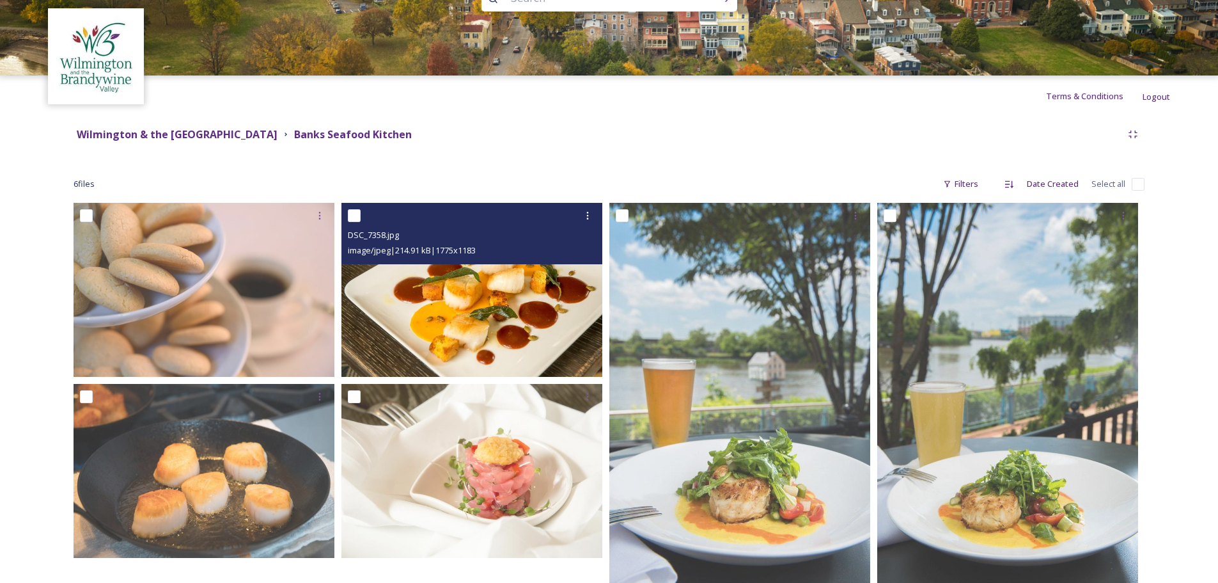
scroll to position [79, 0]
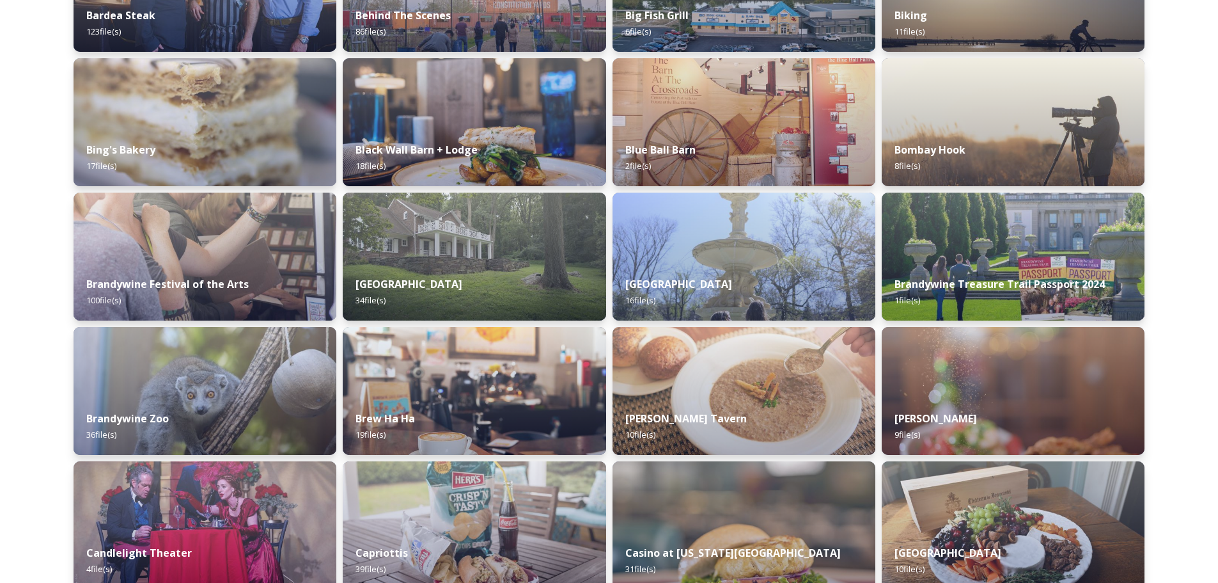
scroll to position [831, 0]
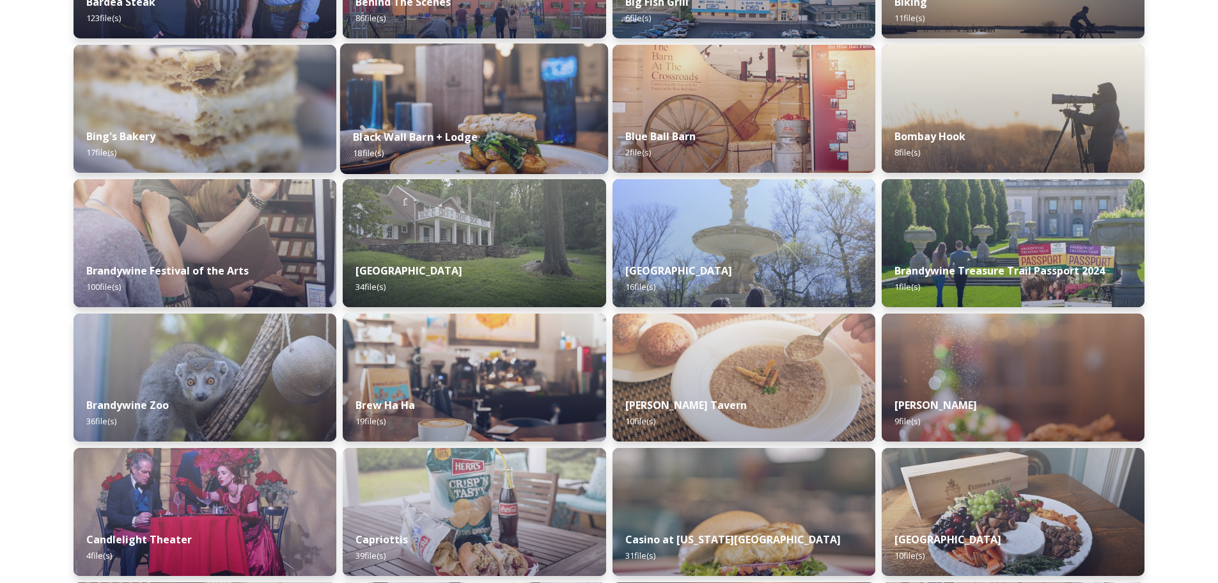
click at [495, 111] on img at bounding box center [474, 108] width 268 height 130
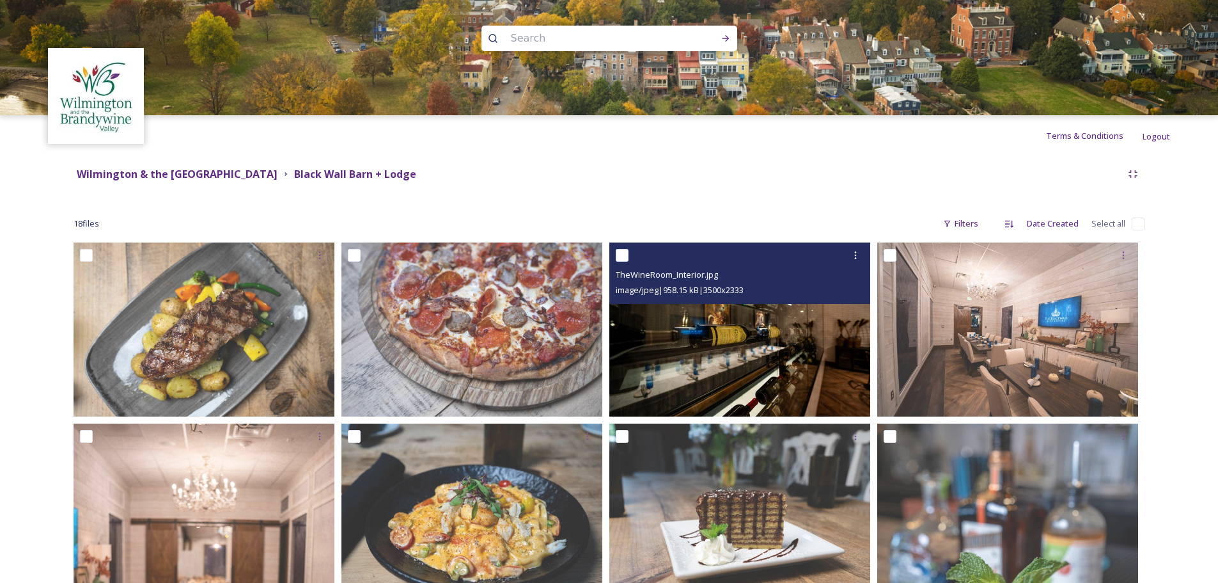
scroll to position [256, 0]
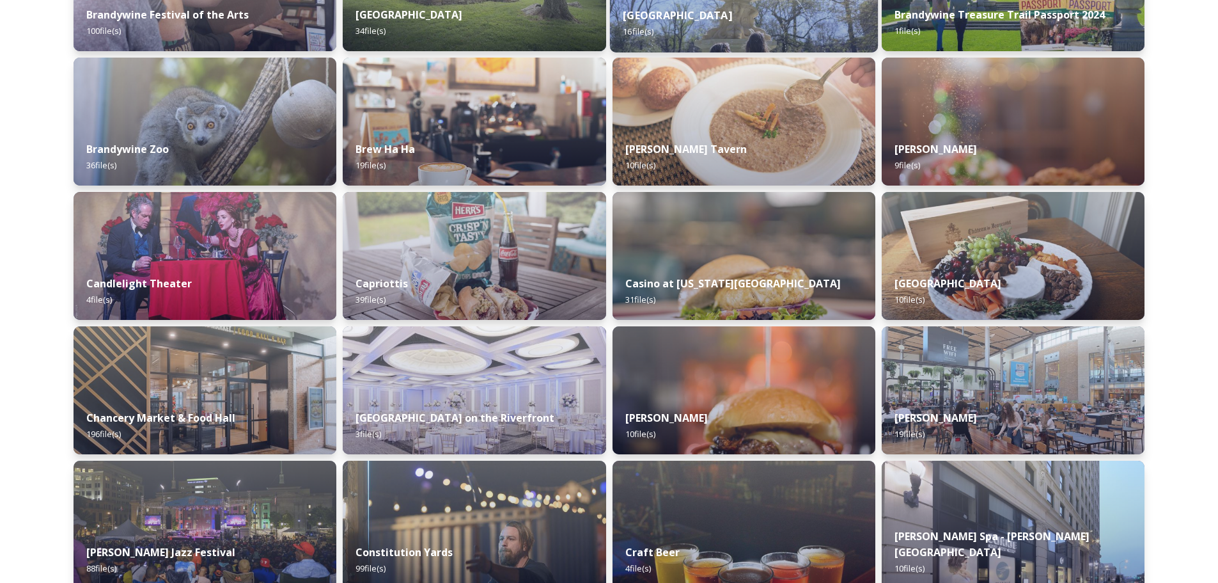
scroll to position [1151, 0]
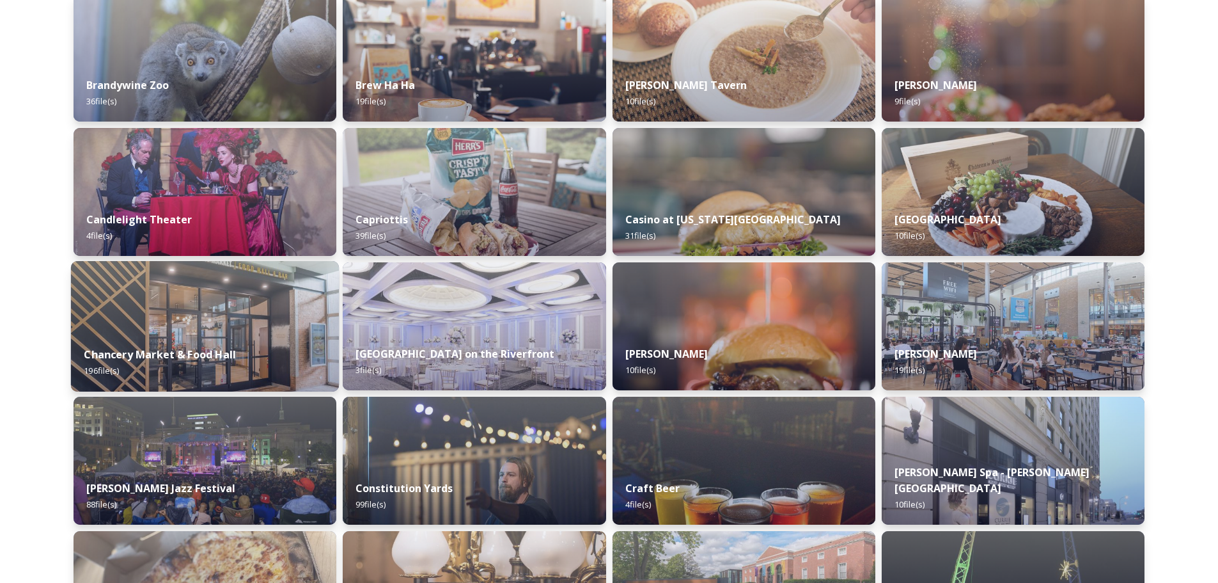
click at [192, 339] on div "Chancery Market & Food Hall 196 file(s)" at bounding box center [205, 362] width 268 height 58
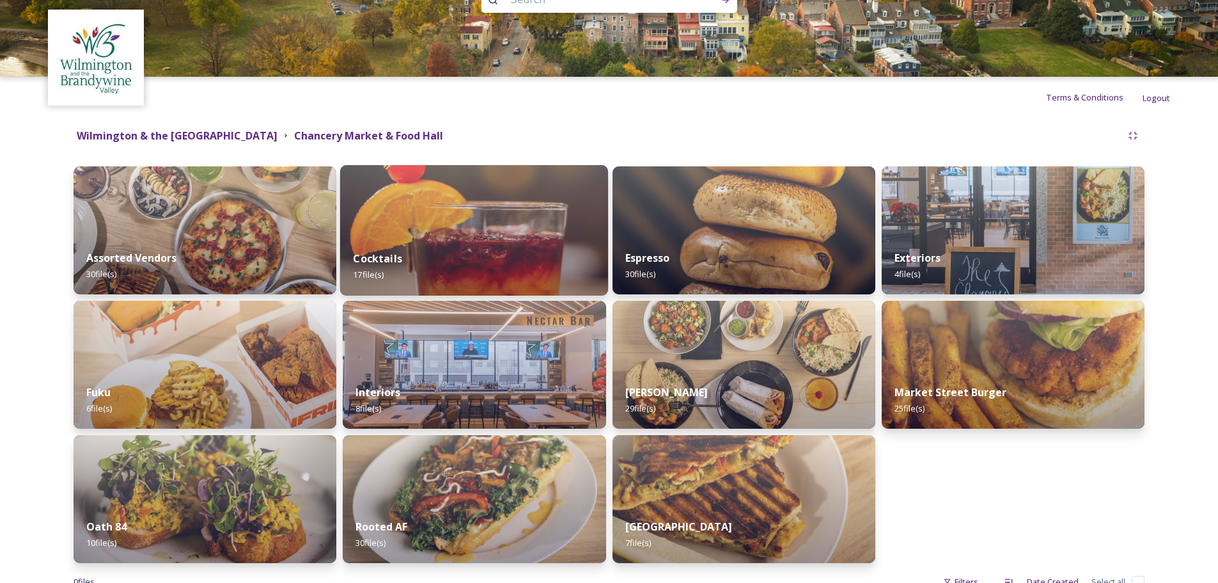
scroll to position [78, 0]
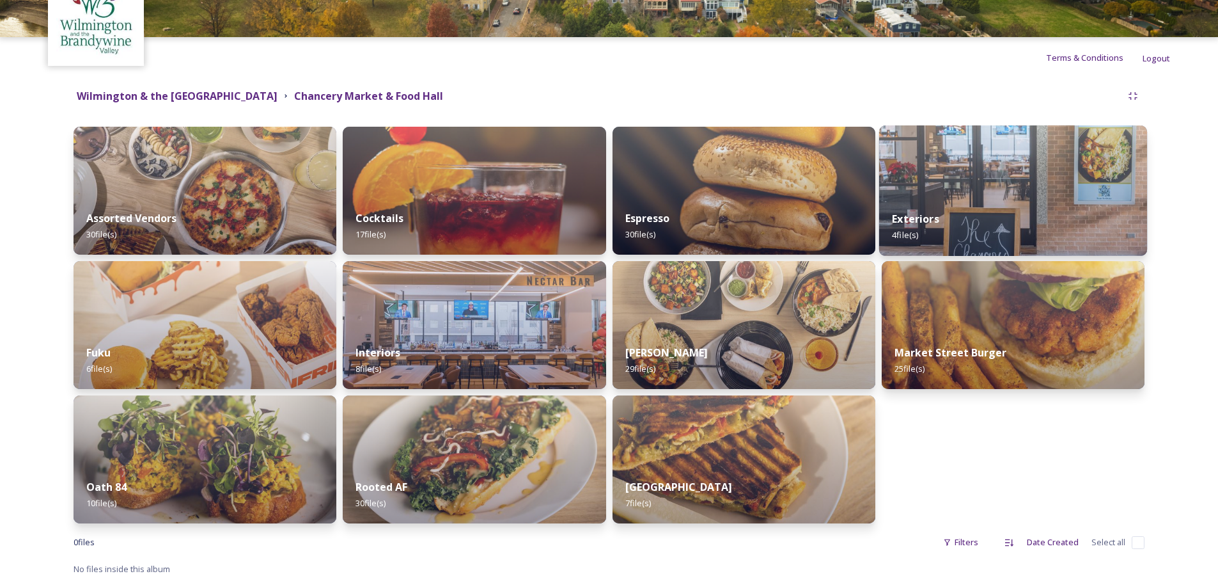
click at [1036, 196] on img at bounding box center [1013, 190] width 268 height 130
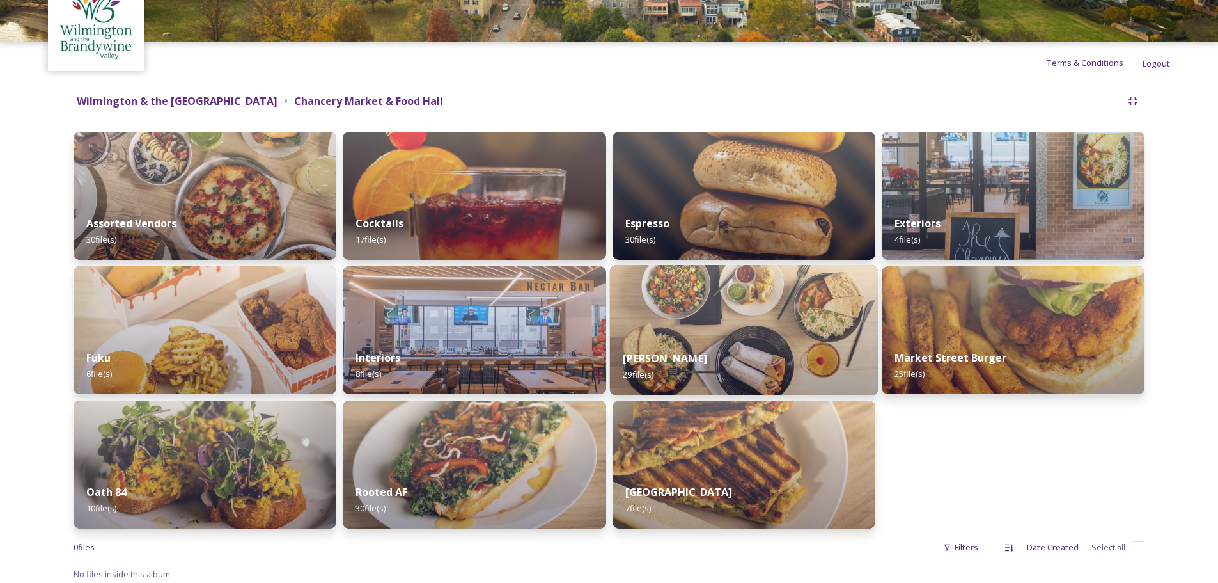
scroll to position [78, 0]
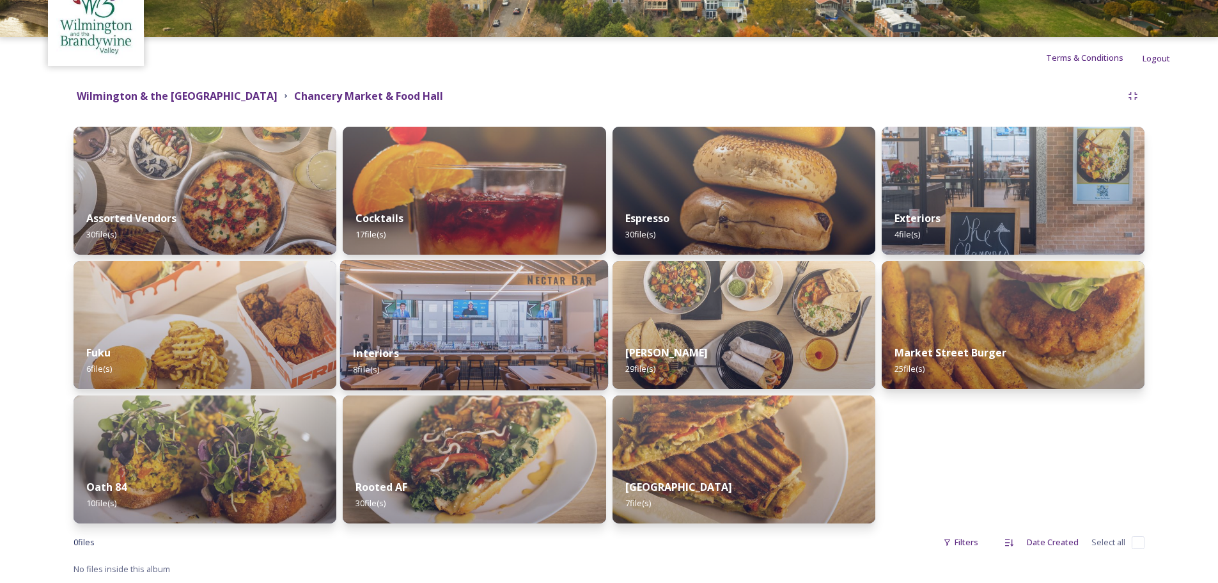
click at [411, 347] on div "Interiors 8 file(s)" at bounding box center [474, 361] width 268 height 58
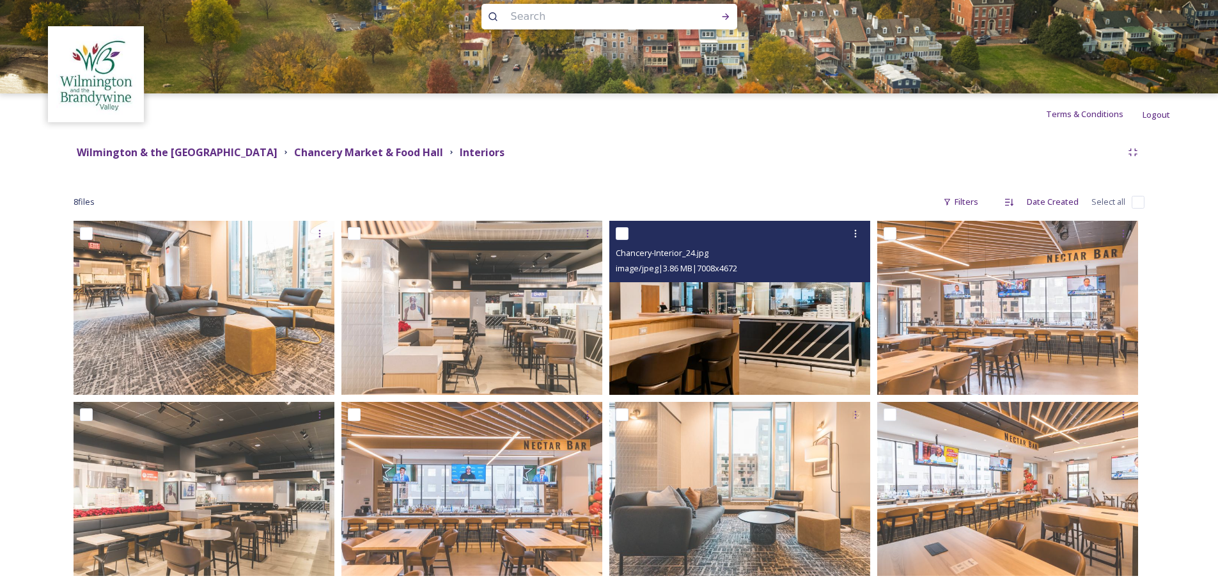
scroll to position [43, 0]
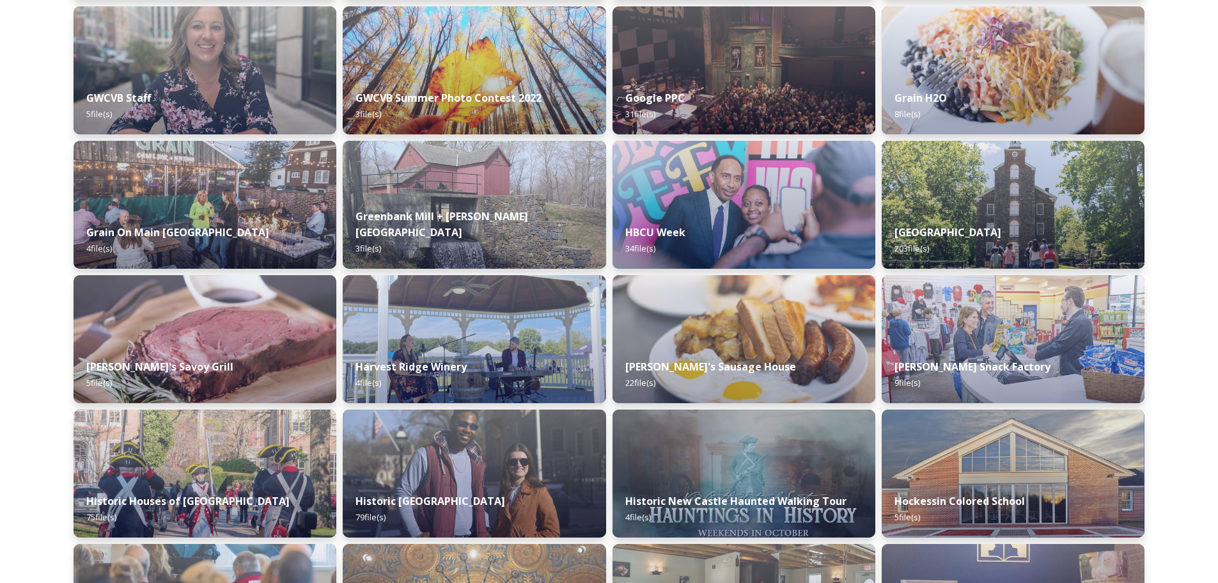
scroll to position [2814, 0]
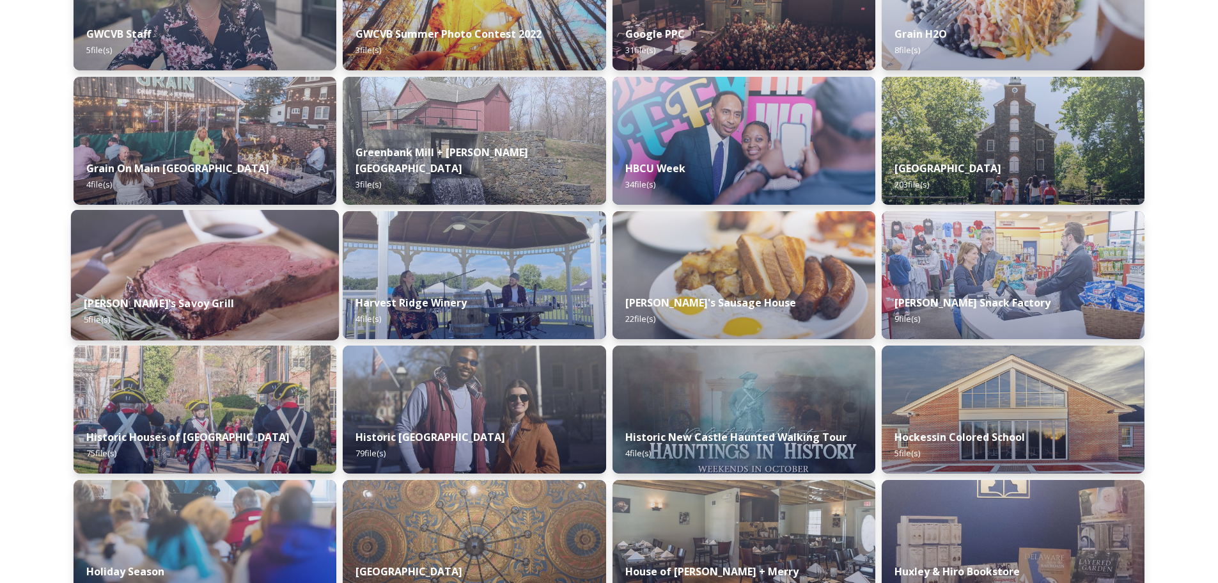
click at [228, 313] on div "[PERSON_NAME]'s Savoy Grill 5 file(s)" at bounding box center [205, 311] width 268 height 58
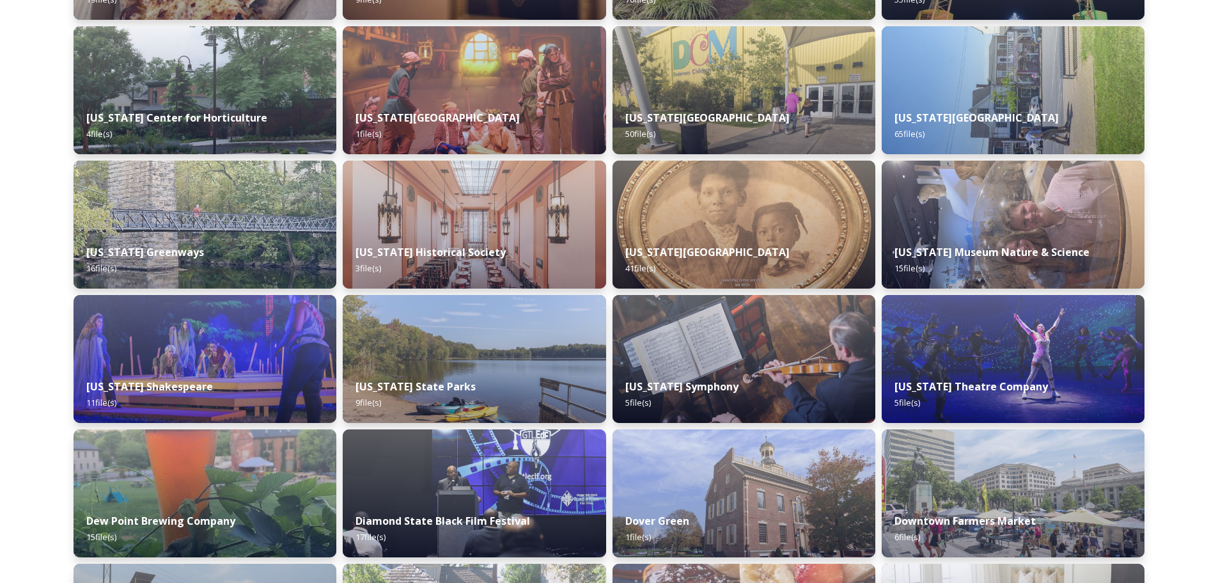
scroll to position [1854, 0]
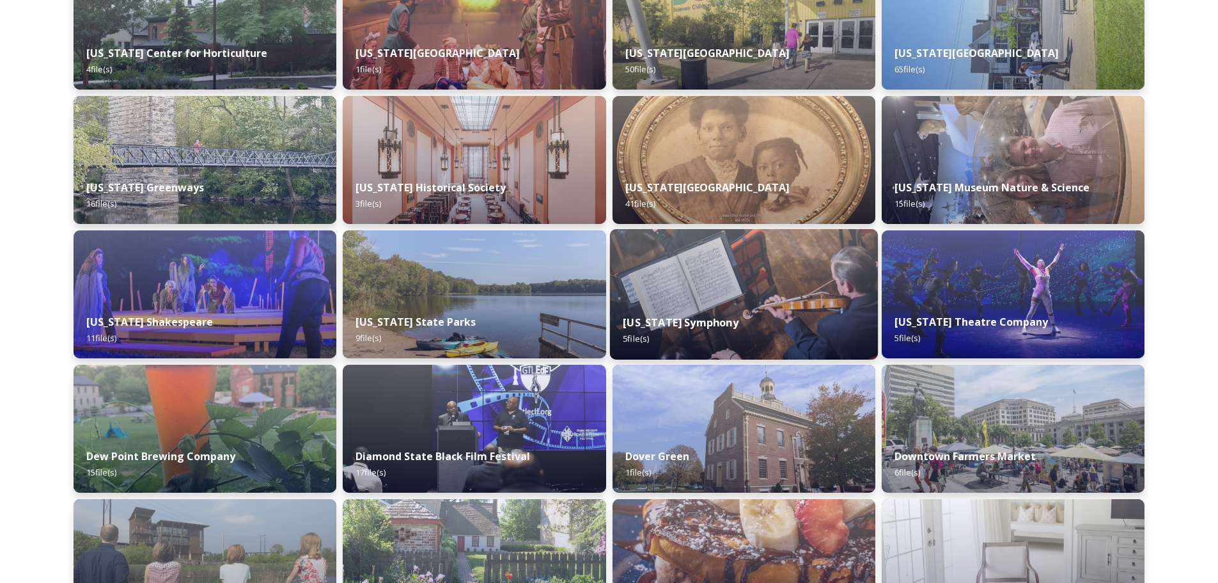
click at [750, 310] on div "[US_STATE] Symphony 5 file(s)" at bounding box center [743, 330] width 268 height 58
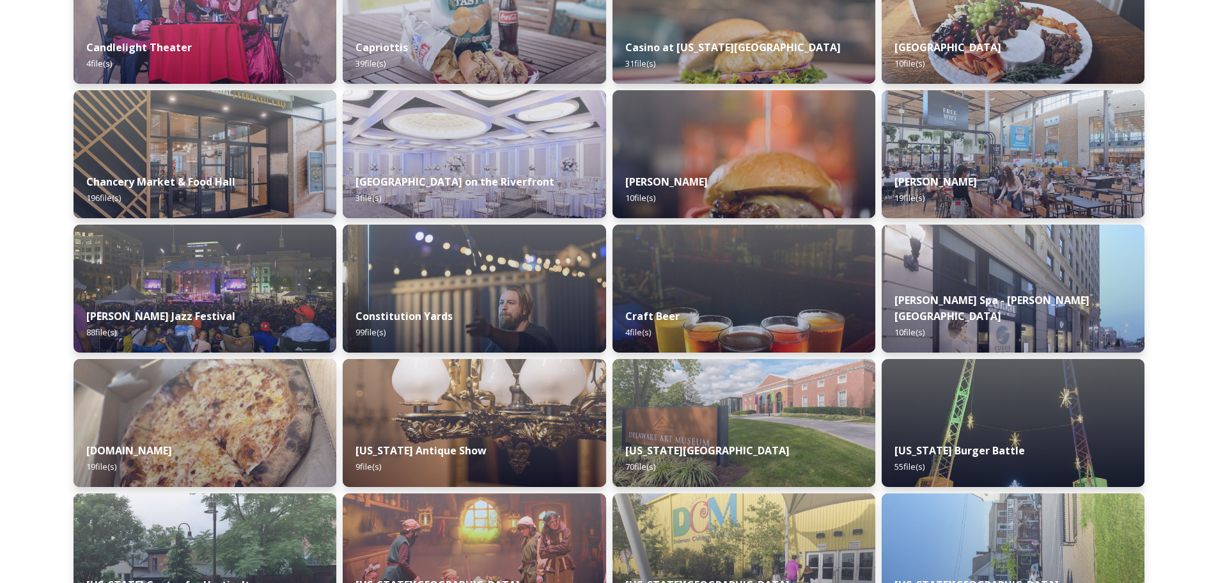
scroll to position [1835, 0]
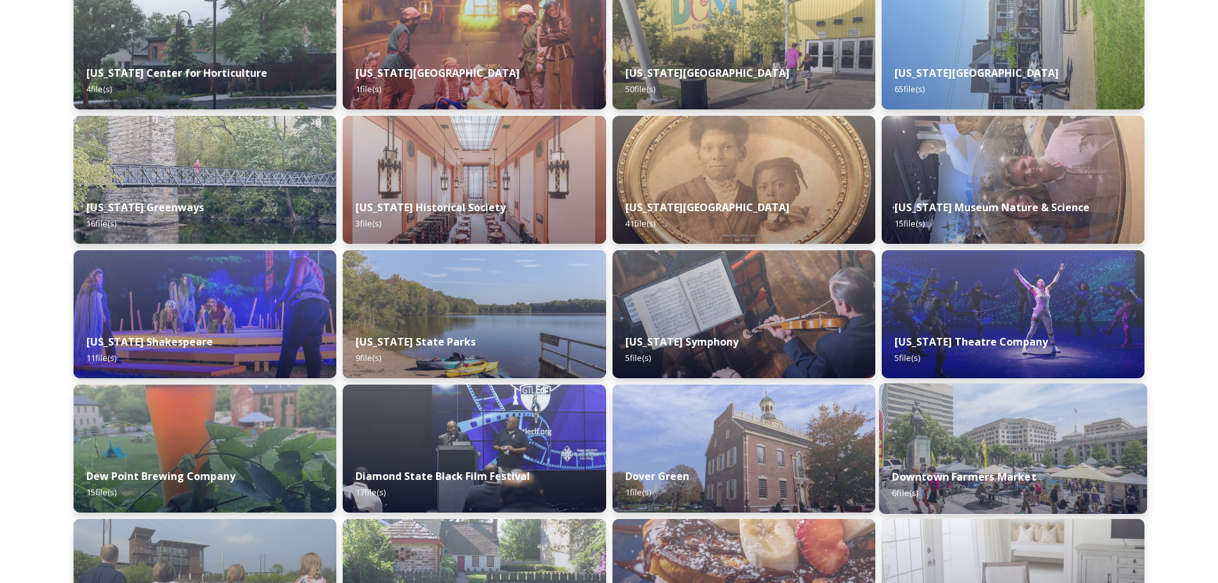
click at [1003, 452] on img at bounding box center [1013, 448] width 268 height 130
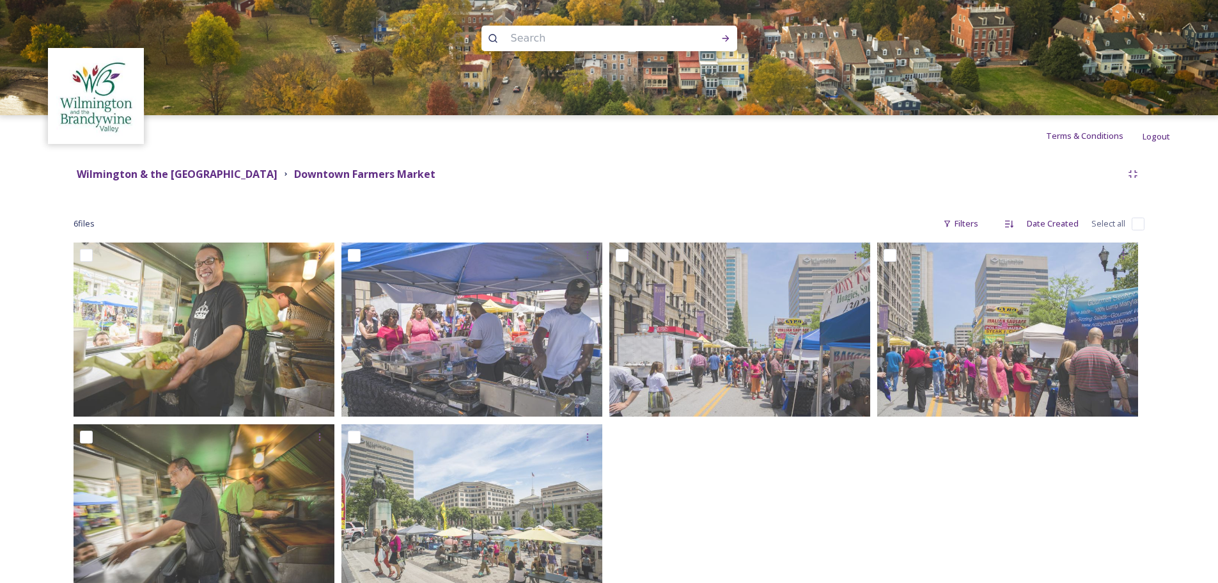
scroll to position [43, 0]
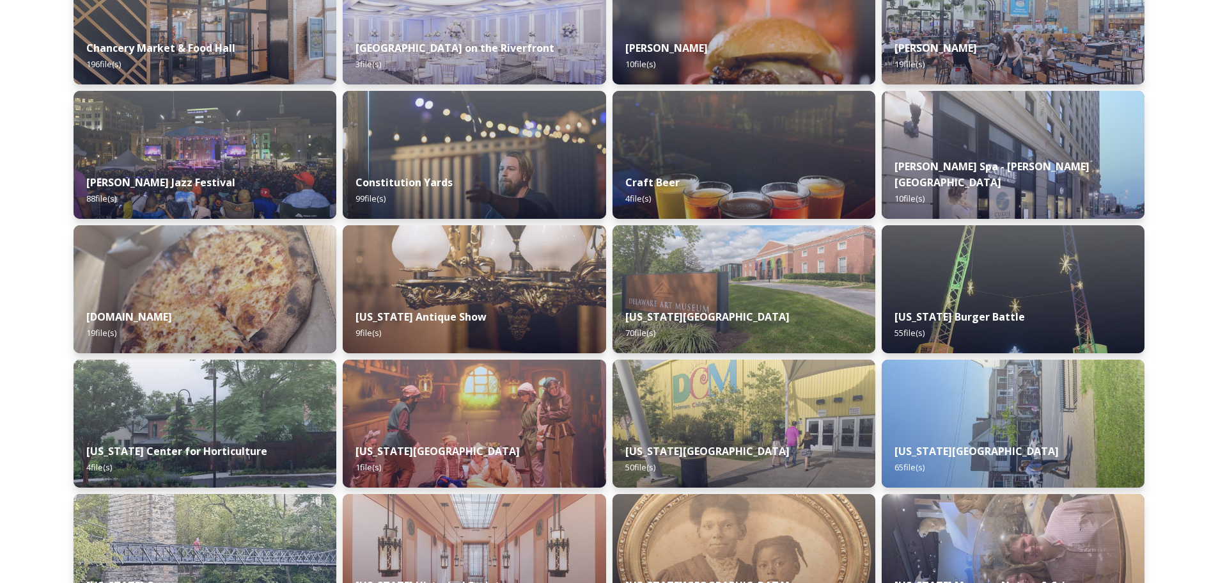
scroll to position [1471, 0]
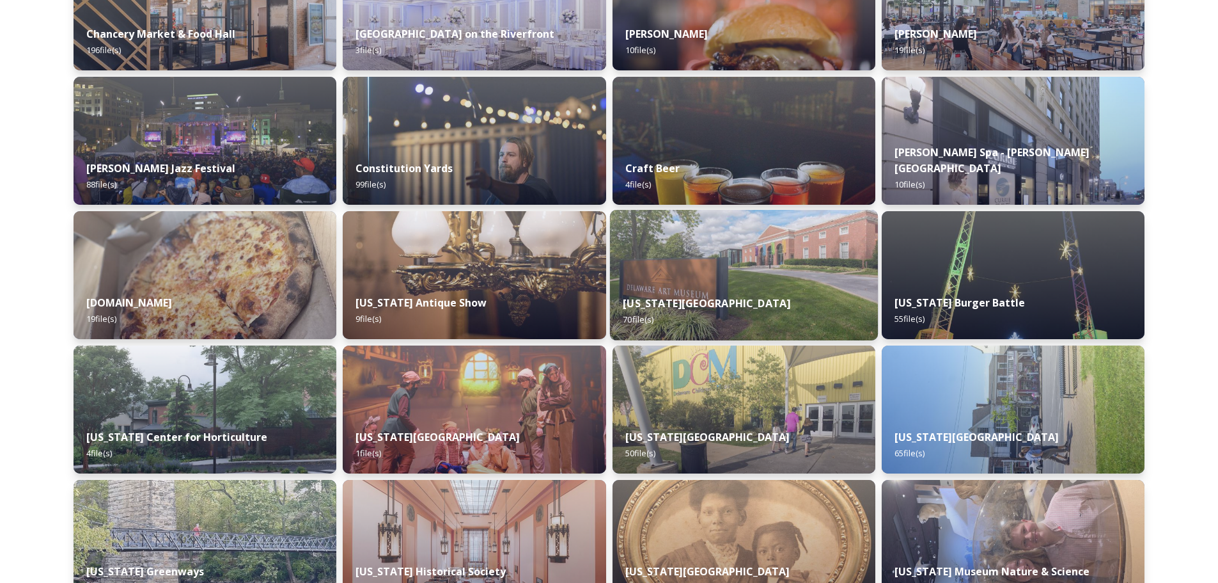
click at [798, 276] on img at bounding box center [743, 275] width 268 height 130
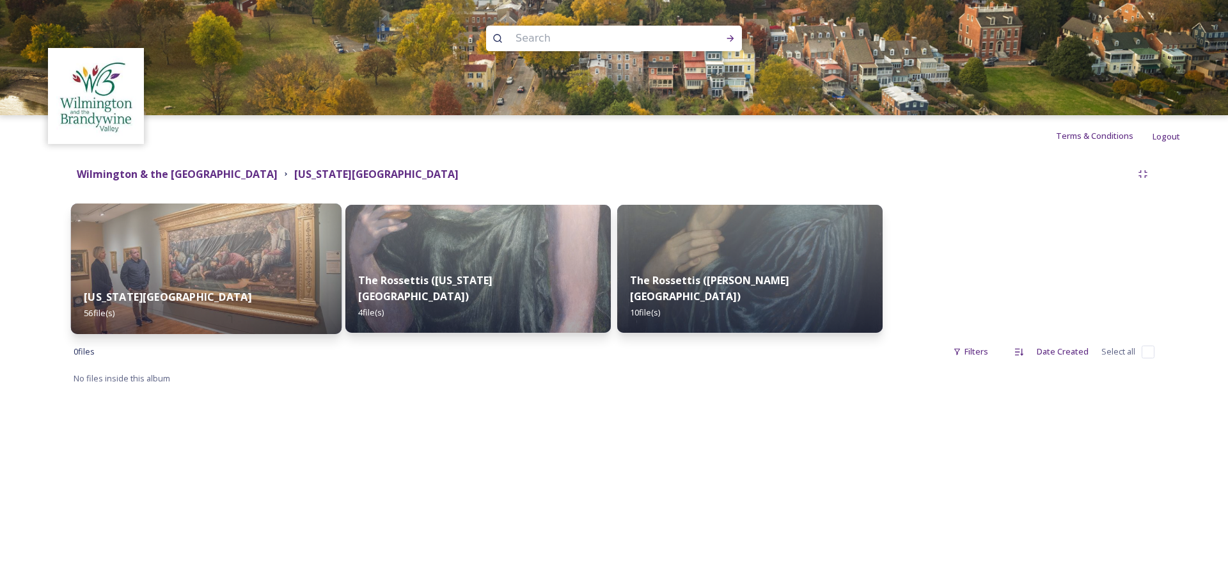
click at [268, 267] on img at bounding box center [206, 268] width 270 height 130
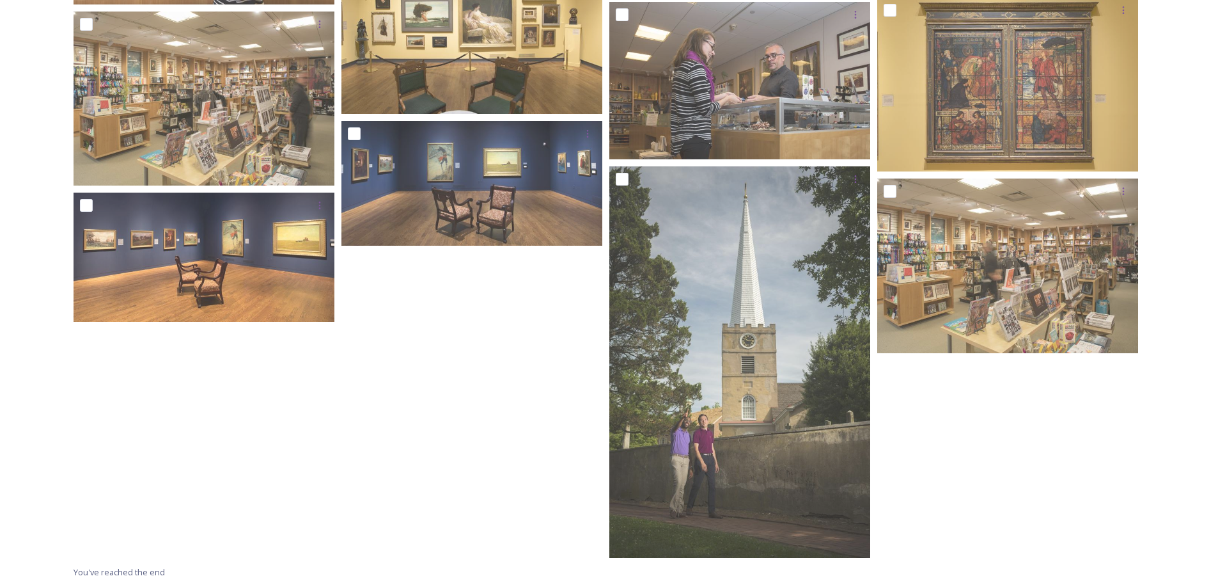
scroll to position [2586, 0]
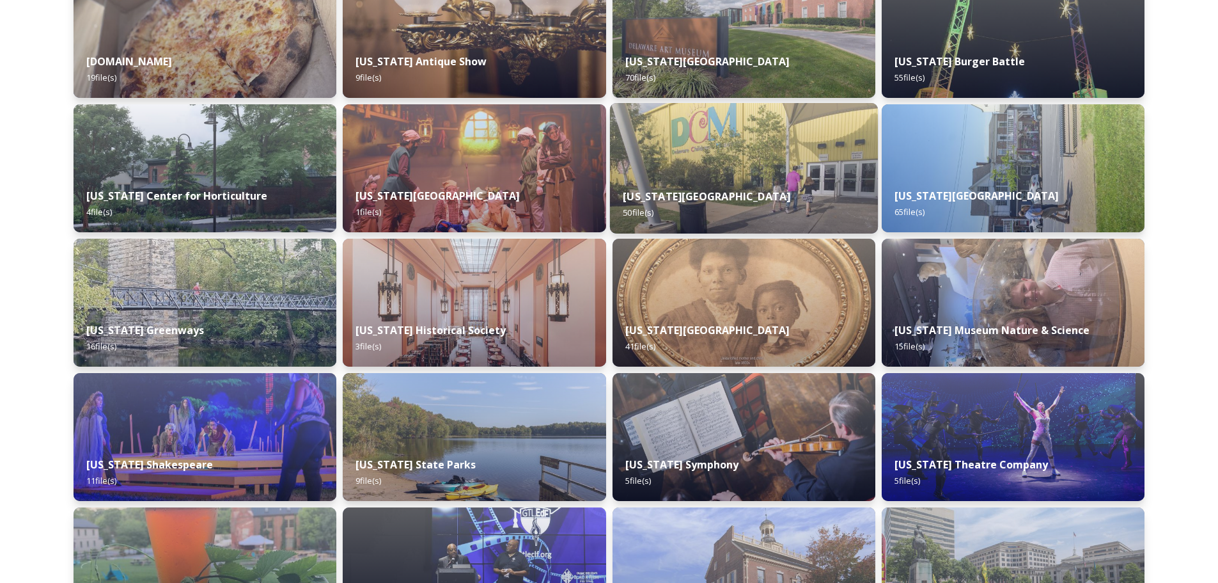
scroll to position [1727, 0]
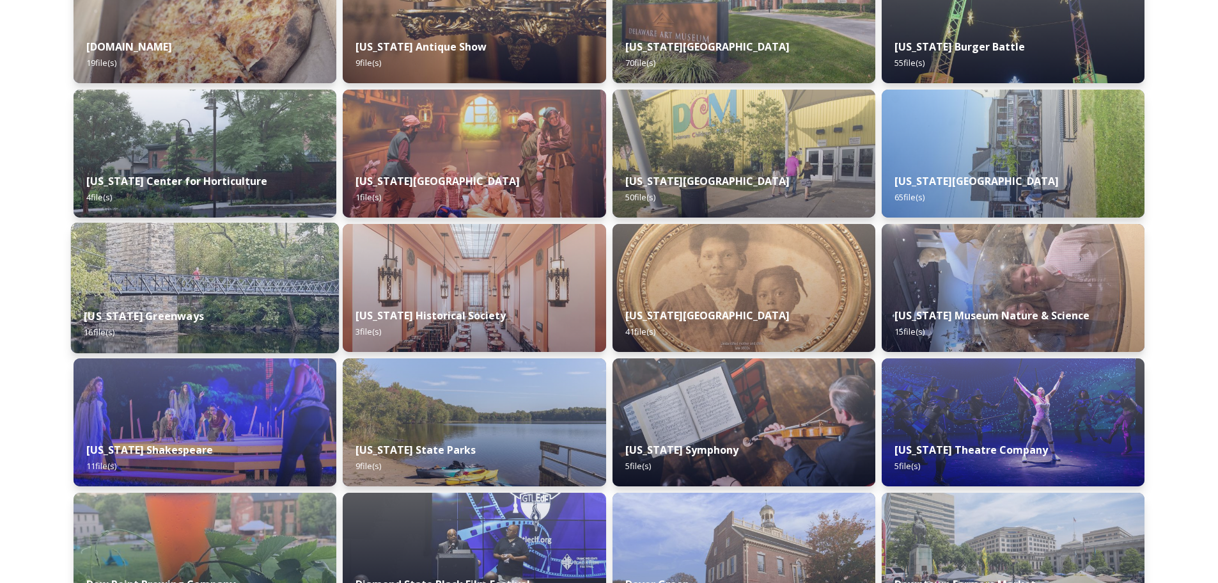
click at [249, 313] on div "[US_STATE] Greenways 16 file(s)" at bounding box center [205, 324] width 268 height 58
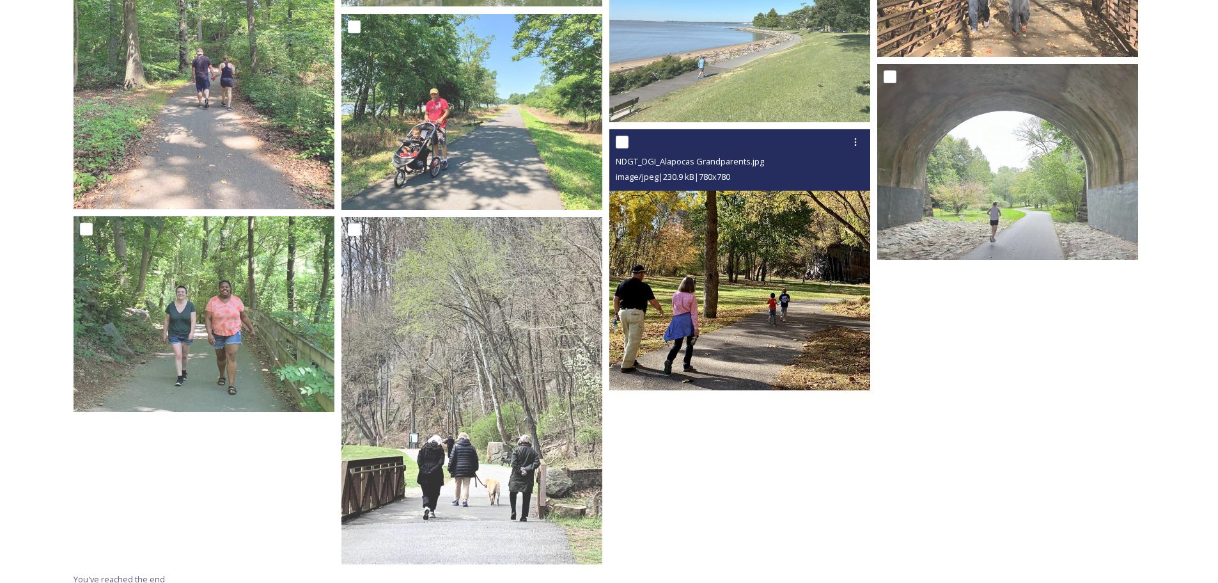
scroll to position [797, 0]
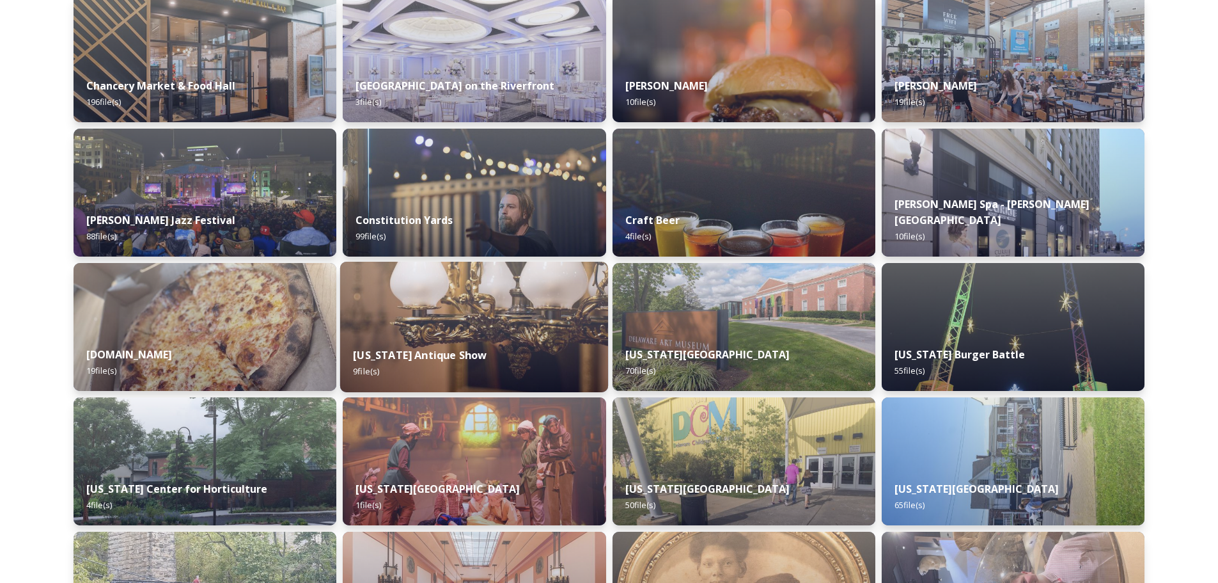
scroll to position [1547, 0]
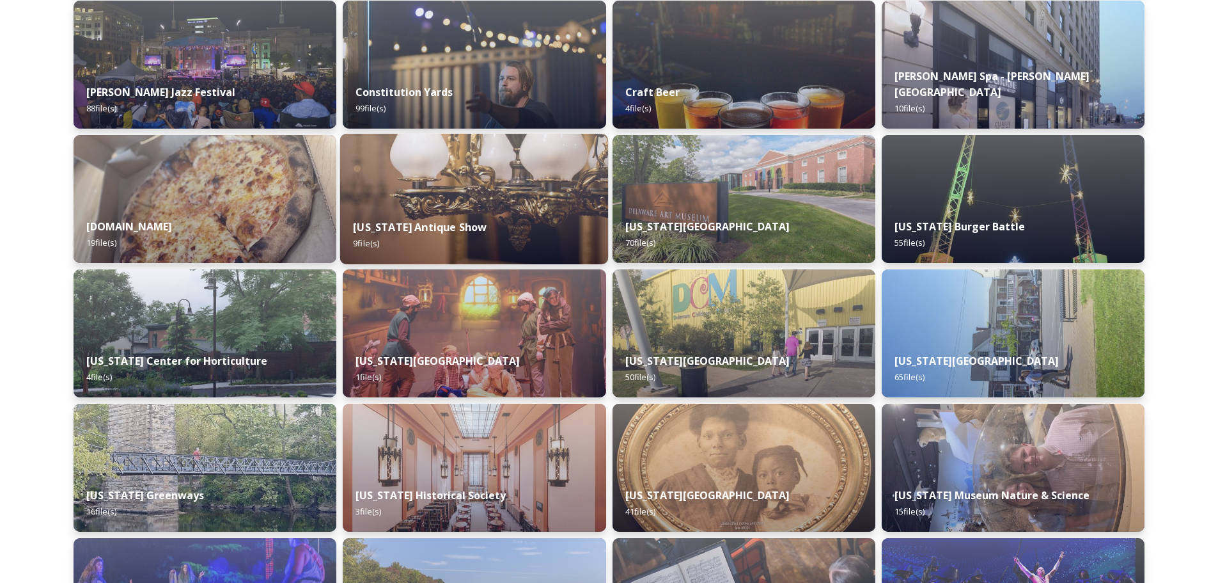
click at [484, 196] on img at bounding box center [474, 199] width 268 height 130
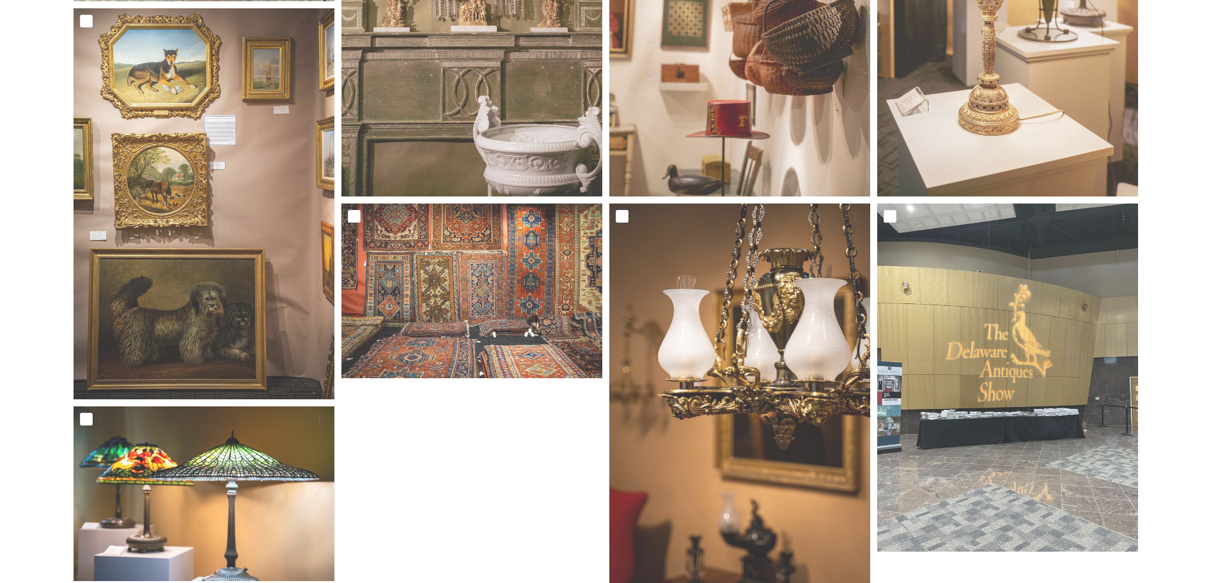
scroll to position [476, 0]
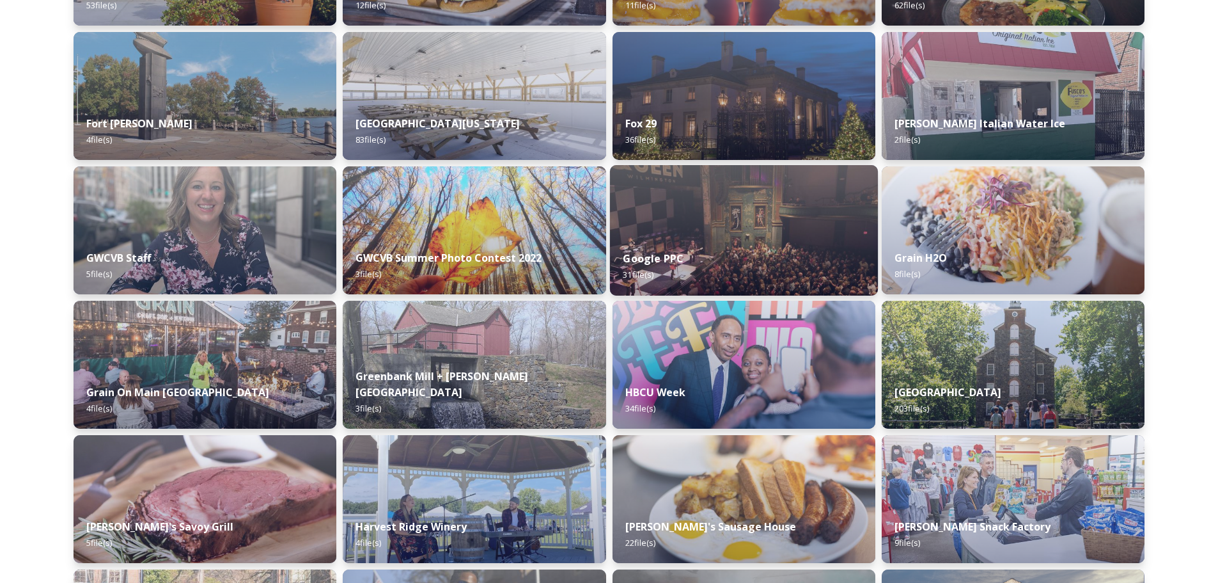
scroll to position [2794, 0]
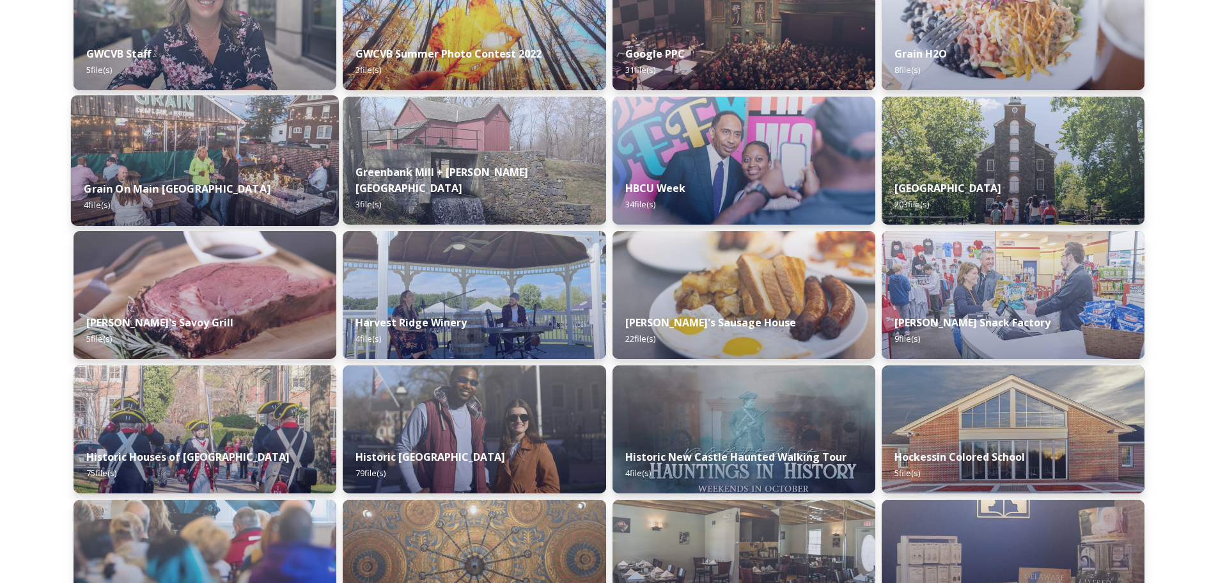
click at [237, 163] on img at bounding box center [205, 160] width 268 height 130
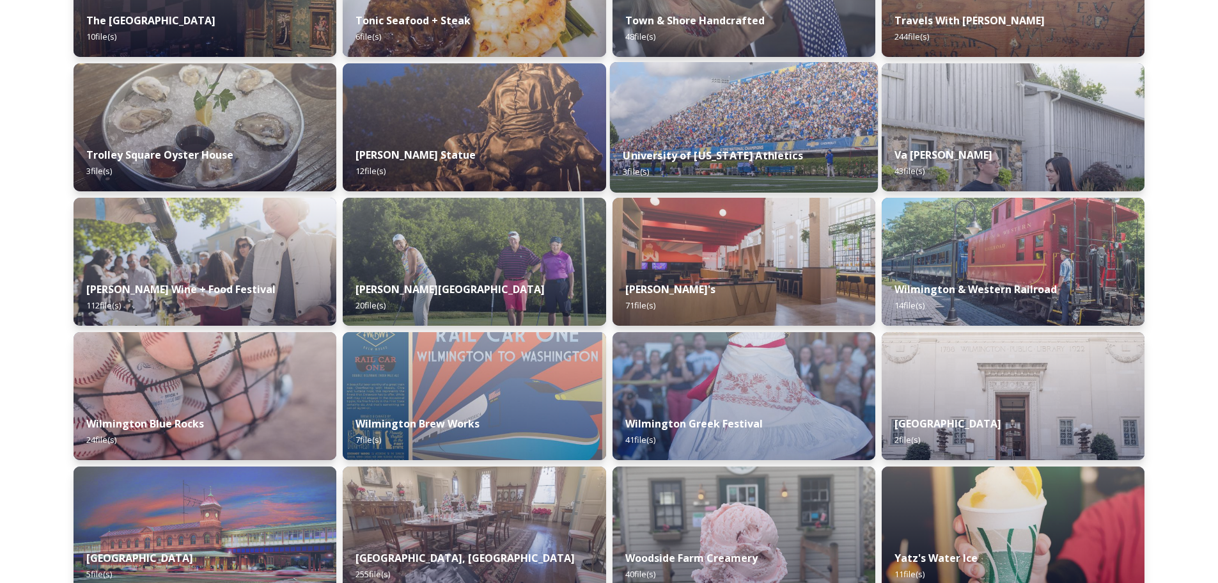
scroll to position [5403, 0]
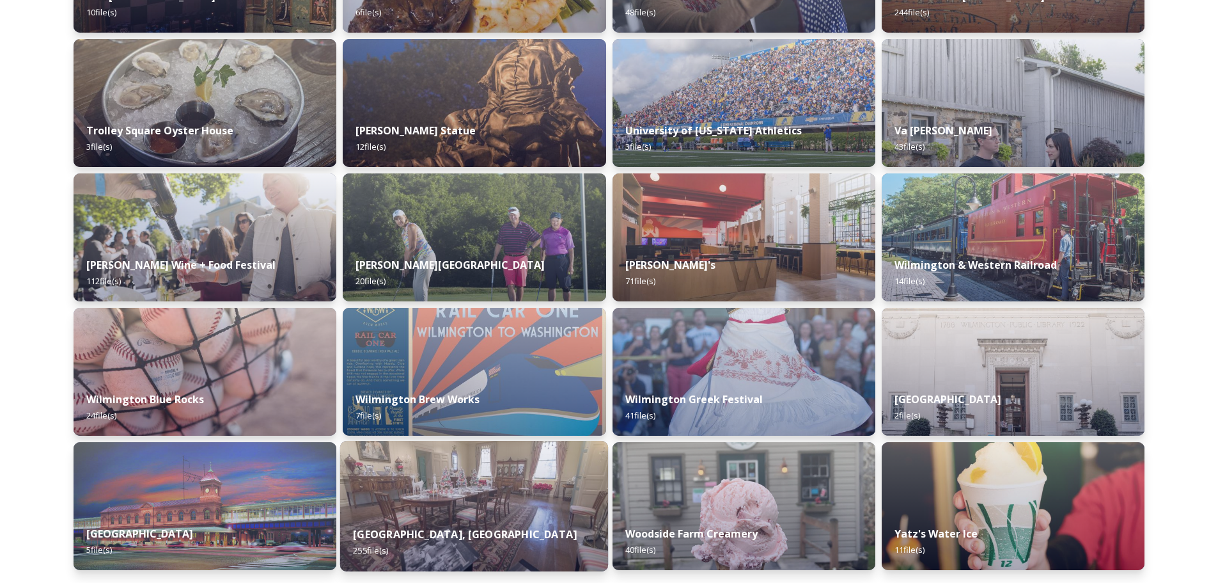
click at [412, 501] on img at bounding box center [474, 506] width 268 height 130
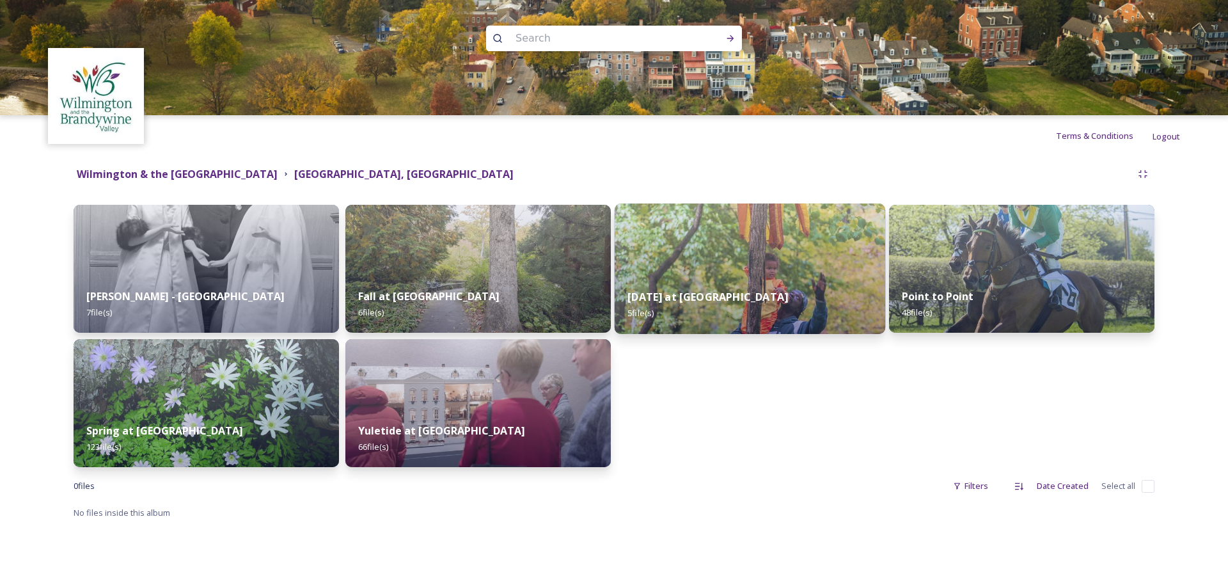
click at [760, 272] on img at bounding box center [750, 268] width 270 height 130
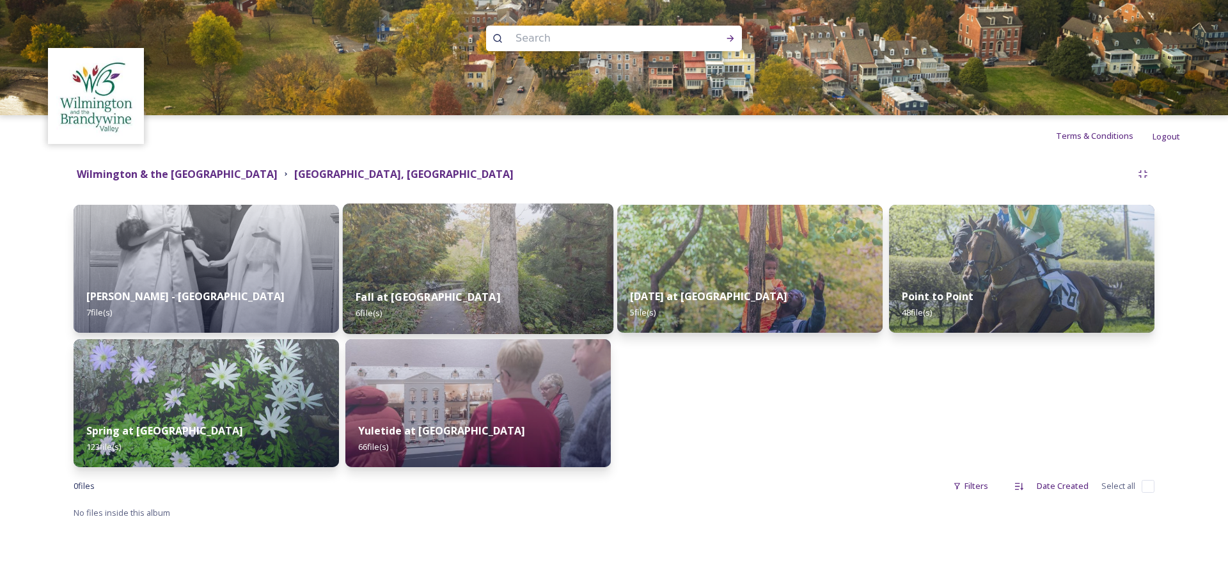
click at [497, 265] on img at bounding box center [478, 268] width 270 height 130
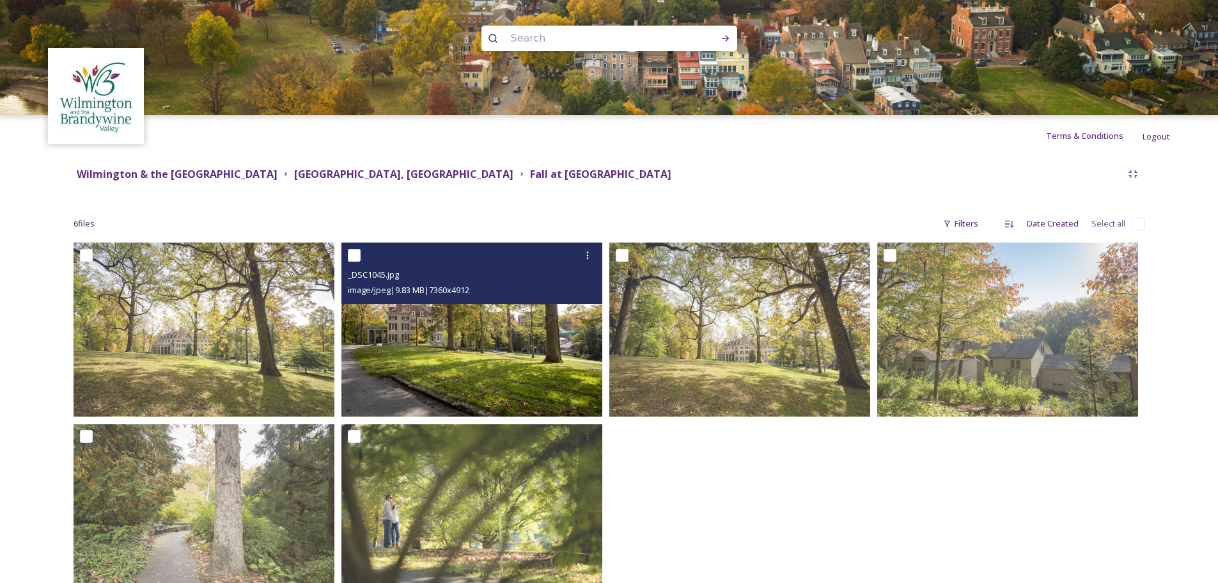
scroll to position [43, 0]
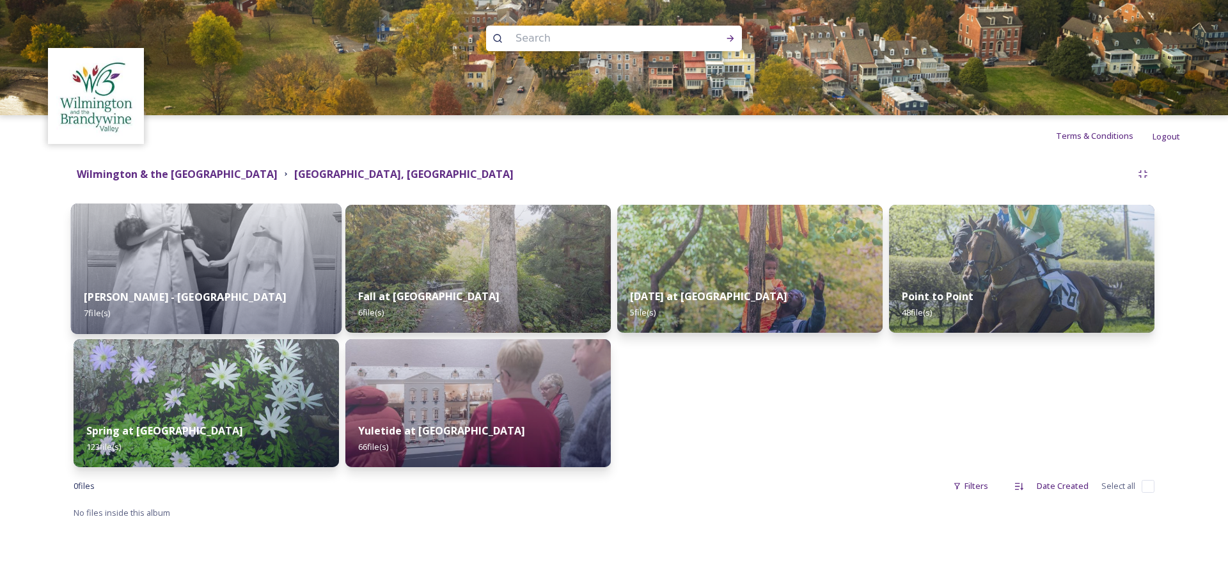
click at [201, 267] on img at bounding box center [206, 268] width 270 height 130
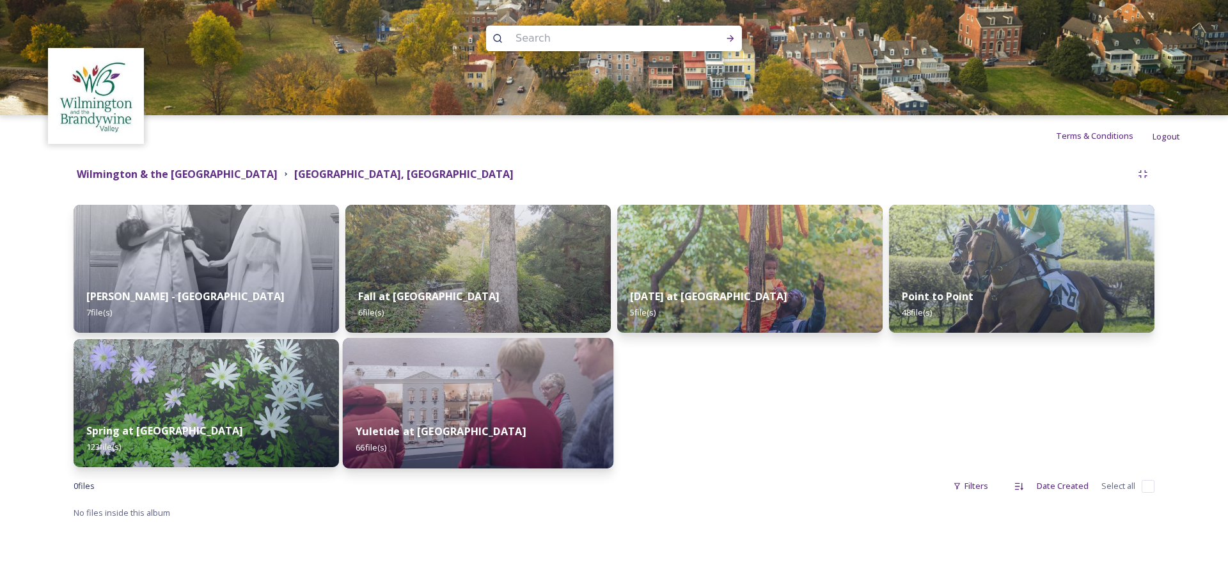
click at [510, 409] on img at bounding box center [478, 403] width 270 height 130
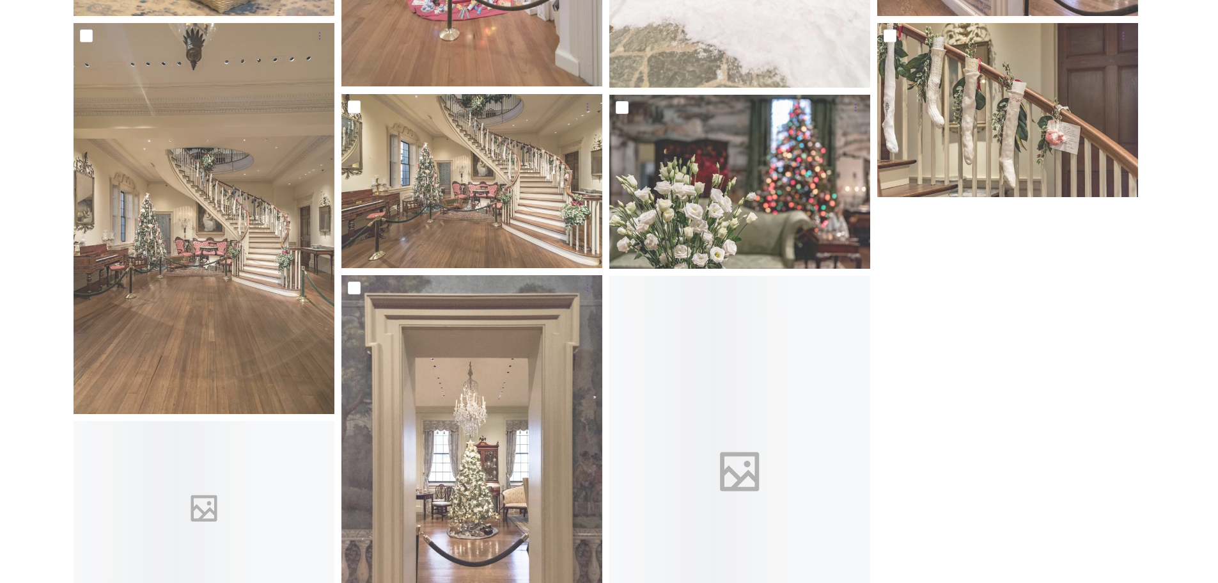
scroll to position [3901, 0]
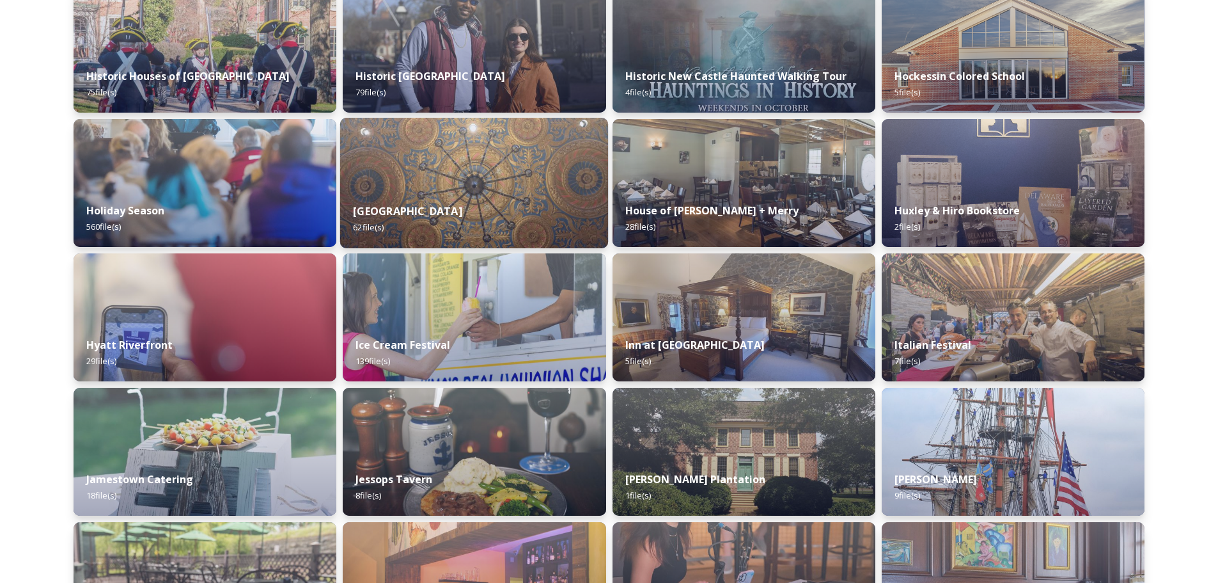
scroll to position [3197, 0]
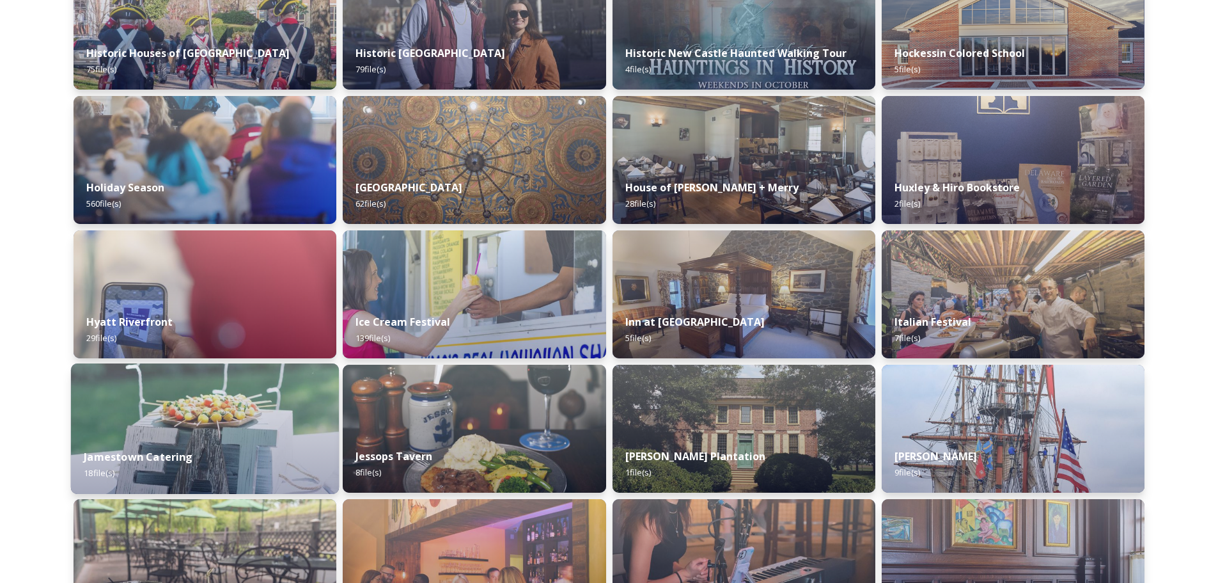
click at [179, 448] on div "Jamestown Catering 18 file(s)" at bounding box center [205, 464] width 268 height 58
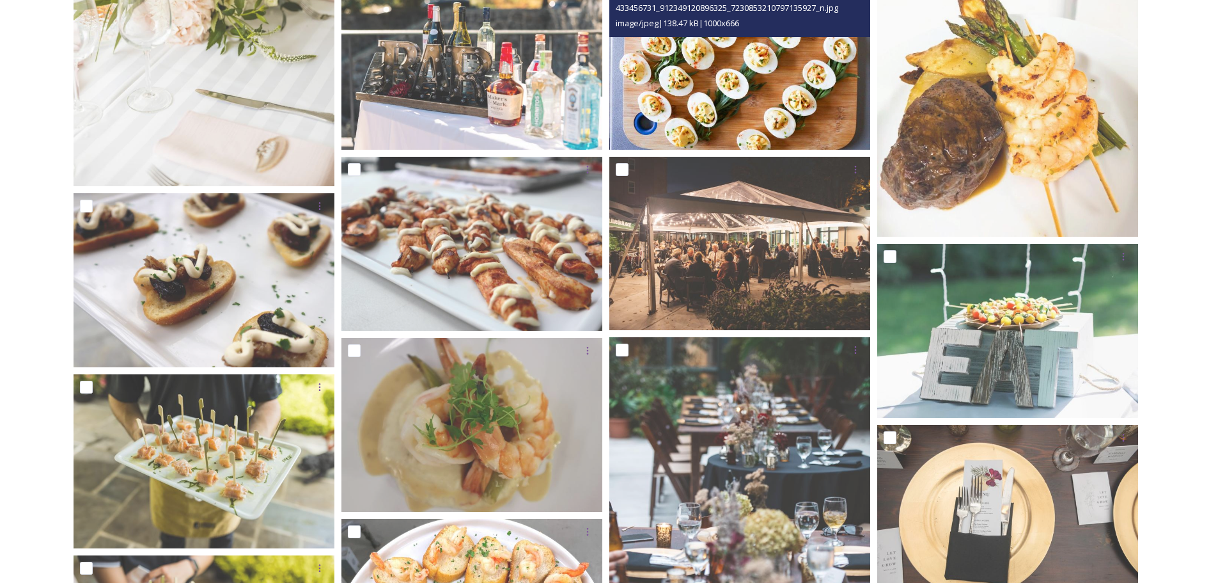
scroll to position [767, 0]
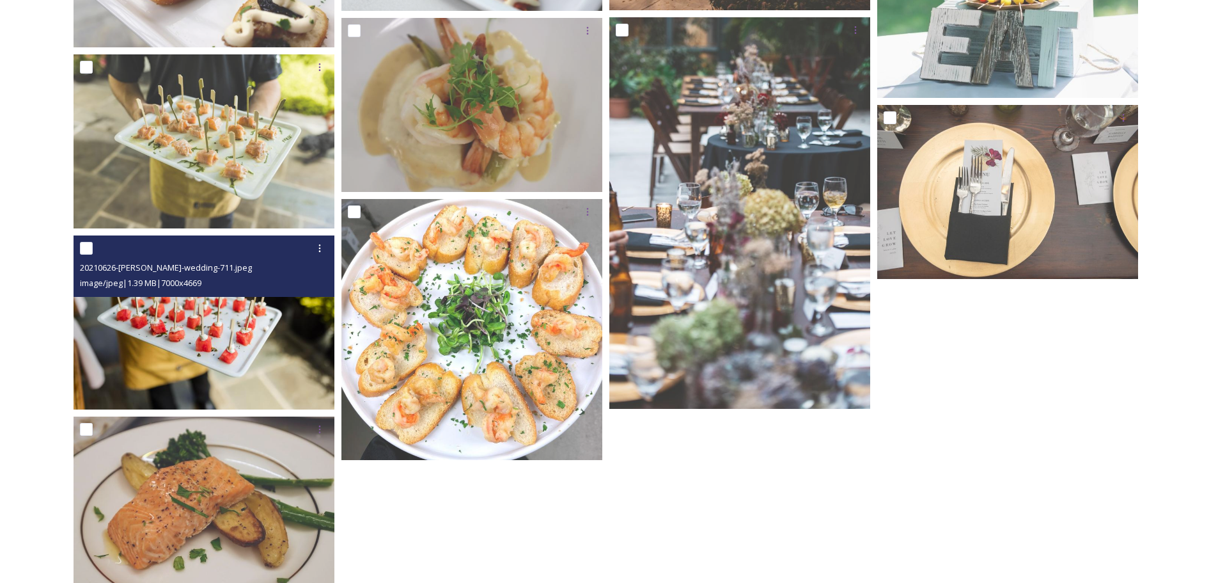
drag, startPoint x: 219, startPoint y: 333, endPoint x: 187, endPoint y: 320, distance: 33.6
click at [187, 320] on img at bounding box center [204, 322] width 261 height 174
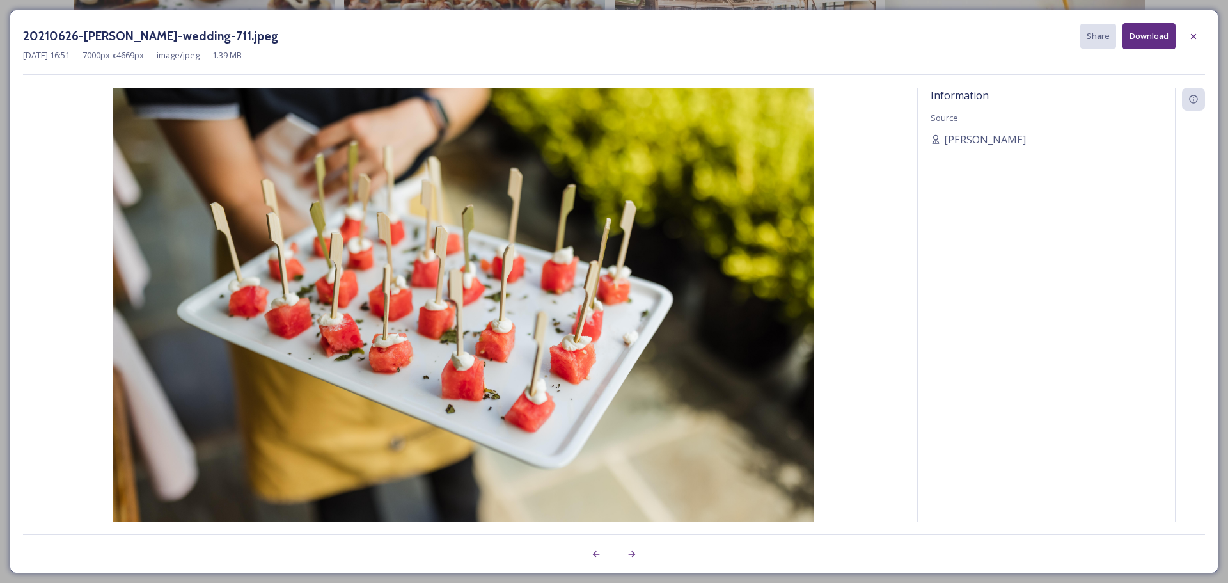
click at [1161, 33] on button "Download" at bounding box center [1148, 36] width 53 height 26
click at [1191, 36] on icon at bounding box center [1193, 36] width 10 height 10
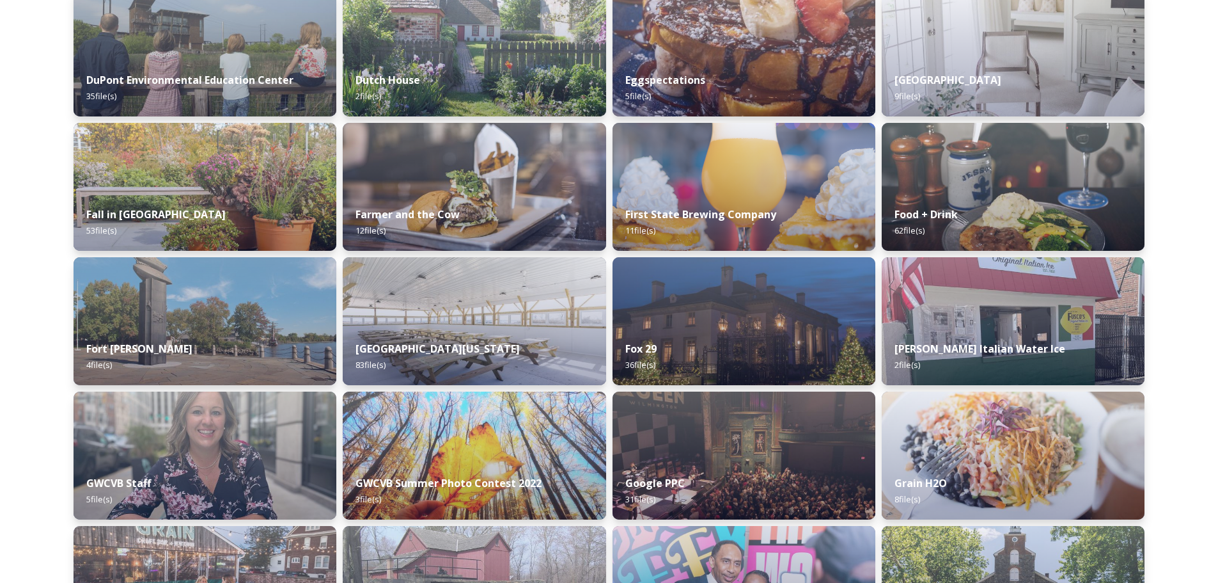
scroll to position [2366, 0]
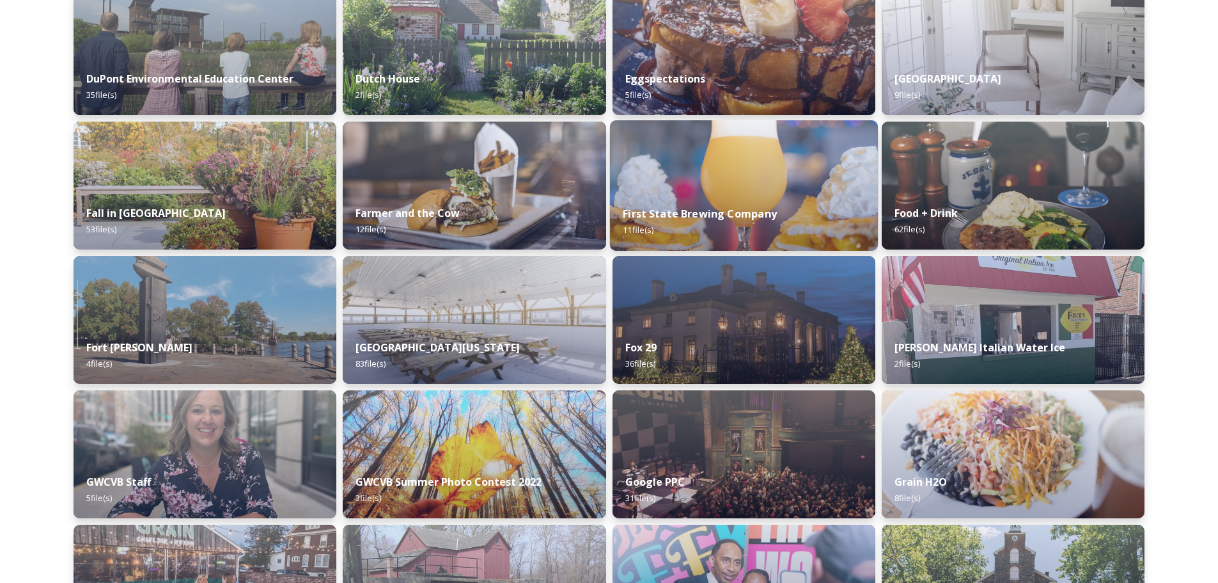
click at [749, 184] on img at bounding box center [743, 185] width 268 height 130
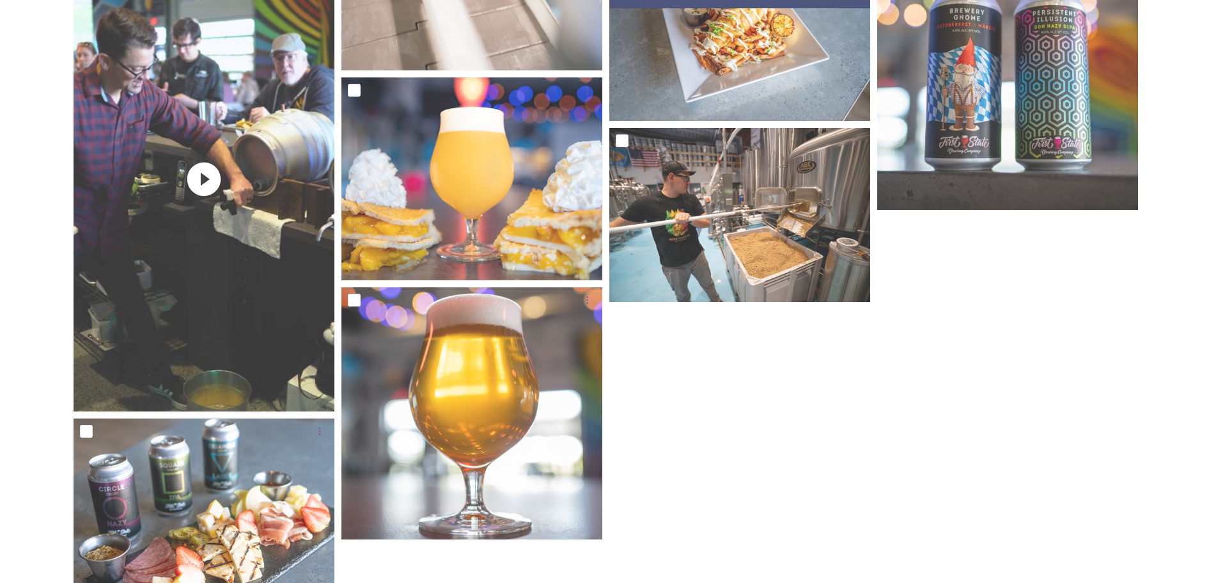
scroll to position [576, 0]
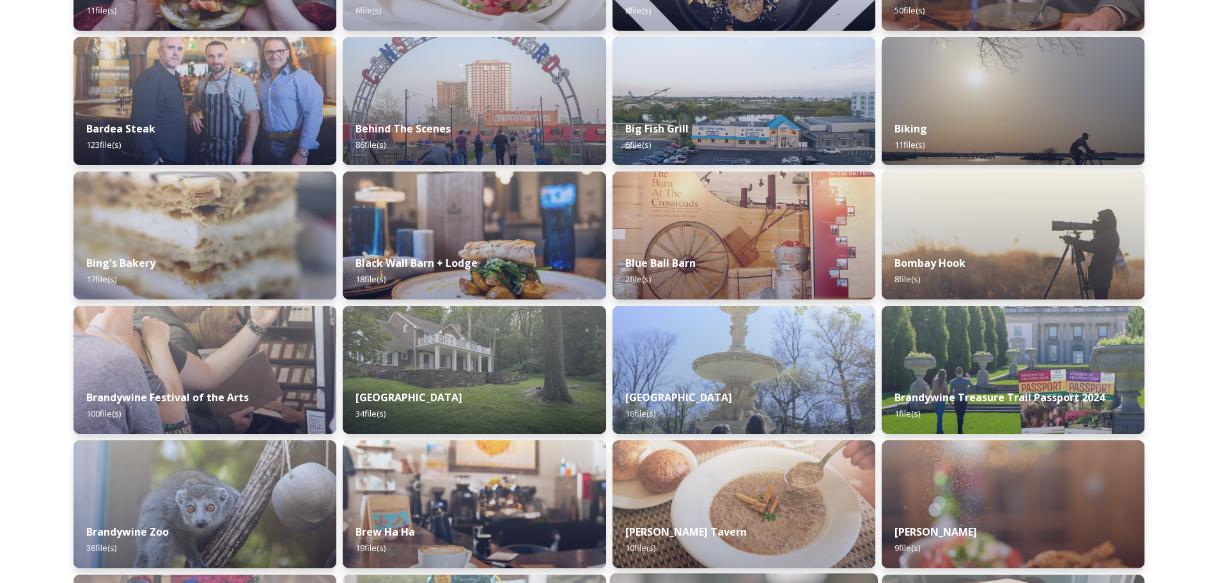
scroll to position [703, 0]
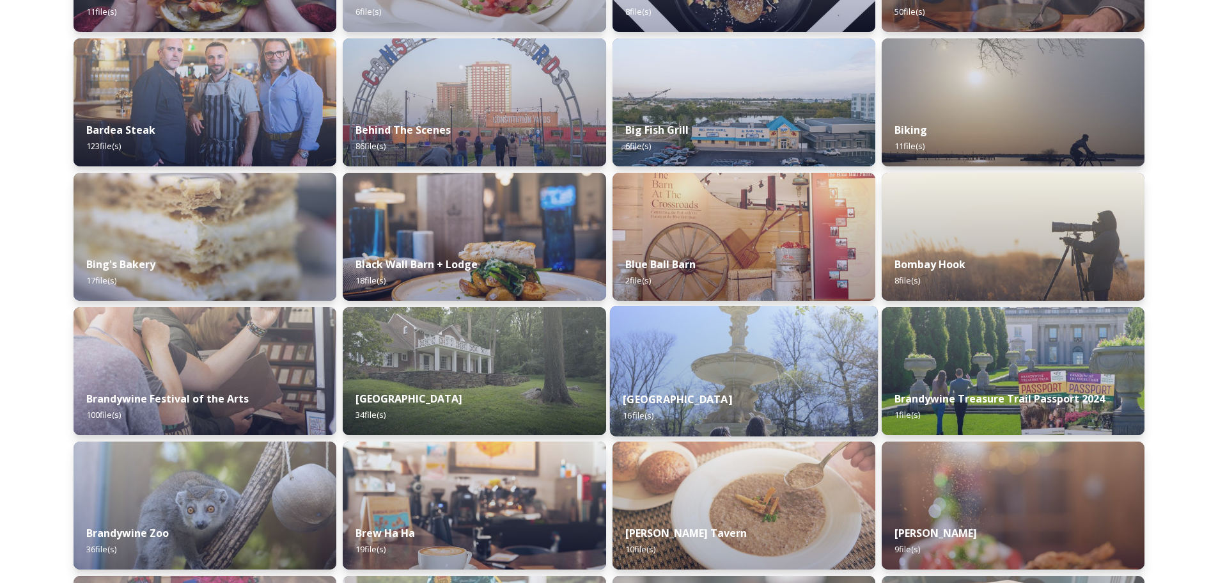
click at [730, 399] on div "Brandywine Park 16 file(s)" at bounding box center [743, 407] width 268 height 58
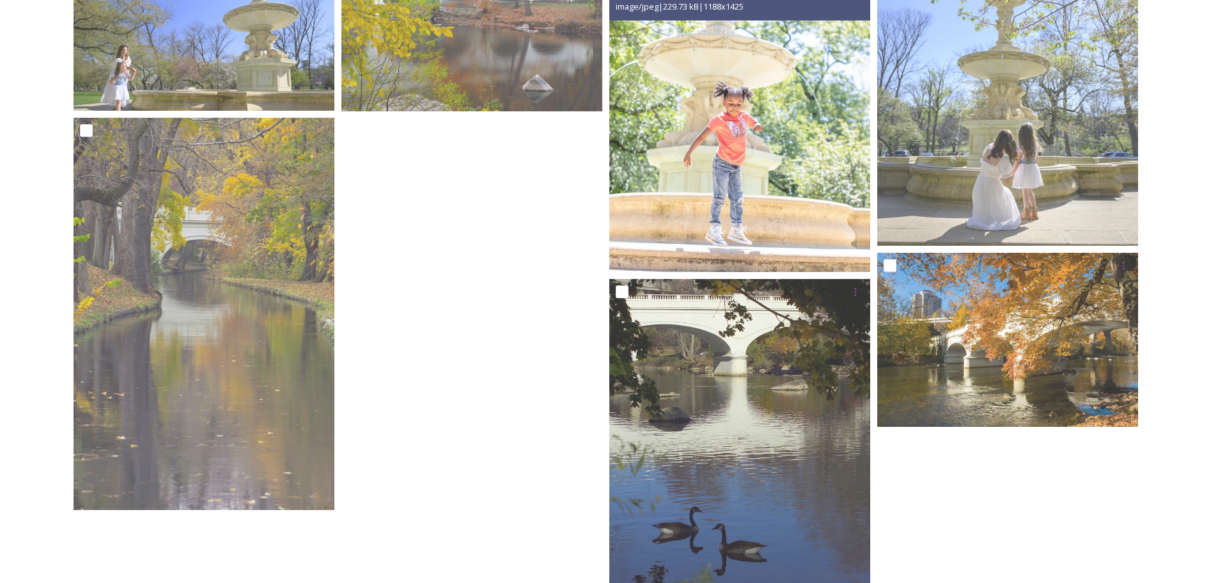
scroll to position [948, 0]
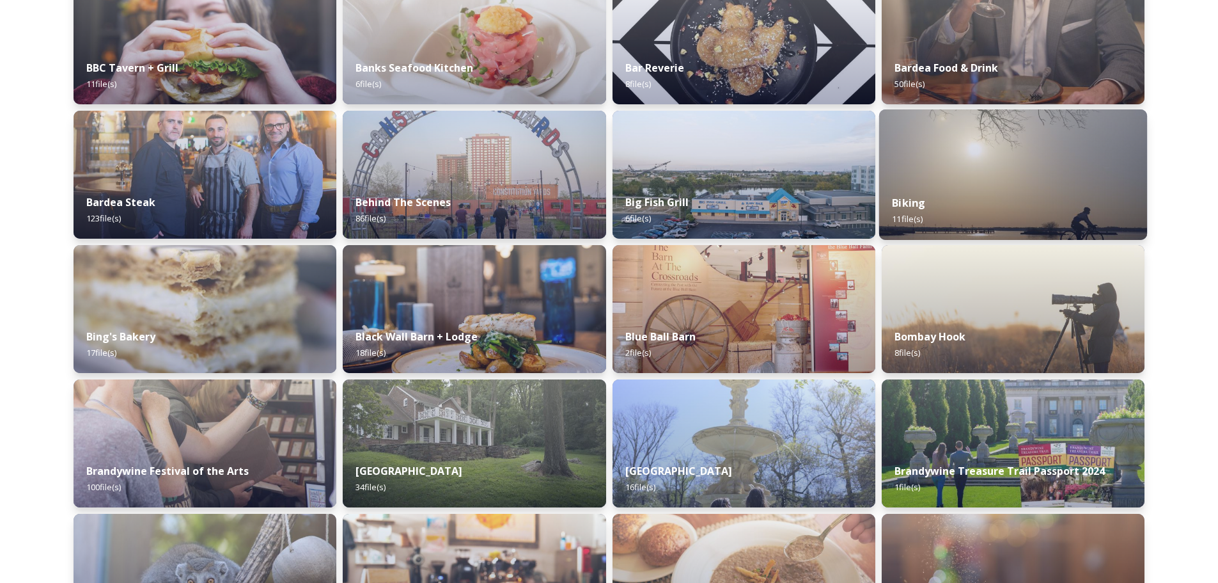
scroll to position [639, 0]
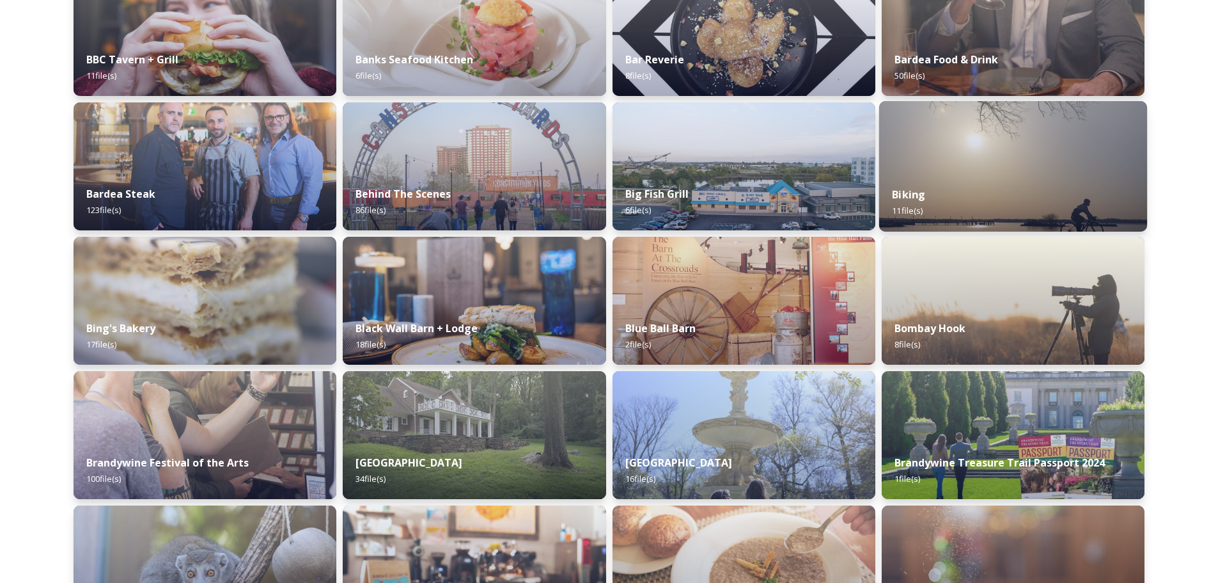
click at [992, 179] on div "Biking 11 file(s)" at bounding box center [1013, 202] width 268 height 58
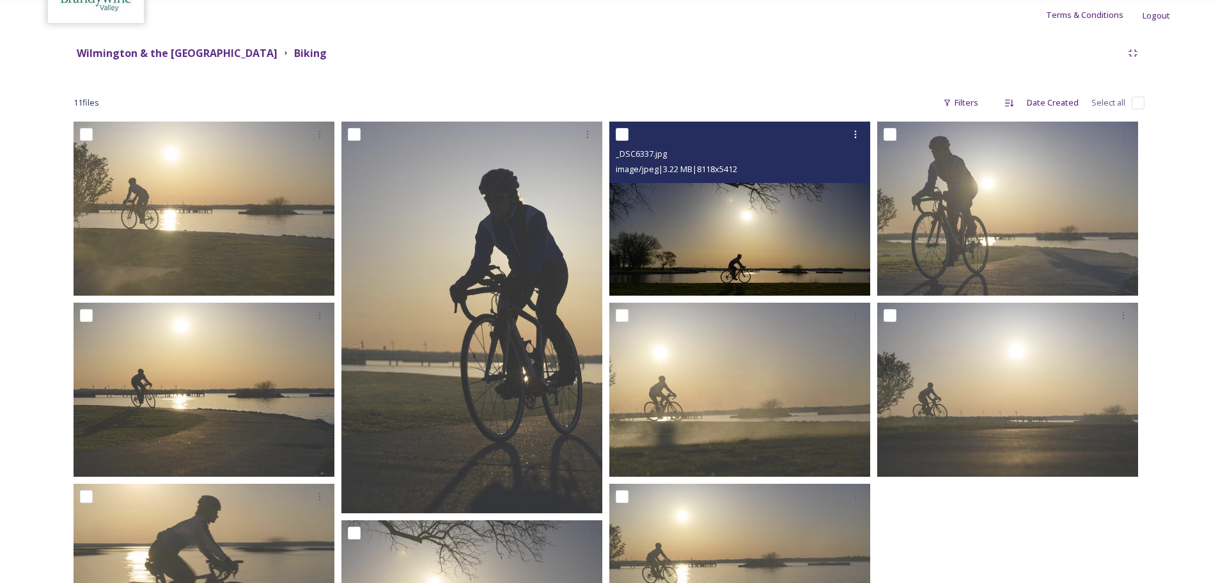
scroll to position [320, 0]
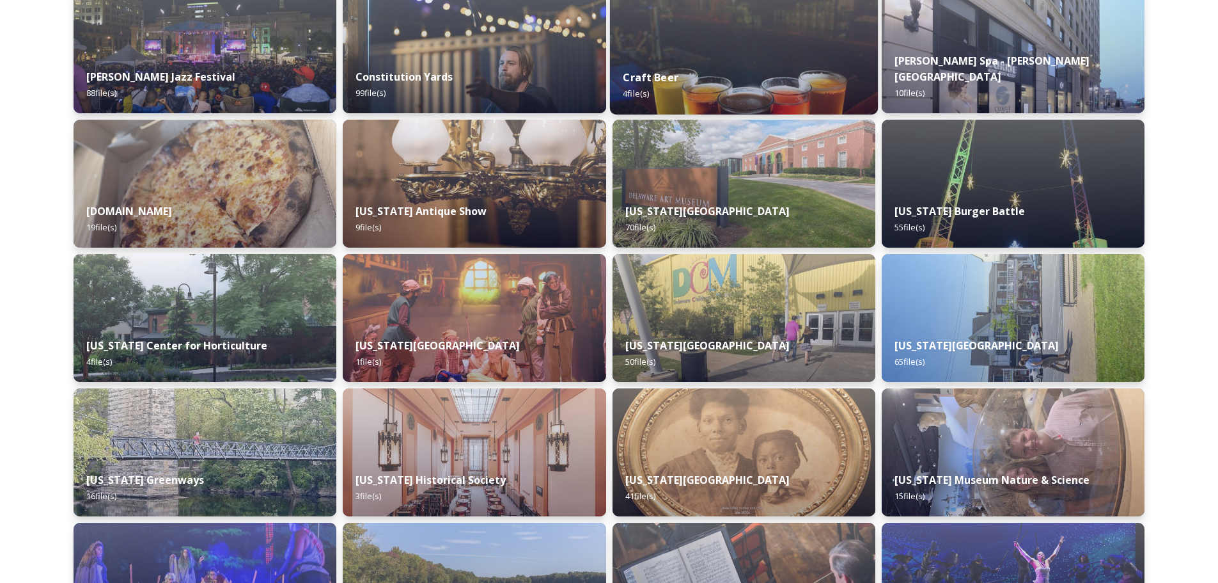
scroll to position [1727, 0]
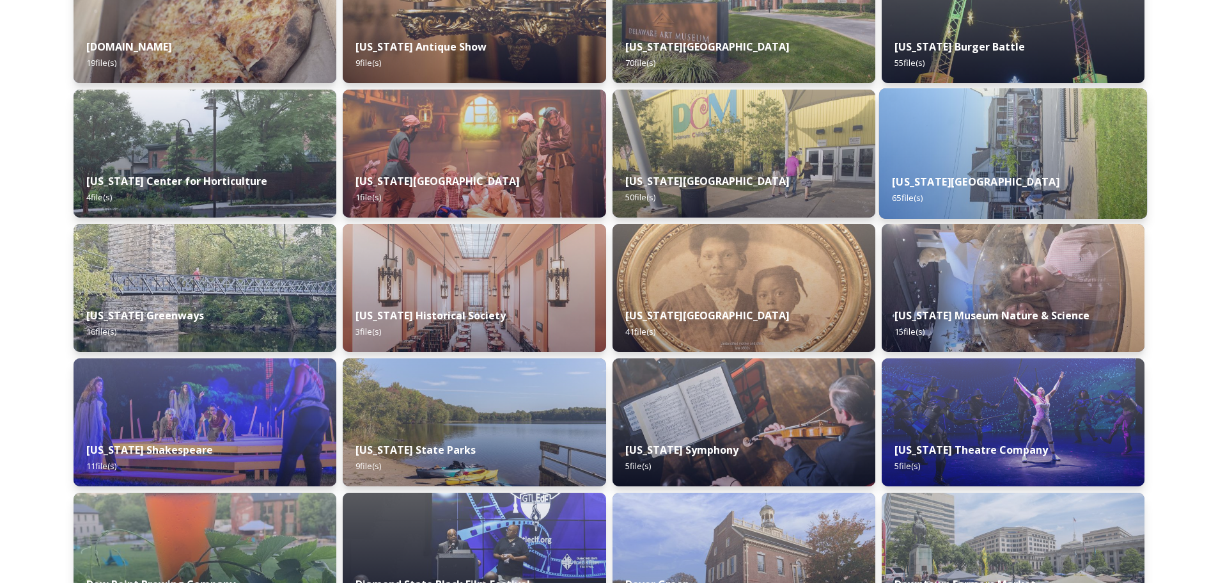
click at [1080, 155] on img at bounding box center [1013, 153] width 268 height 130
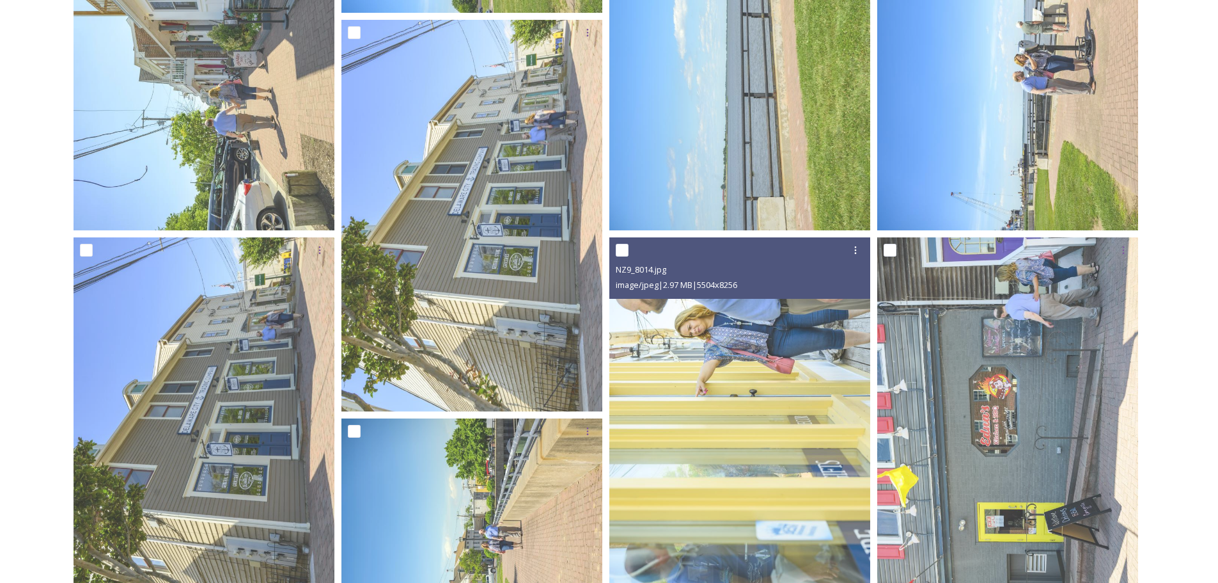
scroll to position [1982, 0]
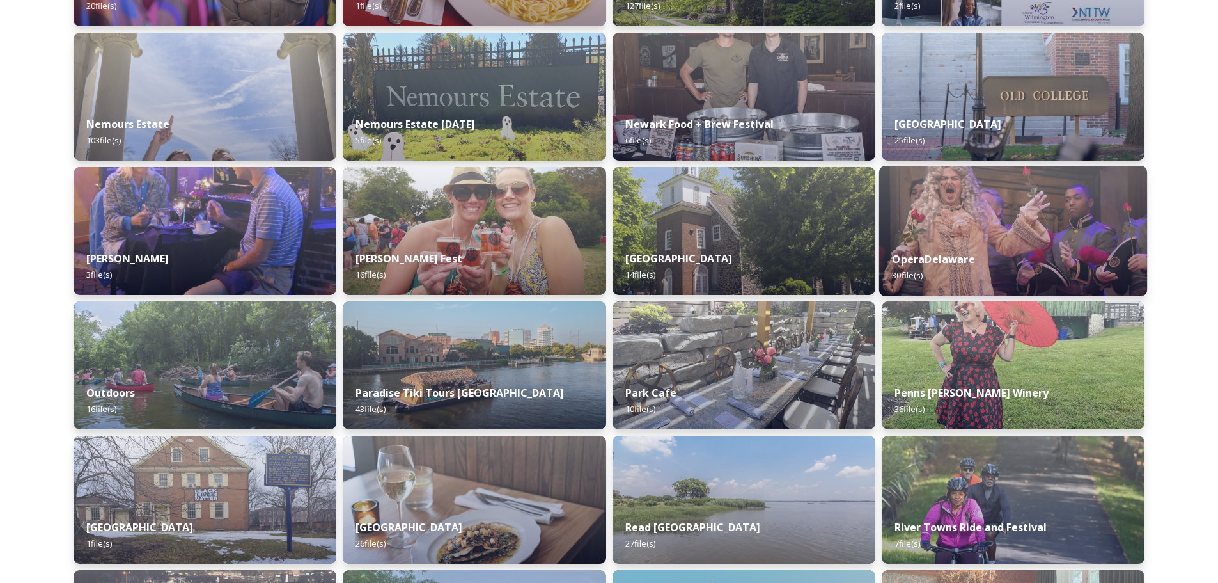
scroll to position [4329, 0]
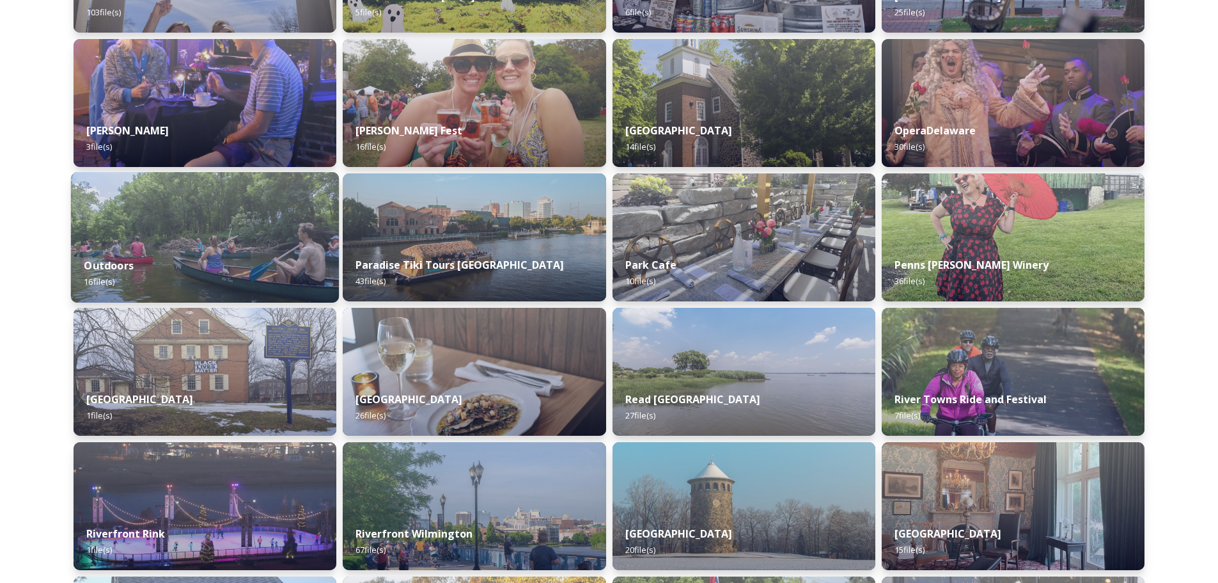
click at [155, 226] on img at bounding box center [205, 237] width 268 height 130
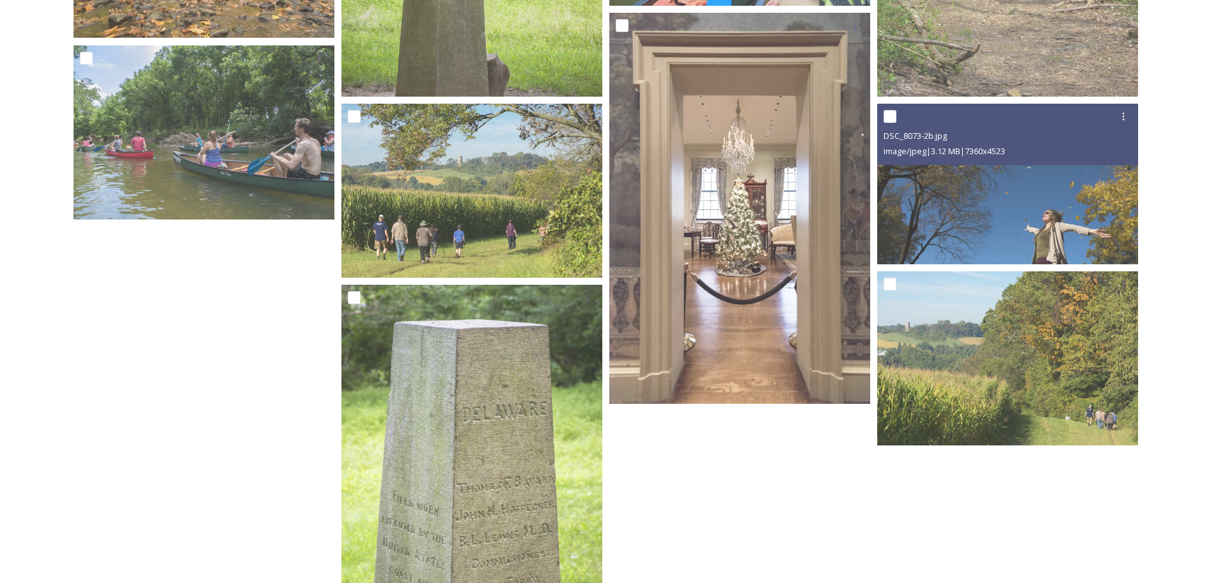
scroll to position [839, 0]
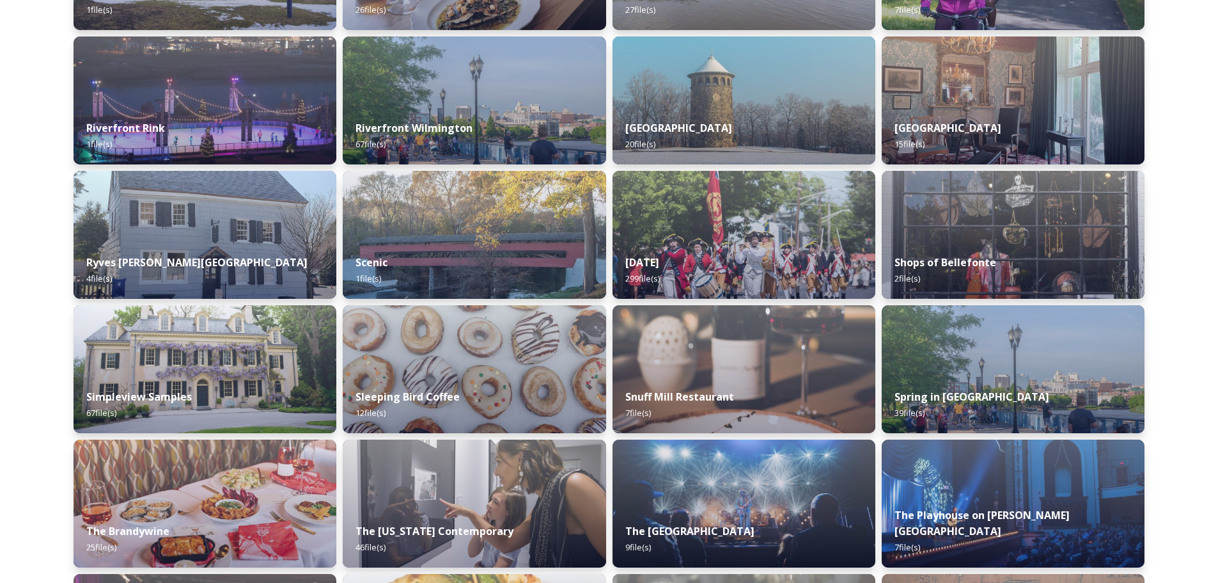
scroll to position [5000, 0]
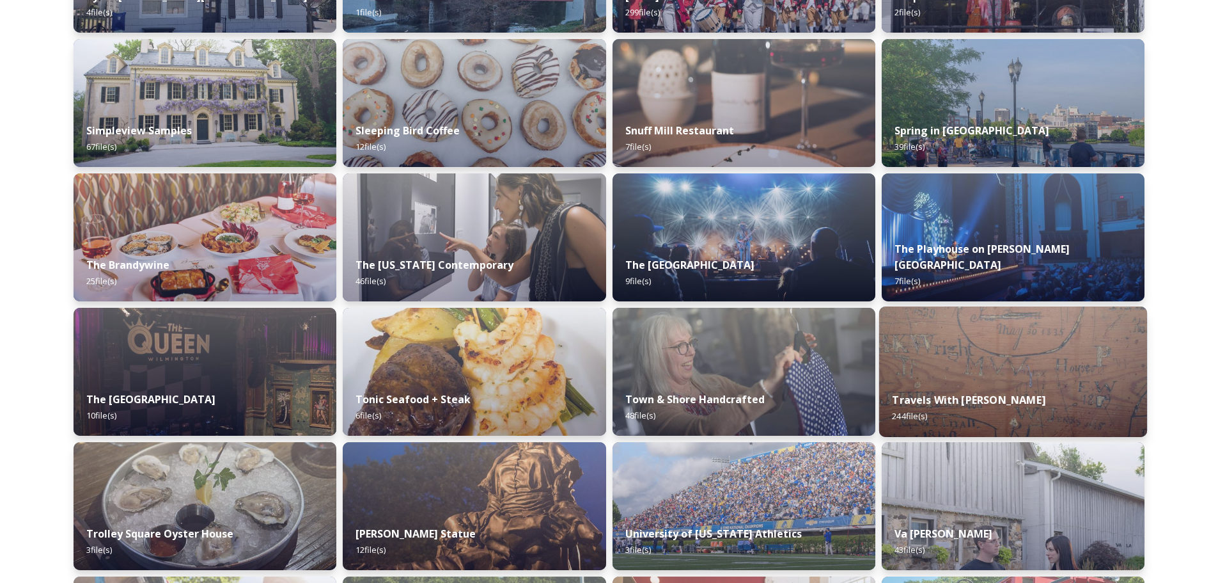
click at [1003, 330] on img at bounding box center [1013, 371] width 268 height 130
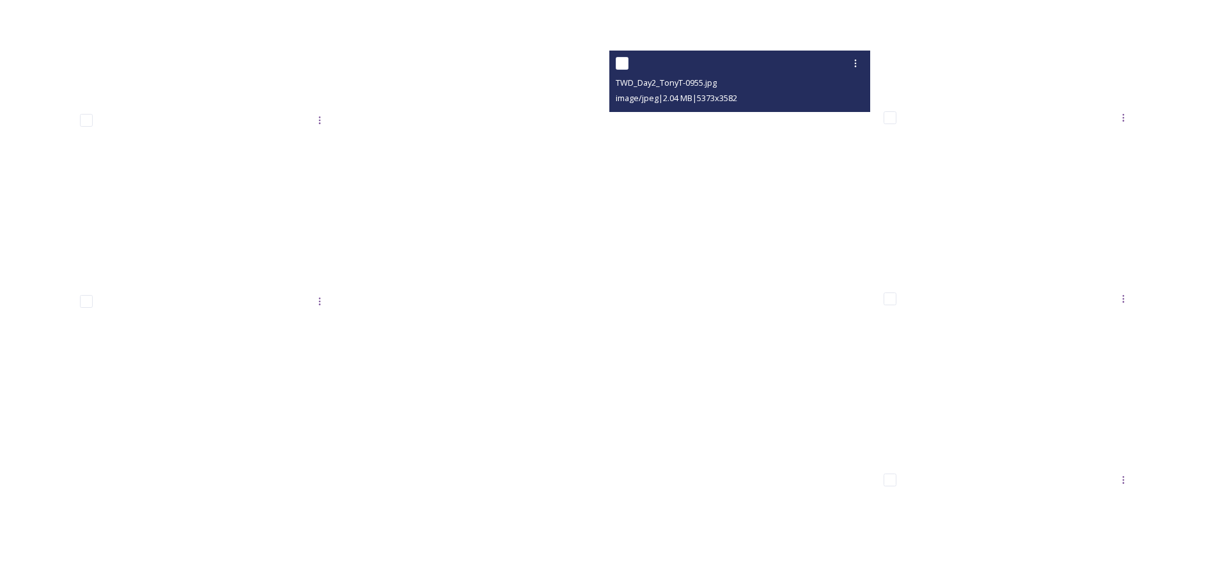
scroll to position [15089, 0]
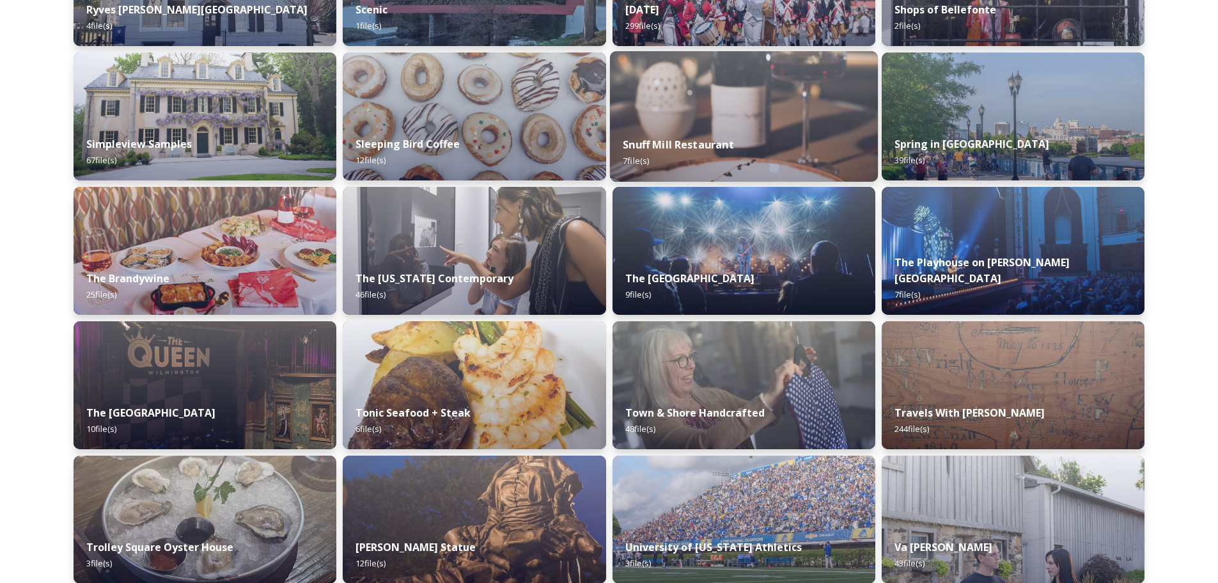
scroll to position [4988, 0]
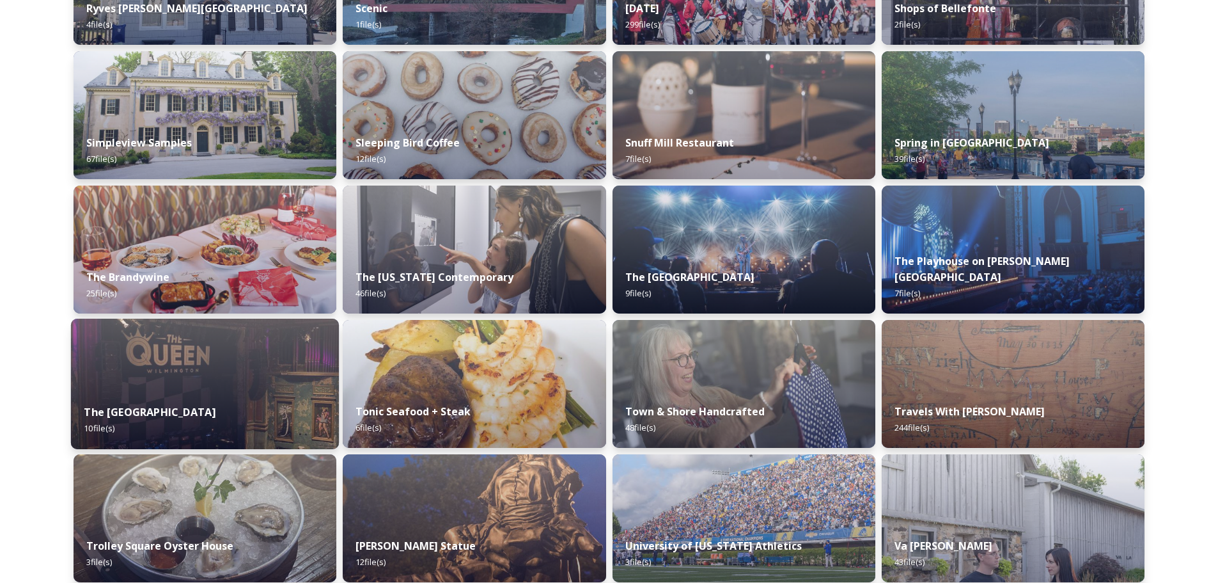
click at [165, 359] on img at bounding box center [205, 383] width 268 height 130
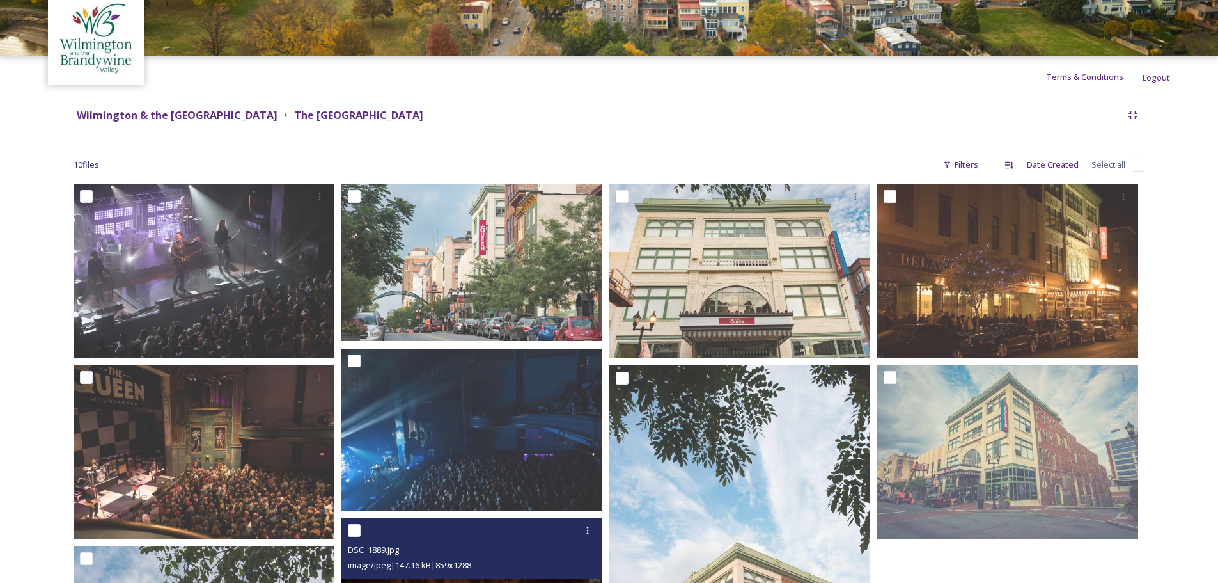
scroll to position [57, 0]
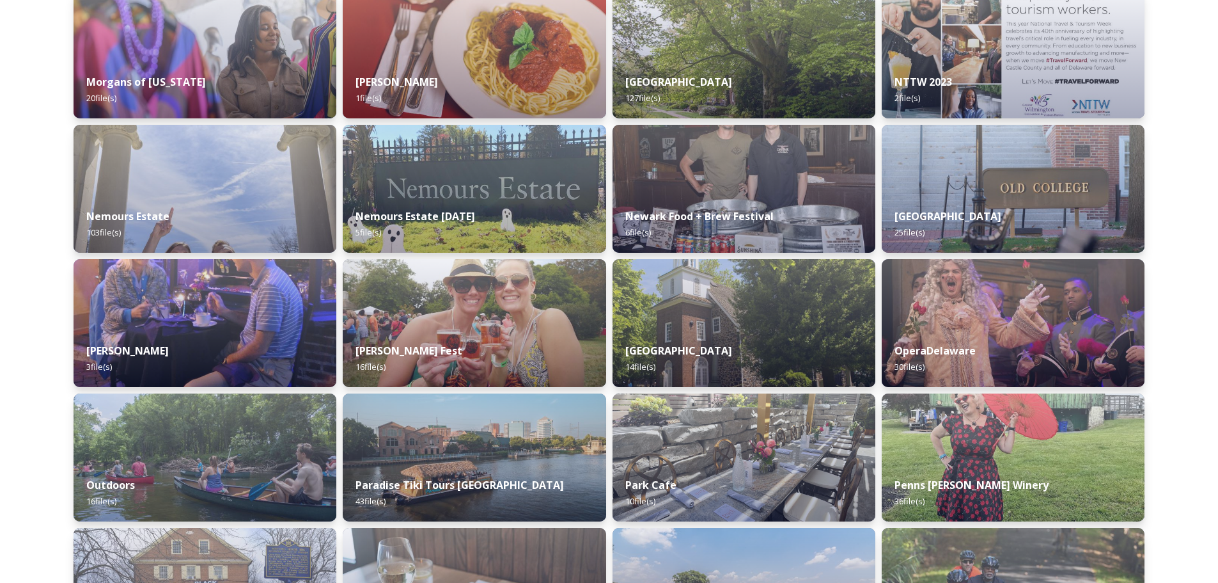
scroll to position [4137, 0]
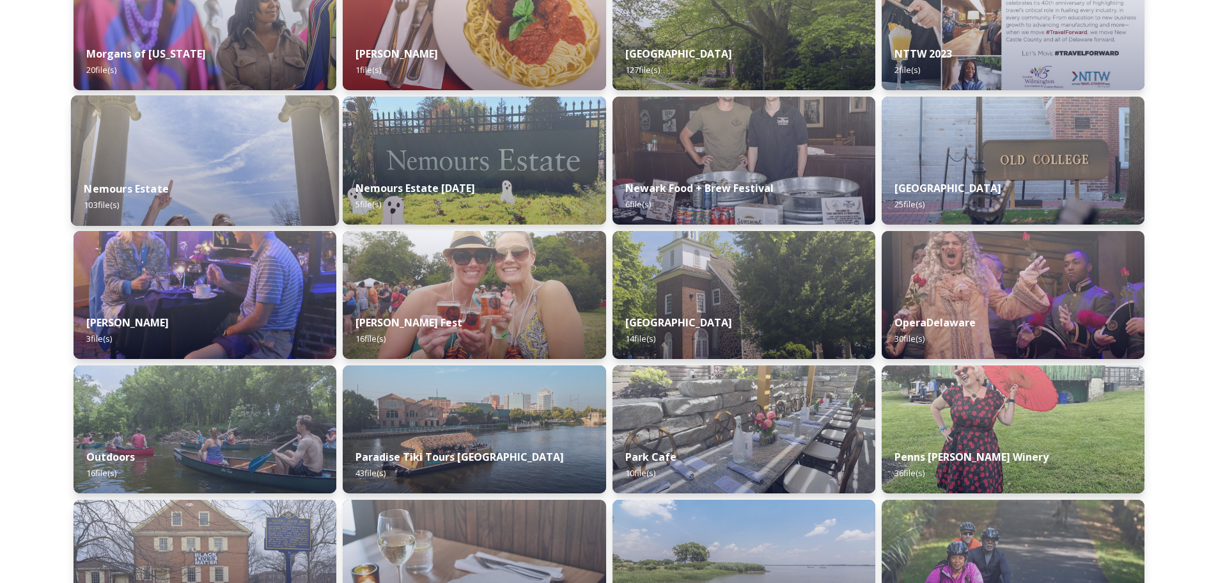
click at [215, 173] on div "Nemours Estate 103 file(s)" at bounding box center [205, 197] width 268 height 58
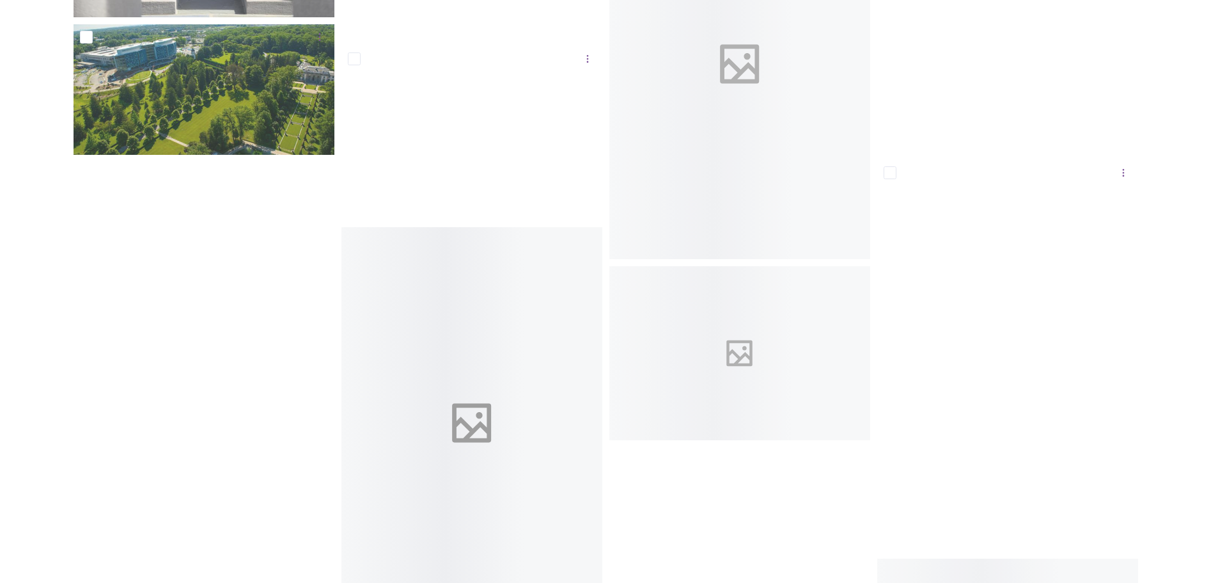
scroll to position [6459, 0]
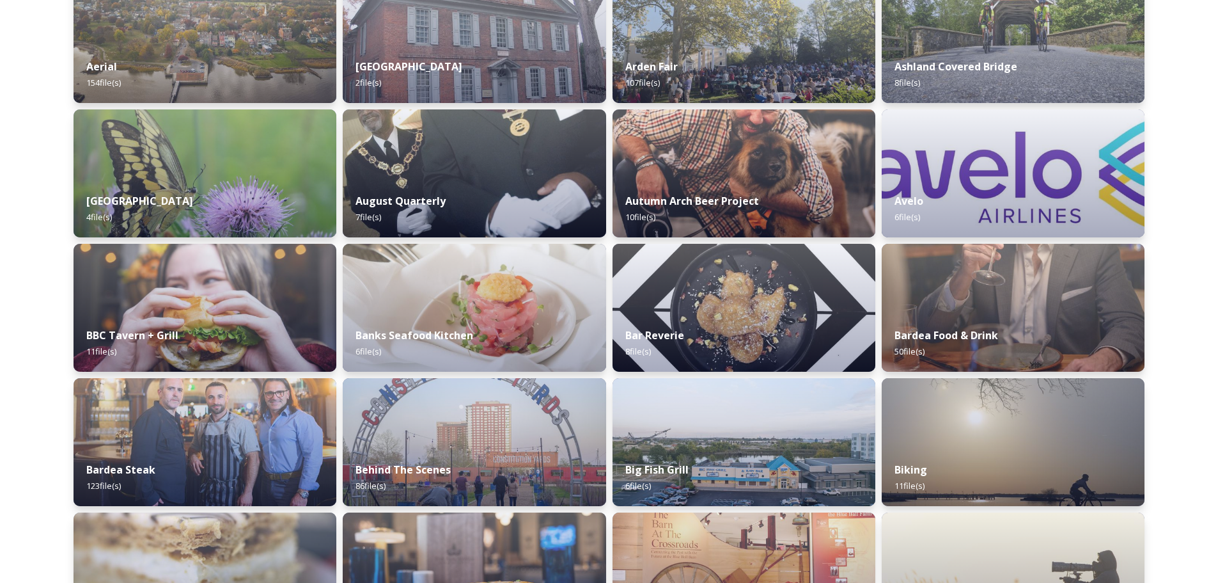
scroll to position [492, 0]
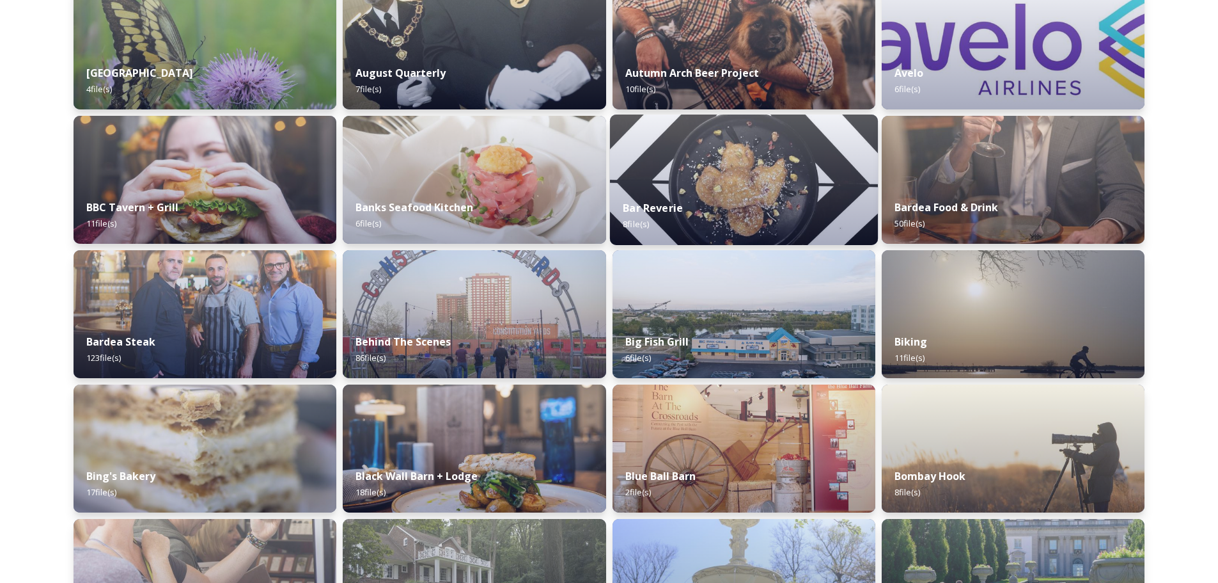
click at [770, 213] on div "Bar Reverie 8 file(s)" at bounding box center [743, 216] width 268 height 58
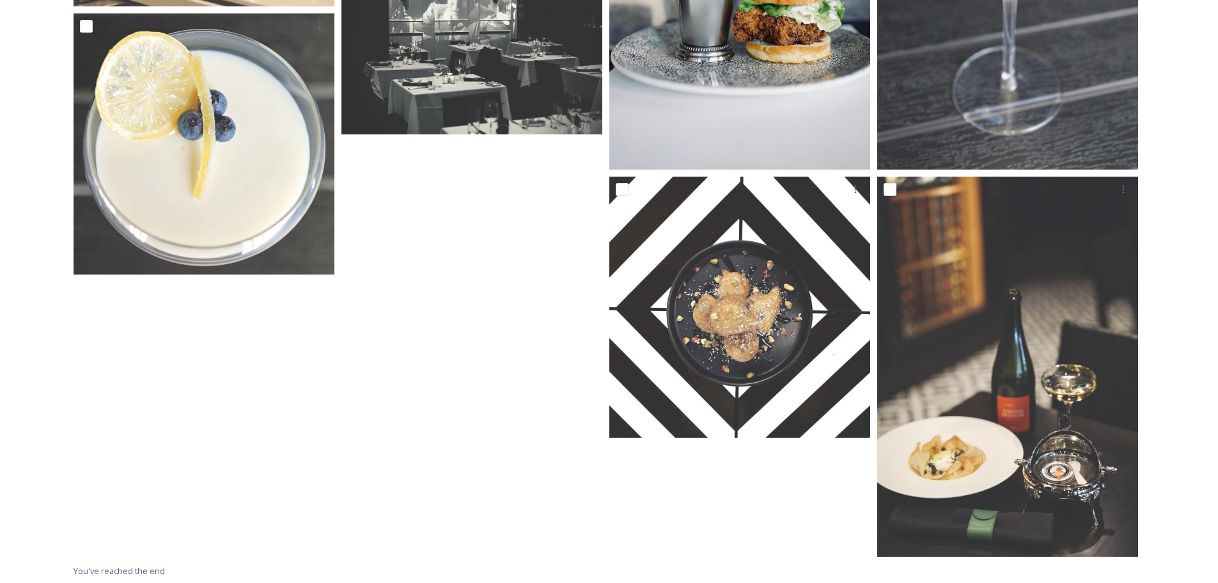
scroll to position [466, 0]
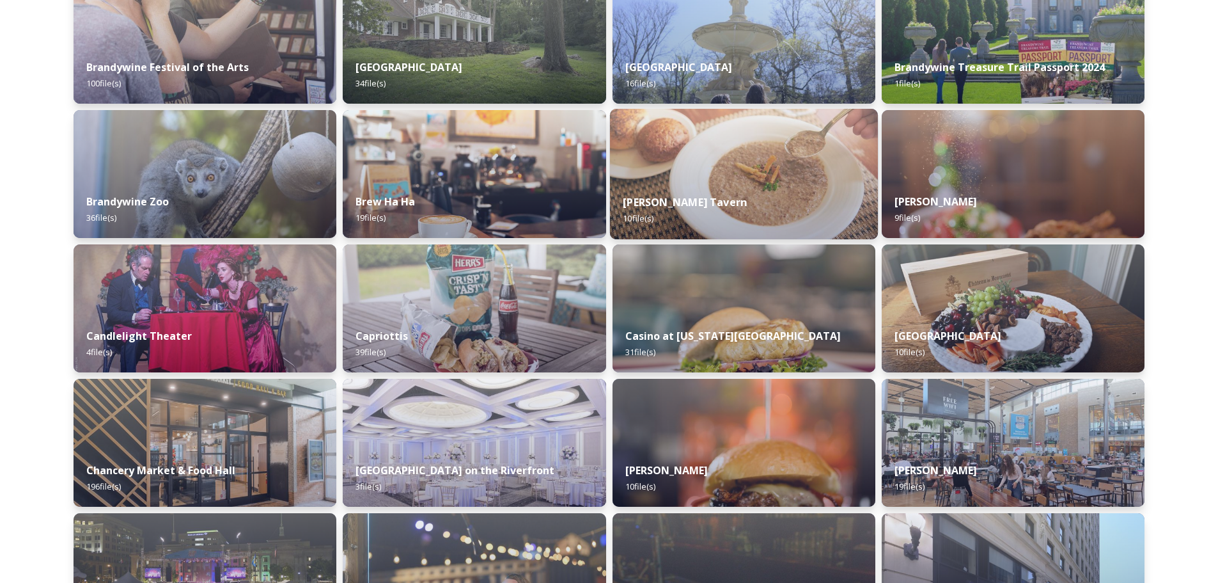
scroll to position [1279, 0]
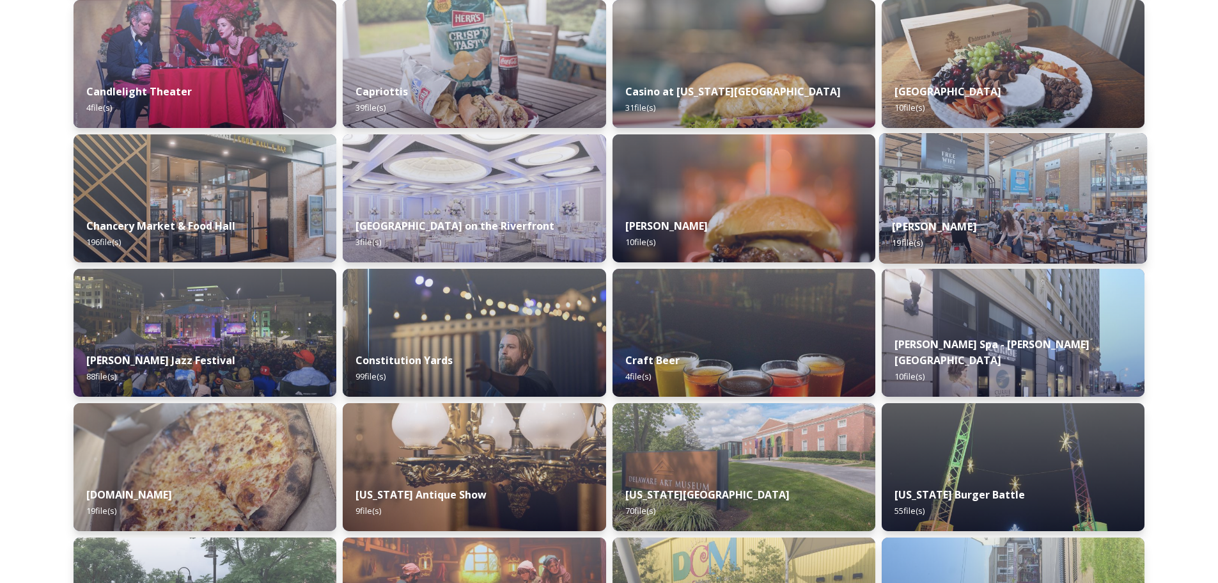
click at [972, 201] on img at bounding box center [1013, 198] width 268 height 130
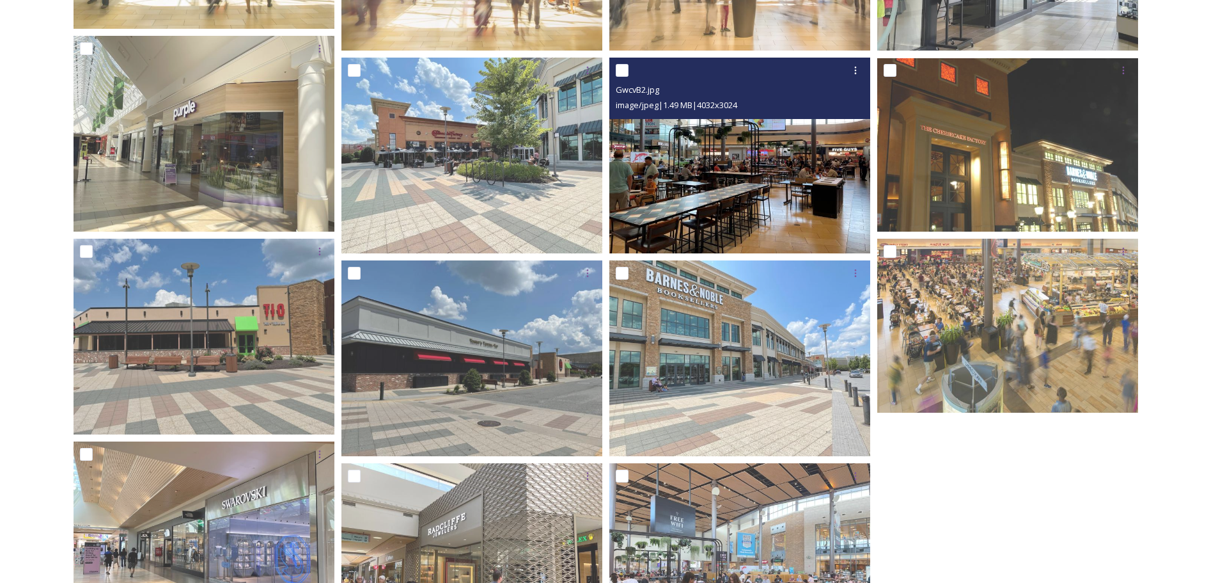
scroll to position [576, 0]
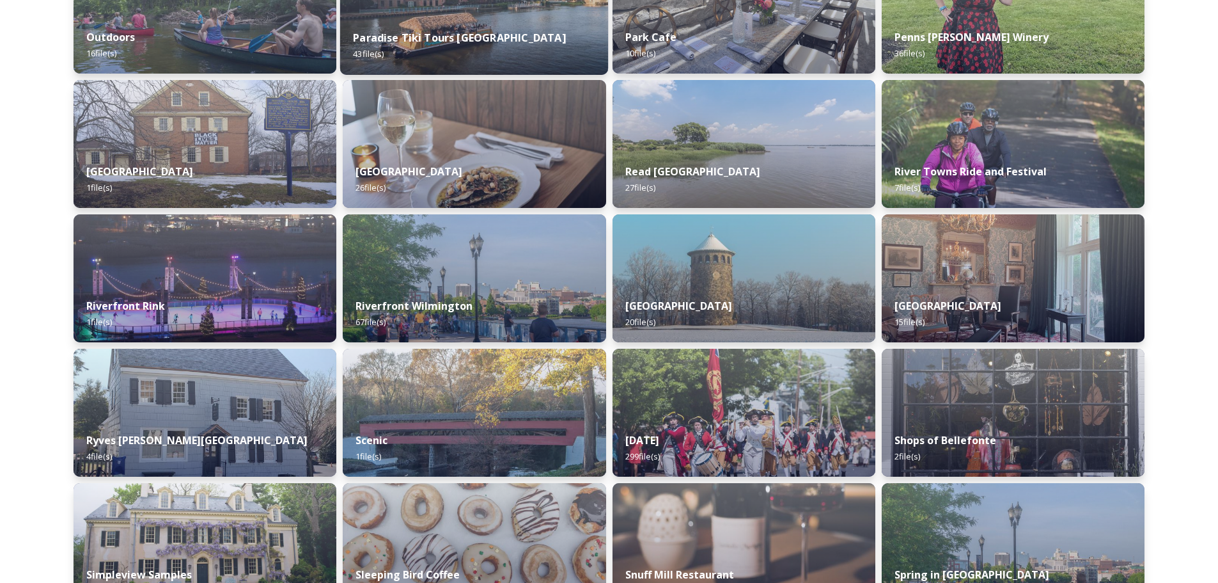
scroll to position [4680, 0]
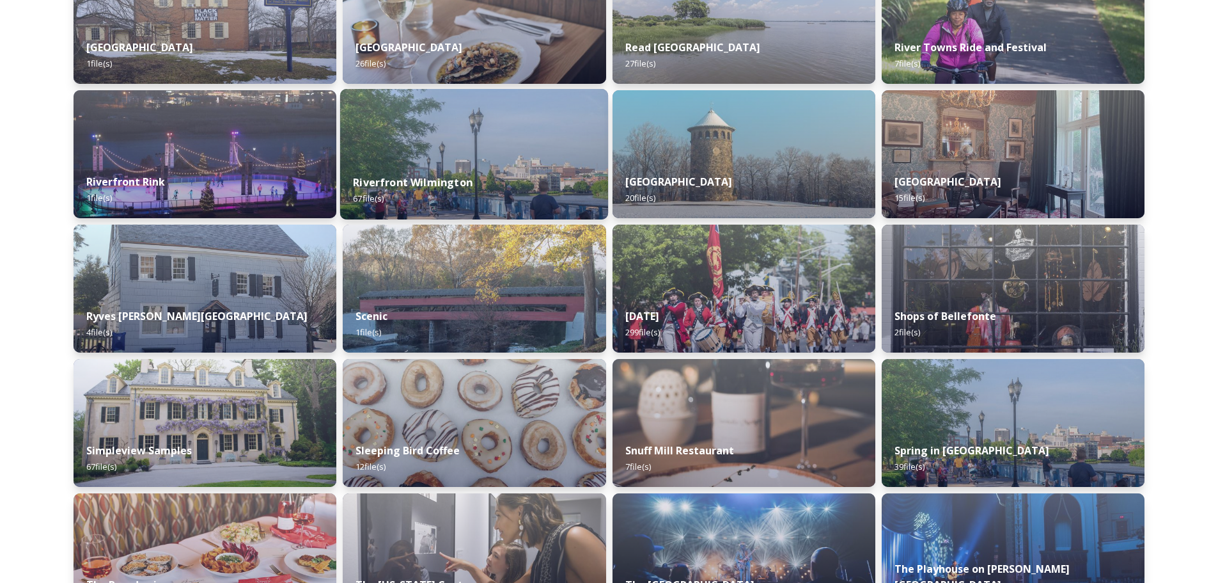
click at [530, 194] on div "Riverfront Wilmington 67 file(s)" at bounding box center [474, 190] width 268 height 58
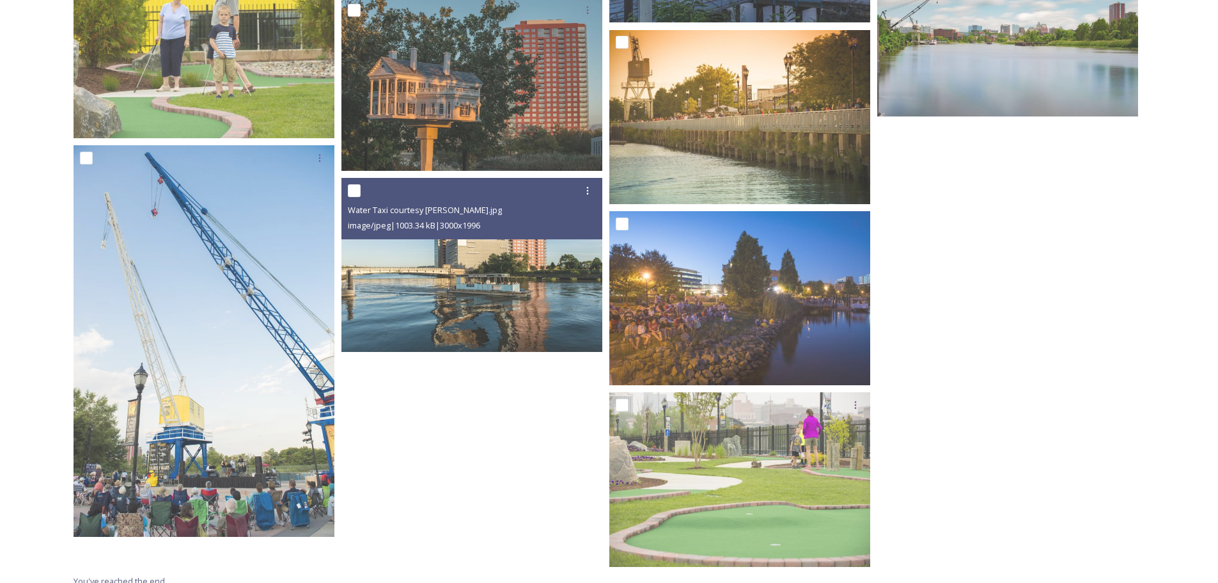
scroll to position [3616, 0]
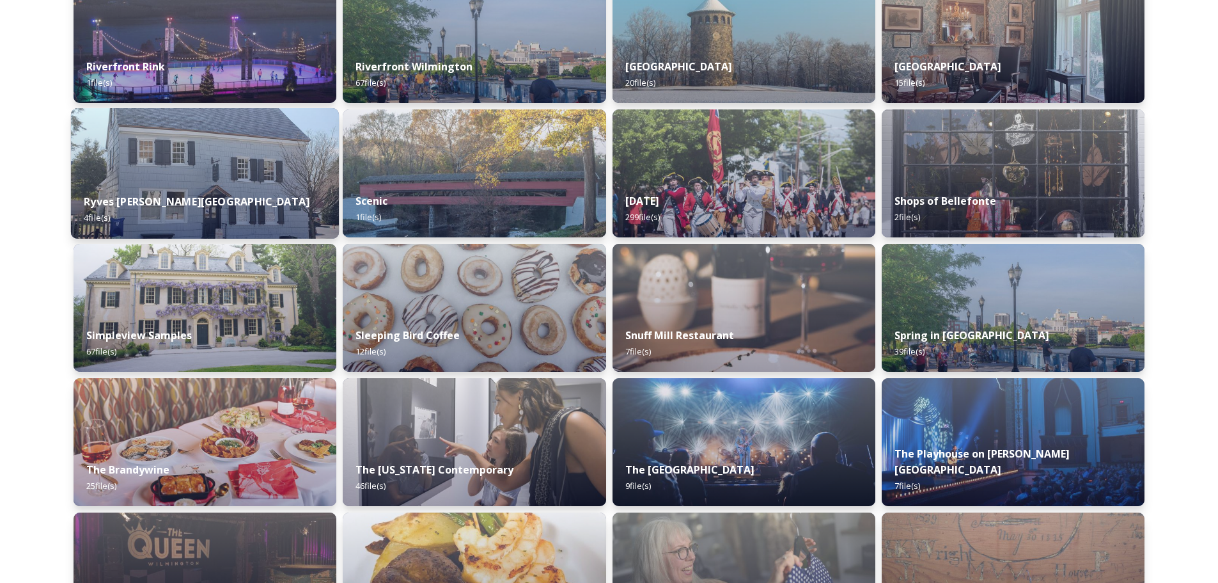
scroll to position [4796, 0]
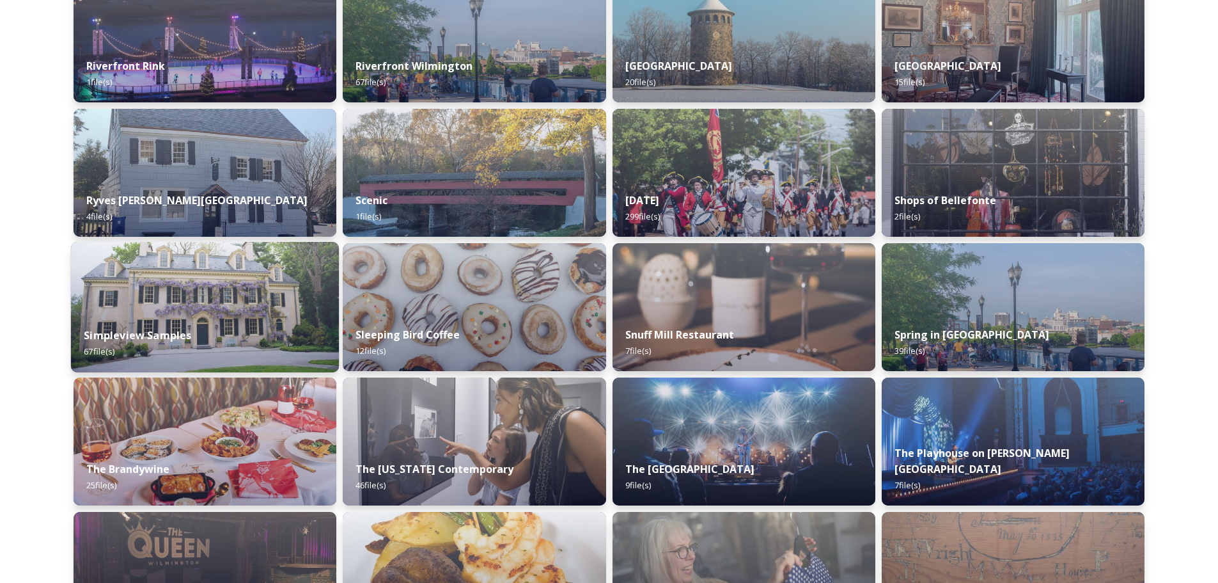
click at [184, 316] on div "Simpleview Samples 67 file(s)" at bounding box center [205, 343] width 268 height 58
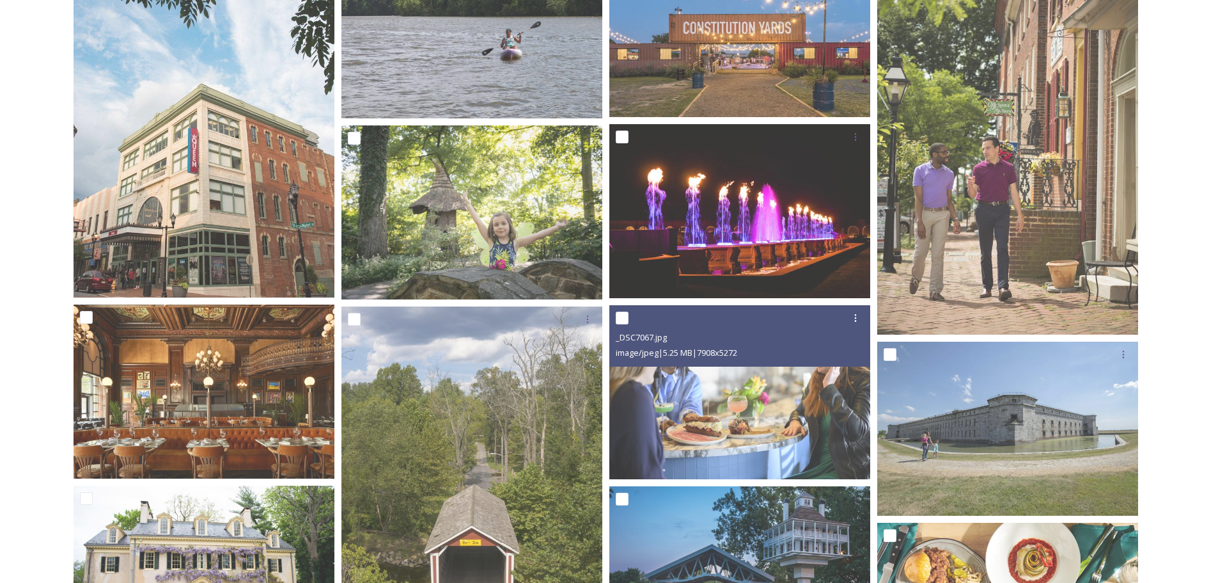
scroll to position [1791, 0]
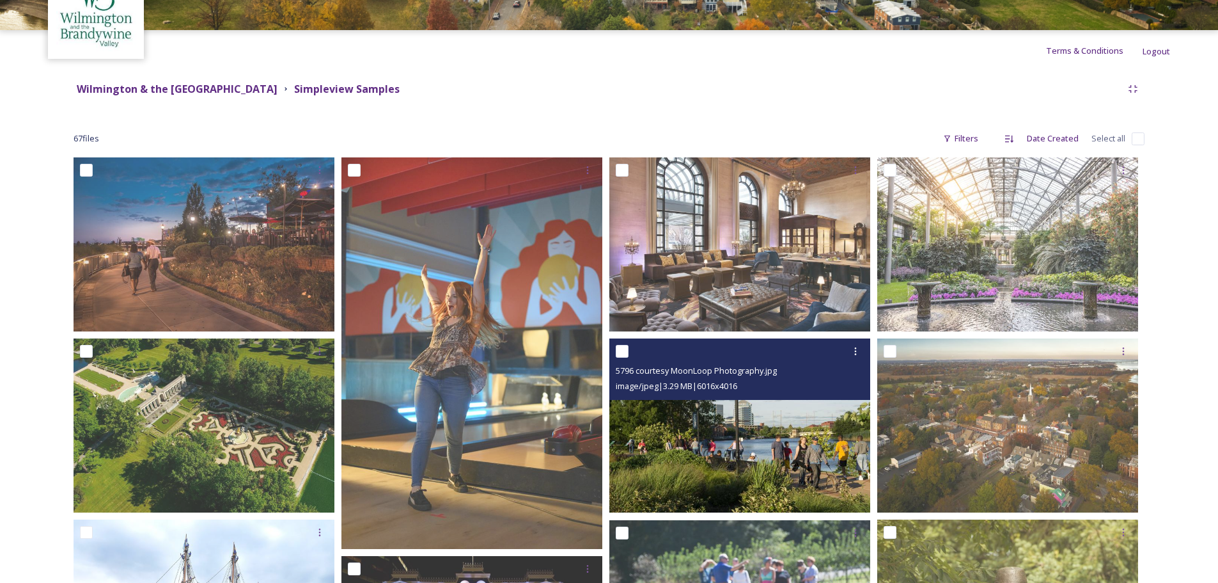
scroll to position [72, 0]
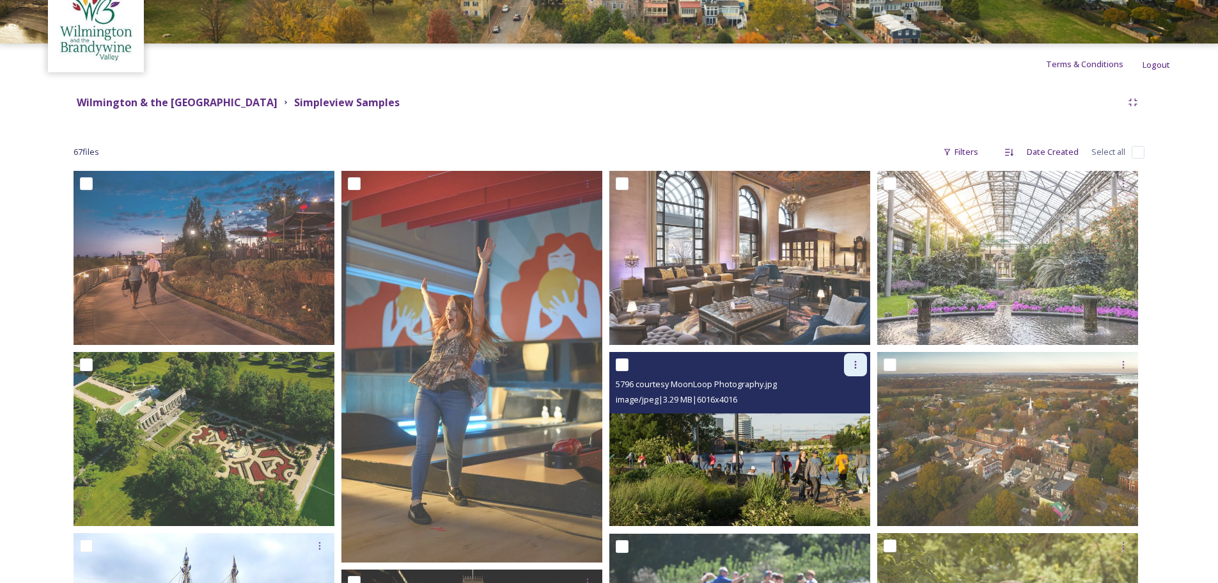
click at [852, 367] on icon at bounding box center [856, 364] width 10 height 10
click at [829, 418] on span "Download" at bounding box center [840, 417] width 39 height 12
click at [857, 366] on icon at bounding box center [856, 364] width 10 height 10
click at [844, 421] on span "Download" at bounding box center [840, 417] width 39 height 12
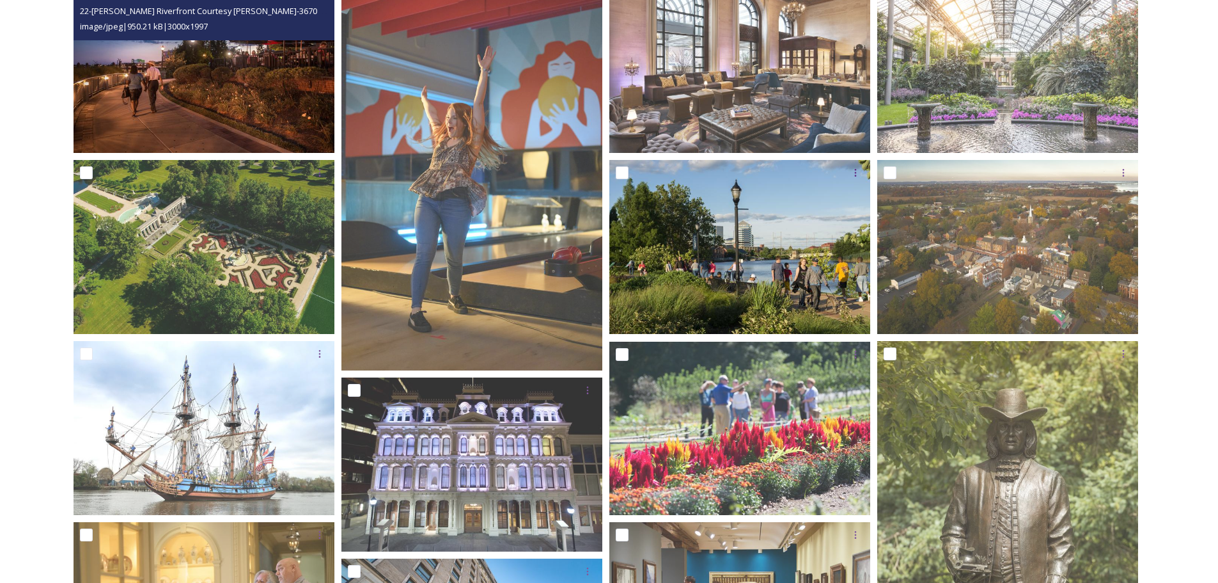
scroll to position [0, 0]
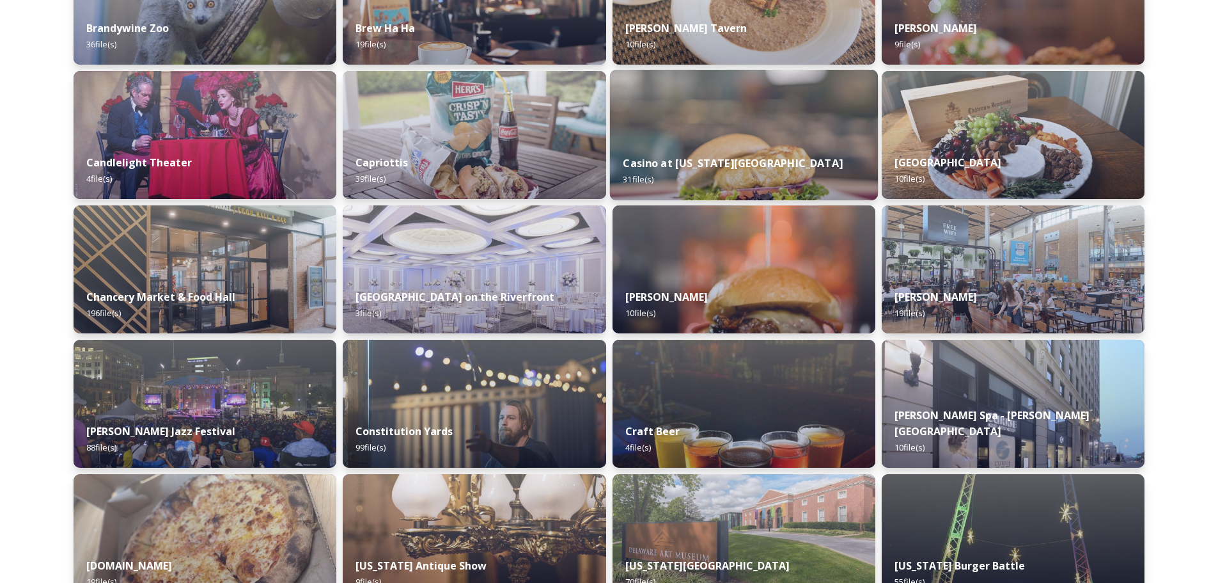
scroll to position [1215, 0]
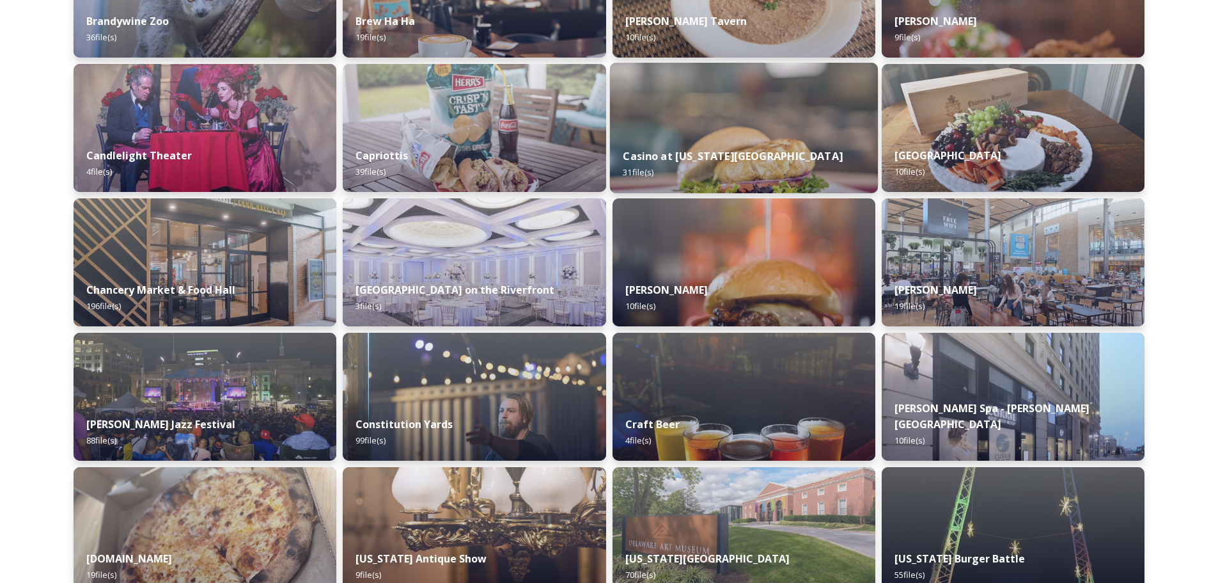
click at [760, 161] on div "Casino at Delaware Park 31 file(s)" at bounding box center [743, 164] width 268 height 58
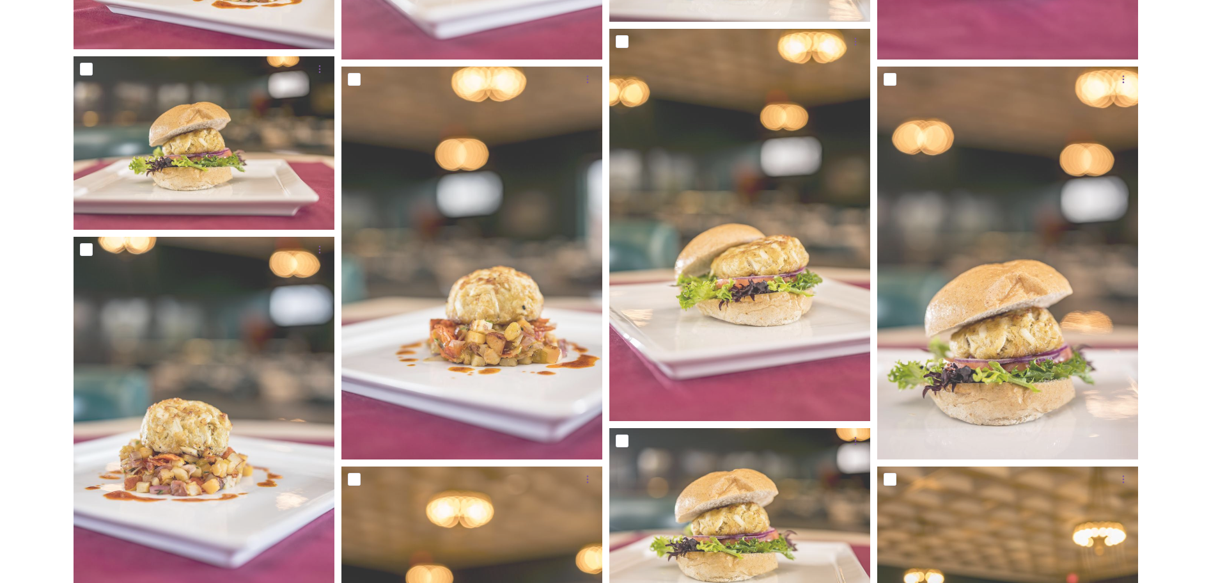
scroll to position [576, 0]
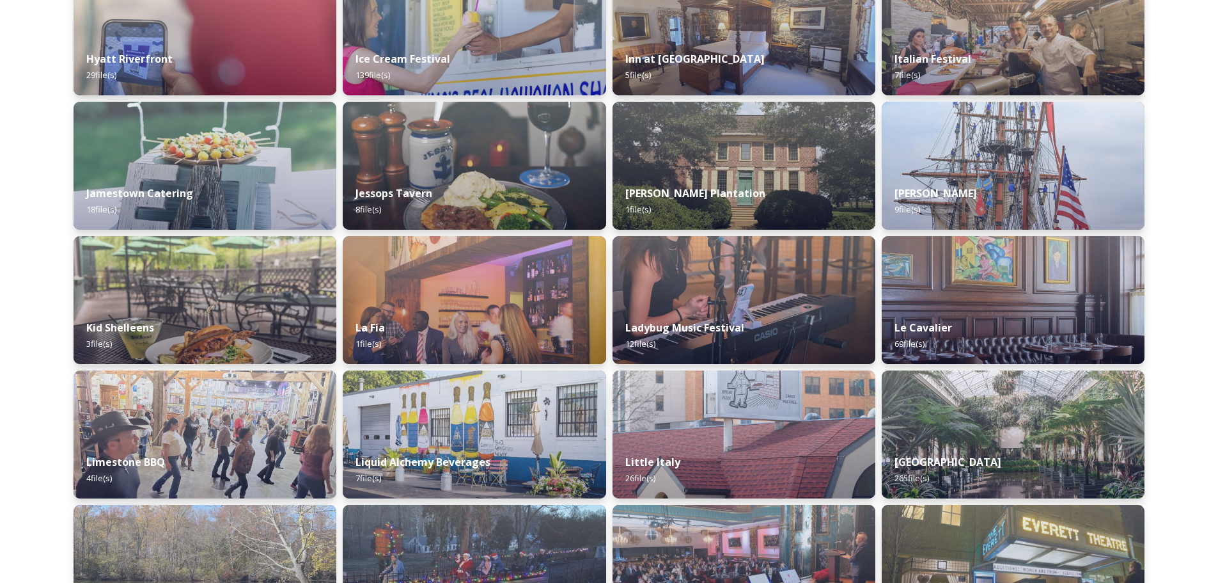
scroll to position [3517, 0]
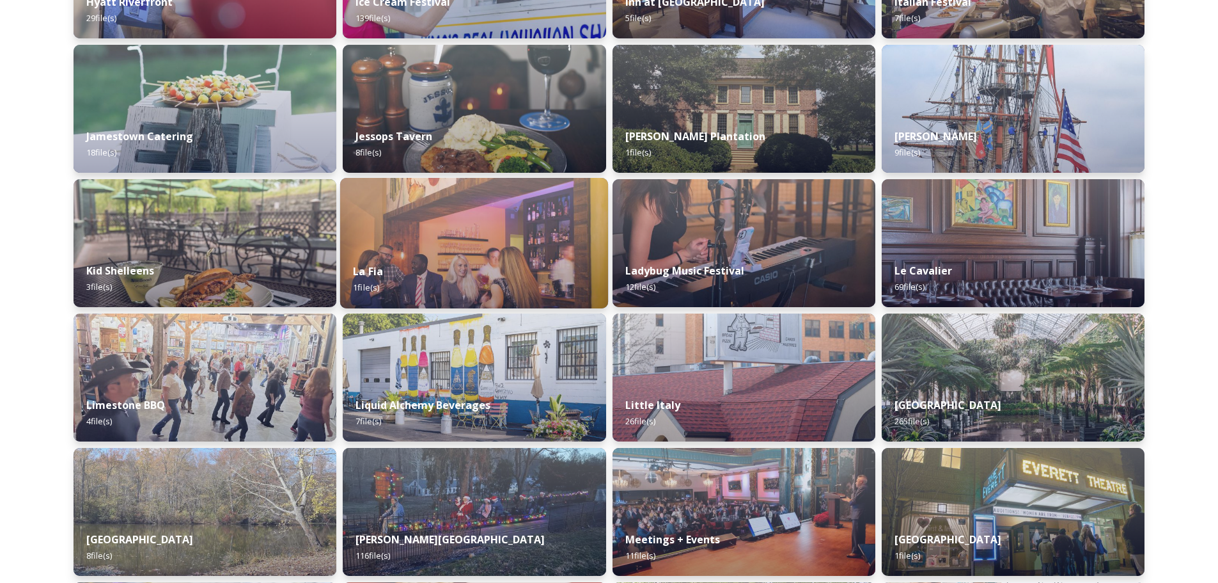
click at [437, 240] on img at bounding box center [474, 243] width 268 height 130
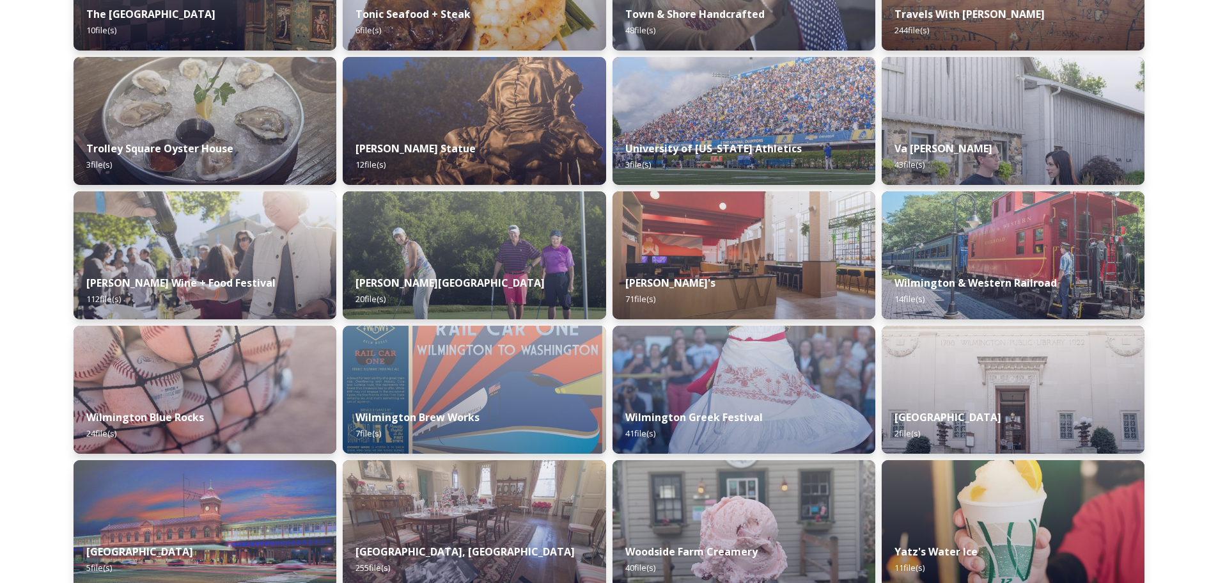
scroll to position [5403, 0]
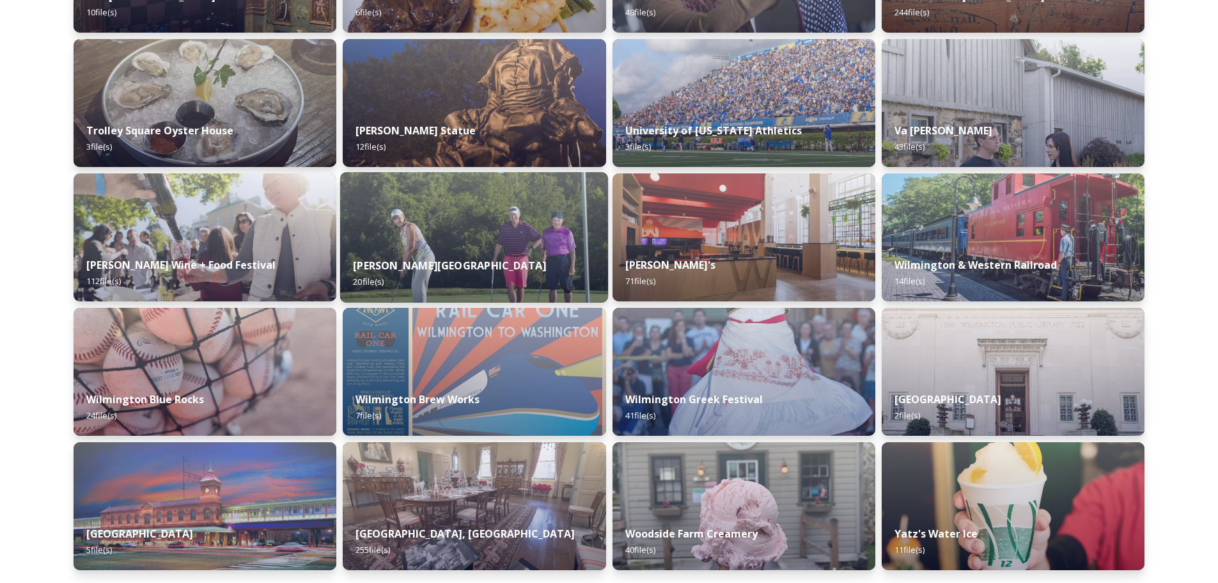
click at [457, 258] on strong "[PERSON_NAME][GEOGRAPHIC_DATA]" at bounding box center [450, 265] width 193 height 14
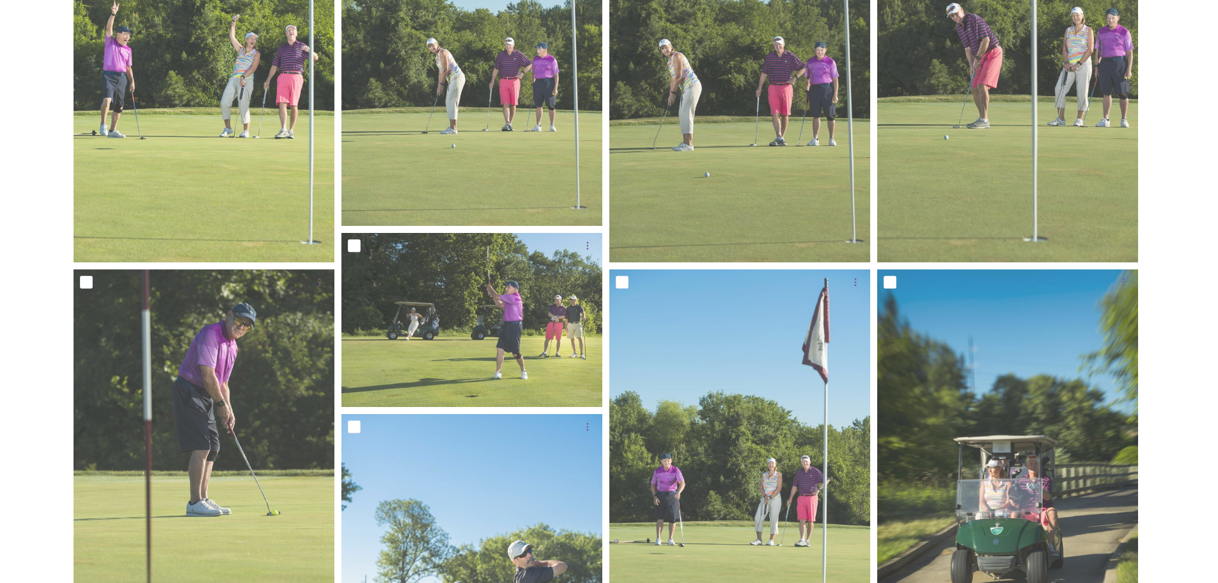
scroll to position [959, 0]
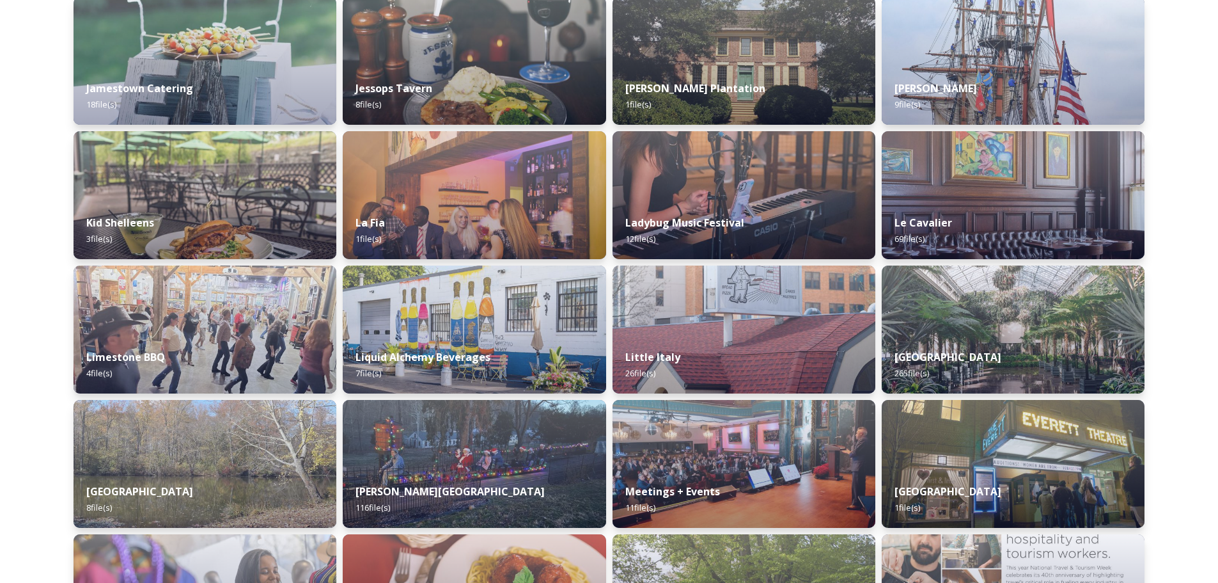
scroll to position [3593, 0]
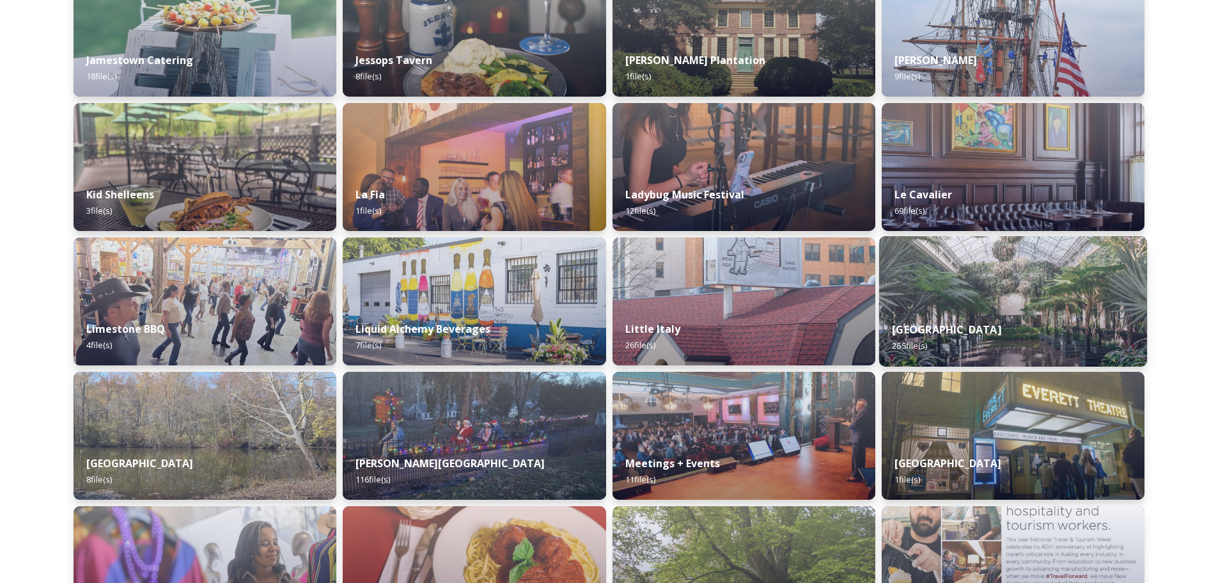
click at [998, 303] on img at bounding box center [1013, 301] width 268 height 130
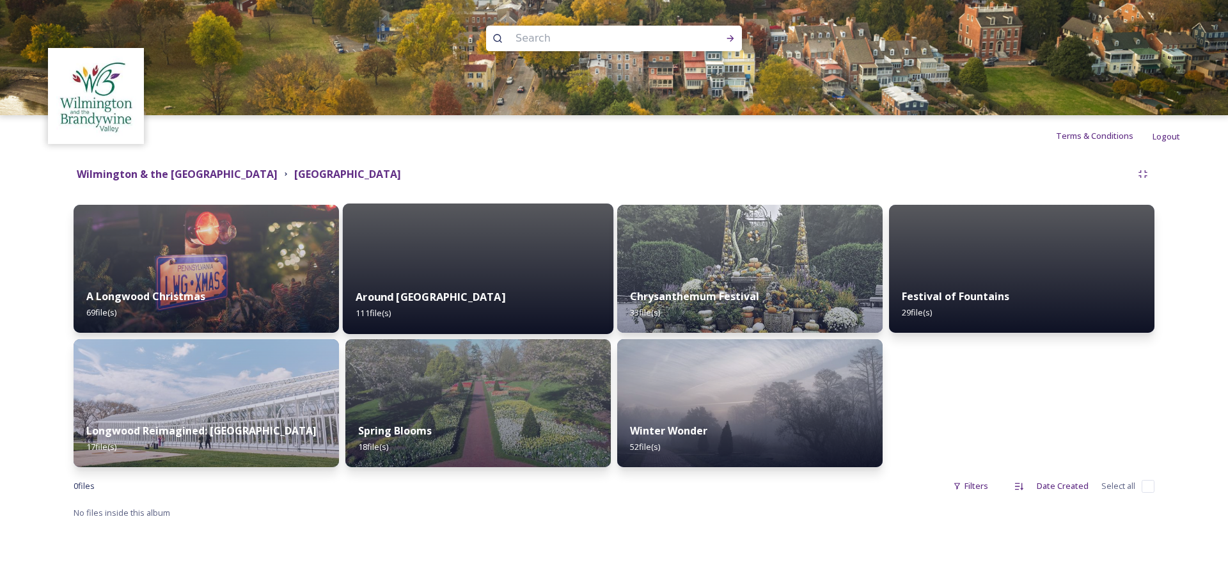
click at [455, 292] on div "Around Longwood 111 file(s)" at bounding box center [478, 305] width 270 height 58
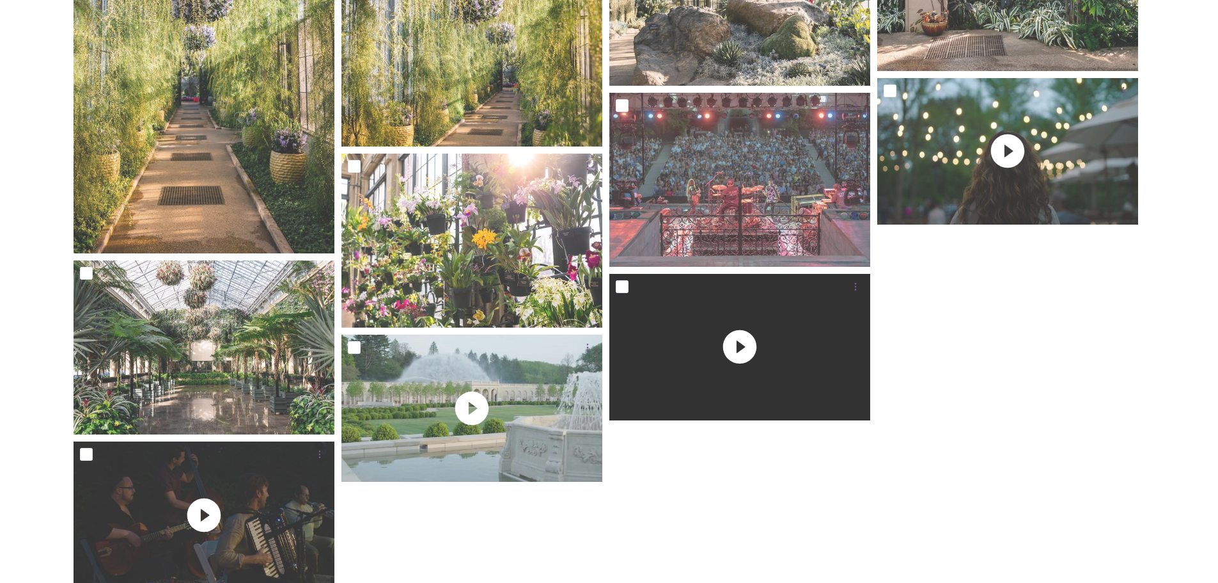
scroll to position [5777, 0]
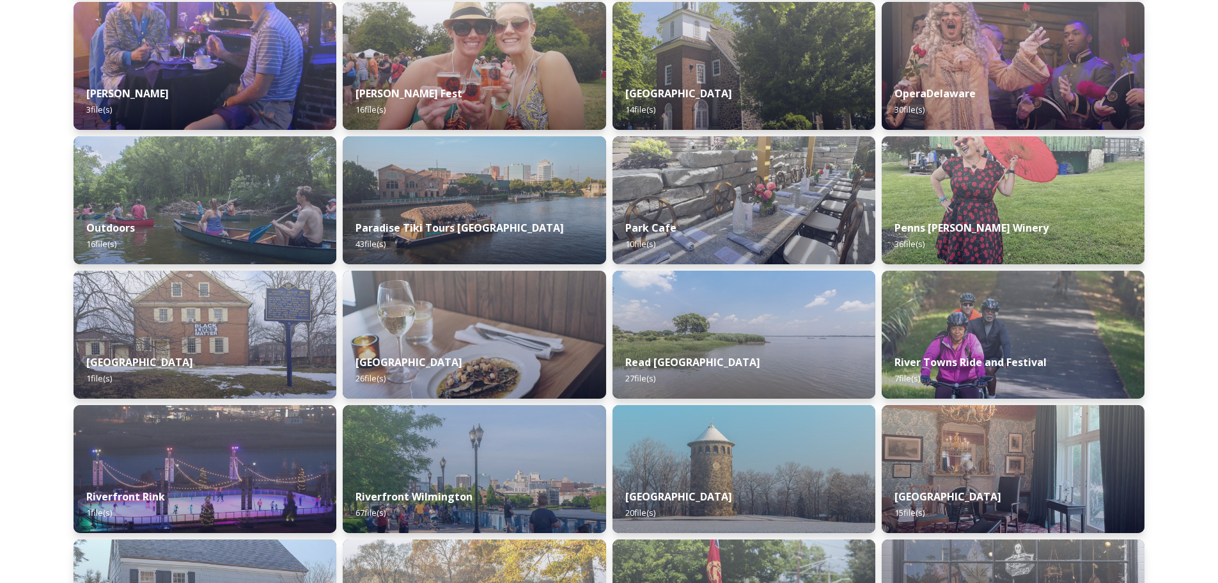
scroll to position [4316, 0]
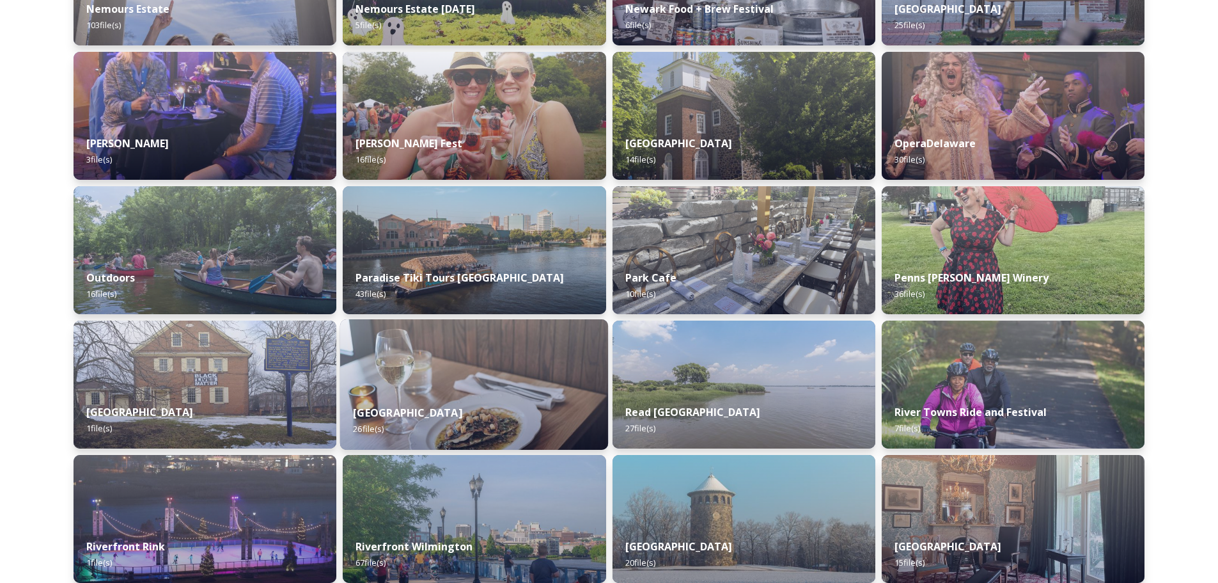
click at [473, 381] on img at bounding box center [474, 384] width 268 height 130
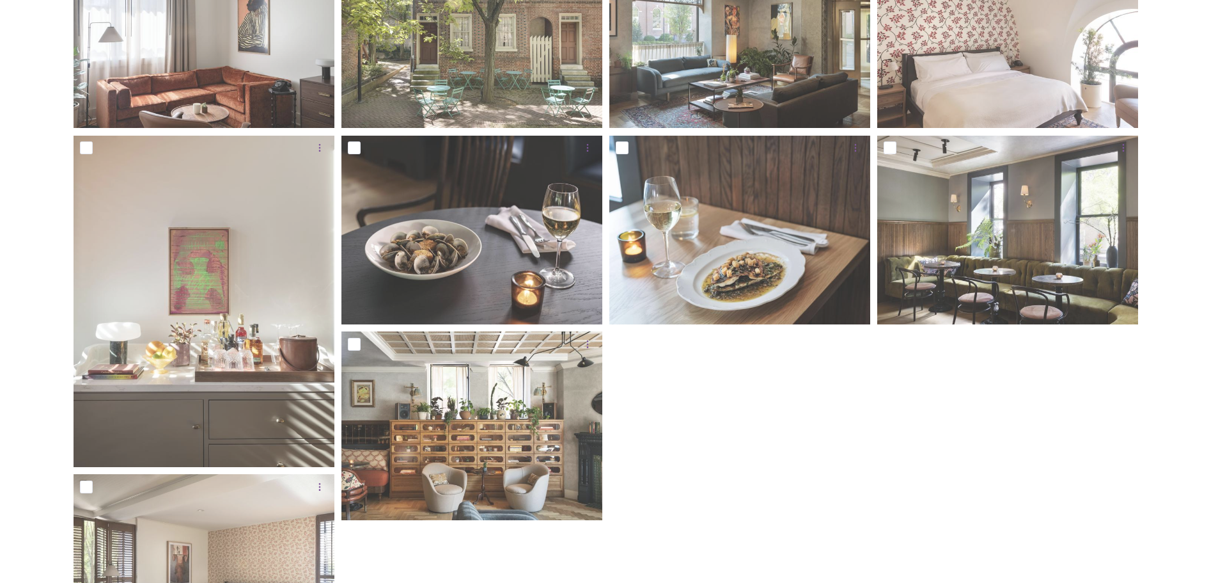
scroll to position [639, 0]
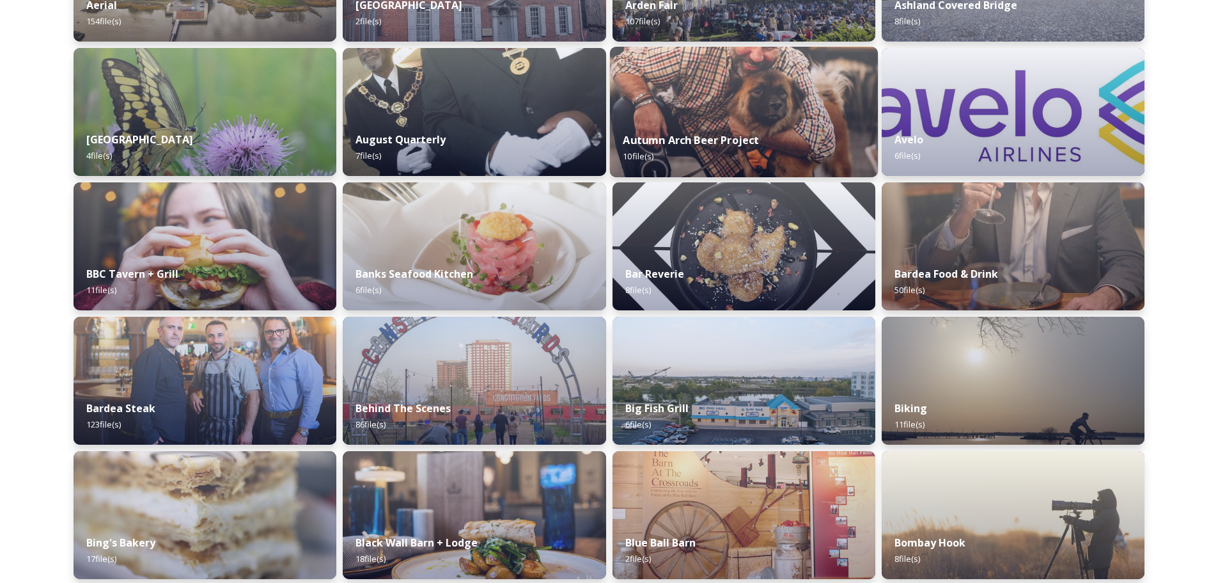
scroll to position [448, 0]
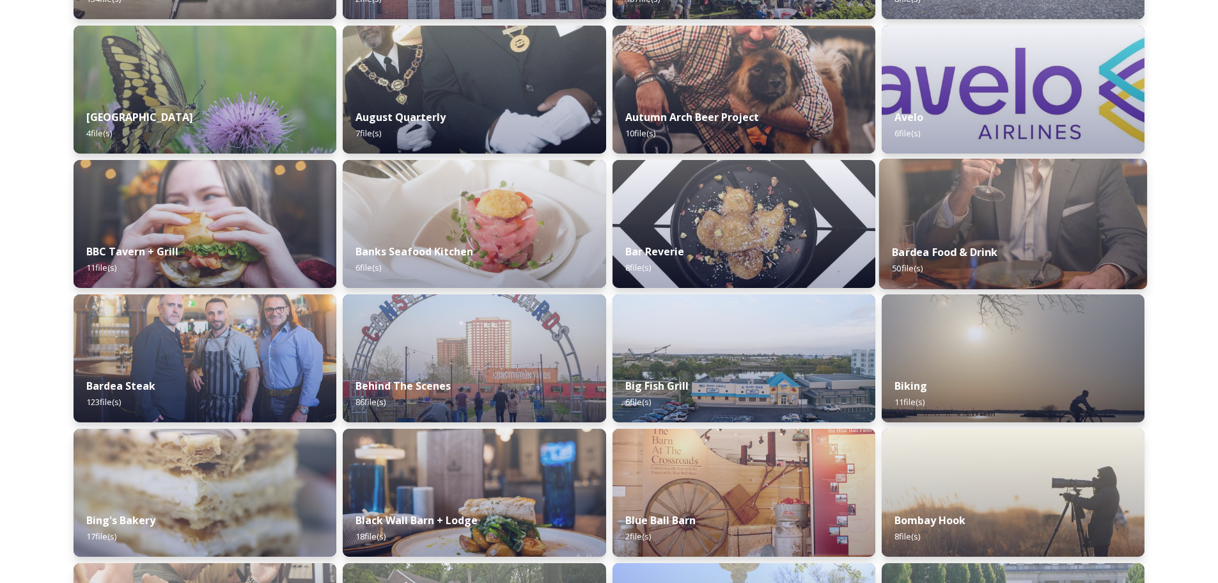
click at [1015, 203] on img at bounding box center [1013, 224] width 268 height 130
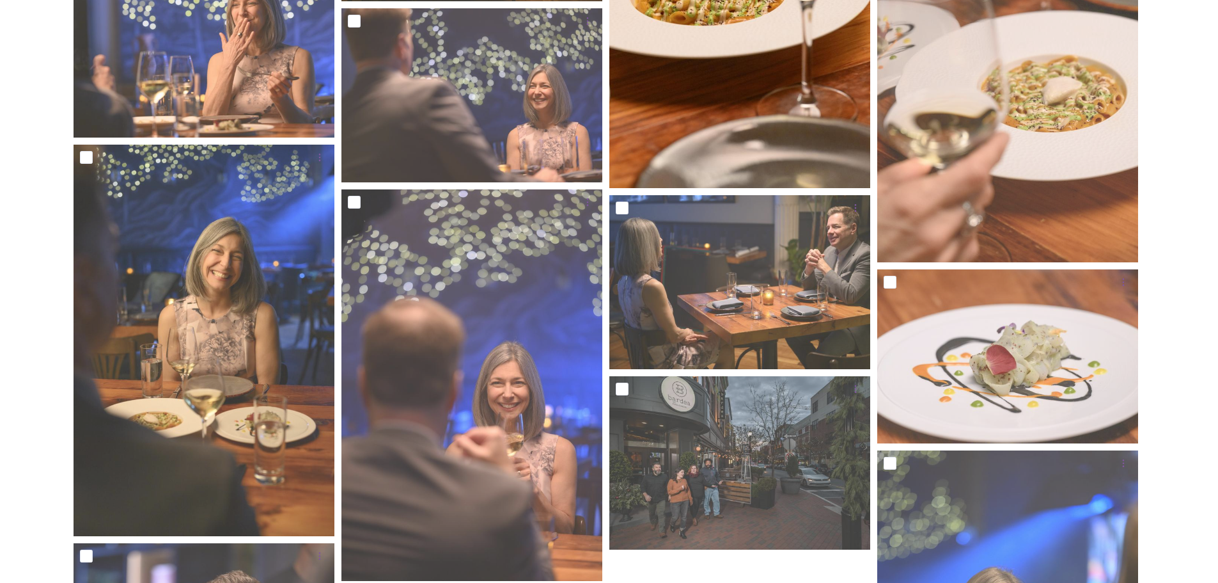
scroll to position [2622, 0]
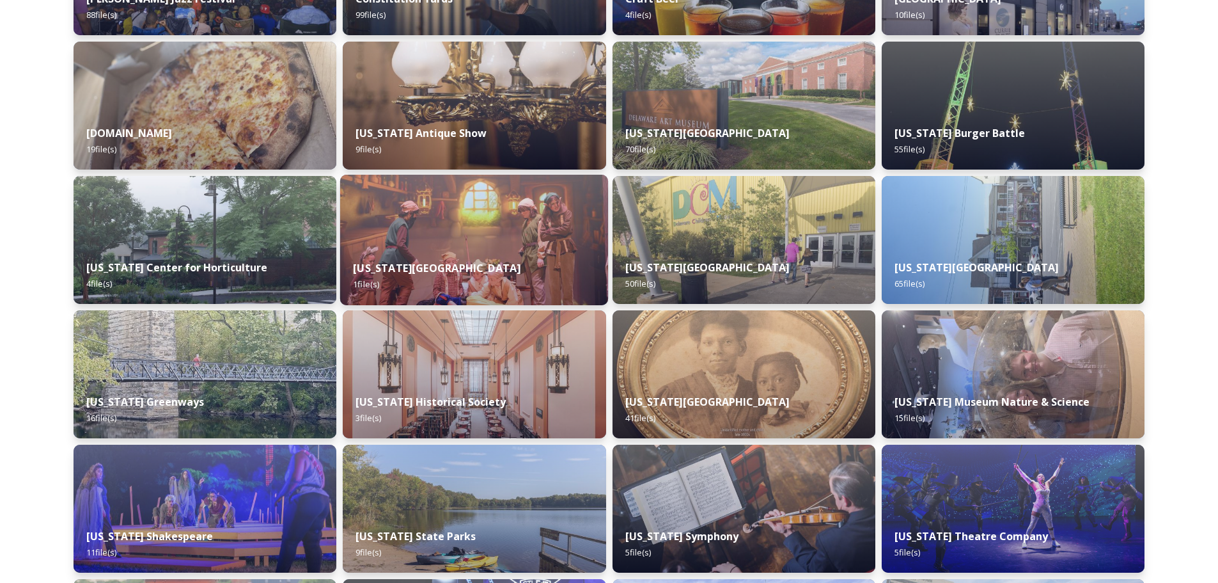
scroll to position [1663, 0]
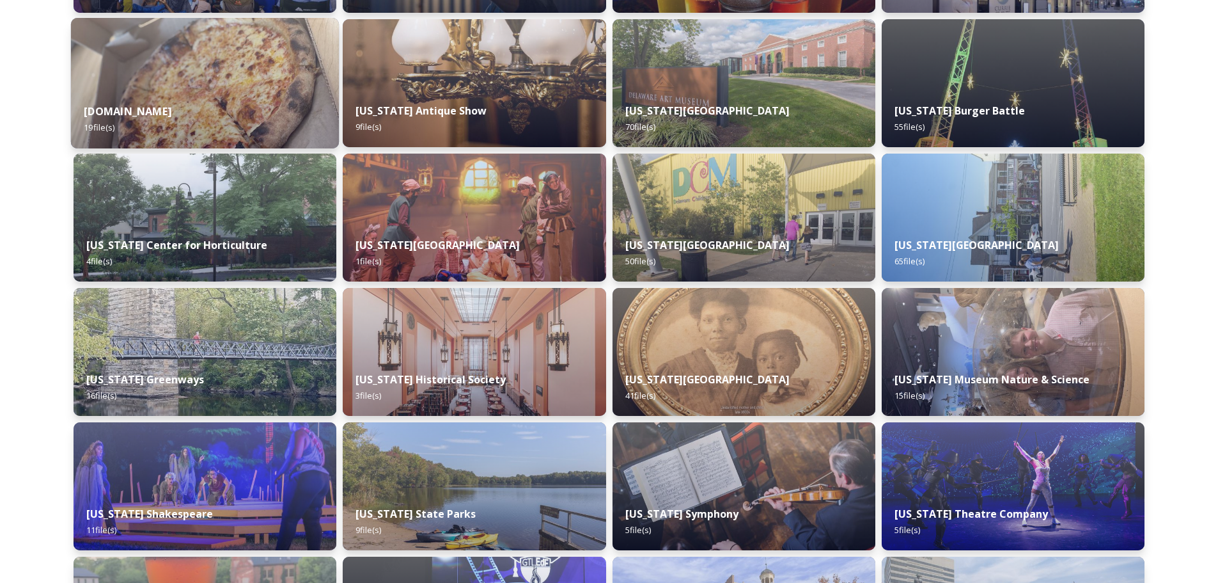
click at [251, 111] on div "DE.CO 19 file(s)" at bounding box center [205, 119] width 268 height 58
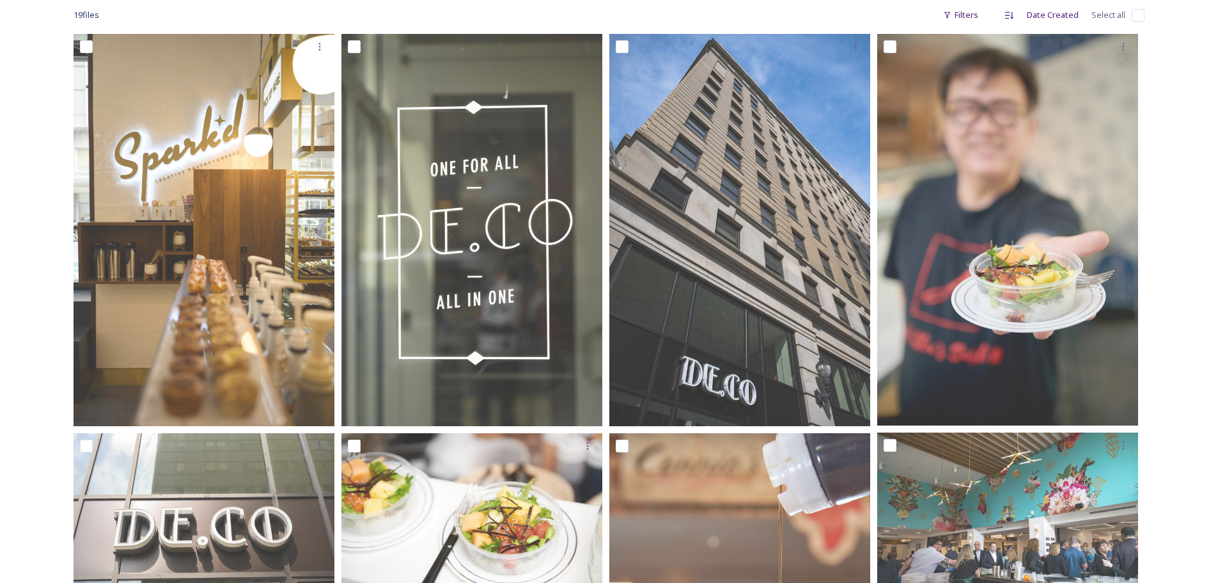
scroll to position [448, 0]
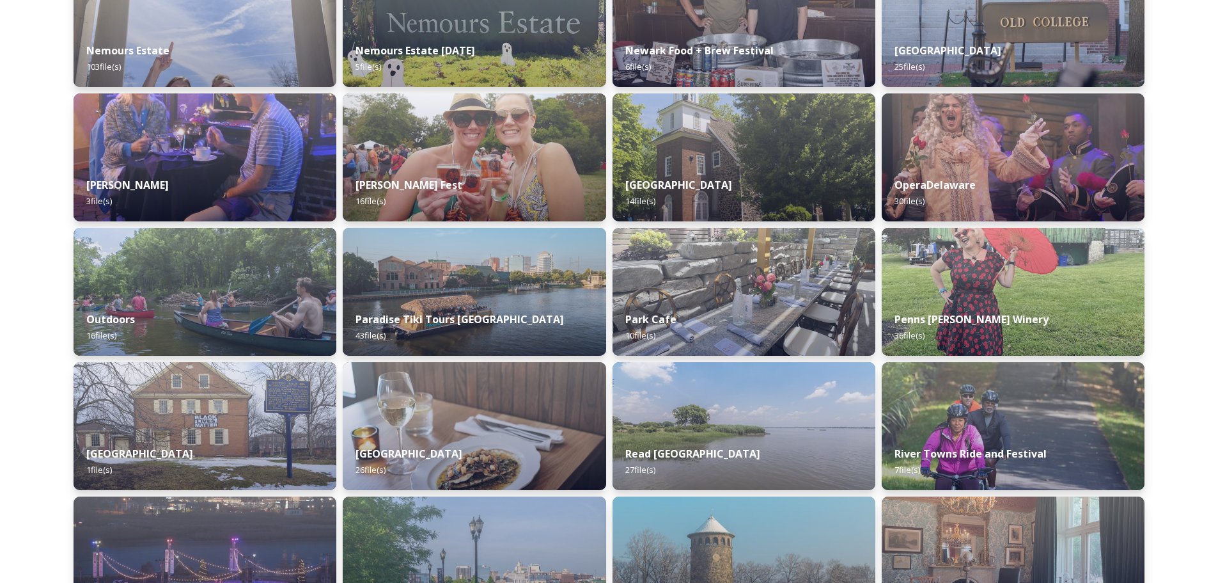
scroll to position [4252, 0]
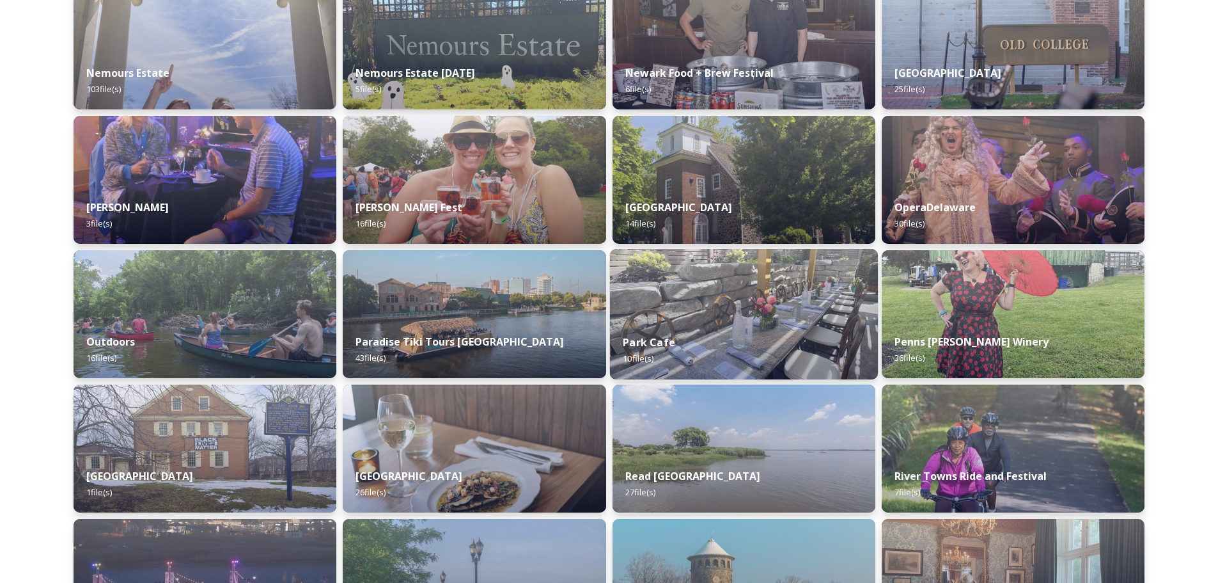
click at [702, 275] on img at bounding box center [743, 314] width 268 height 130
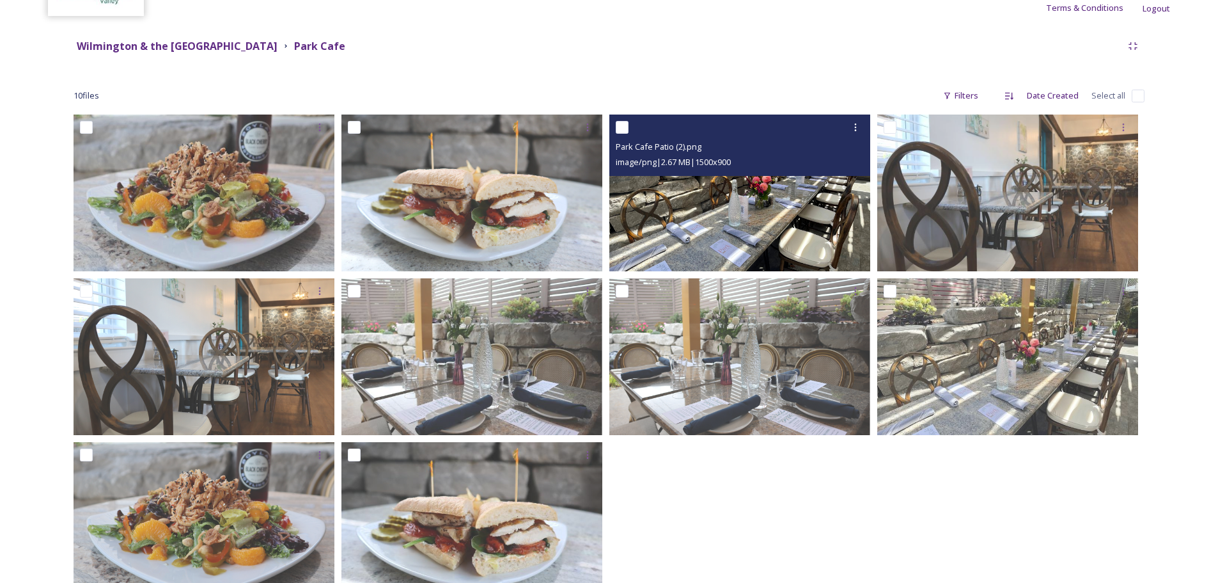
scroll to position [172, 0]
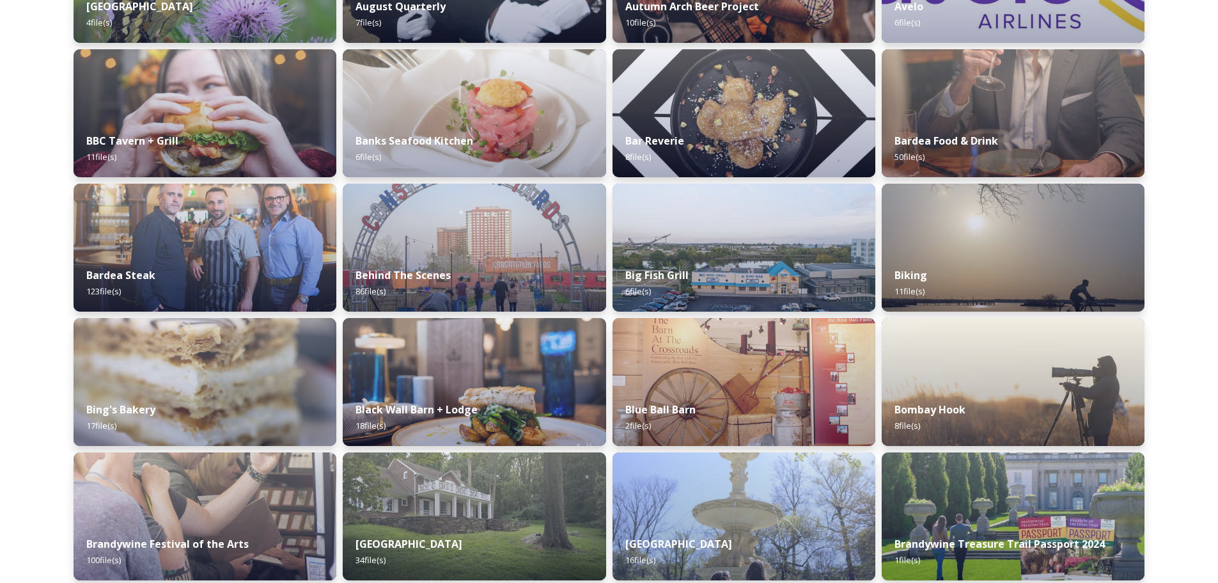
scroll to position [576, 0]
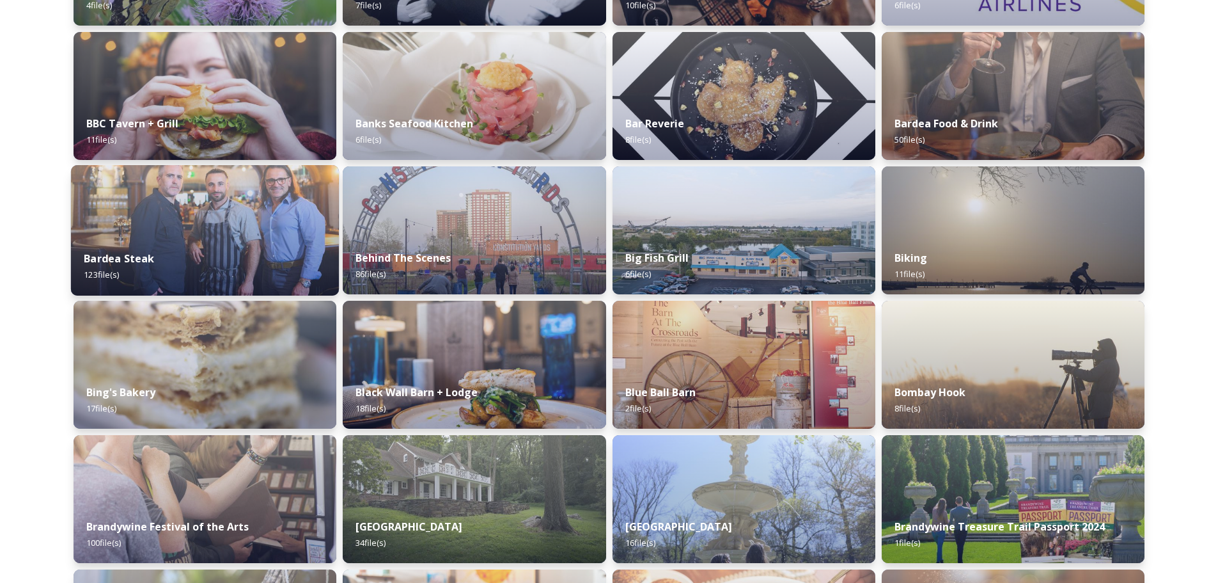
click at [162, 242] on div "Bardea Steak 123 file(s)" at bounding box center [205, 266] width 268 height 58
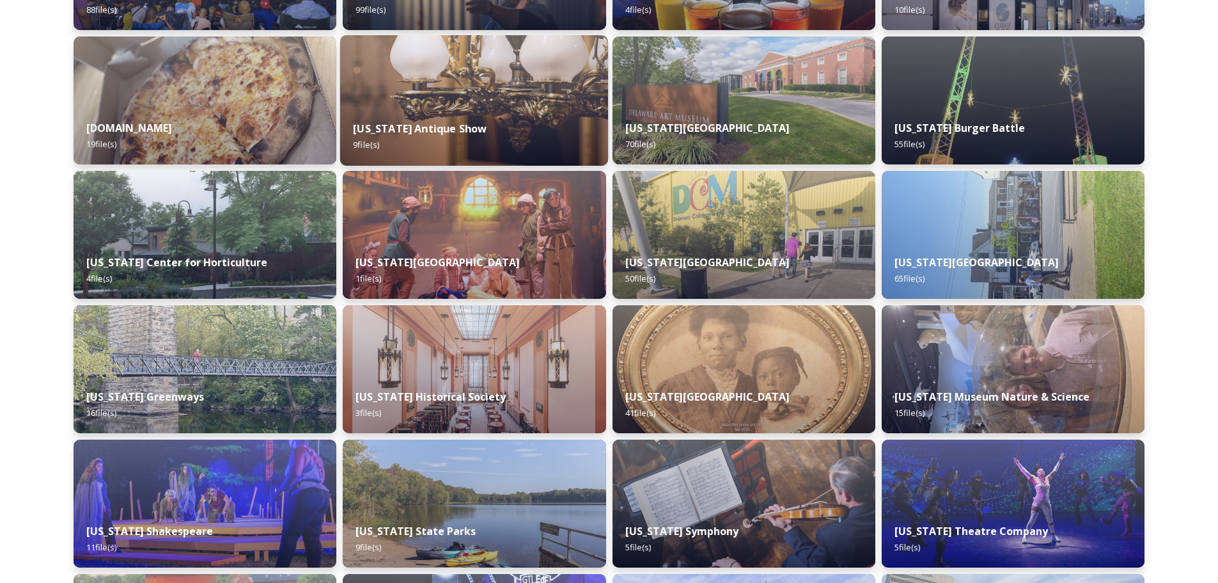
scroll to position [1663, 0]
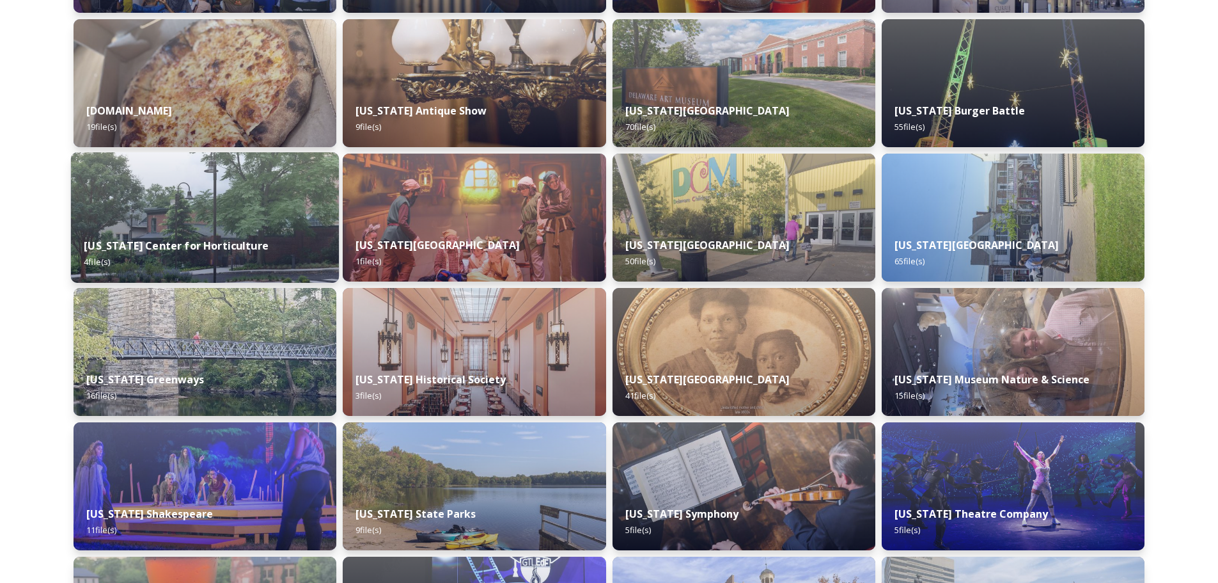
click at [205, 249] on strong "[US_STATE] Center for Horticulture" at bounding box center [176, 246] width 185 height 14
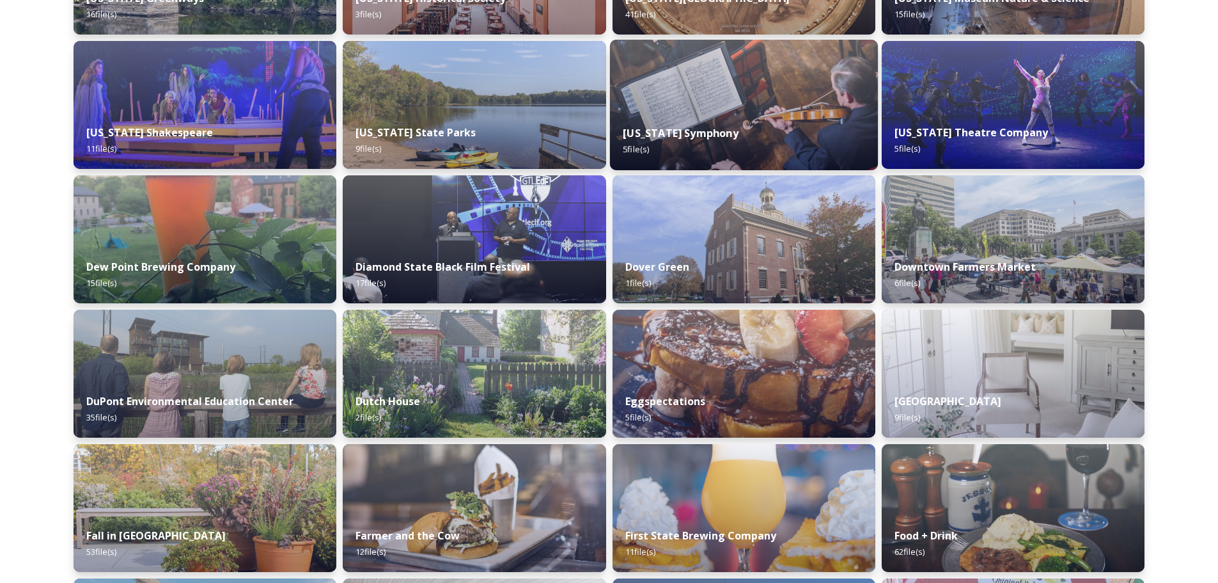
scroll to position [2046, 0]
